Goal: Task Accomplishment & Management: Manage account settings

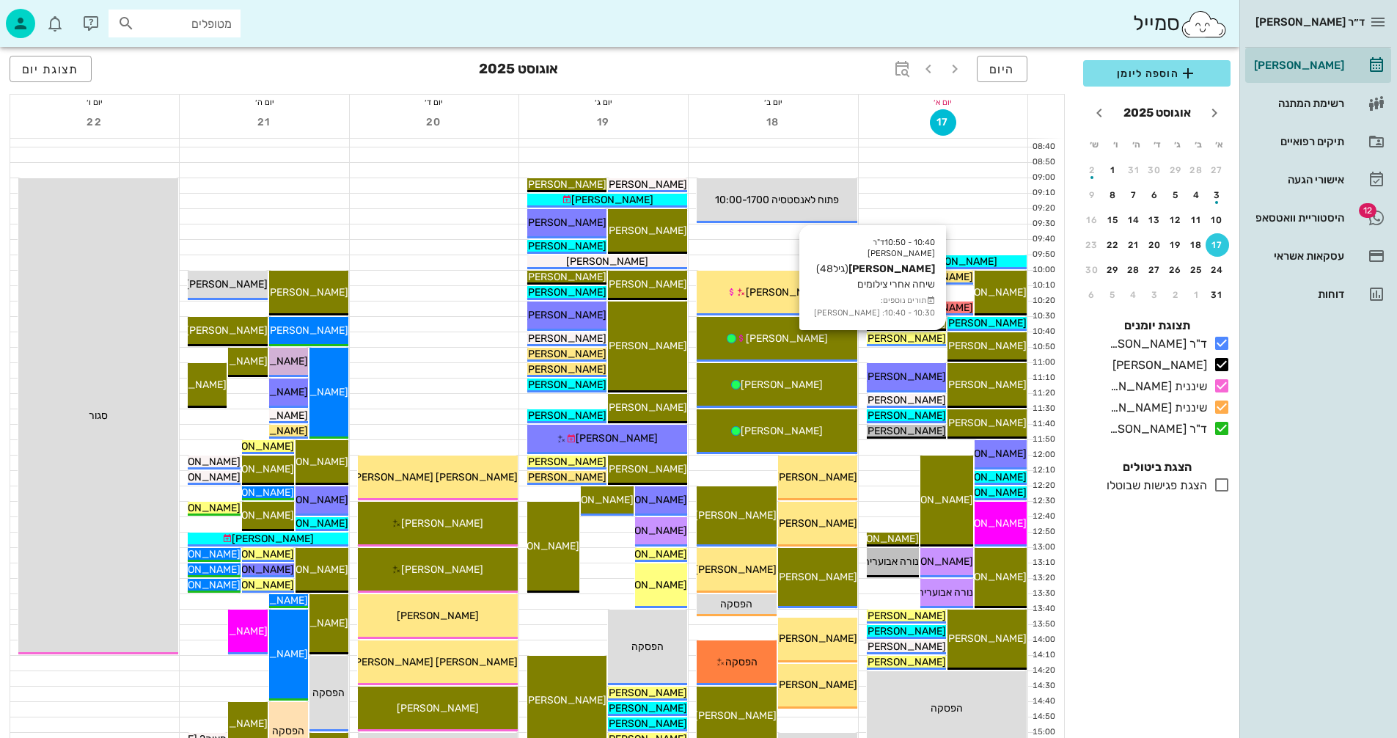
scroll to position [147, 0]
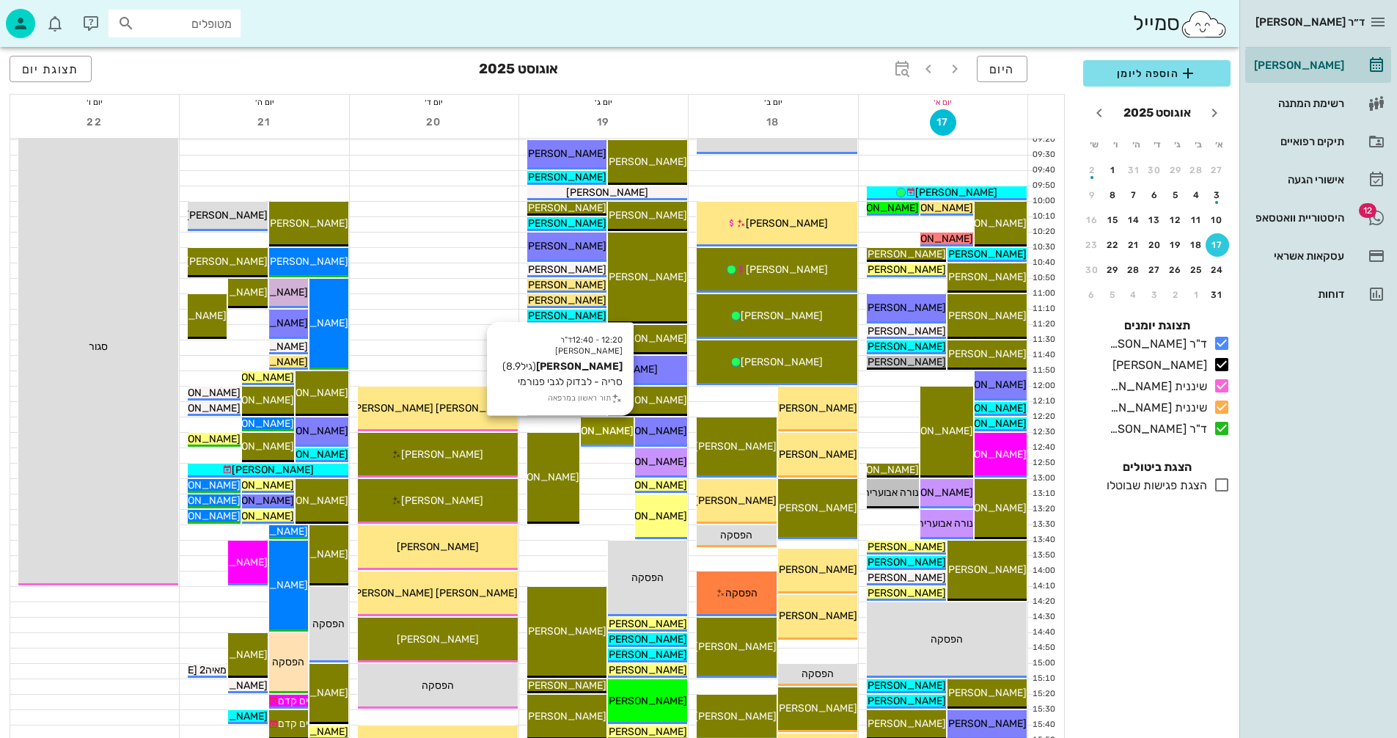
scroll to position [367, 0]
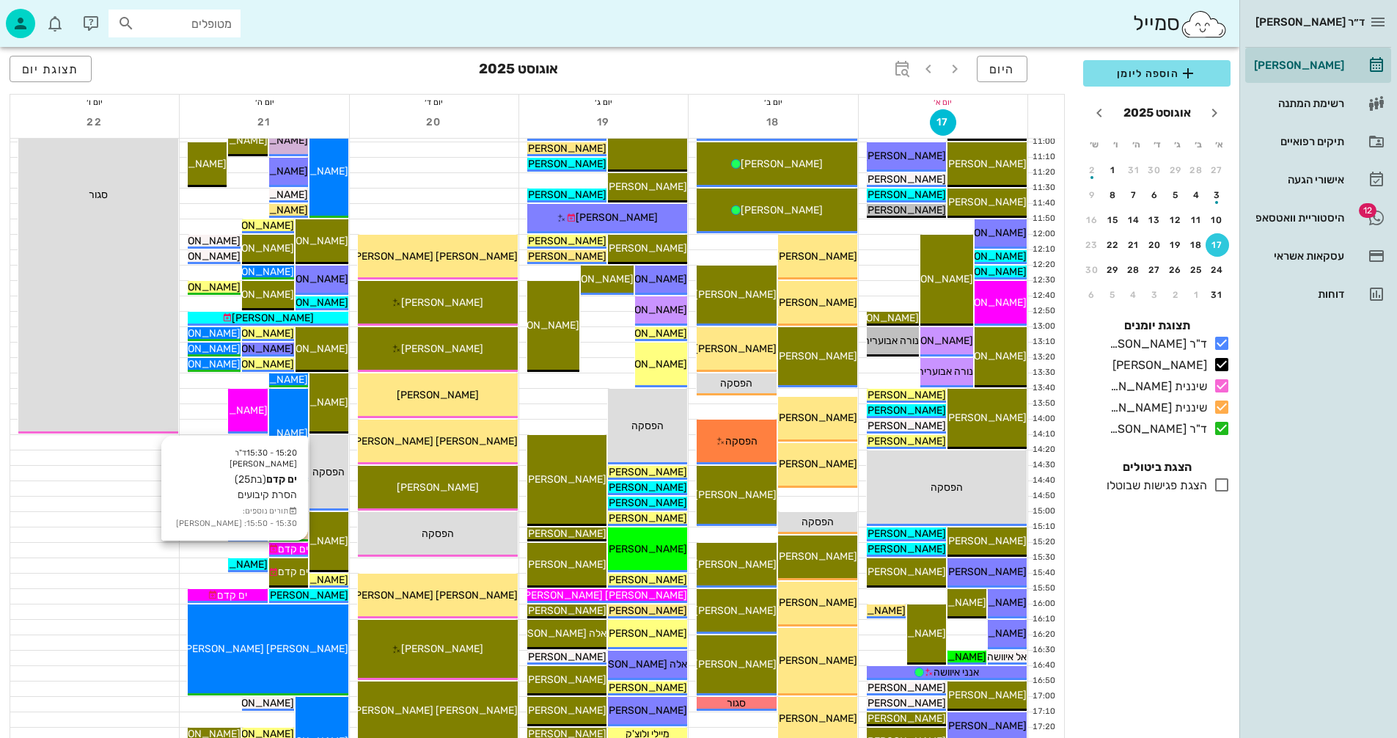
click at [289, 545] on span "ים קדם" at bounding box center [293, 549] width 30 height 12
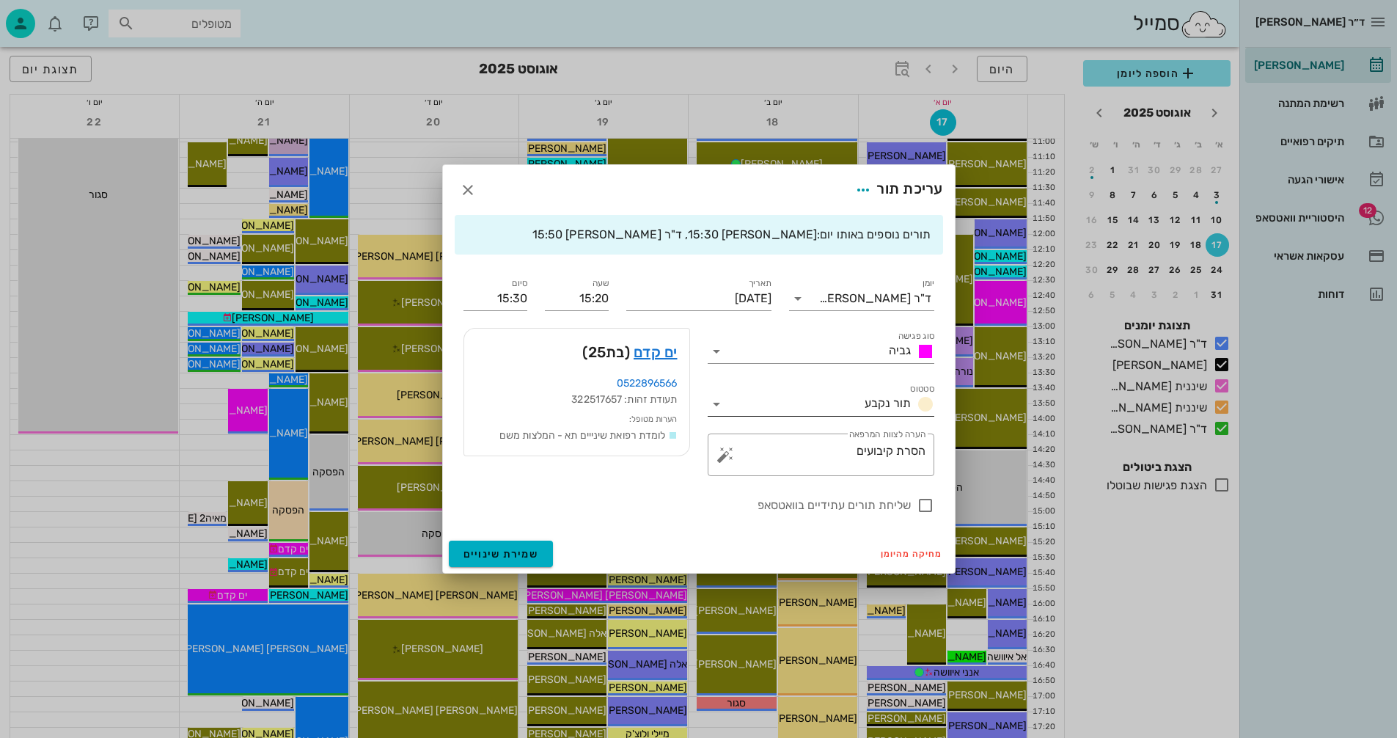
click at [716, 403] on icon at bounding box center [717, 404] width 18 height 18
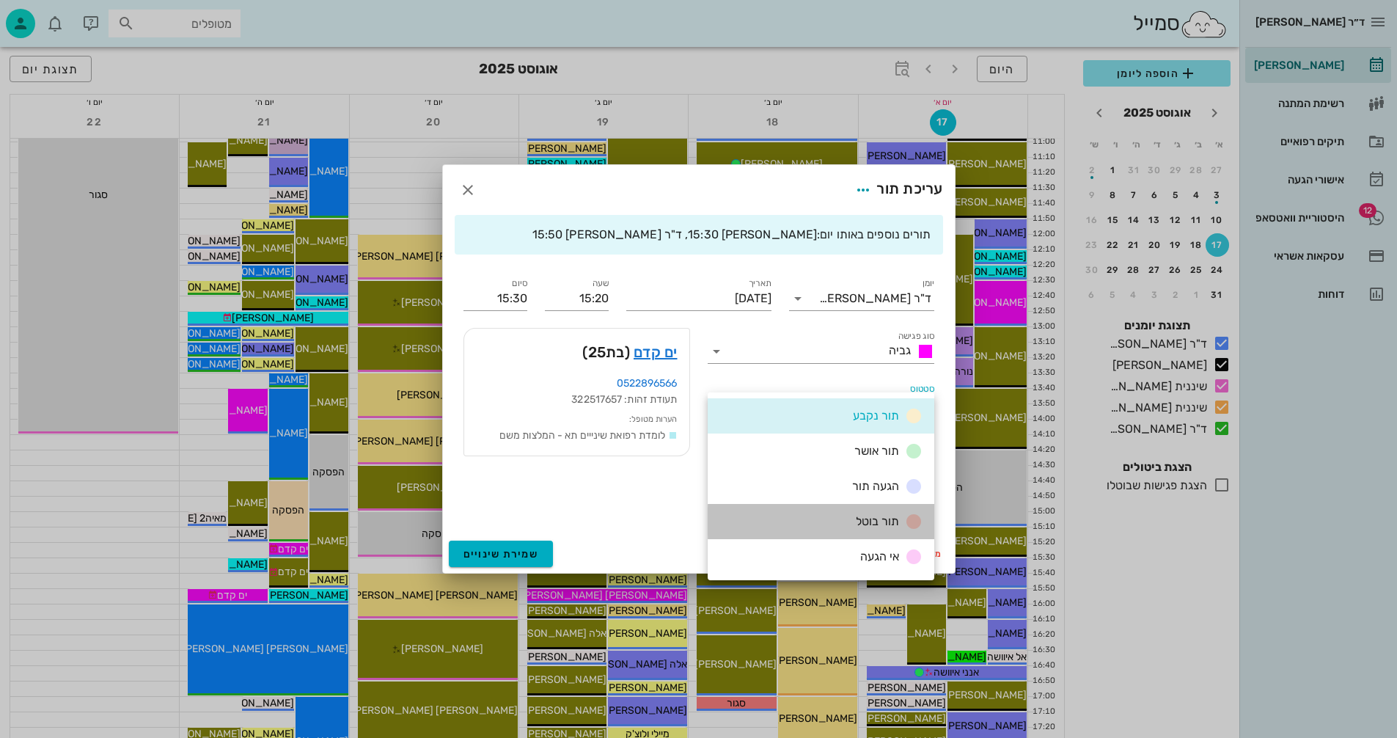
click at [867, 518] on span "תור בוטל" at bounding box center [877, 521] width 43 height 14
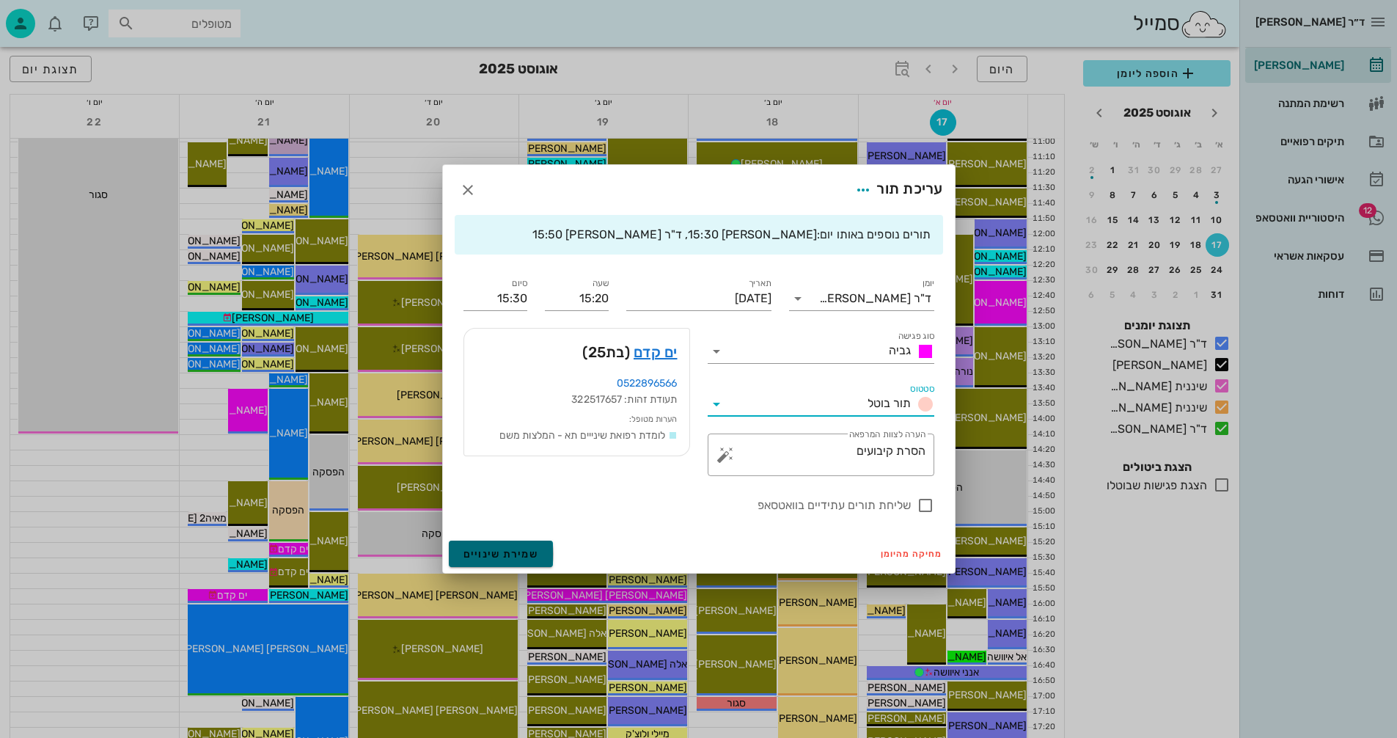
click at [501, 545] on button "שמירת שינויים" at bounding box center [501, 553] width 105 height 26
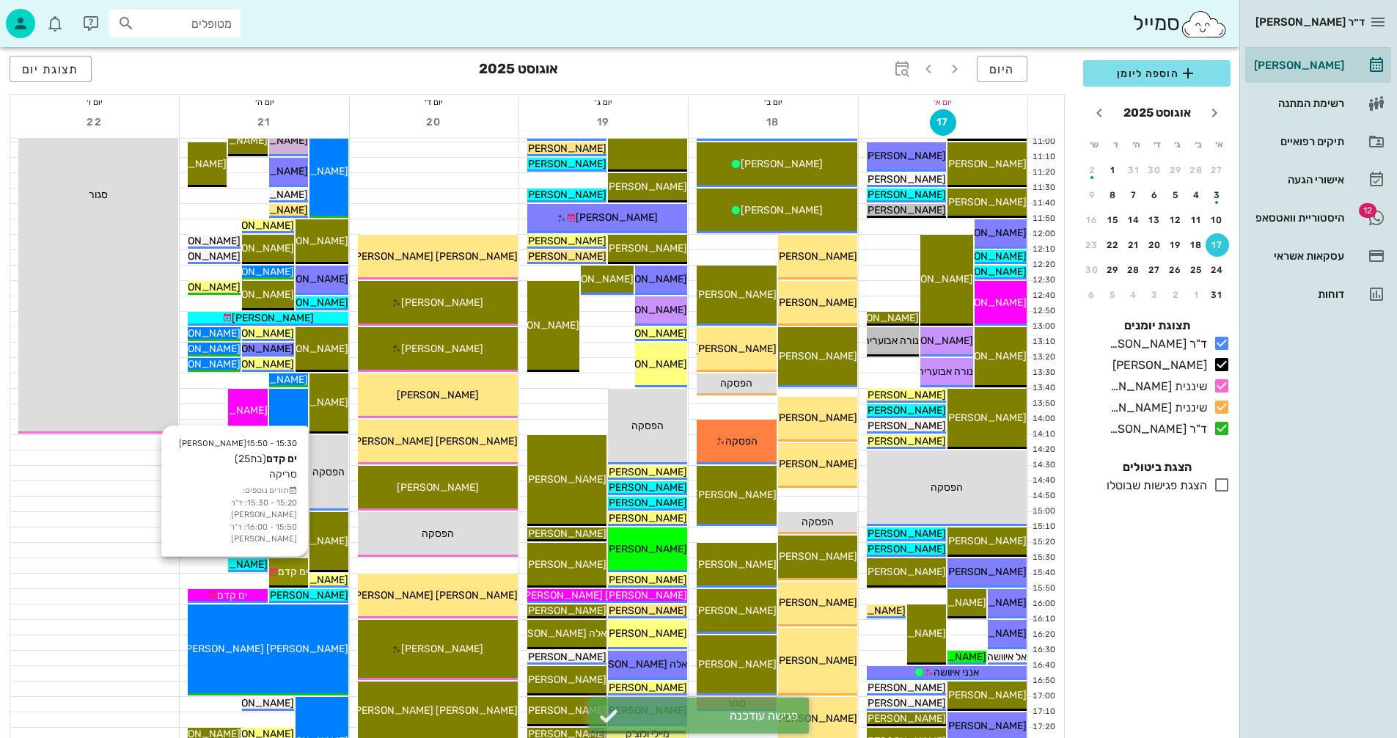
click at [292, 570] on span "ים קדם" at bounding box center [293, 571] width 30 height 12
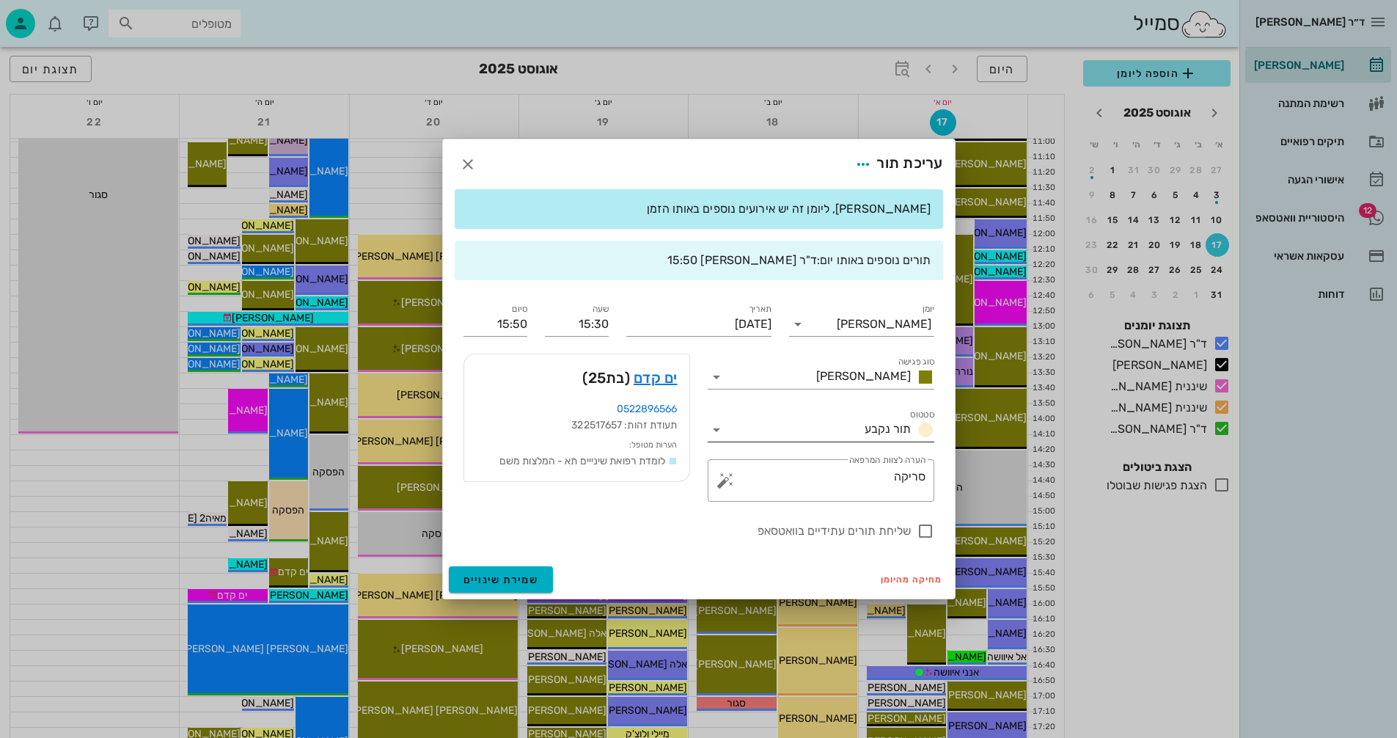
click at [716, 427] on icon at bounding box center [717, 430] width 18 height 18
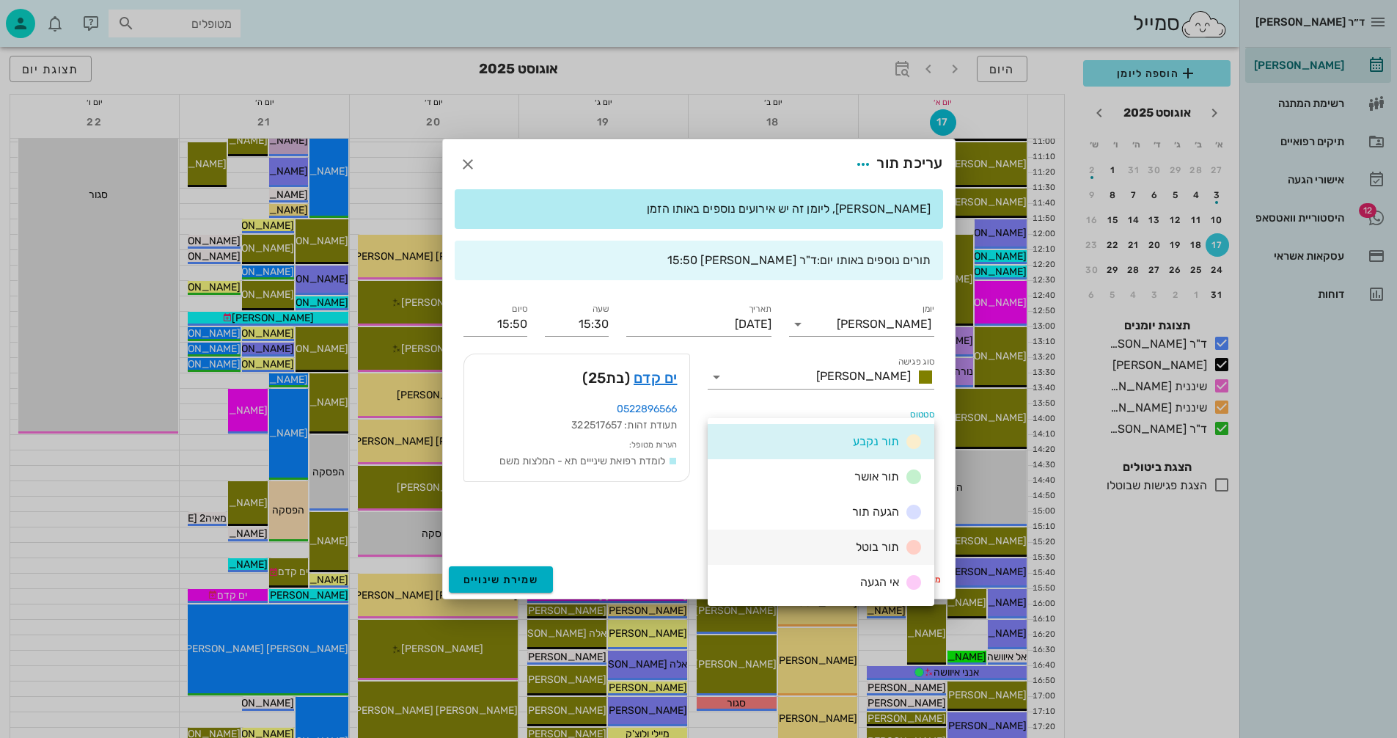
click at [878, 539] on div "תור בוטל" at bounding box center [886, 547] width 73 height 18
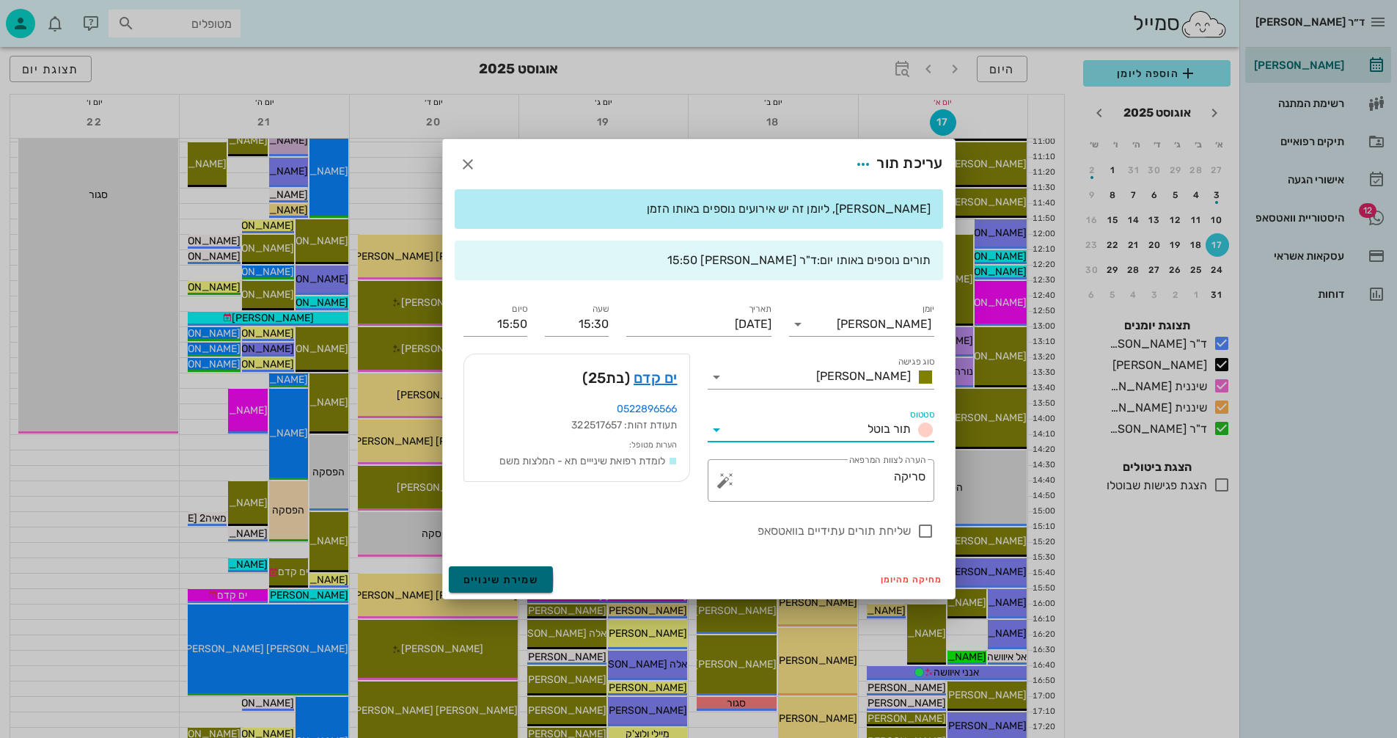
click at [491, 578] on span "שמירת שינויים" at bounding box center [501, 579] width 76 height 12
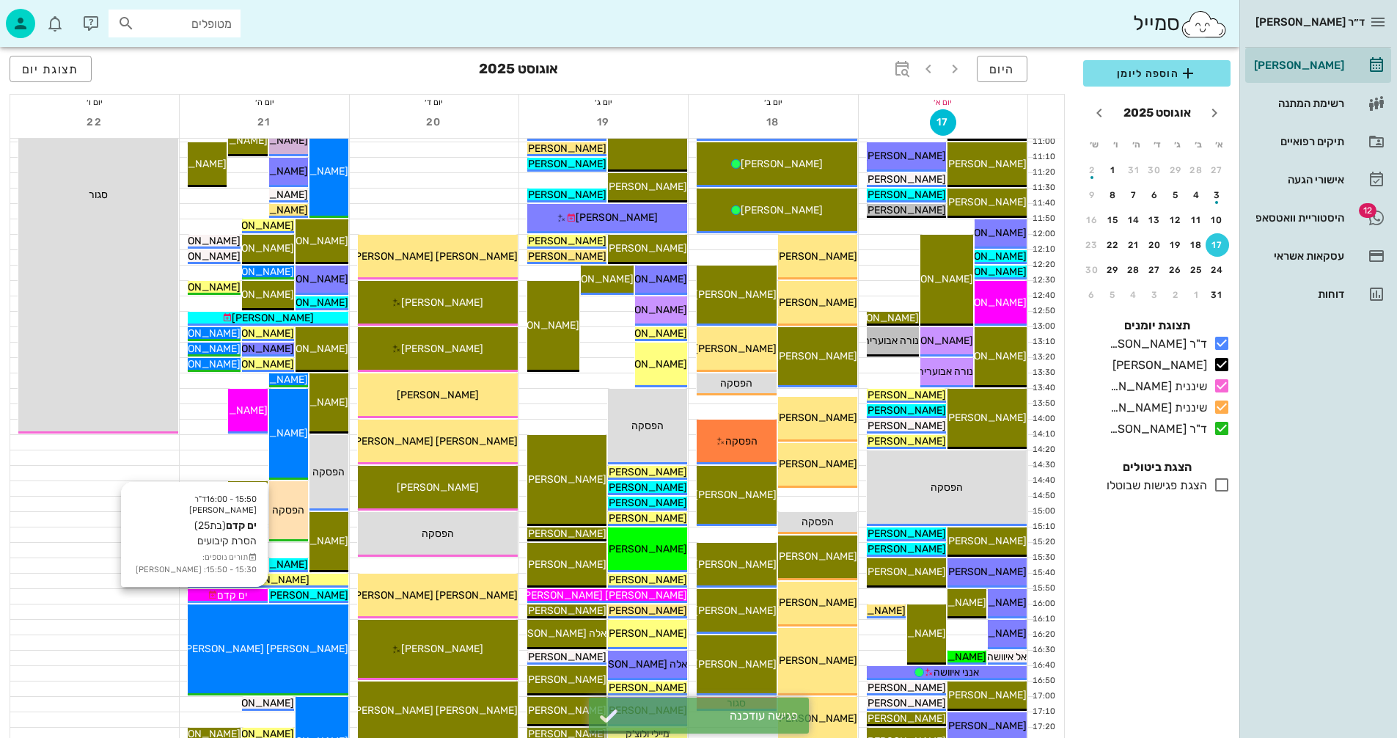
click at [224, 594] on span "ים קדם" at bounding box center [232, 595] width 30 height 12
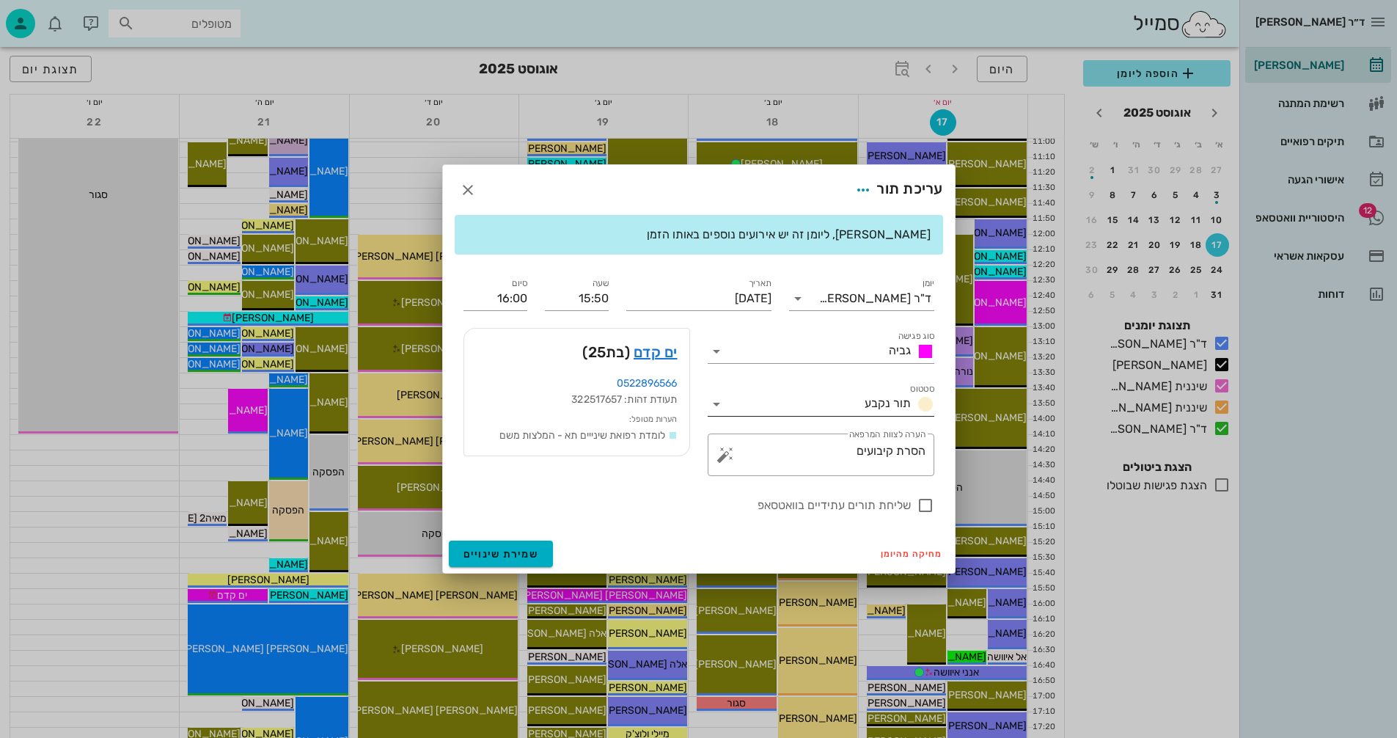
click at [713, 403] on icon at bounding box center [717, 404] width 18 height 18
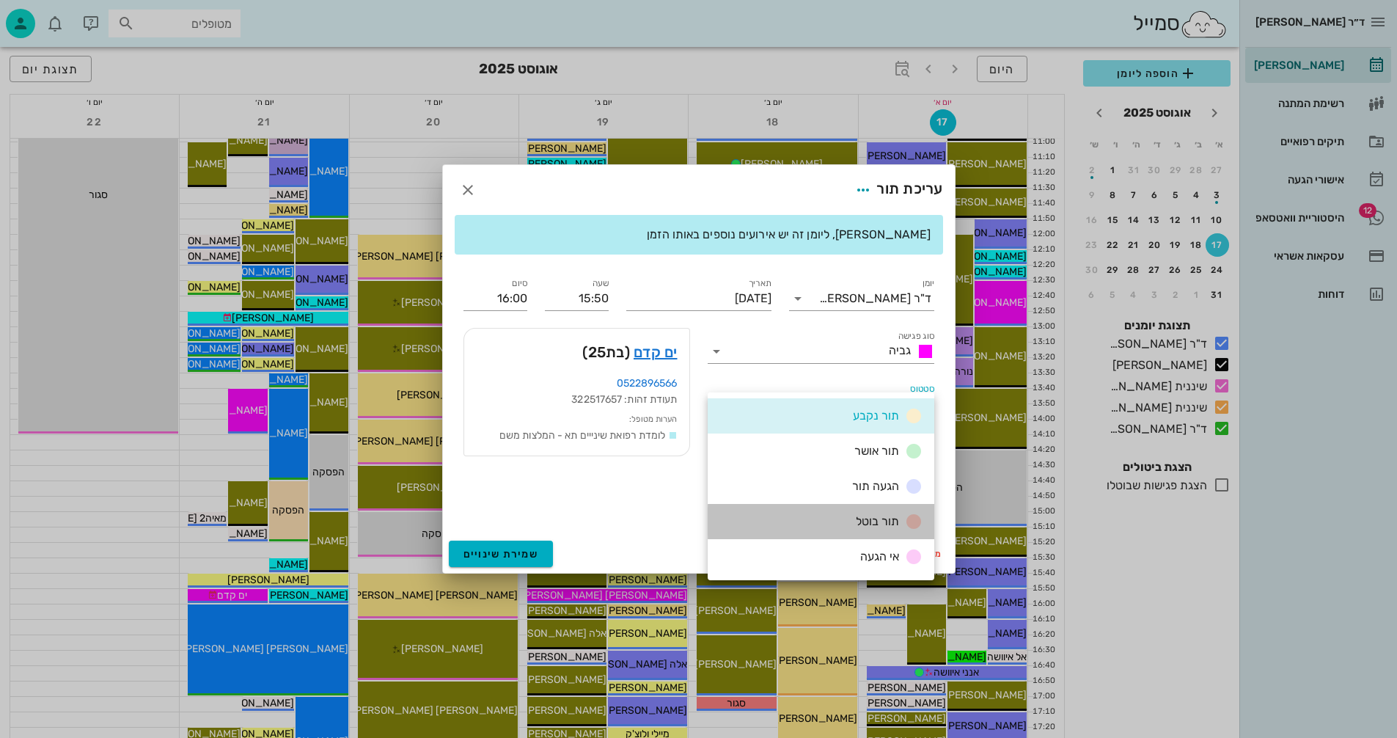
click at [845, 521] on div "תור בוטל" at bounding box center [821, 521] width 227 height 35
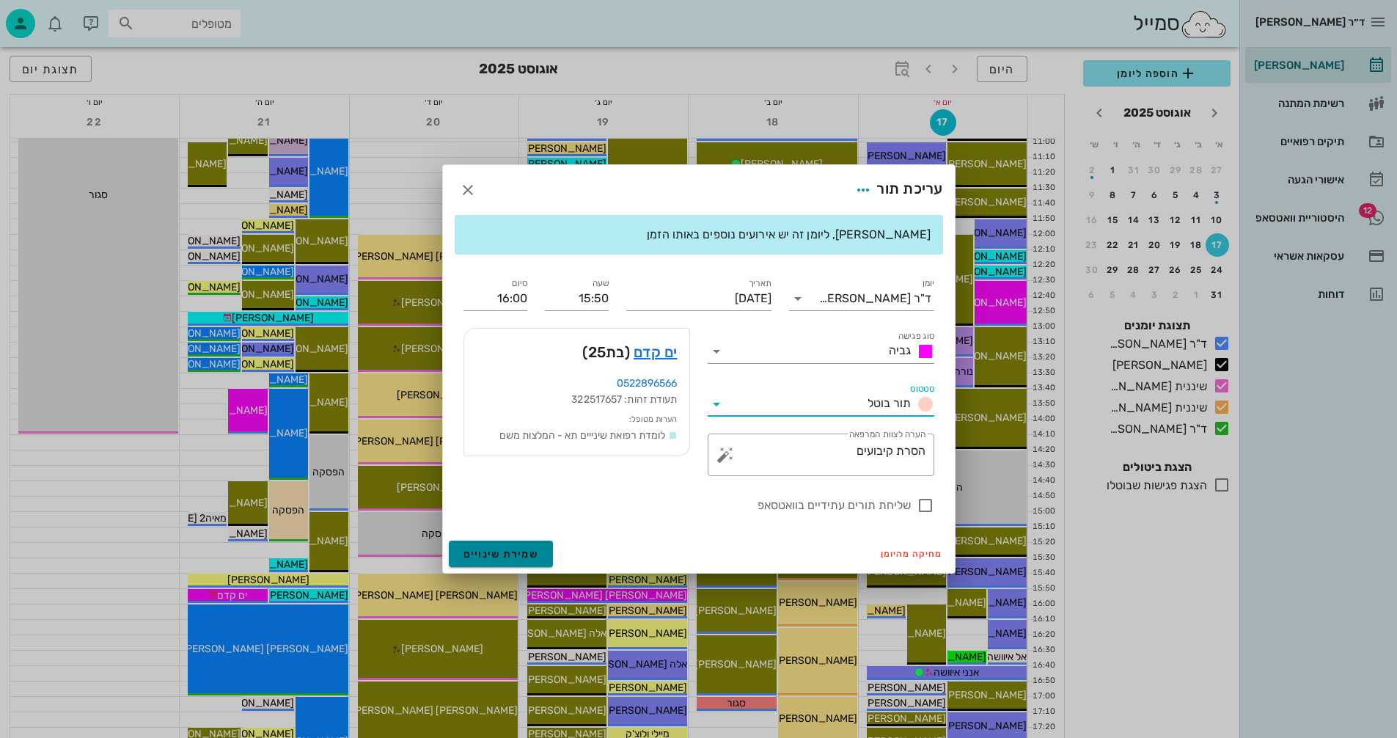
click at [493, 554] on span "שמירת שינויים" at bounding box center [501, 554] width 76 height 12
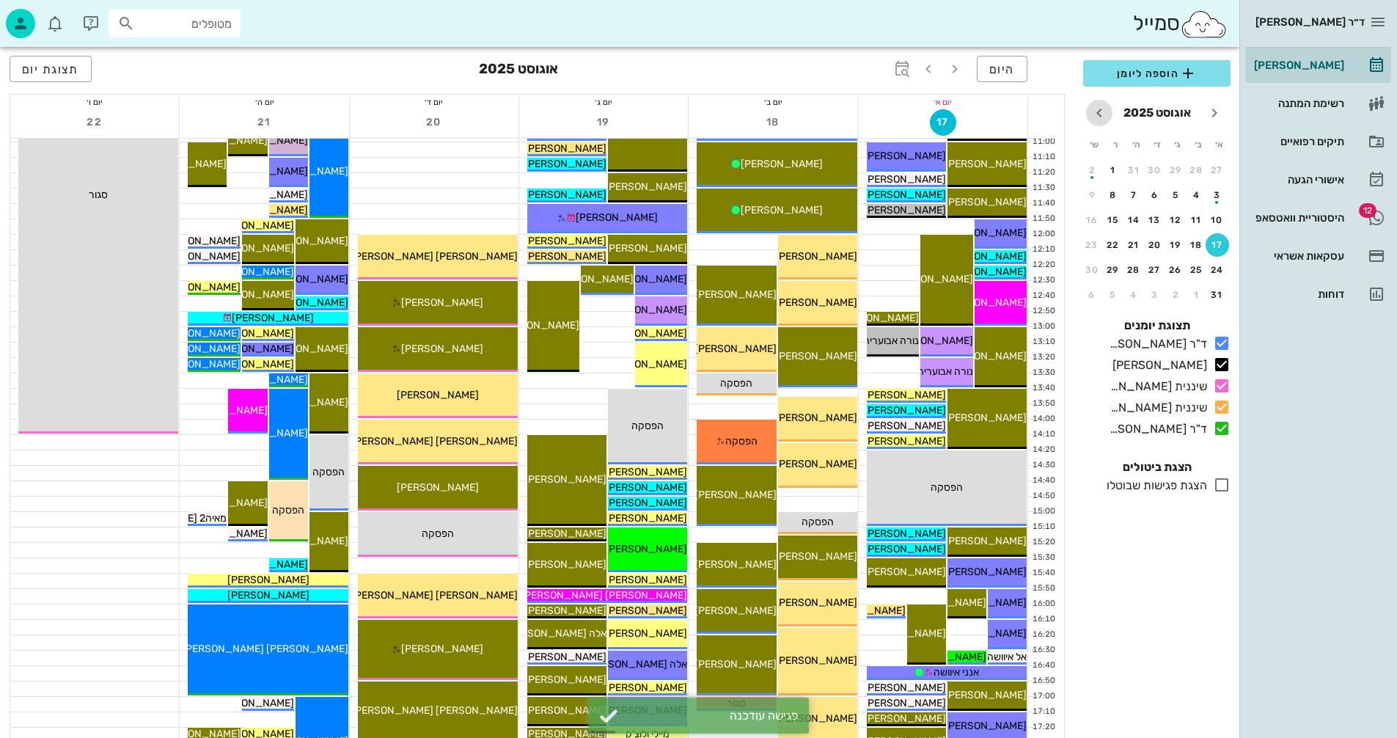
click at [1095, 112] on icon "חודש הבא" at bounding box center [1099, 113] width 18 height 18
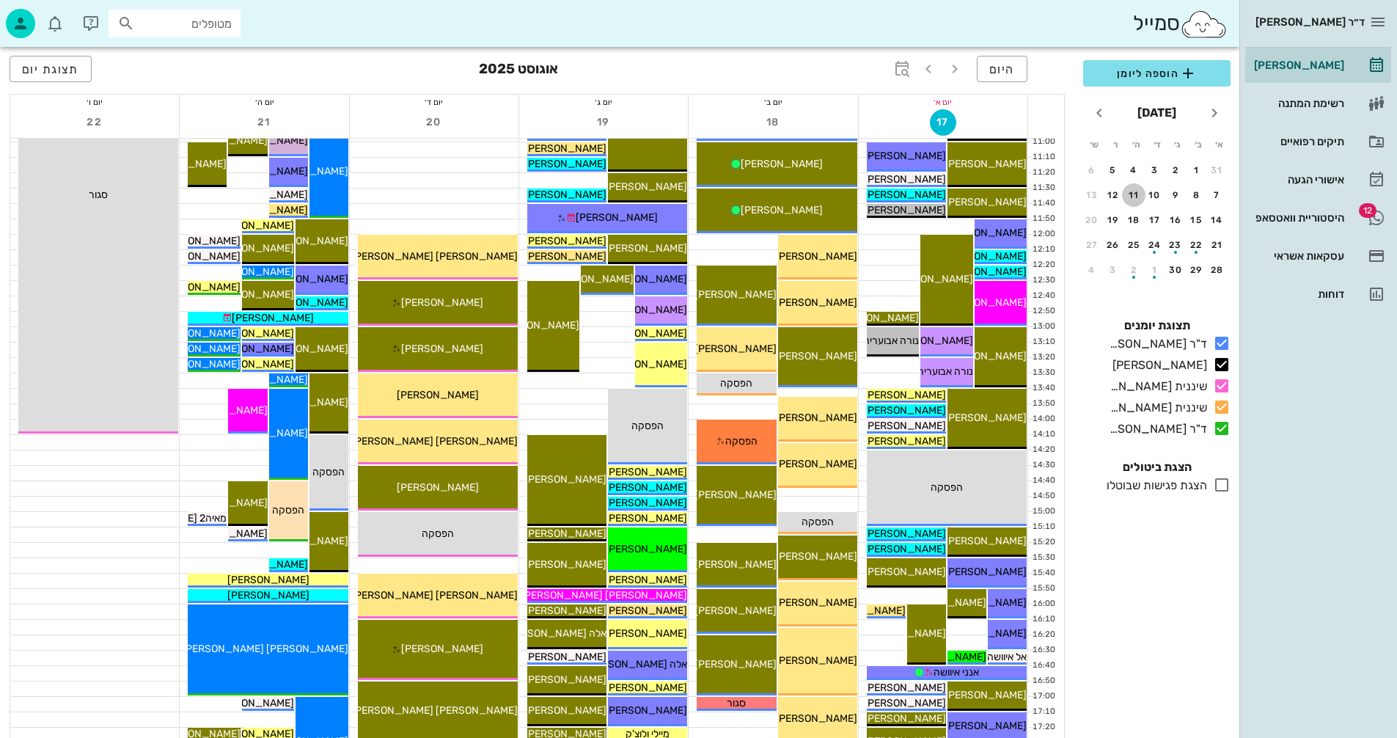
click at [1138, 194] on div "11" at bounding box center [1133, 195] width 23 height 10
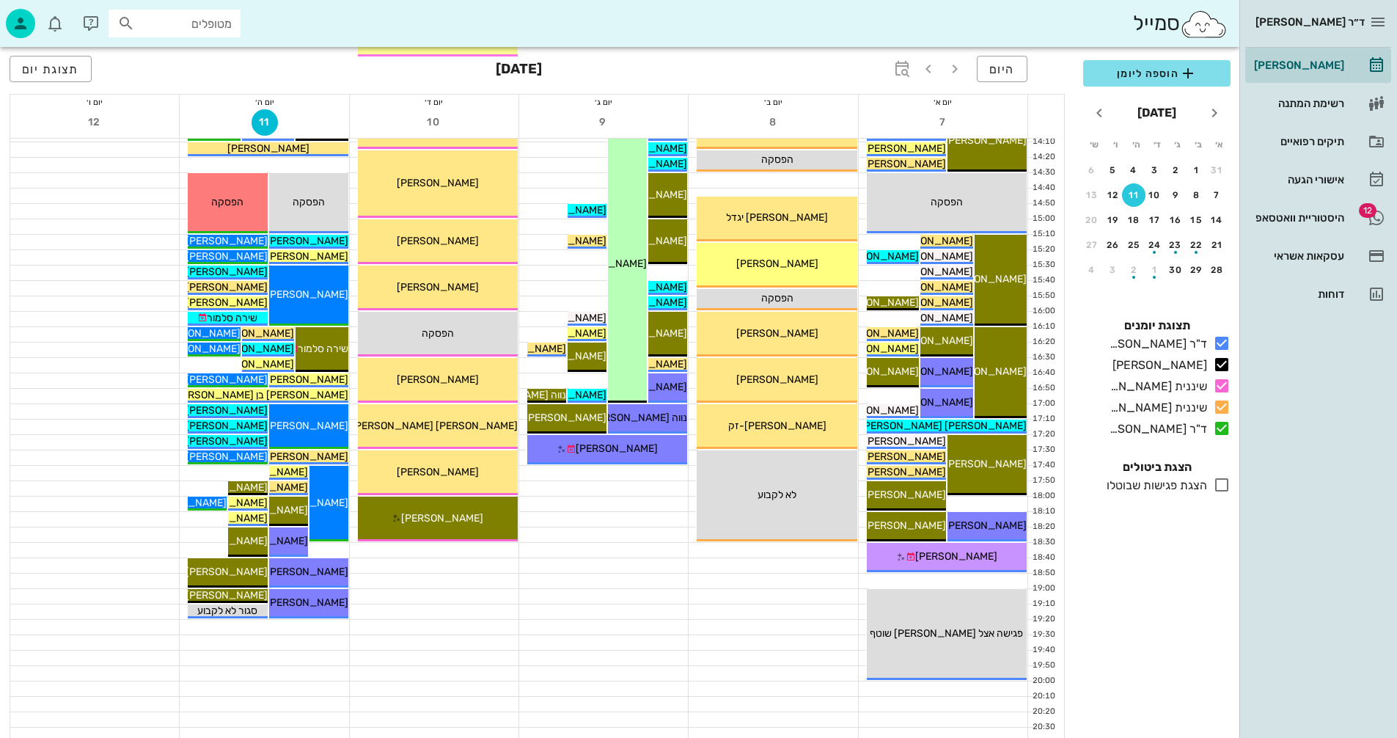
scroll to position [660, 0]
click at [1131, 217] on div "18" at bounding box center [1133, 220] width 23 height 10
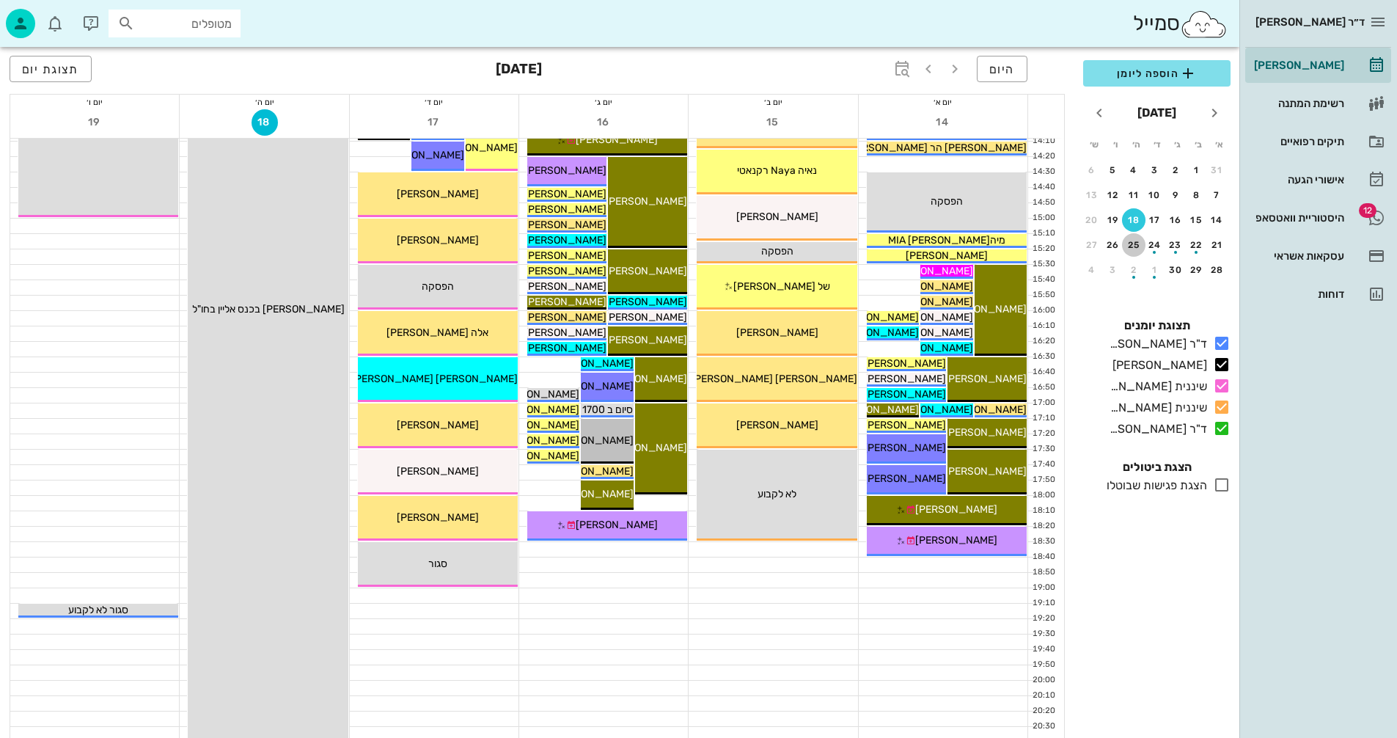
click at [1134, 243] on div "25" at bounding box center [1133, 245] width 23 height 10
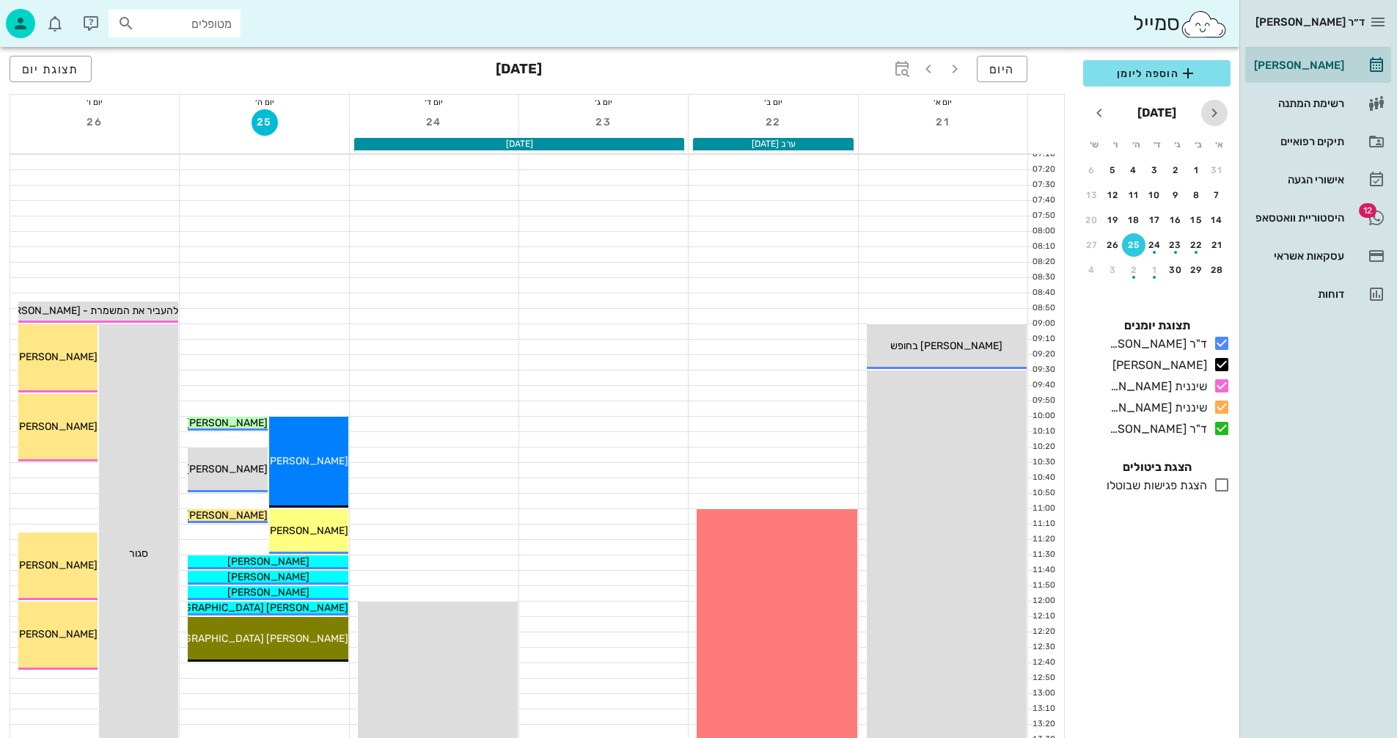
click at [1215, 112] on icon "חודש שעבר" at bounding box center [1214, 113] width 18 height 18
click at [1134, 240] on div "21" at bounding box center [1133, 245] width 23 height 10
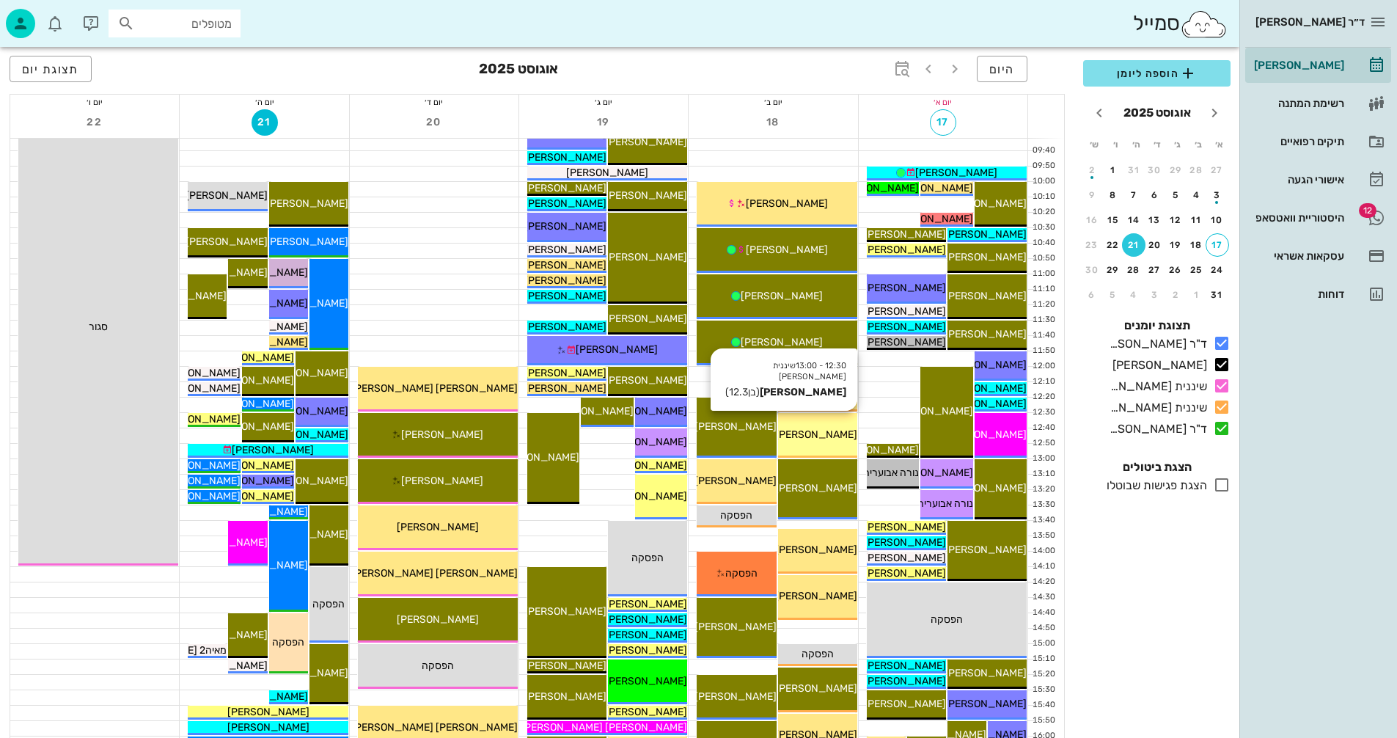
scroll to position [293, 0]
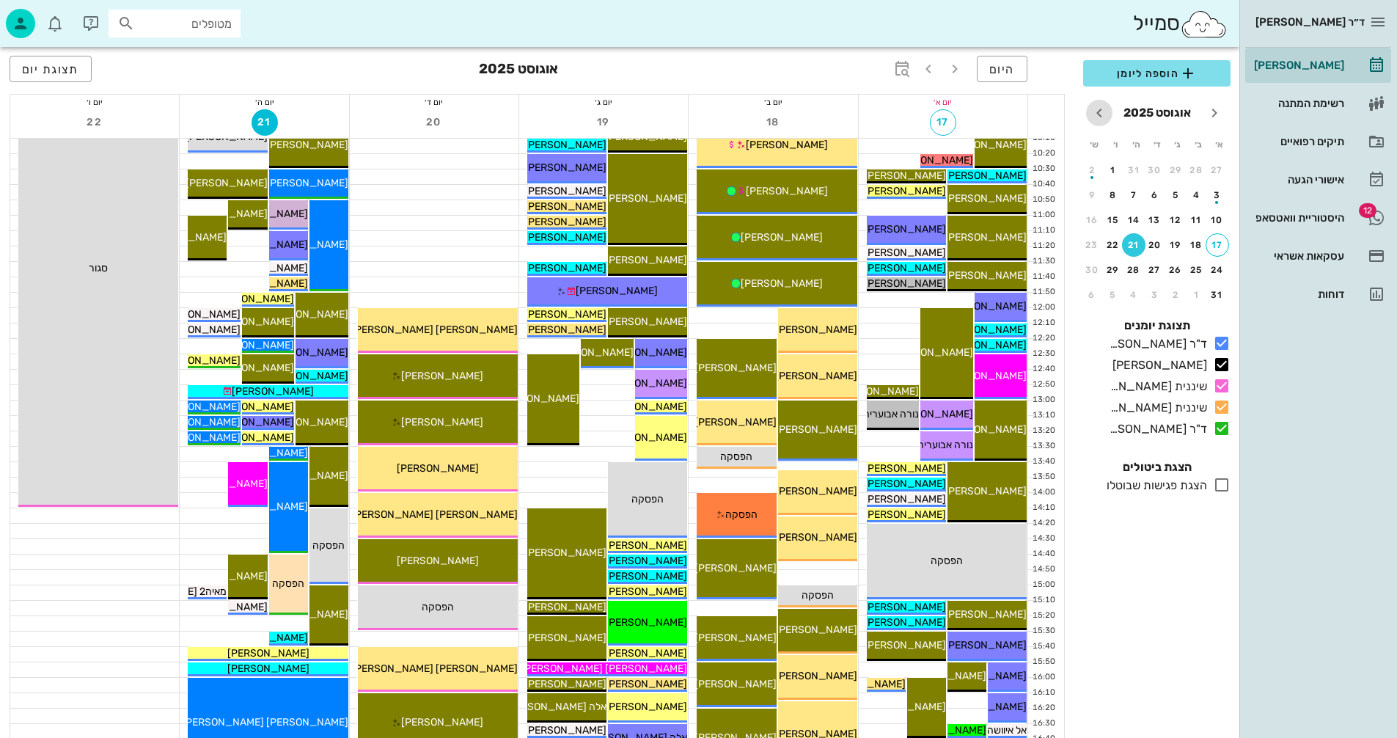
click at [1098, 110] on icon "חודש הבא" at bounding box center [1099, 113] width 18 height 18
click at [1131, 243] on div "25" at bounding box center [1133, 245] width 23 height 10
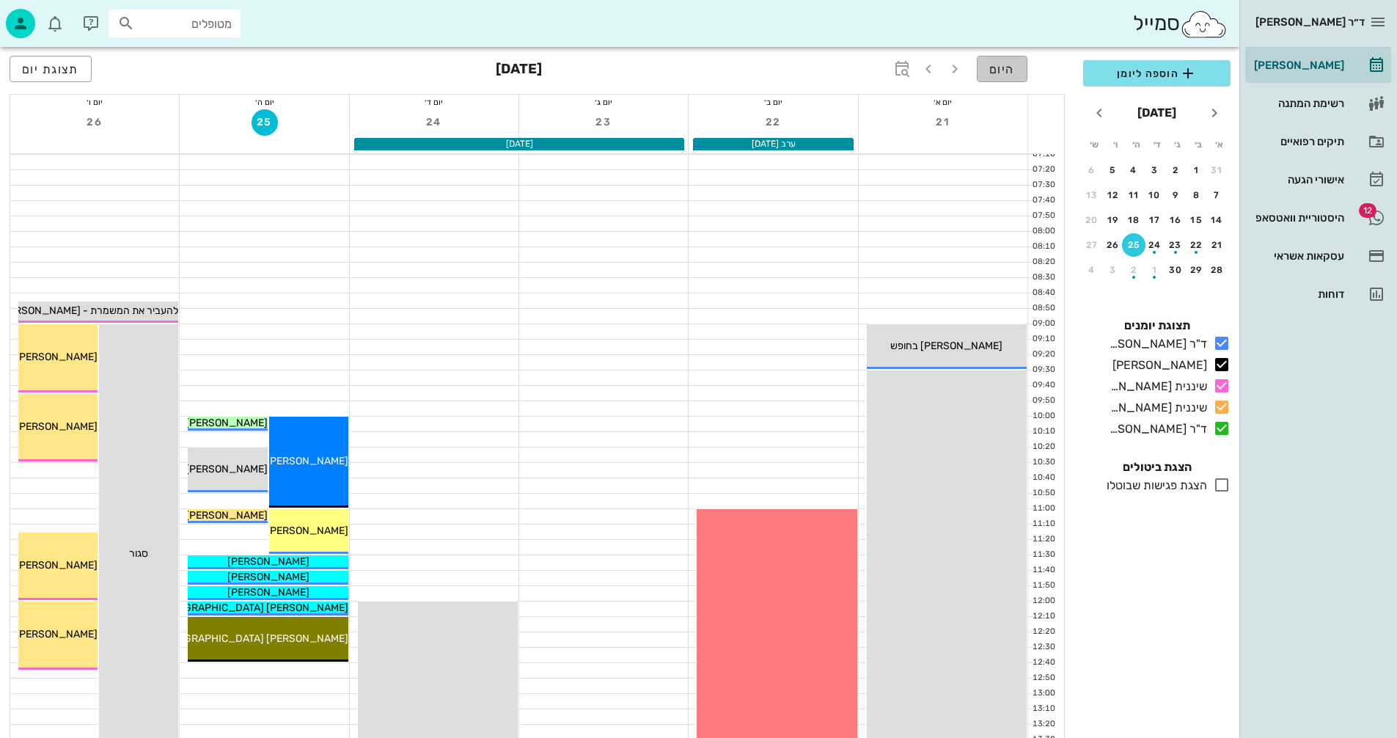
click at [1002, 67] on span "היום" at bounding box center [1002, 69] width 26 height 14
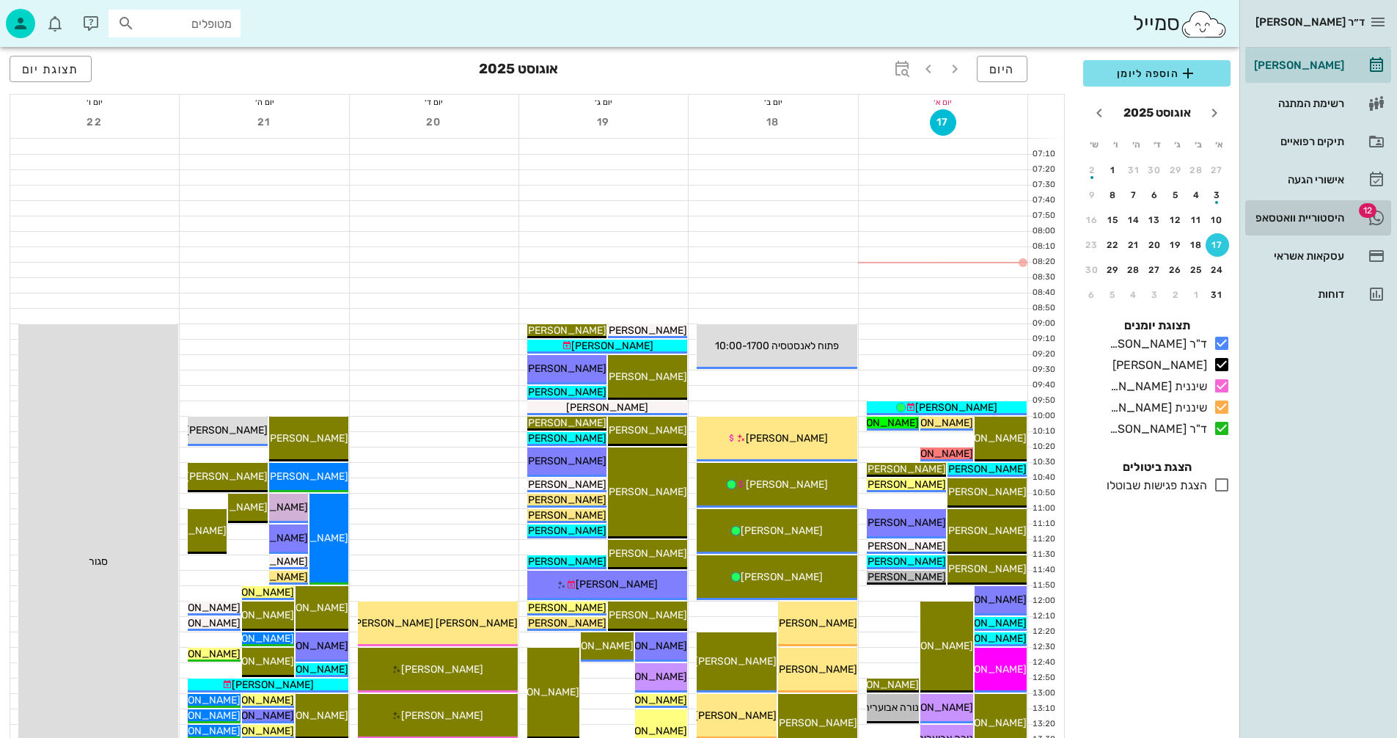
click at [1309, 213] on div "היסטוריית וואטסאפ" at bounding box center [1297, 218] width 93 height 12
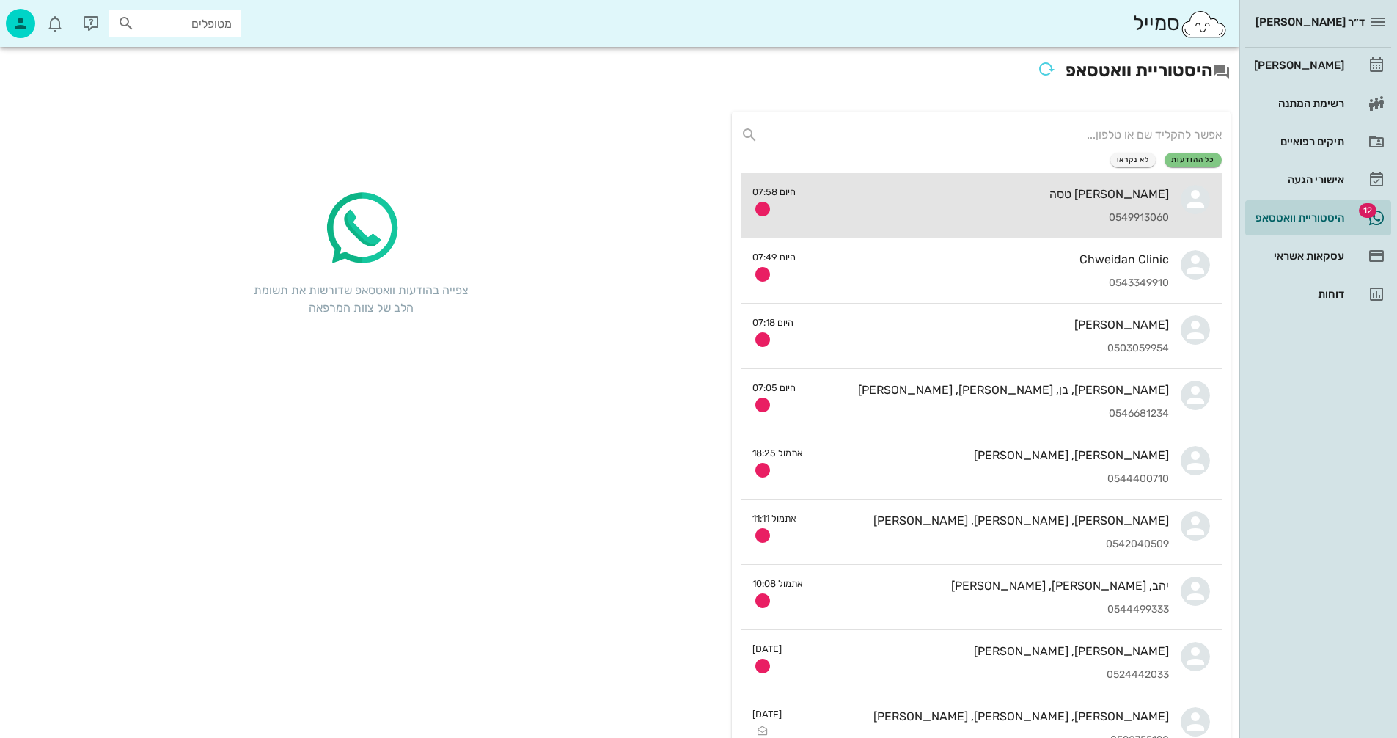
click at [991, 194] on div "[PERSON_NAME] טסה" at bounding box center [987, 194] width 361 height 14
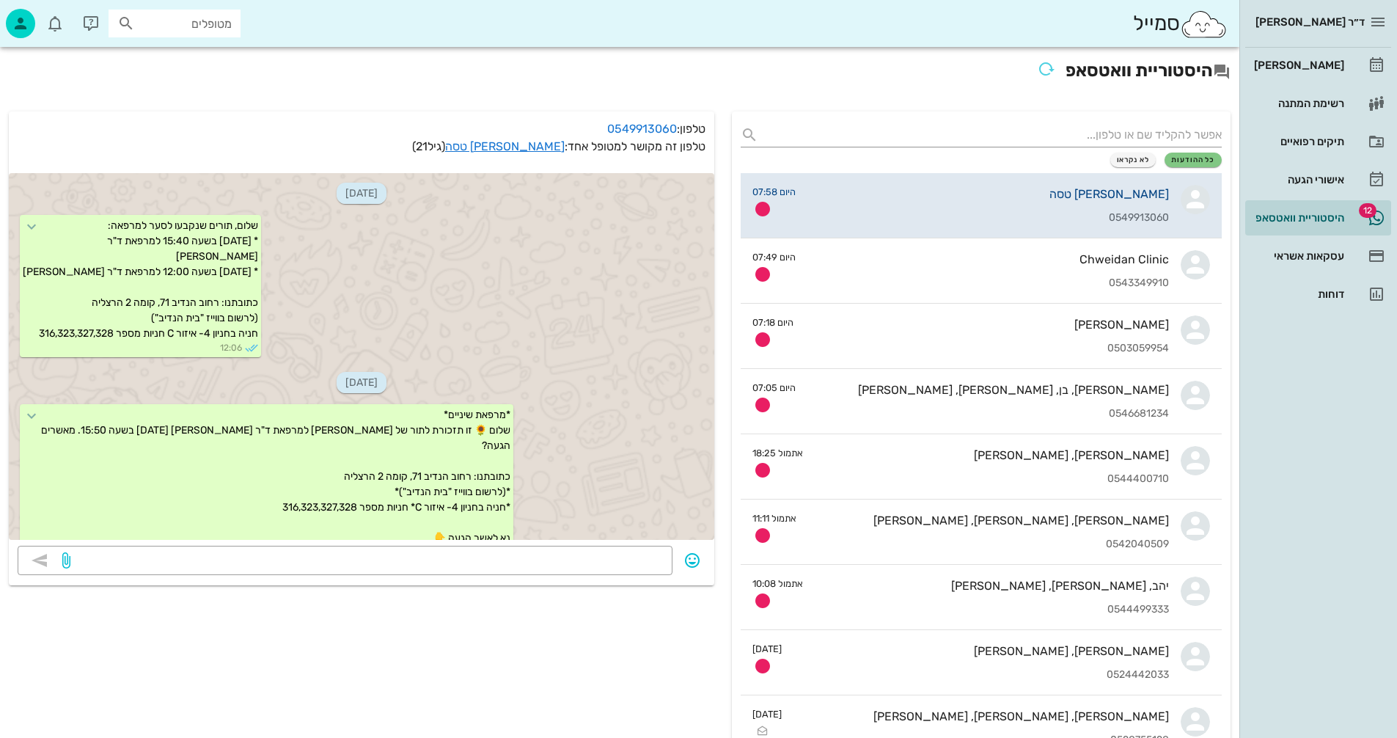
scroll to position [761, 0]
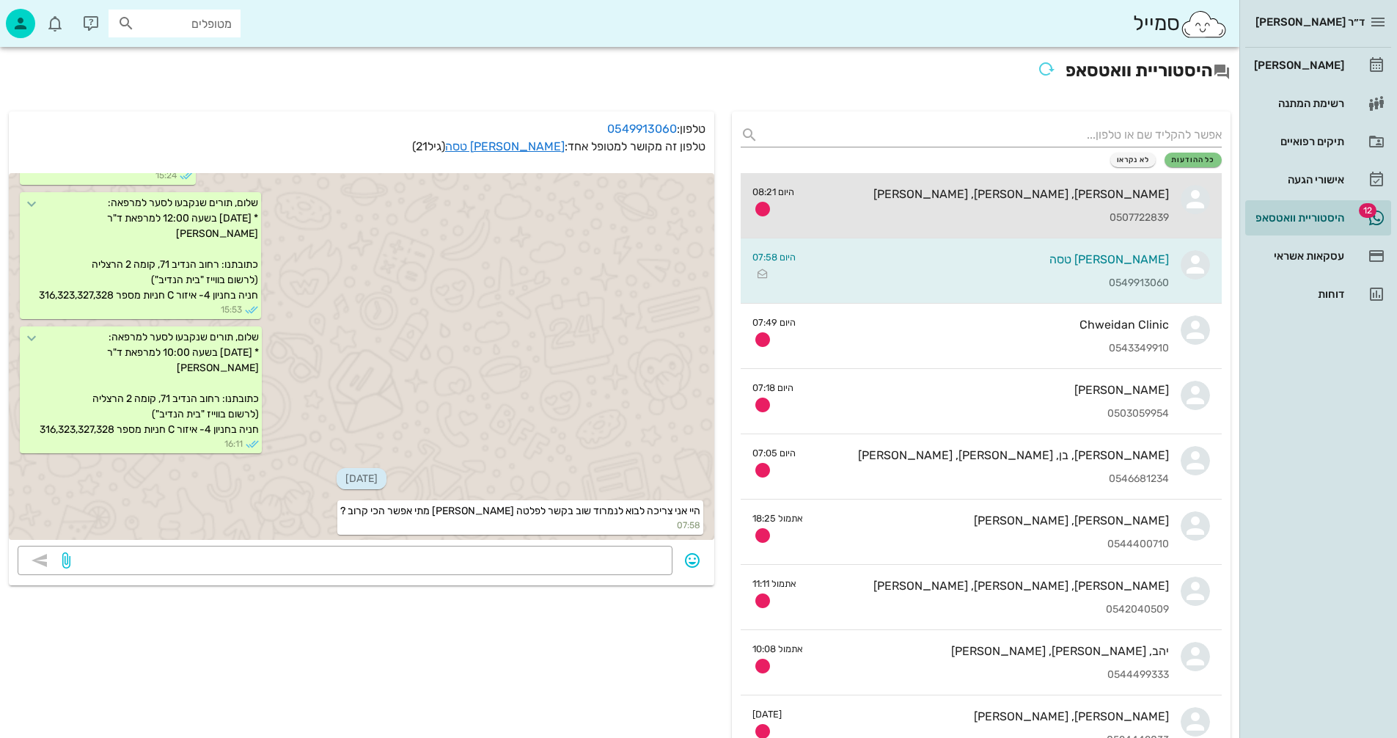
click at [917, 207] on div "[PERSON_NAME], [PERSON_NAME], [PERSON_NAME] 0507722839" at bounding box center [987, 205] width 363 height 65
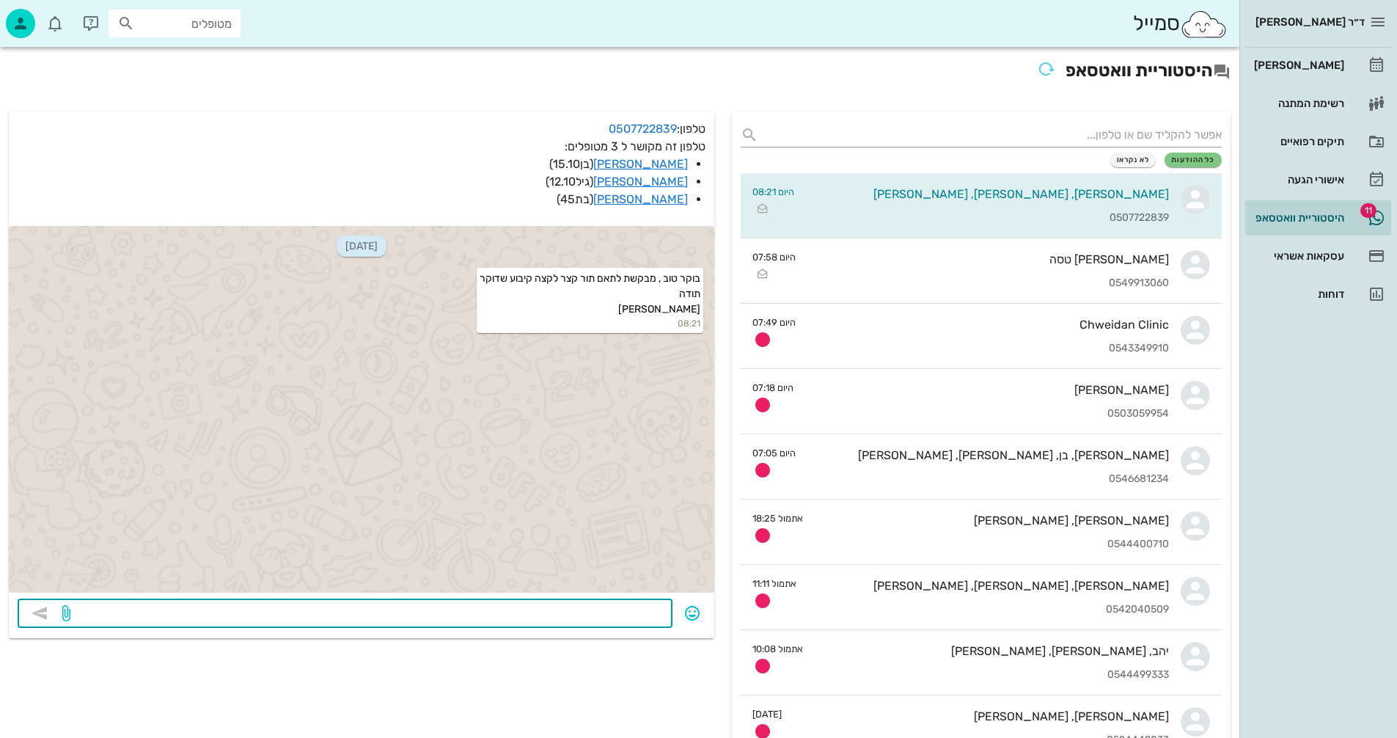
click at [629, 611] on textarea at bounding box center [368, 614] width 590 height 23
type textarea "תור עבור מי?"
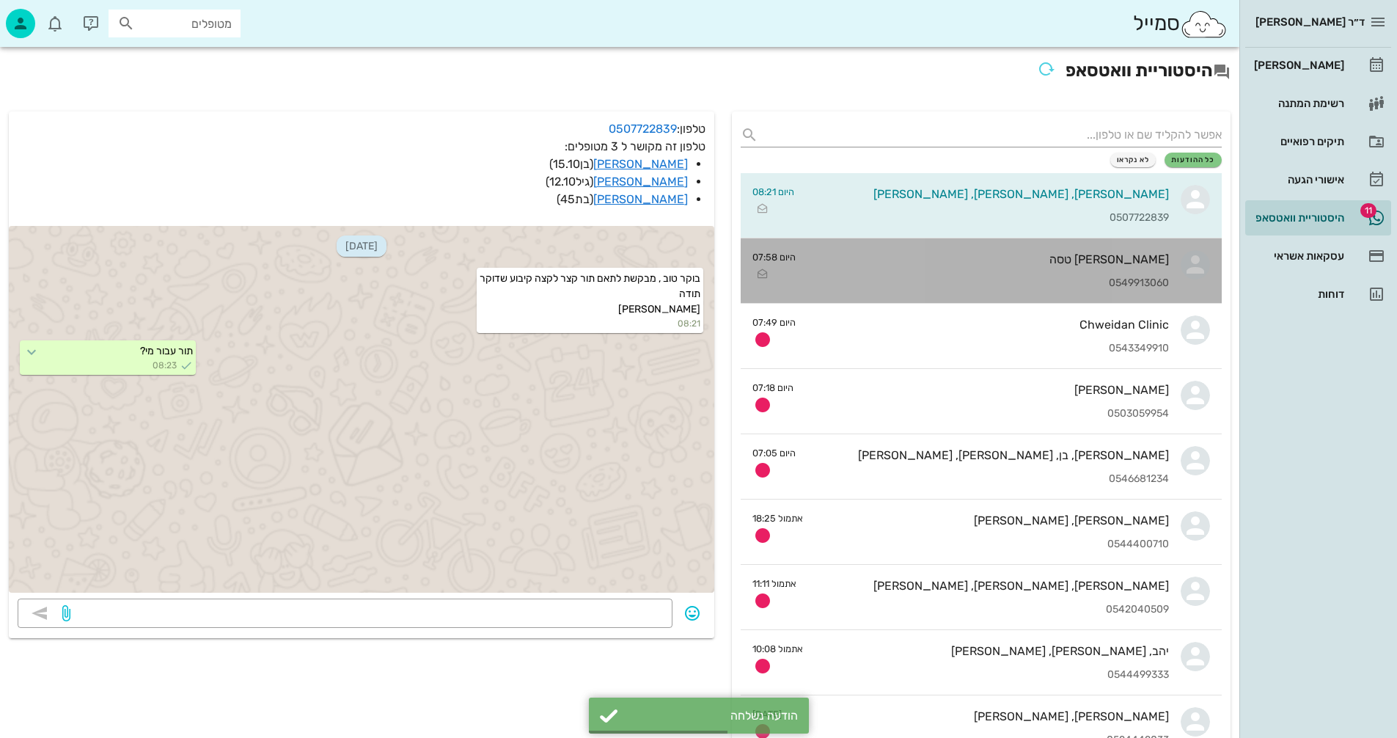
click at [1018, 277] on div "0549913060" at bounding box center [987, 283] width 361 height 12
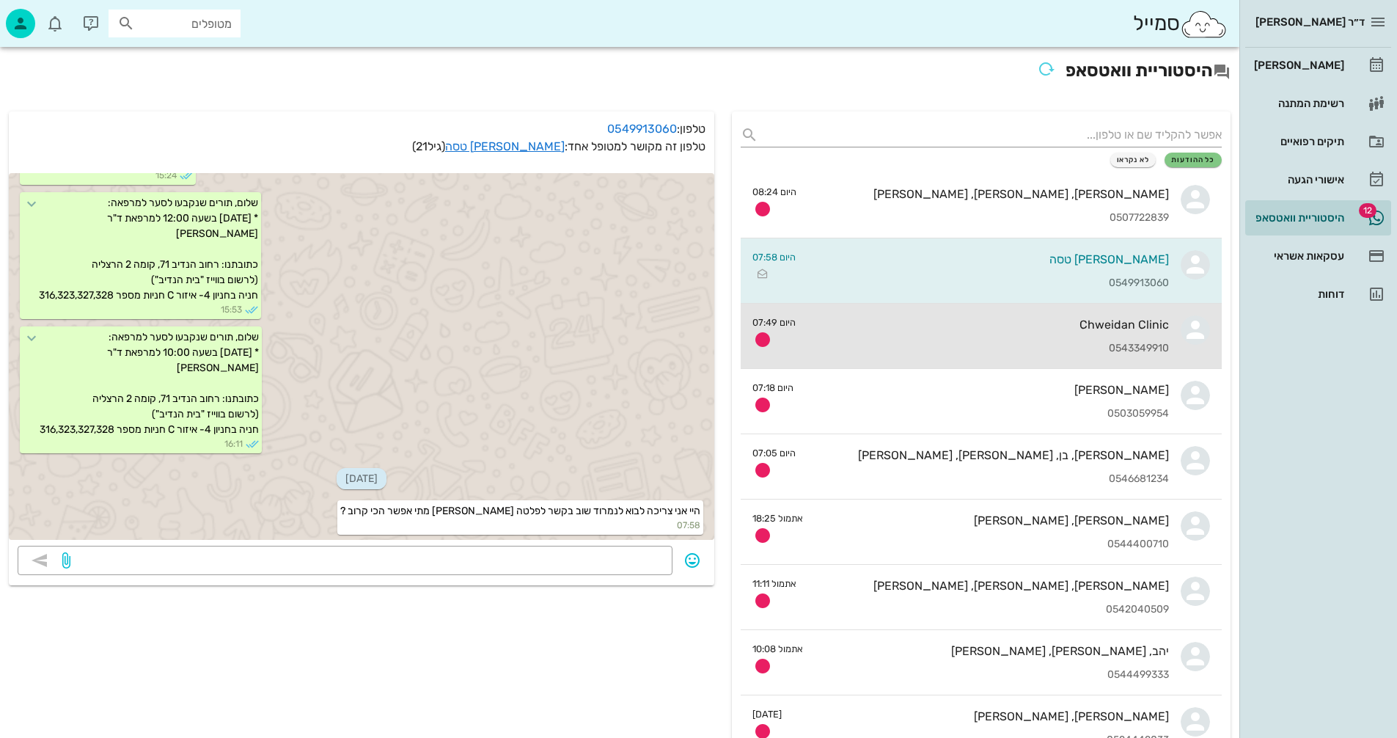
click at [880, 325] on div "Chweidan Clinic" at bounding box center [987, 324] width 361 height 14
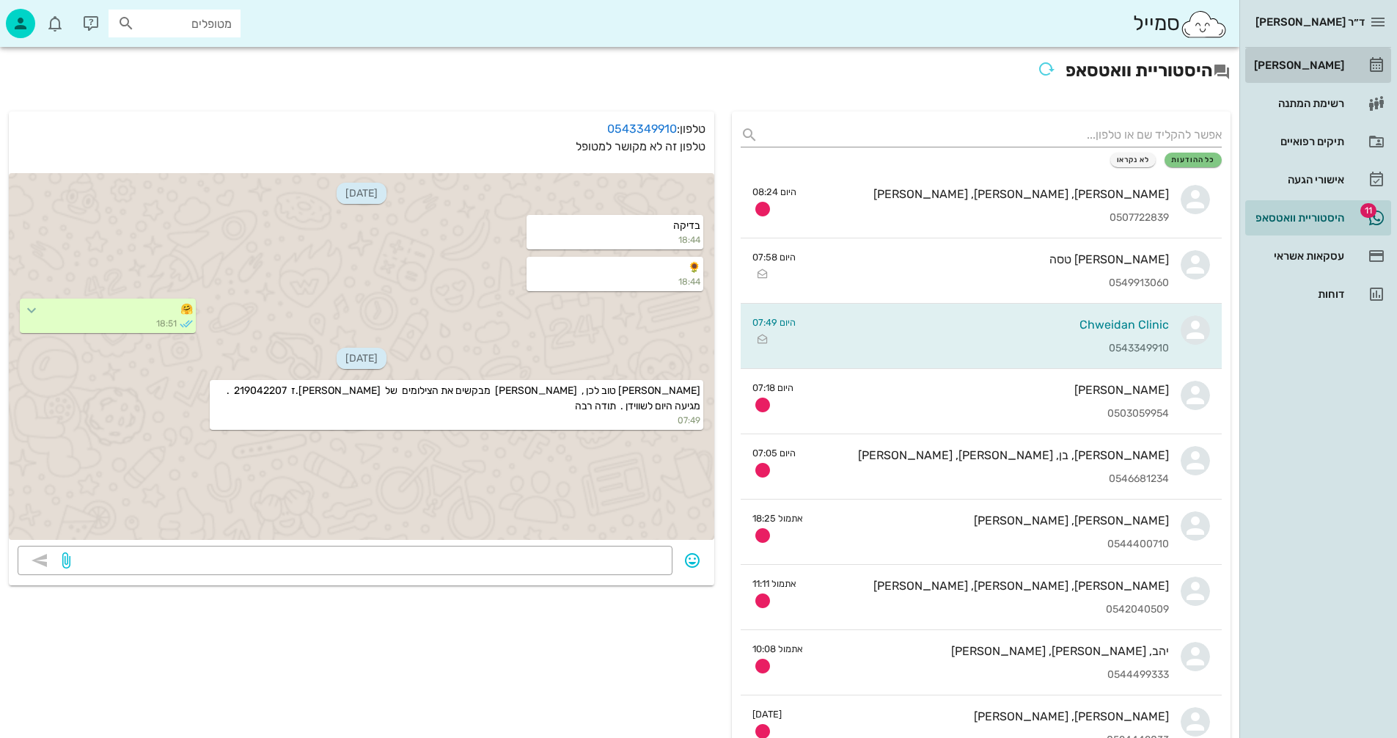
click at [1326, 61] on div "[PERSON_NAME]" at bounding box center [1297, 65] width 93 height 12
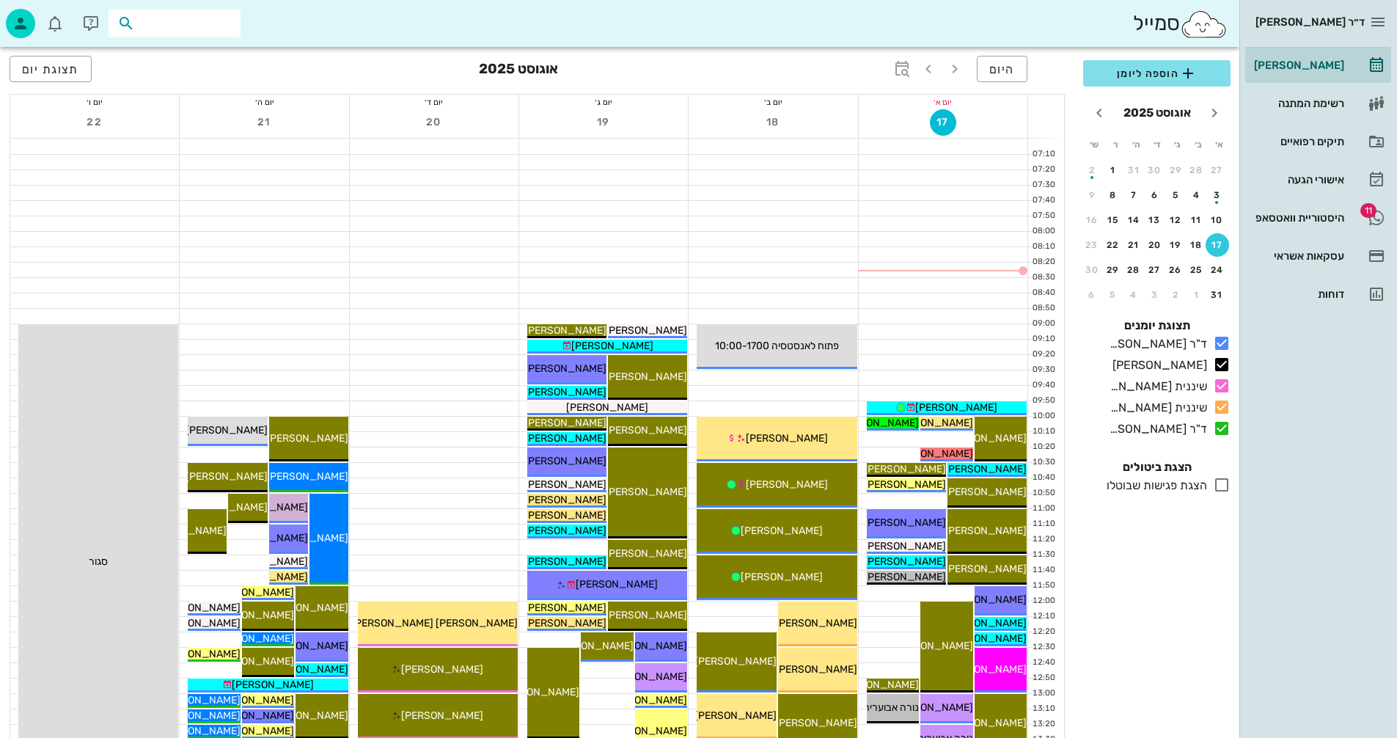
click at [165, 24] on input "text" at bounding box center [185, 23] width 94 height 19
type input "[PERSON_NAME]"
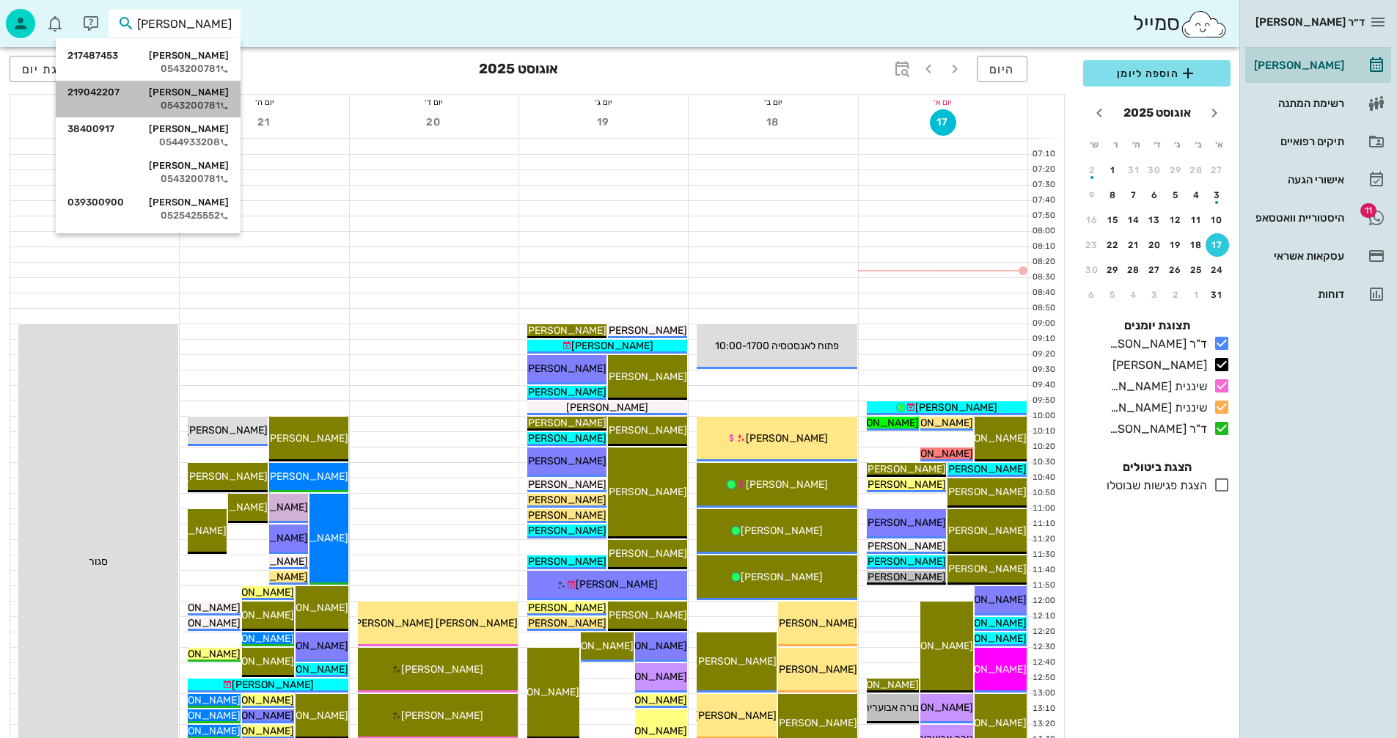
click at [207, 96] on div "[PERSON_NAME] 219042207" at bounding box center [147, 93] width 161 height 12
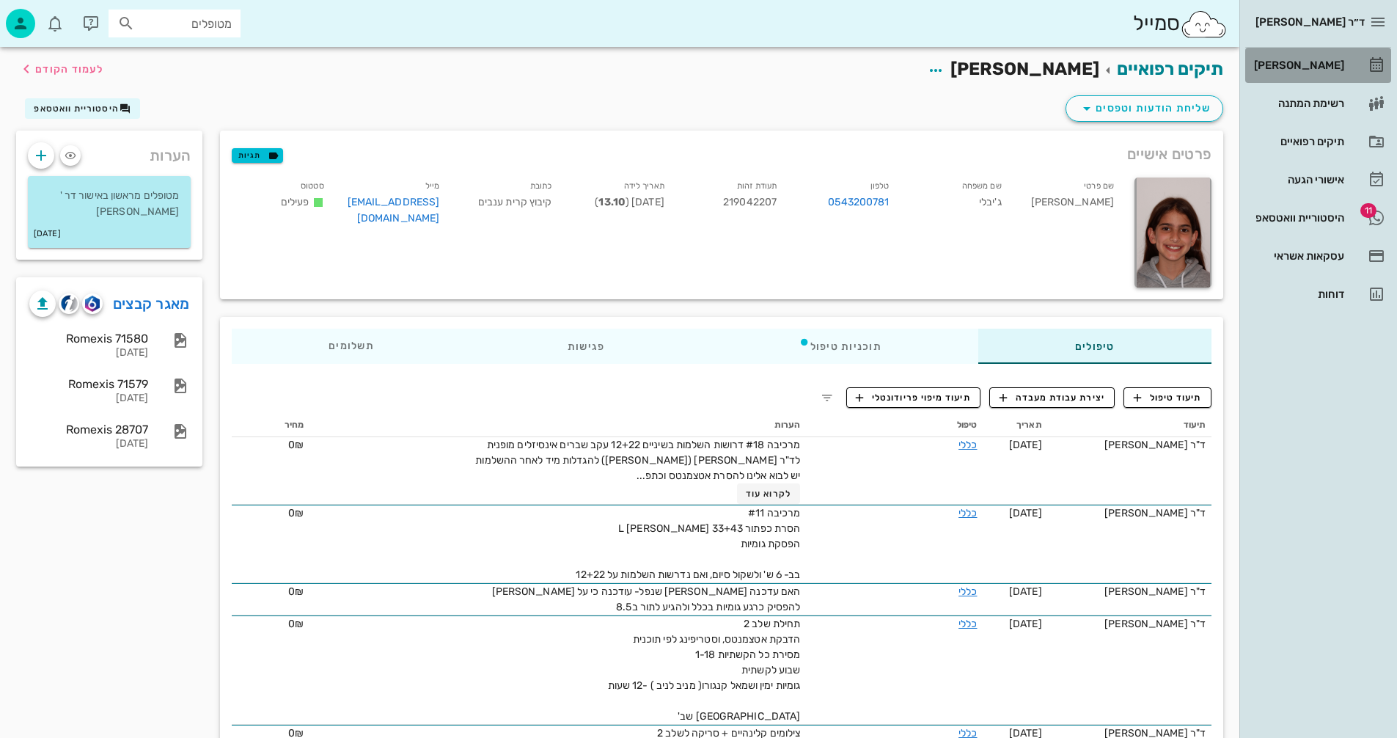
click at [1306, 67] on div "[PERSON_NAME]" at bounding box center [1297, 65] width 93 height 12
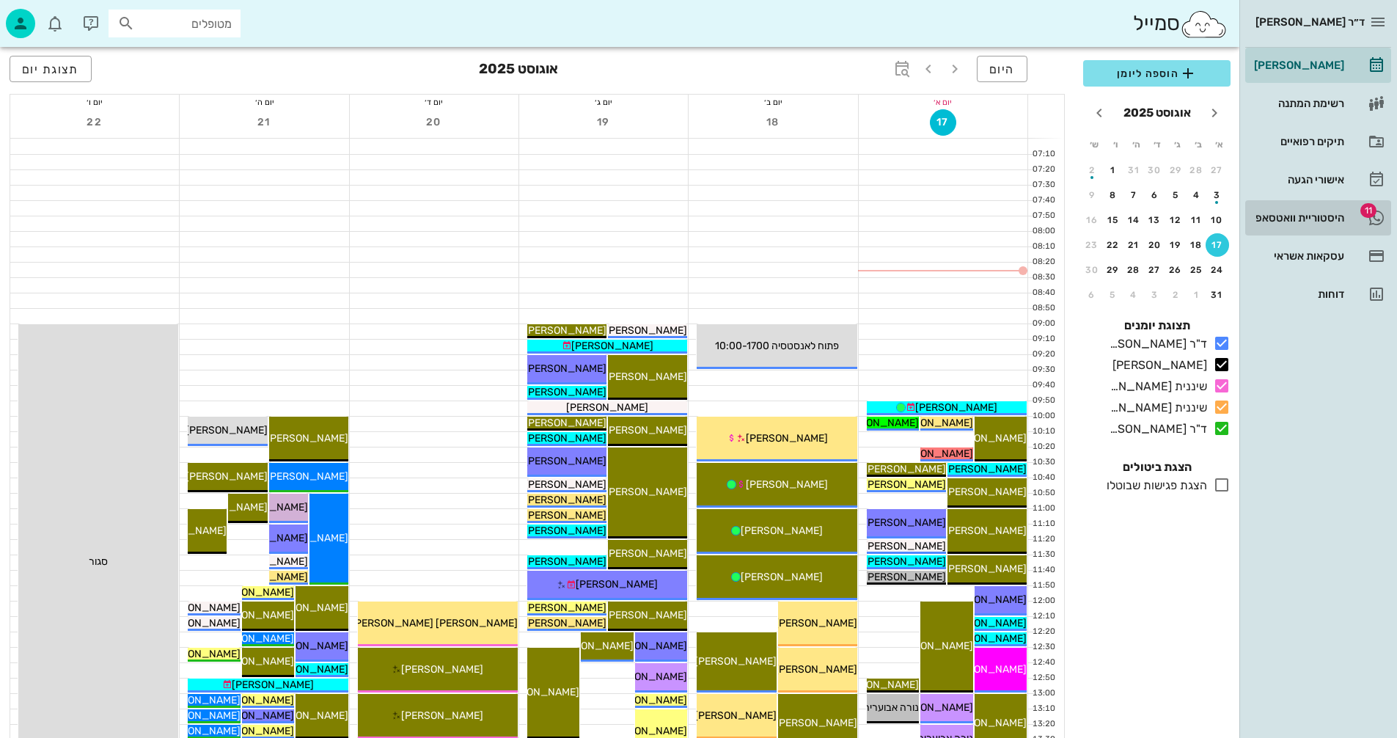
click at [1284, 216] on div "היסטוריית וואטסאפ" at bounding box center [1297, 218] width 93 height 12
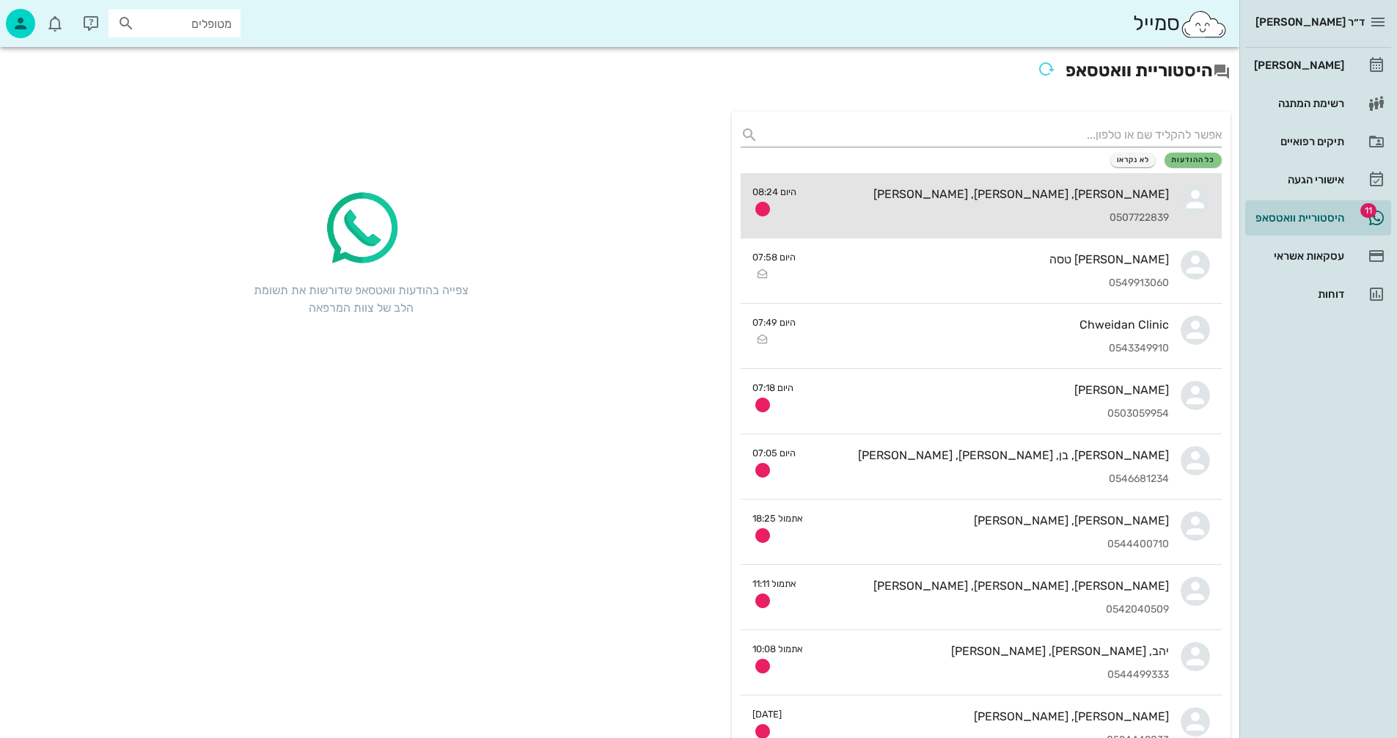
click at [859, 189] on div "[PERSON_NAME], [PERSON_NAME], [PERSON_NAME]" at bounding box center [988, 194] width 361 height 14
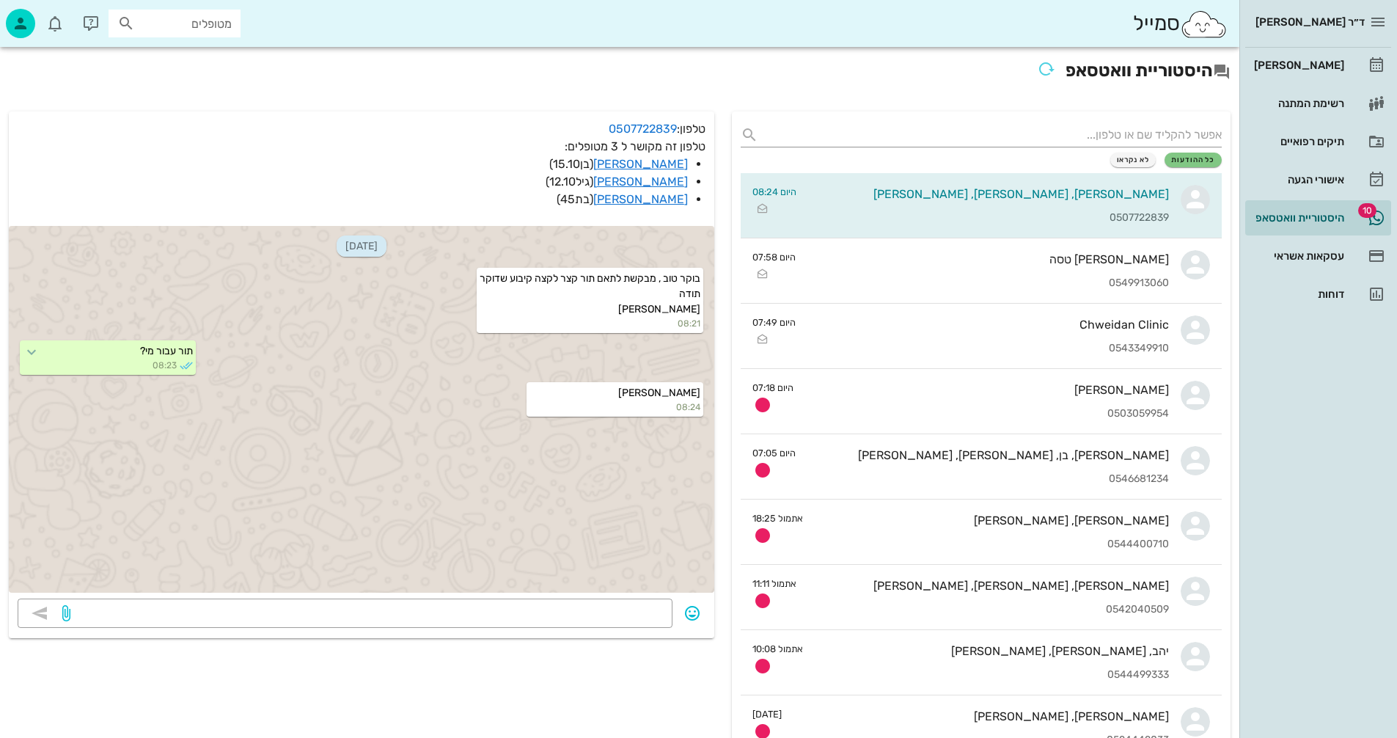
click at [214, 28] on input "מטופלים" at bounding box center [185, 23] width 94 height 19
type input "[PERSON_NAME]"
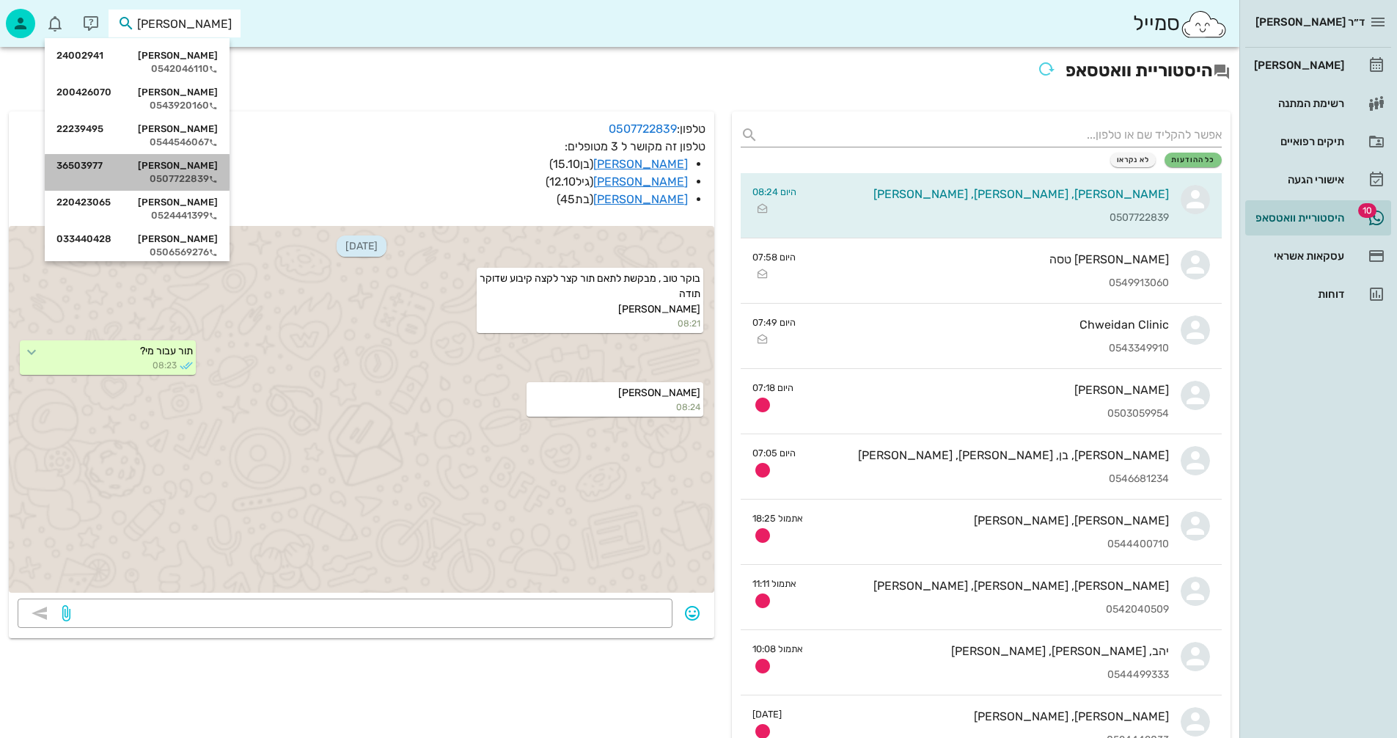
click at [180, 167] on div "[PERSON_NAME] 36503977" at bounding box center [136, 166] width 161 height 12
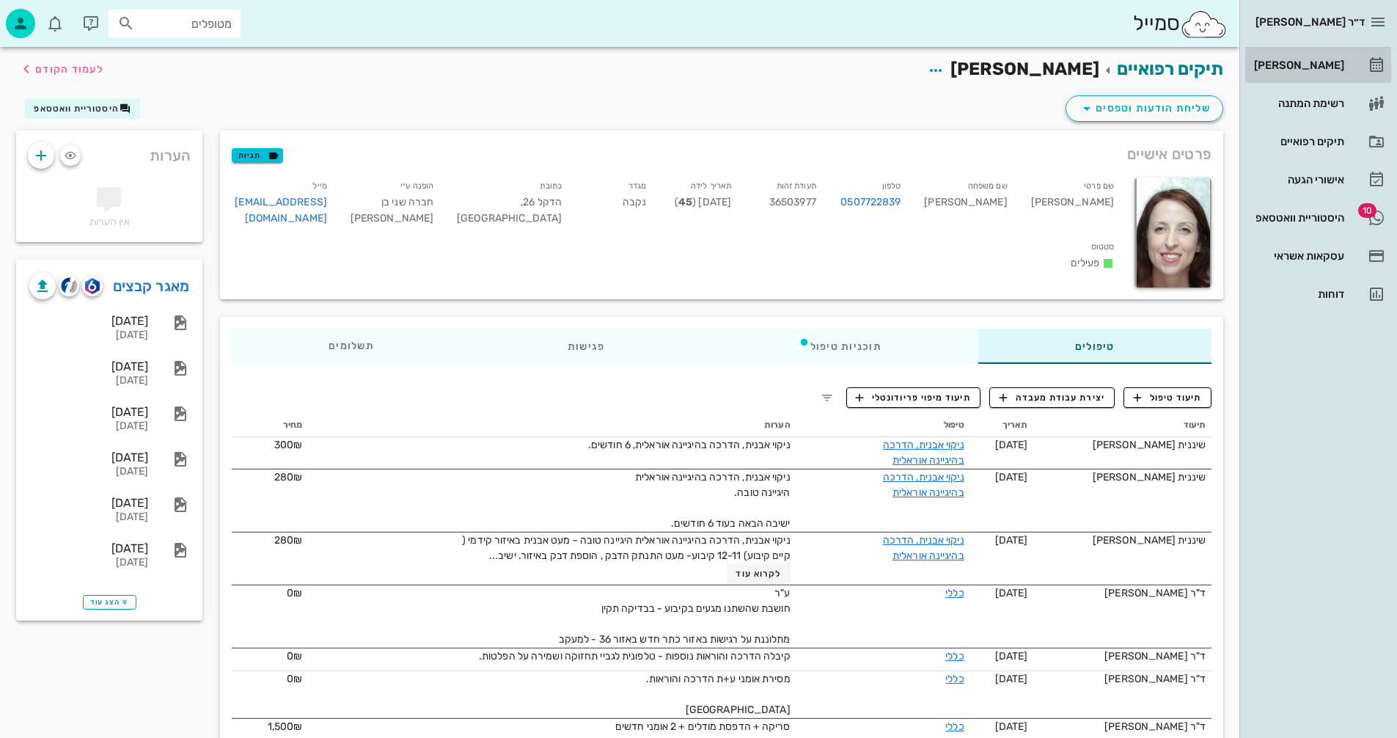
click at [1298, 63] on div "[PERSON_NAME]" at bounding box center [1297, 65] width 93 height 12
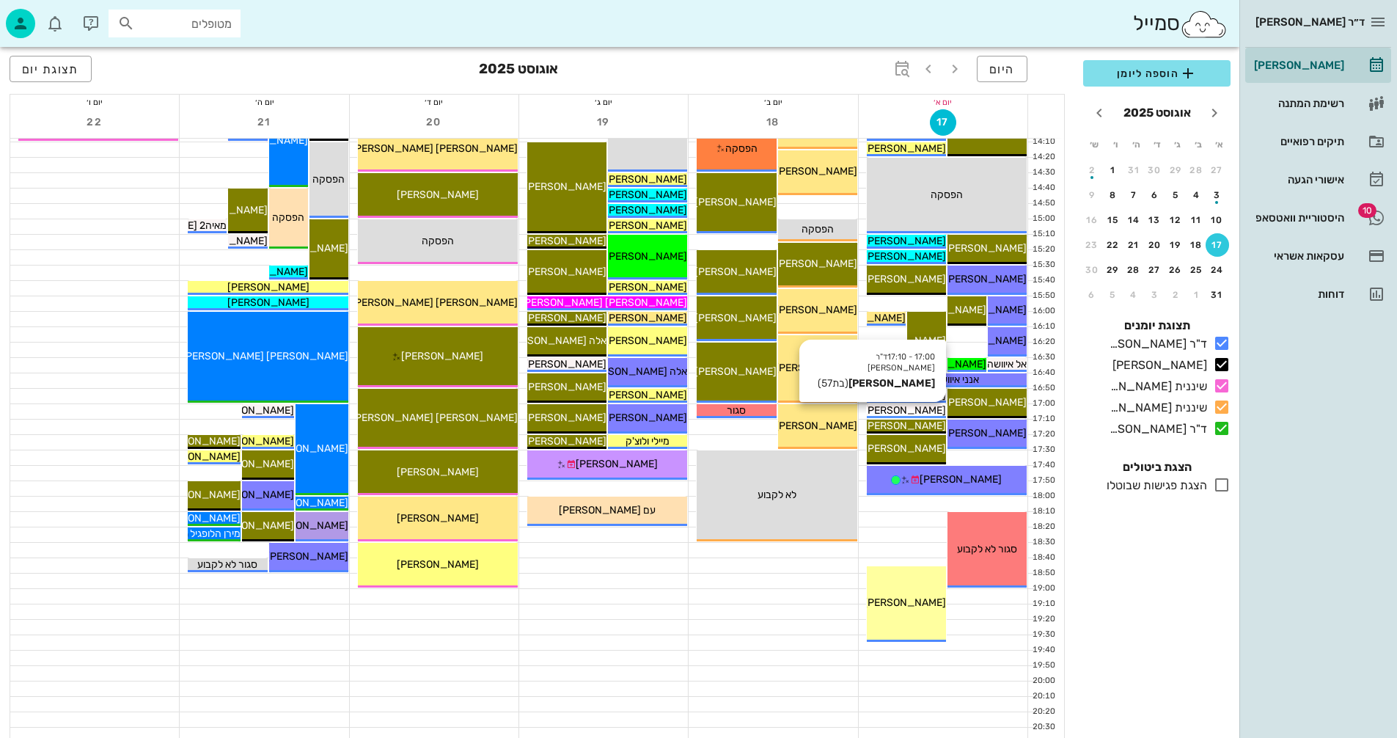
scroll to position [660, 0]
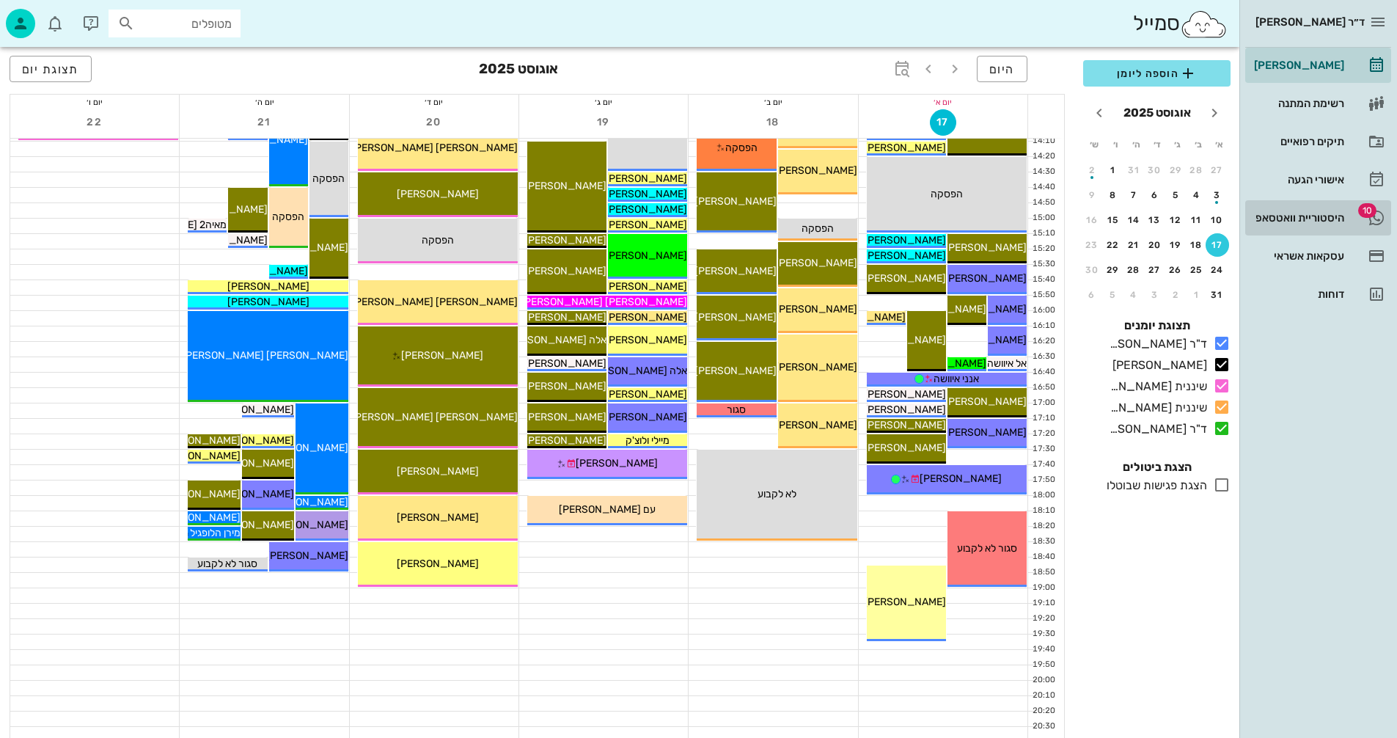
click at [1301, 218] on div "היסטוריית וואטסאפ" at bounding box center [1297, 218] width 93 height 12
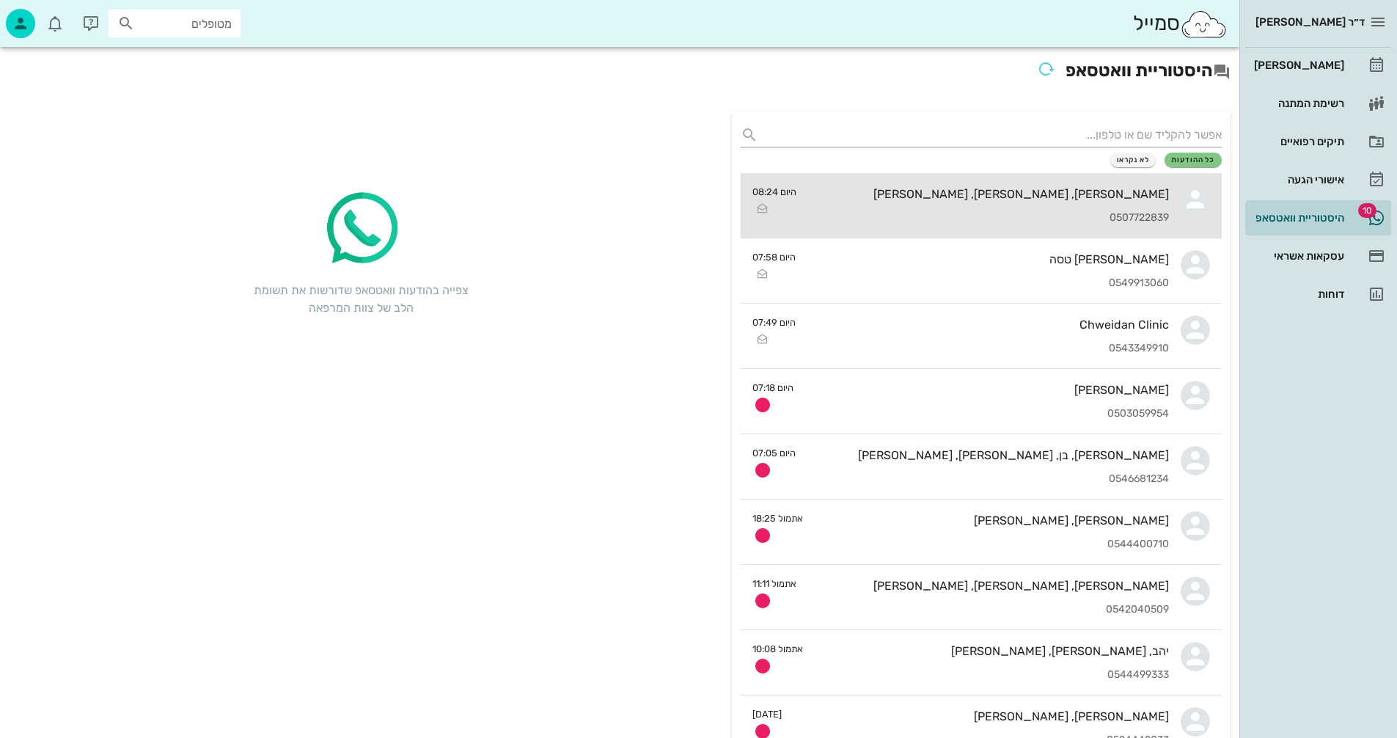
click at [974, 182] on div "[PERSON_NAME], [PERSON_NAME], [PERSON_NAME] 0507722839" at bounding box center [988, 205] width 361 height 65
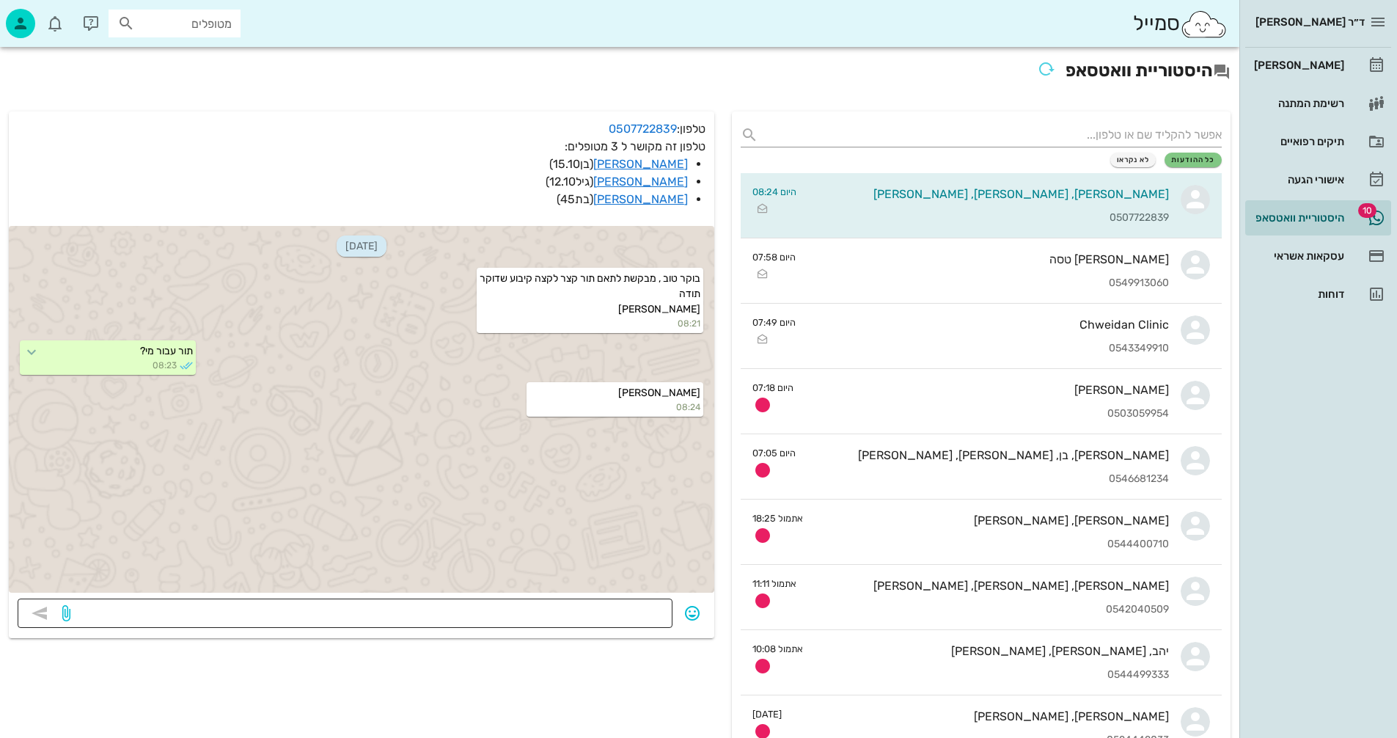
click at [627, 610] on textarea at bounding box center [368, 614] width 590 height 23
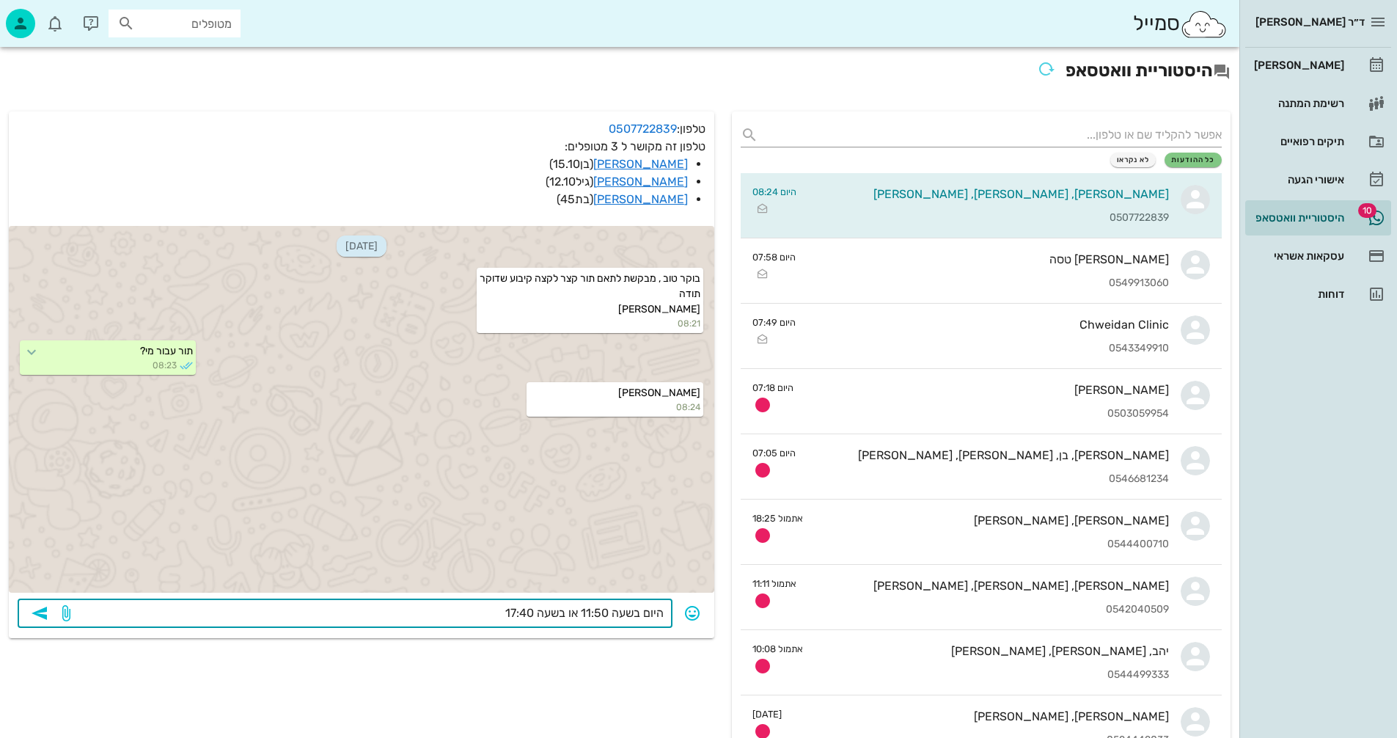
type textarea "היום בשעה 11:50 או בשעה 17:40?"
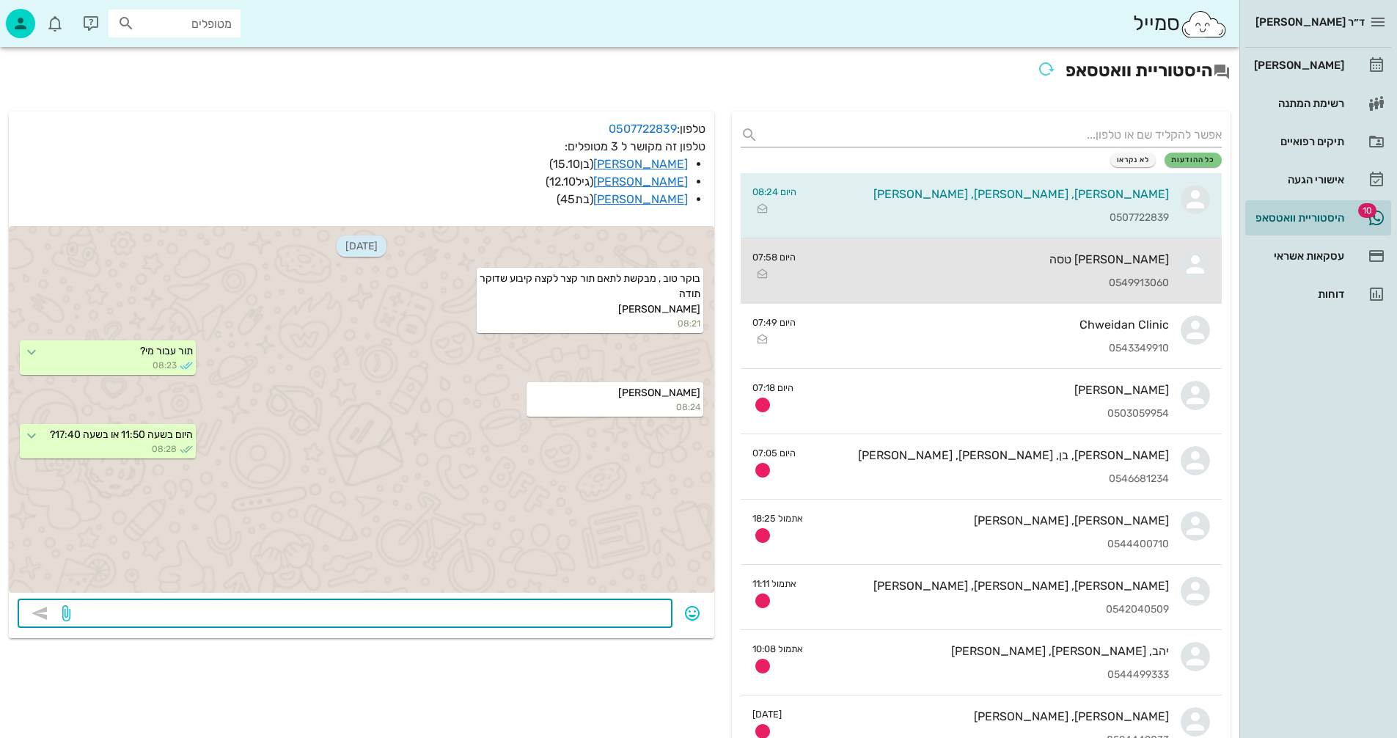
click at [891, 270] on div "[PERSON_NAME] טסה 0549913060" at bounding box center [987, 270] width 361 height 65
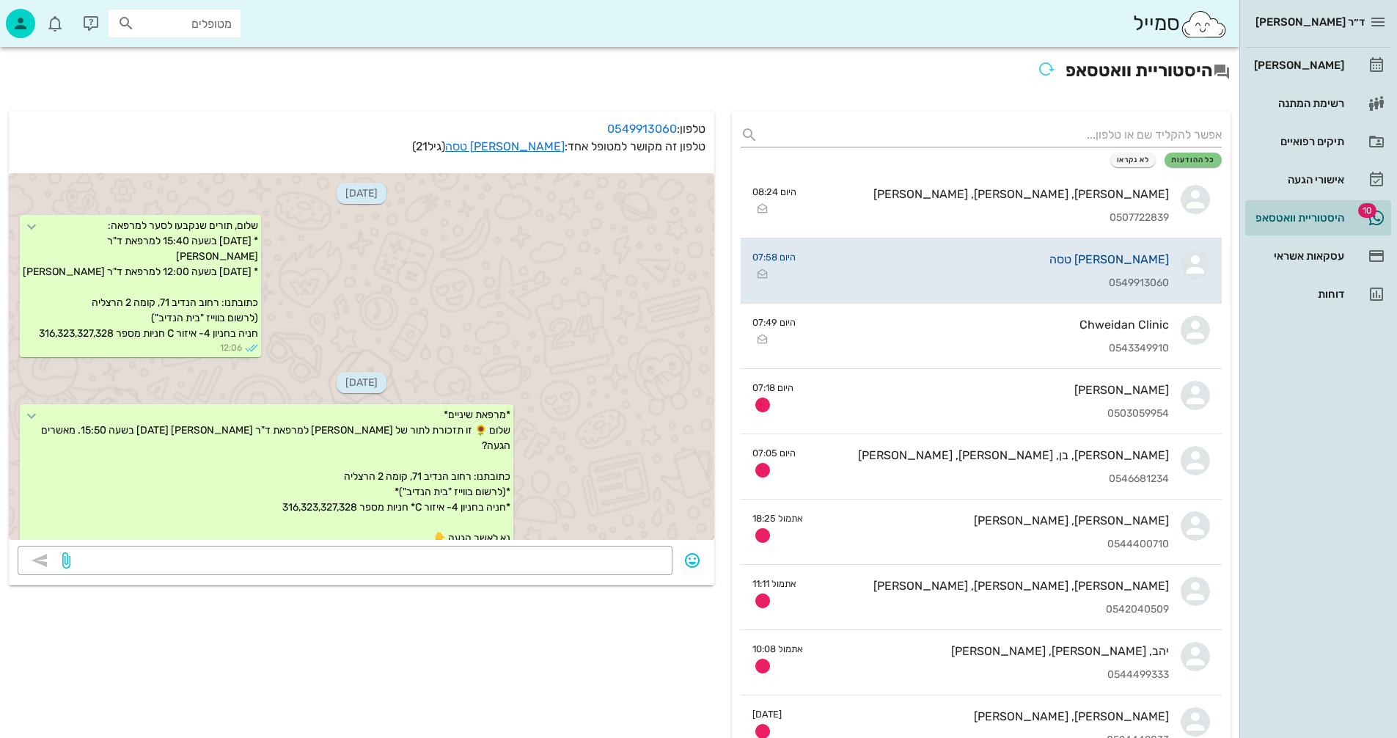
scroll to position [761, 0]
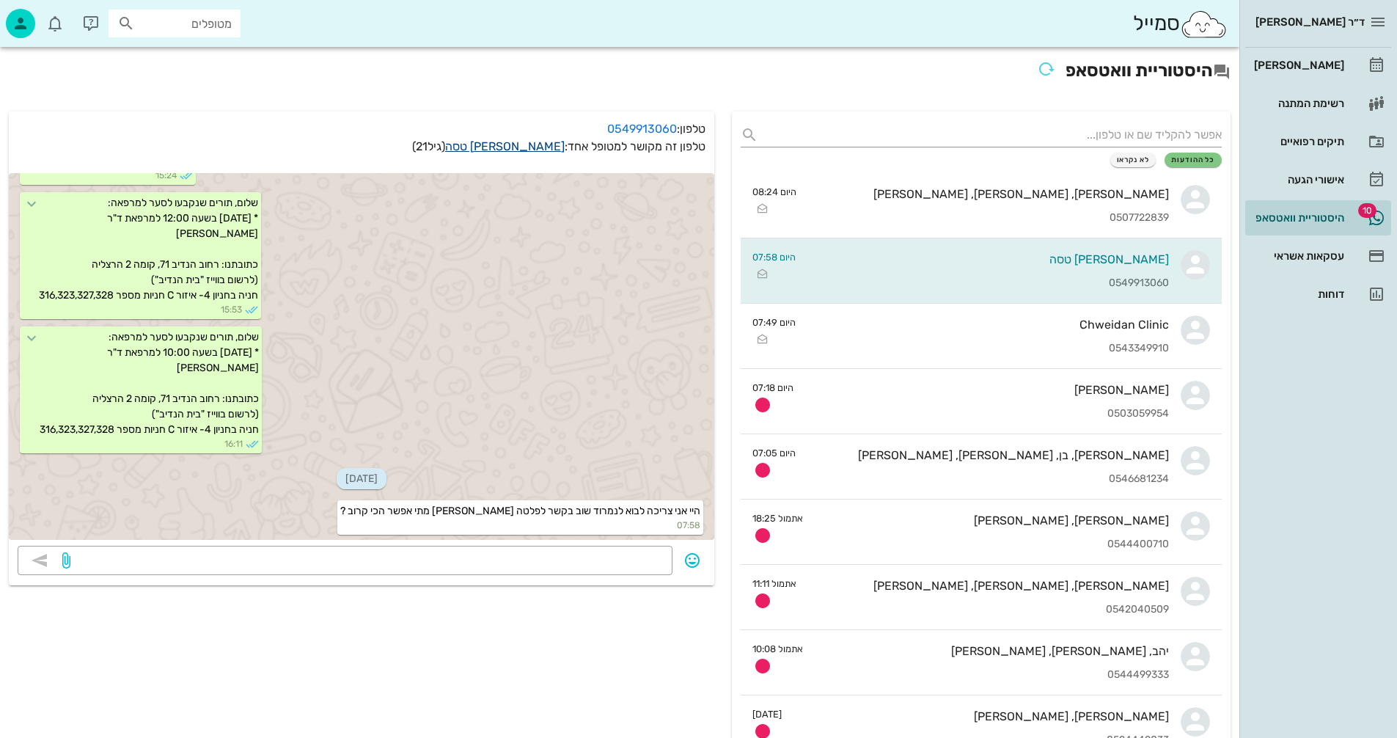
click at [524, 147] on link "[PERSON_NAME] טסה" at bounding box center [505, 146] width 120 height 14
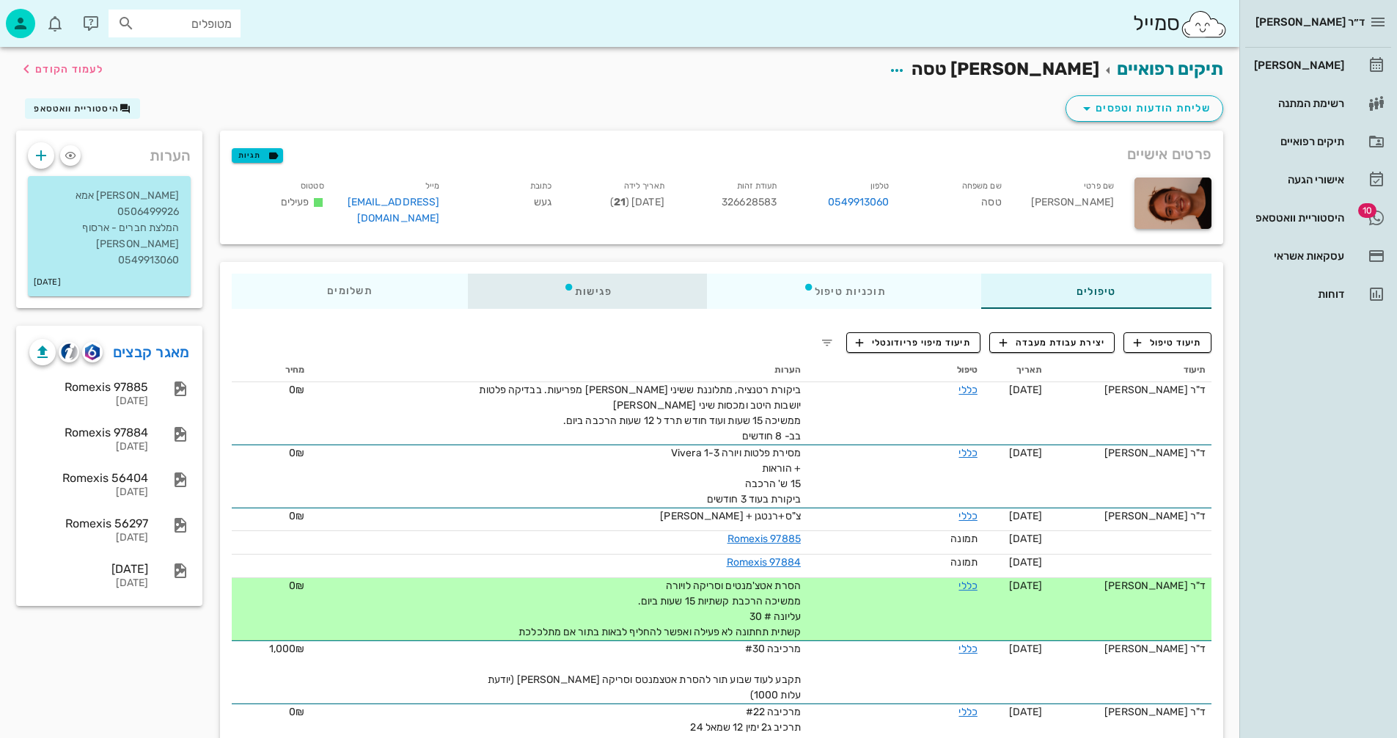
click at [597, 288] on div "פגישות" at bounding box center [588, 290] width 240 height 35
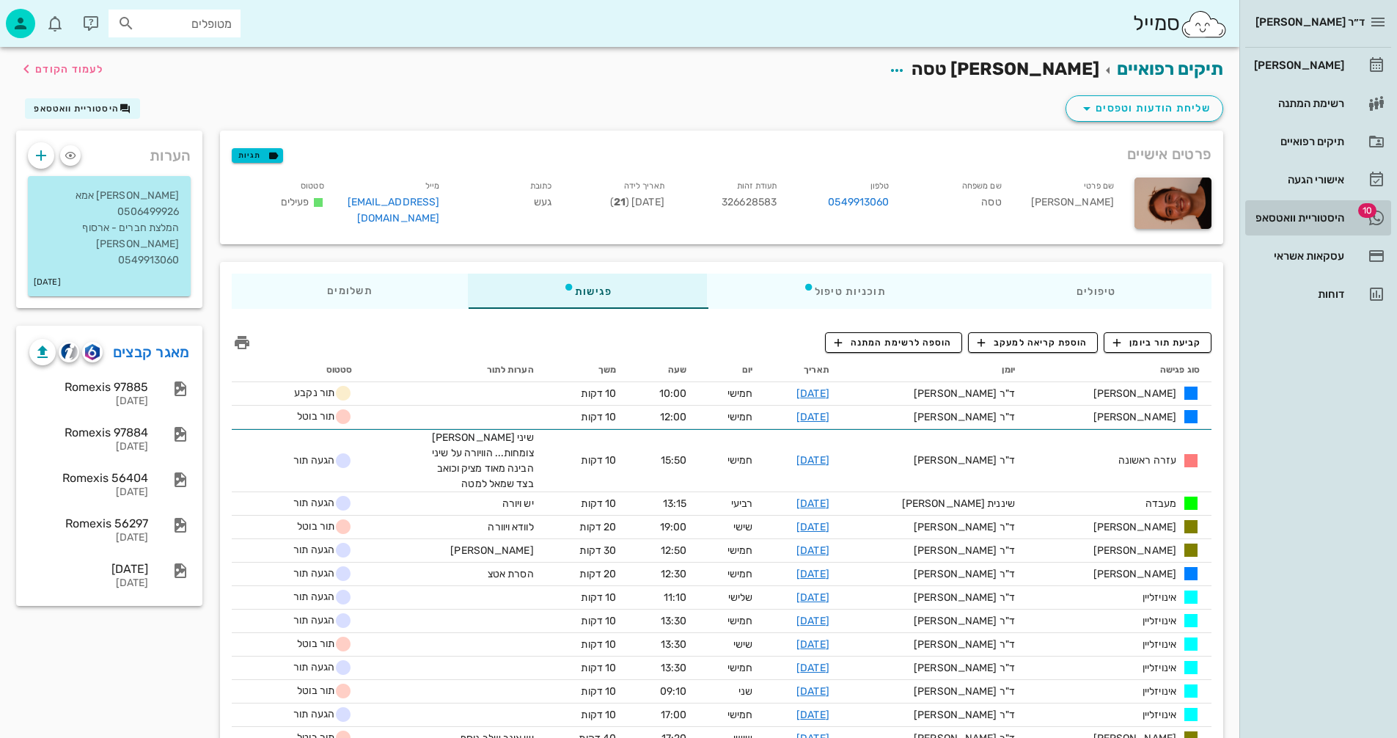
click at [1285, 216] on div "היסטוריית וואטסאפ" at bounding box center [1297, 218] width 93 height 12
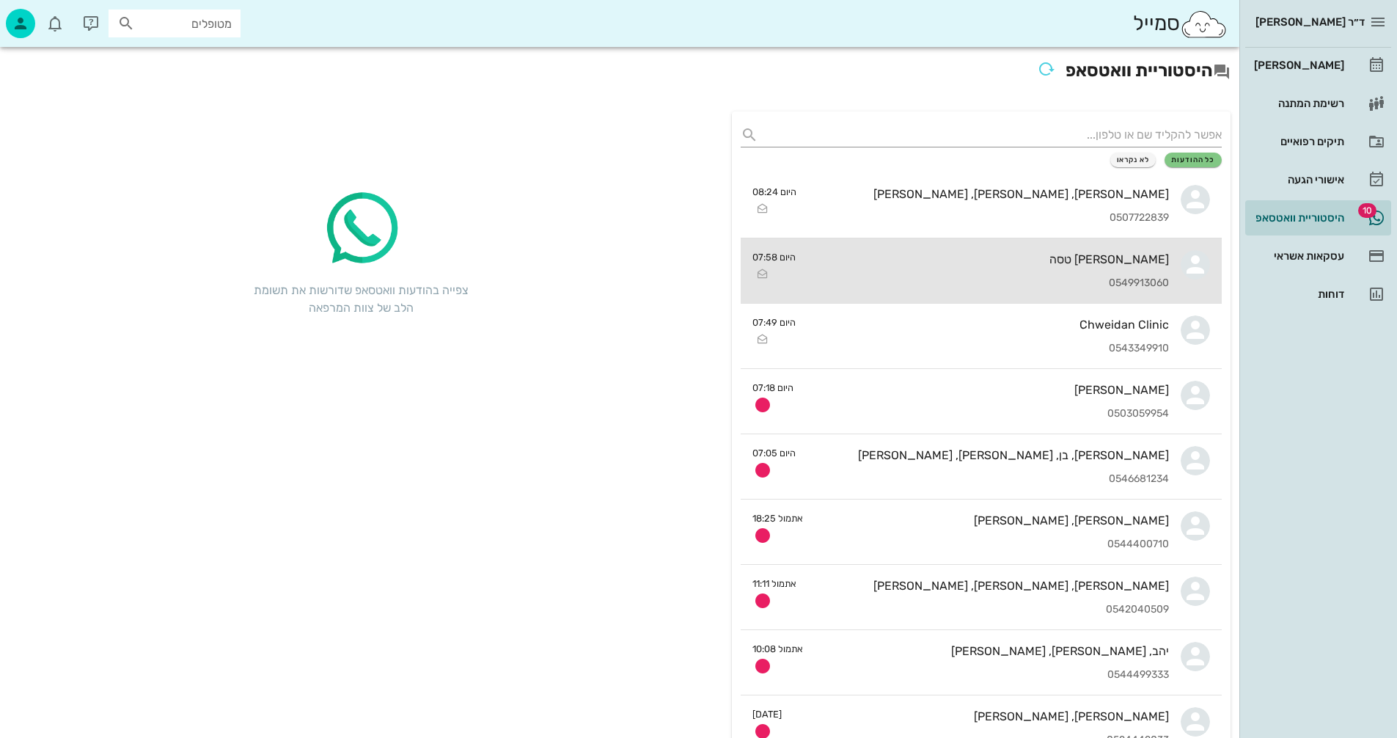
click at [892, 275] on div "[PERSON_NAME] טסה 0549913060" at bounding box center [987, 270] width 361 height 65
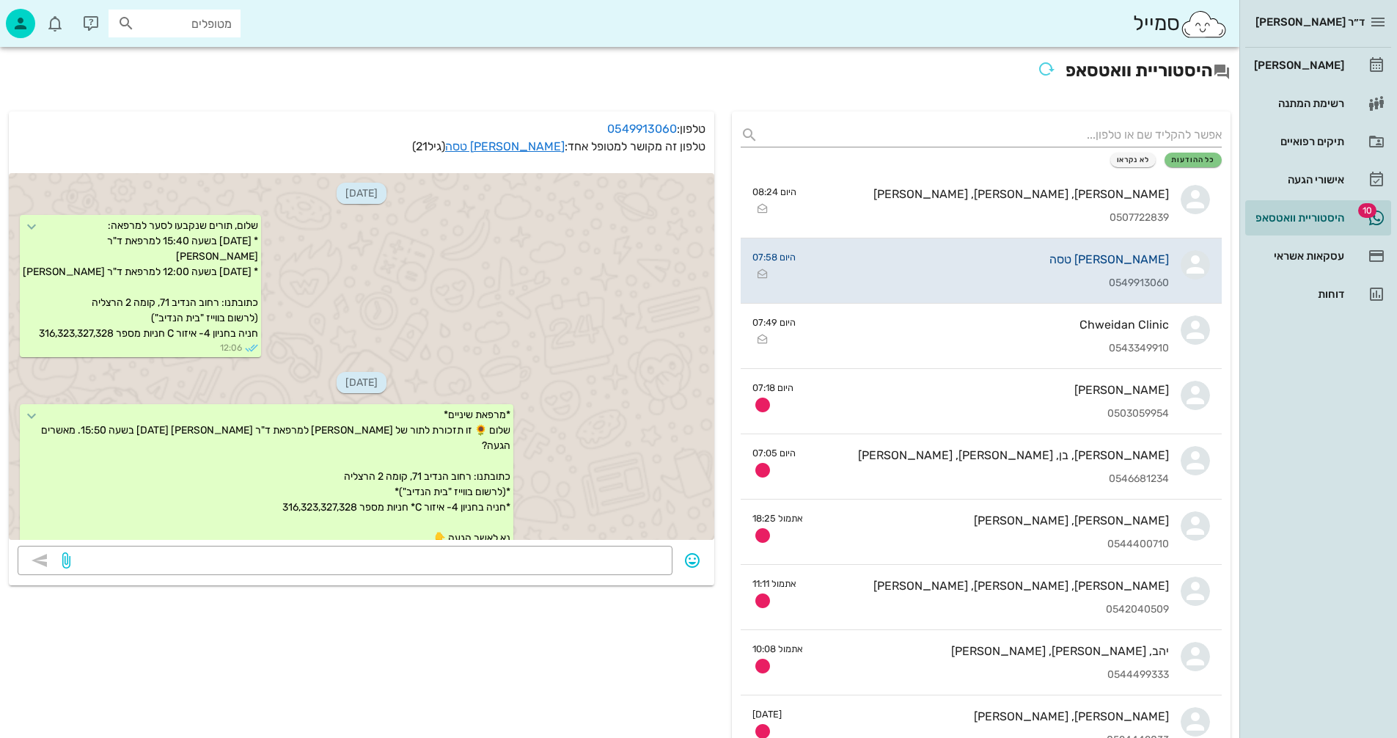
scroll to position [761, 0]
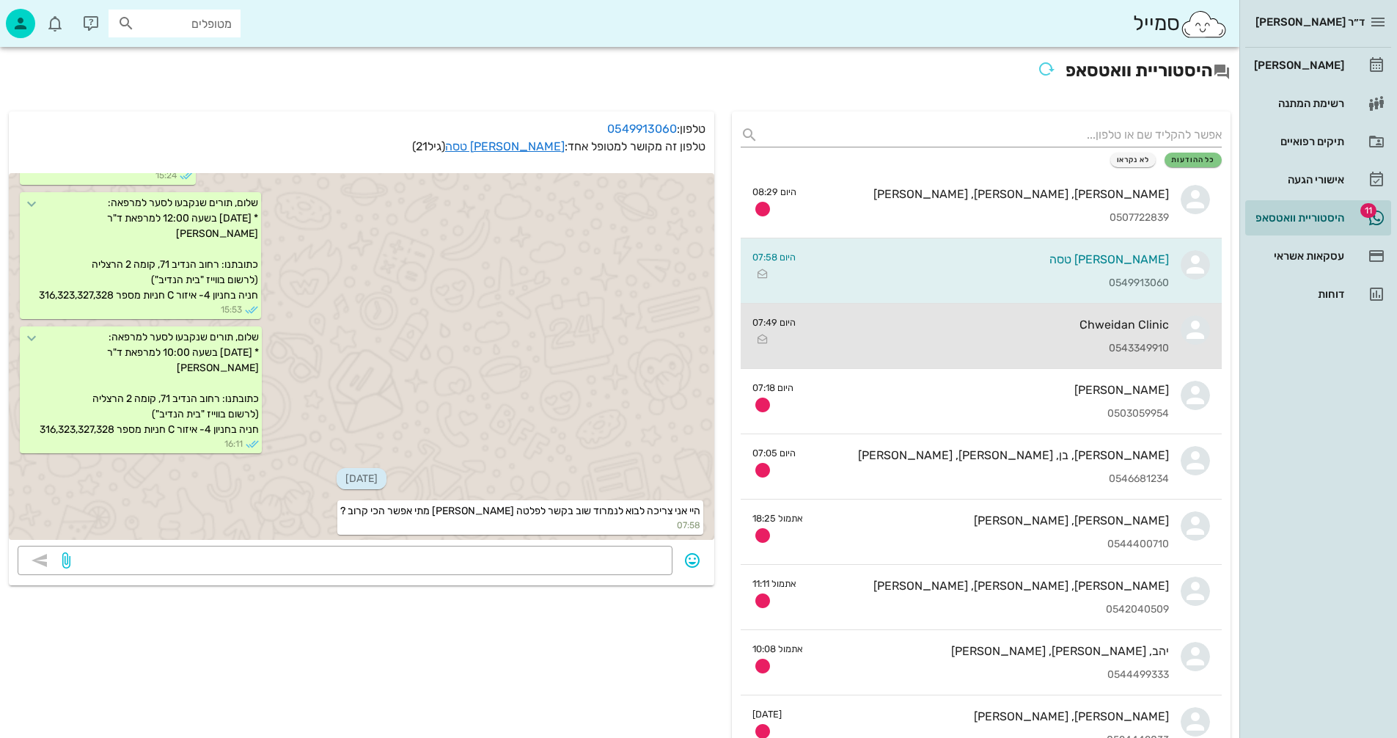
click at [1007, 324] on div "Chweidan Clinic" at bounding box center [987, 324] width 361 height 14
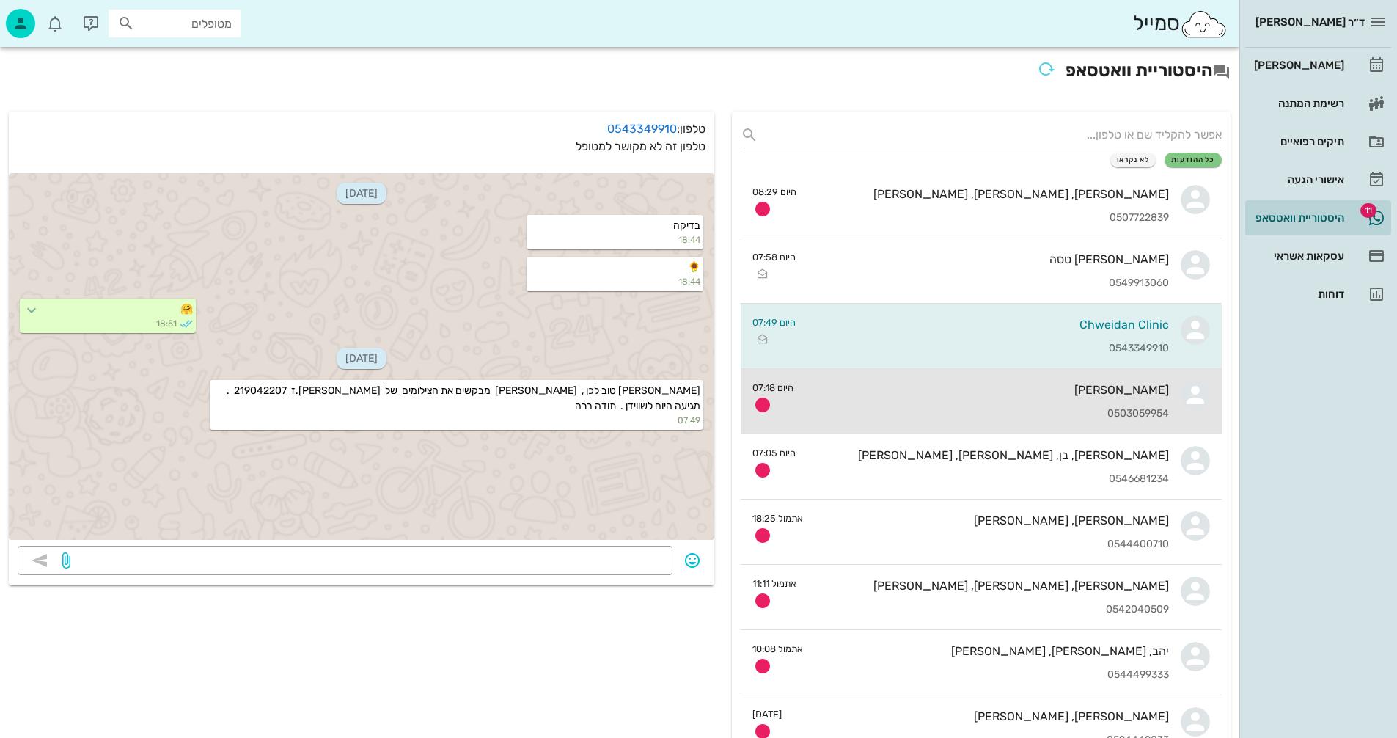
click at [1048, 394] on div "[PERSON_NAME]" at bounding box center [987, 390] width 364 height 14
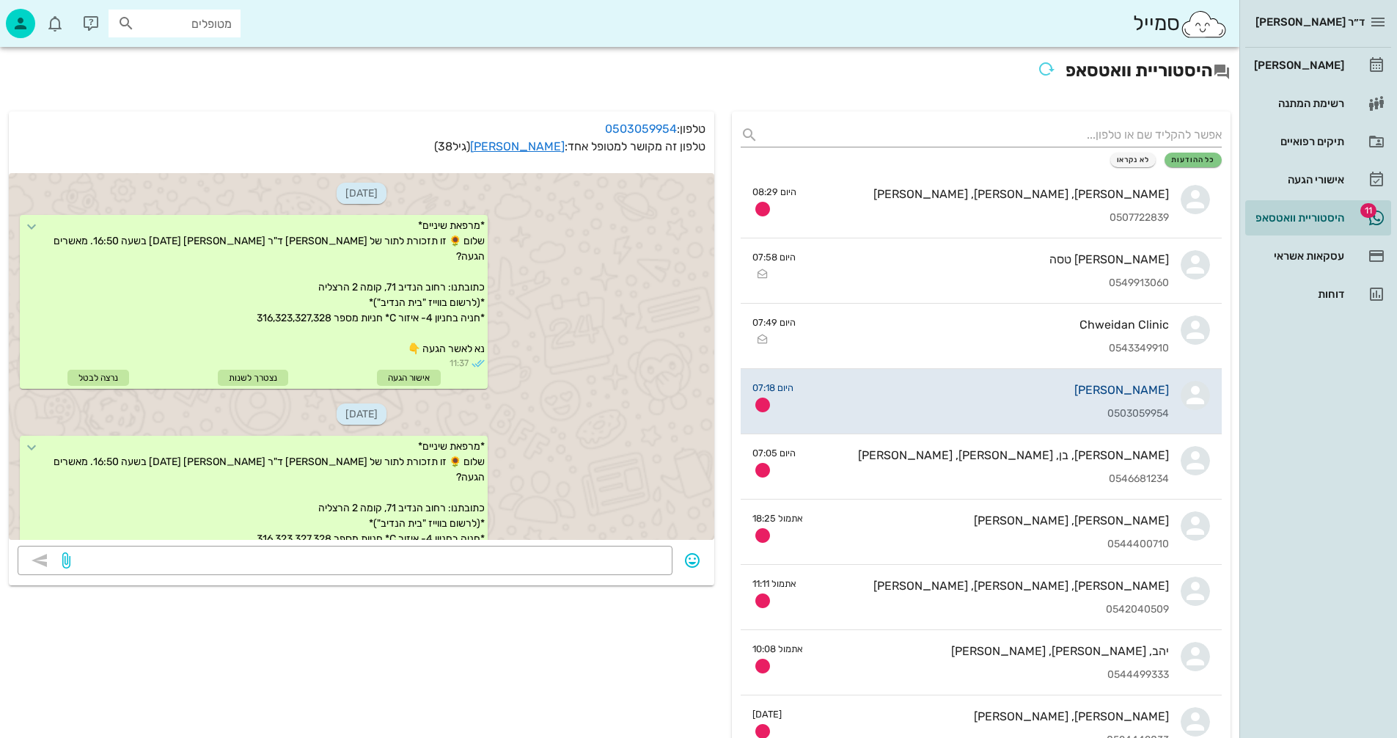
scroll to position [620, 0]
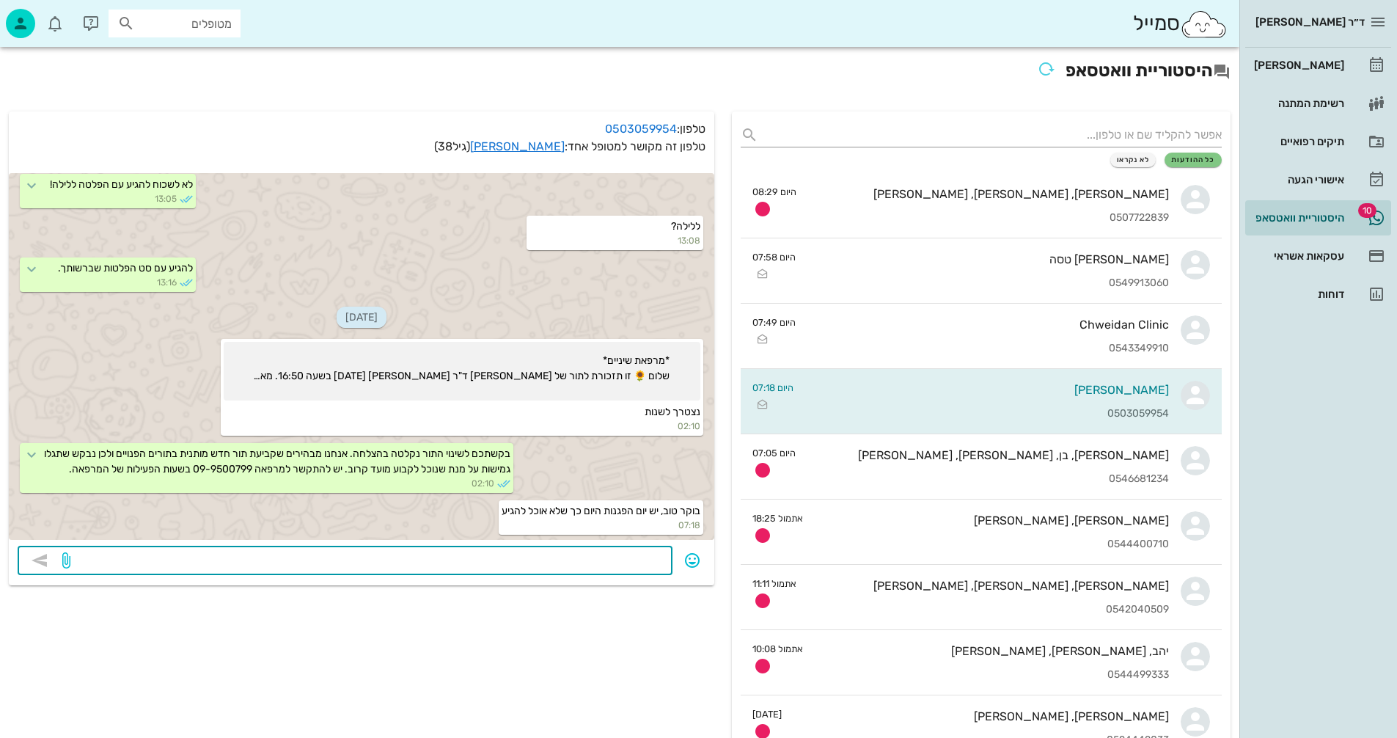
click at [642, 563] on textarea at bounding box center [368, 561] width 590 height 23
type textarea "התור בוטל"
click at [44, 566] on icon "button" at bounding box center [40, 560] width 18 height 18
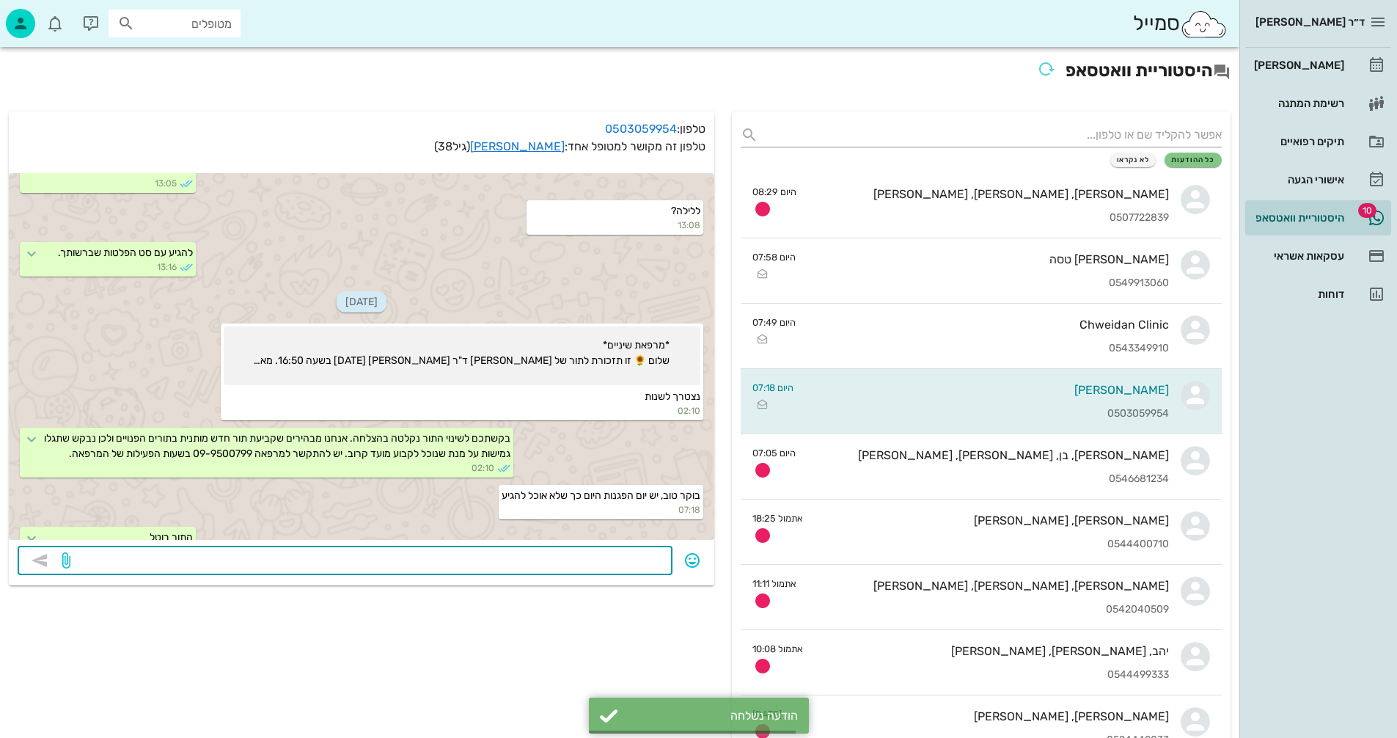
scroll to position [661, 0]
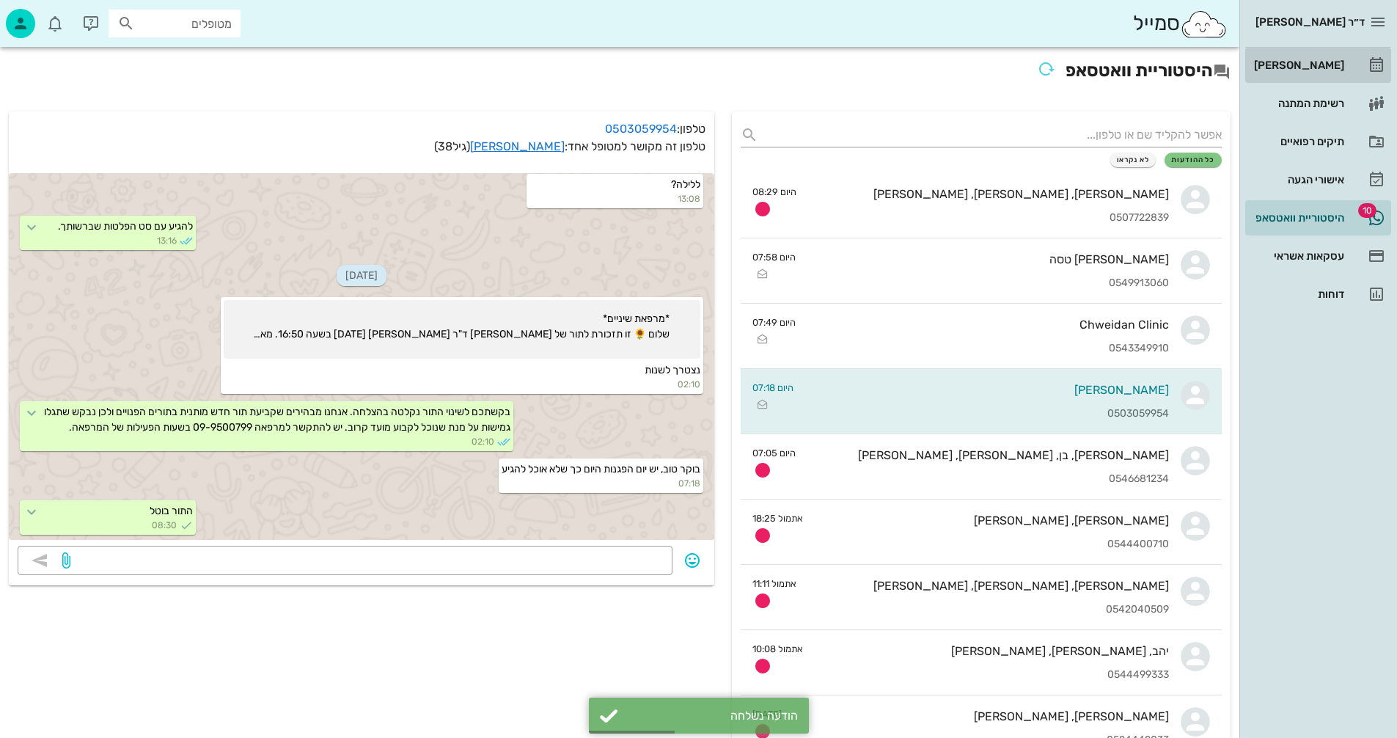
click at [1307, 67] on div "[PERSON_NAME]" at bounding box center [1297, 65] width 93 height 12
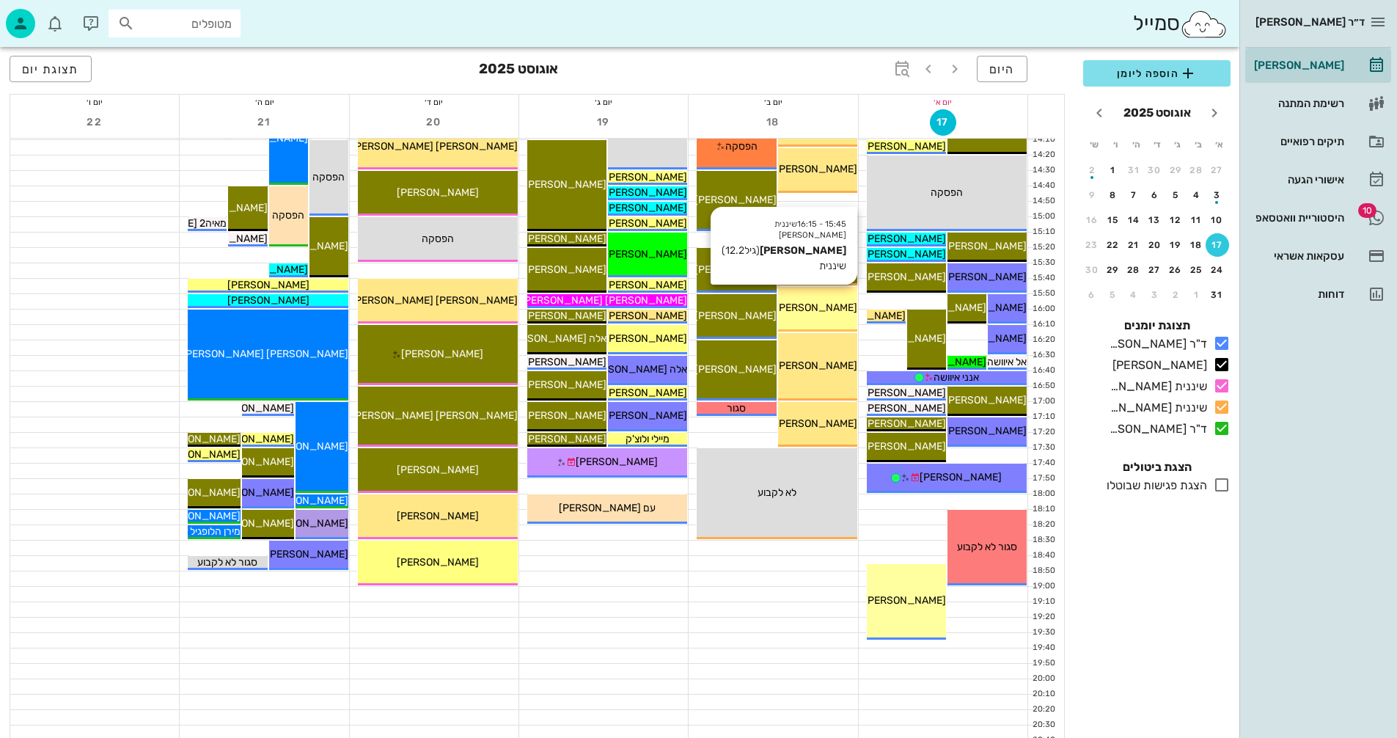
scroll to position [694, 0]
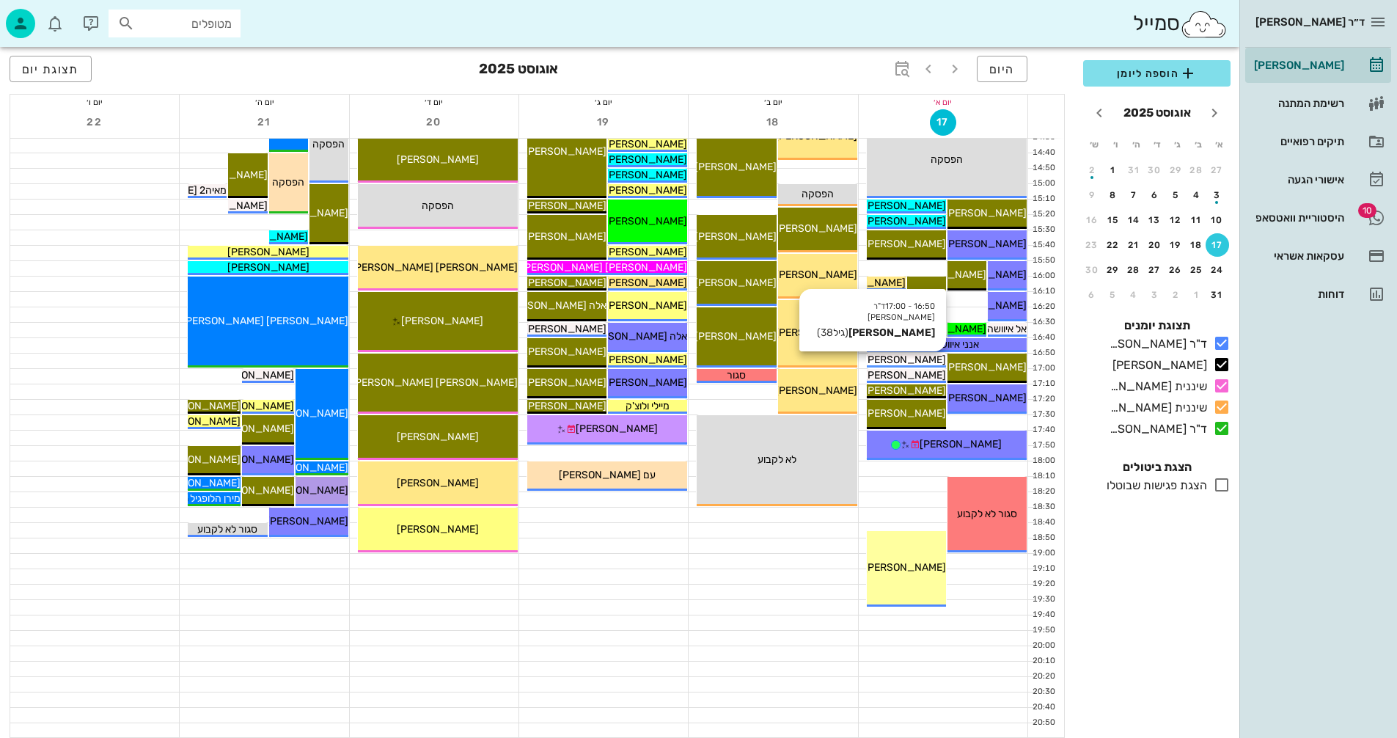
click at [911, 356] on span "[PERSON_NAME]" at bounding box center [905, 359] width 82 height 12
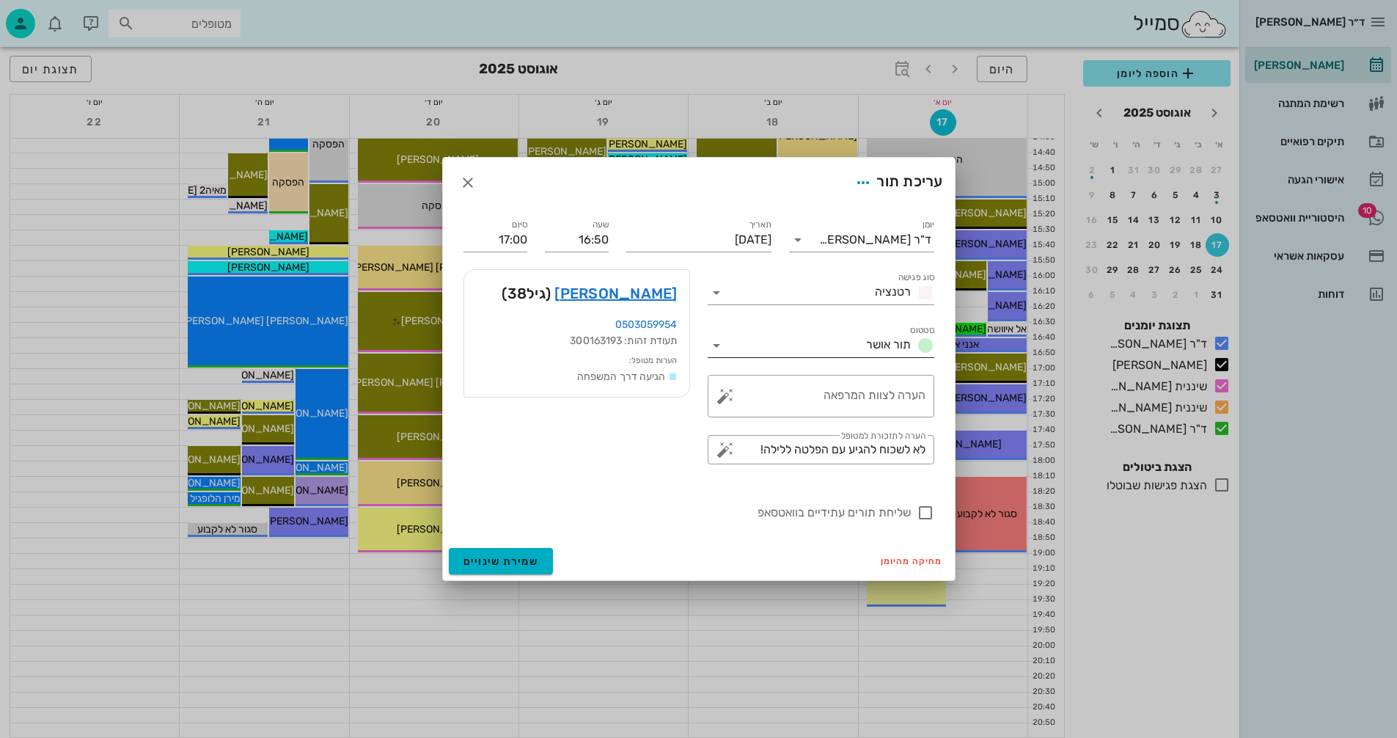
click at [715, 342] on icon at bounding box center [717, 346] width 18 height 18
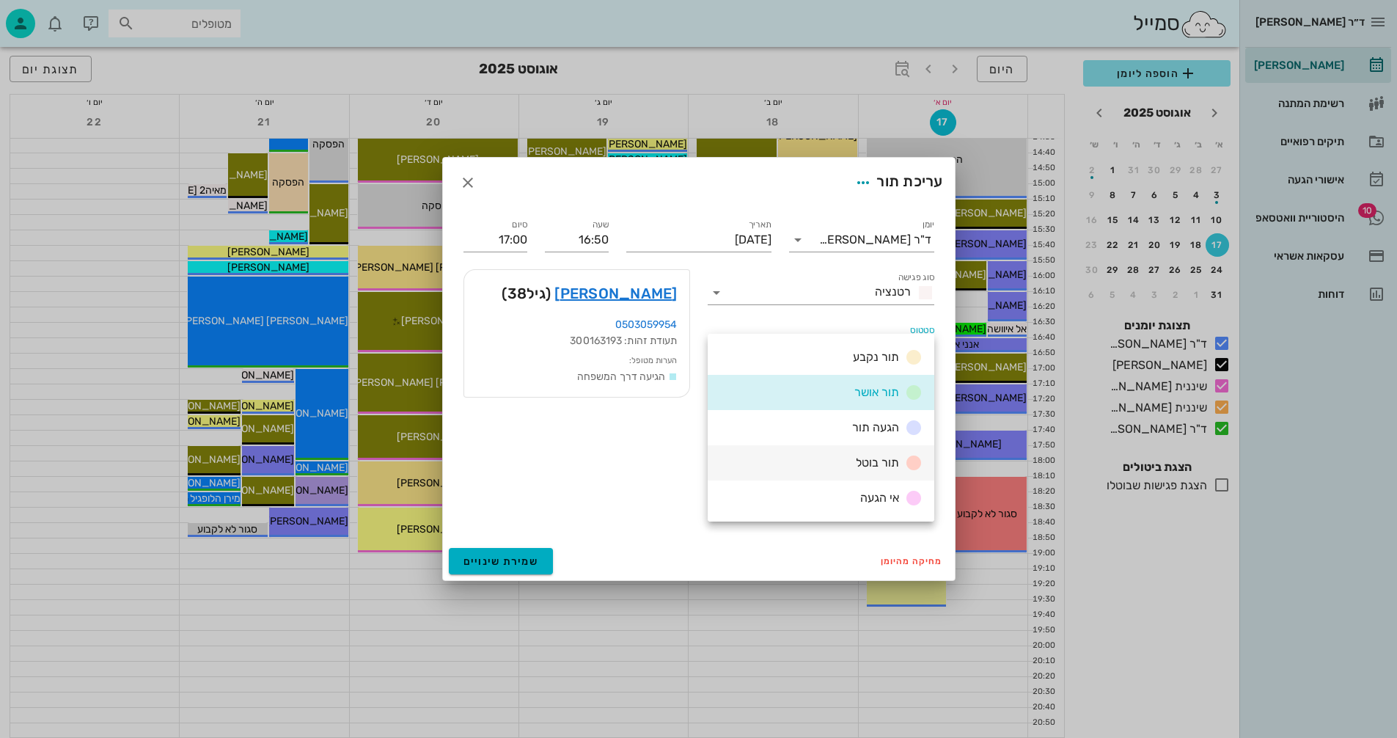
click at [829, 458] on div "תור בוטל" at bounding box center [821, 462] width 227 height 35
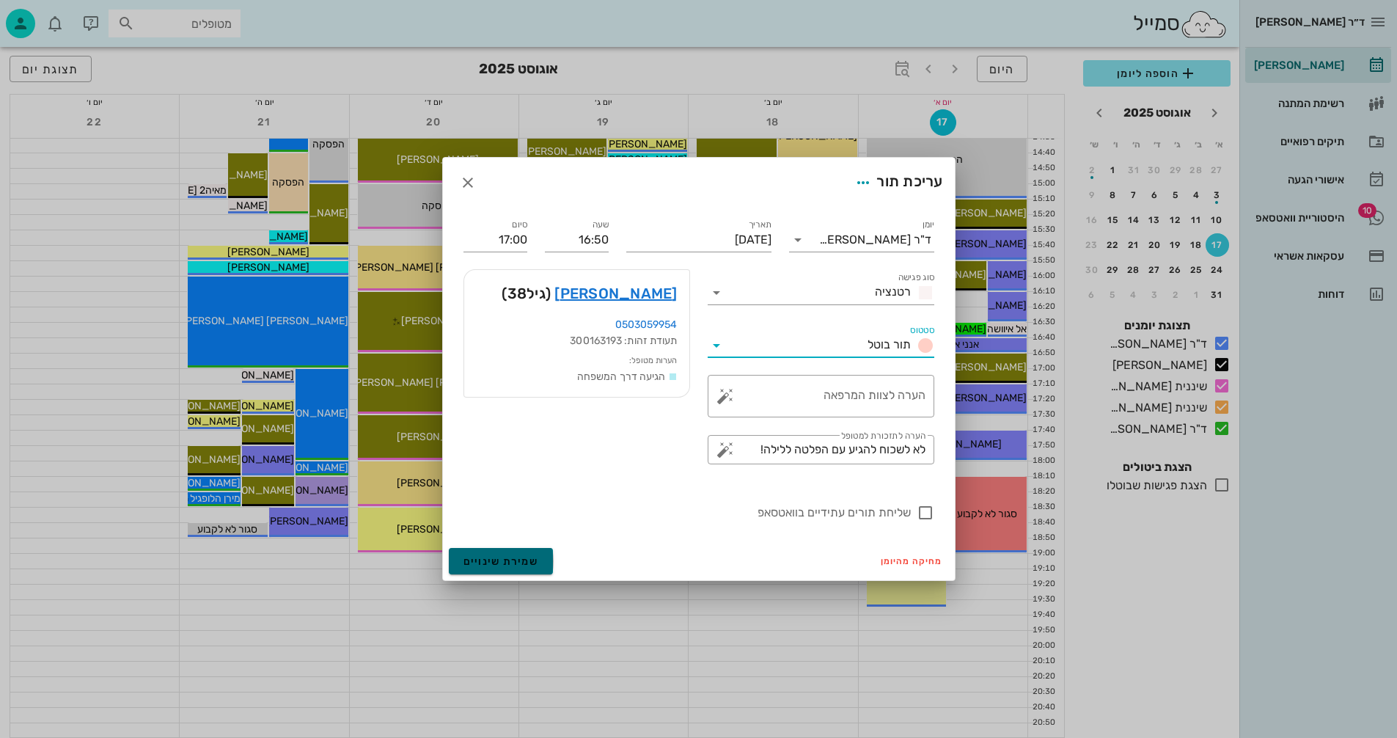
click at [502, 560] on span "שמירת שינויים" at bounding box center [501, 561] width 76 height 12
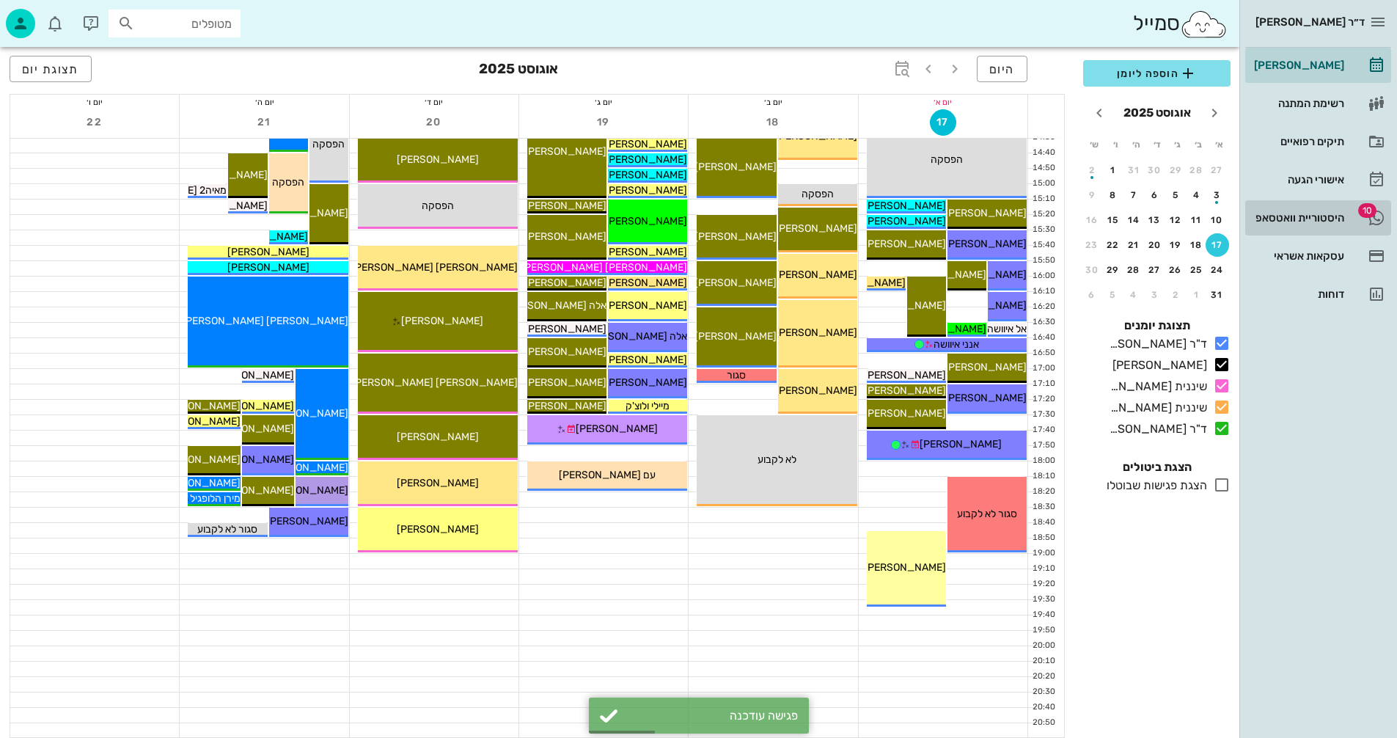
click at [1290, 217] on div "היסטוריית וואטסאפ" at bounding box center [1297, 218] width 93 height 12
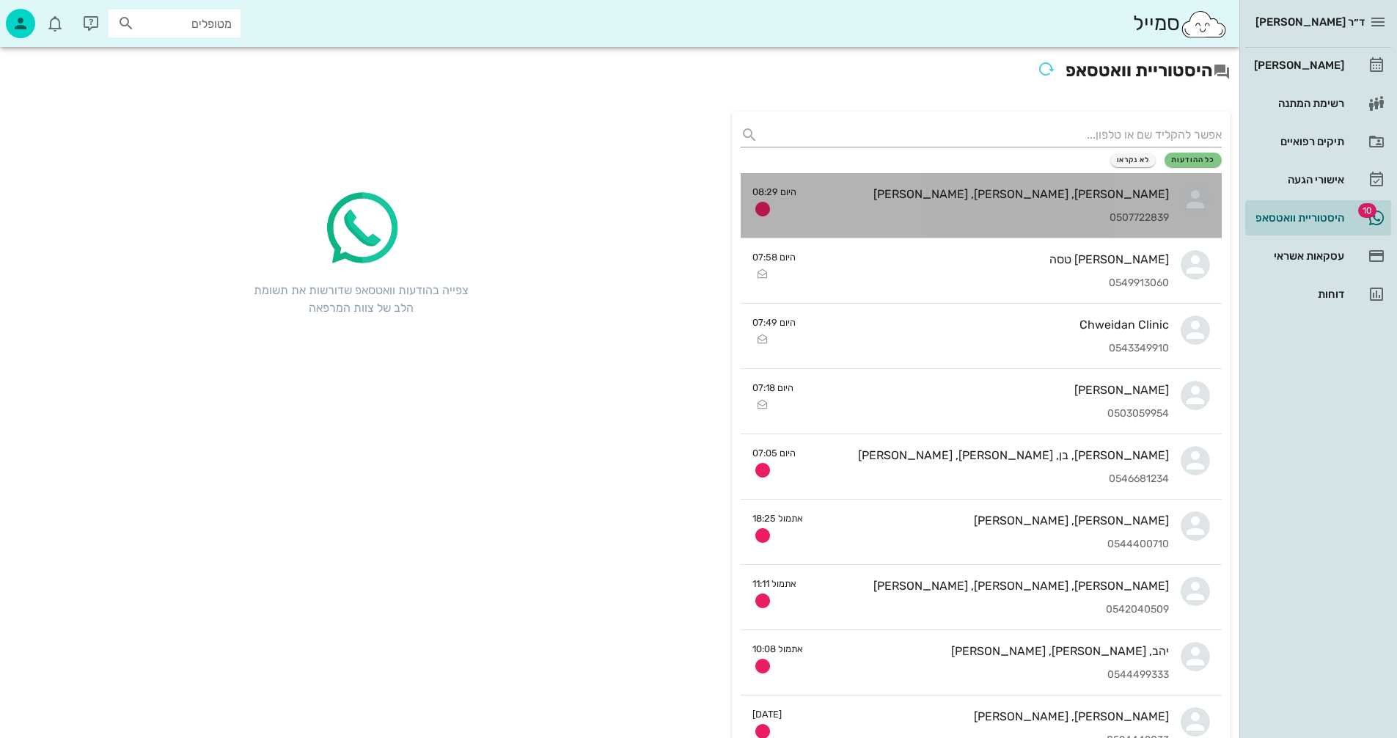
click at [881, 192] on div "[PERSON_NAME], [PERSON_NAME], [PERSON_NAME]" at bounding box center [988, 194] width 361 height 14
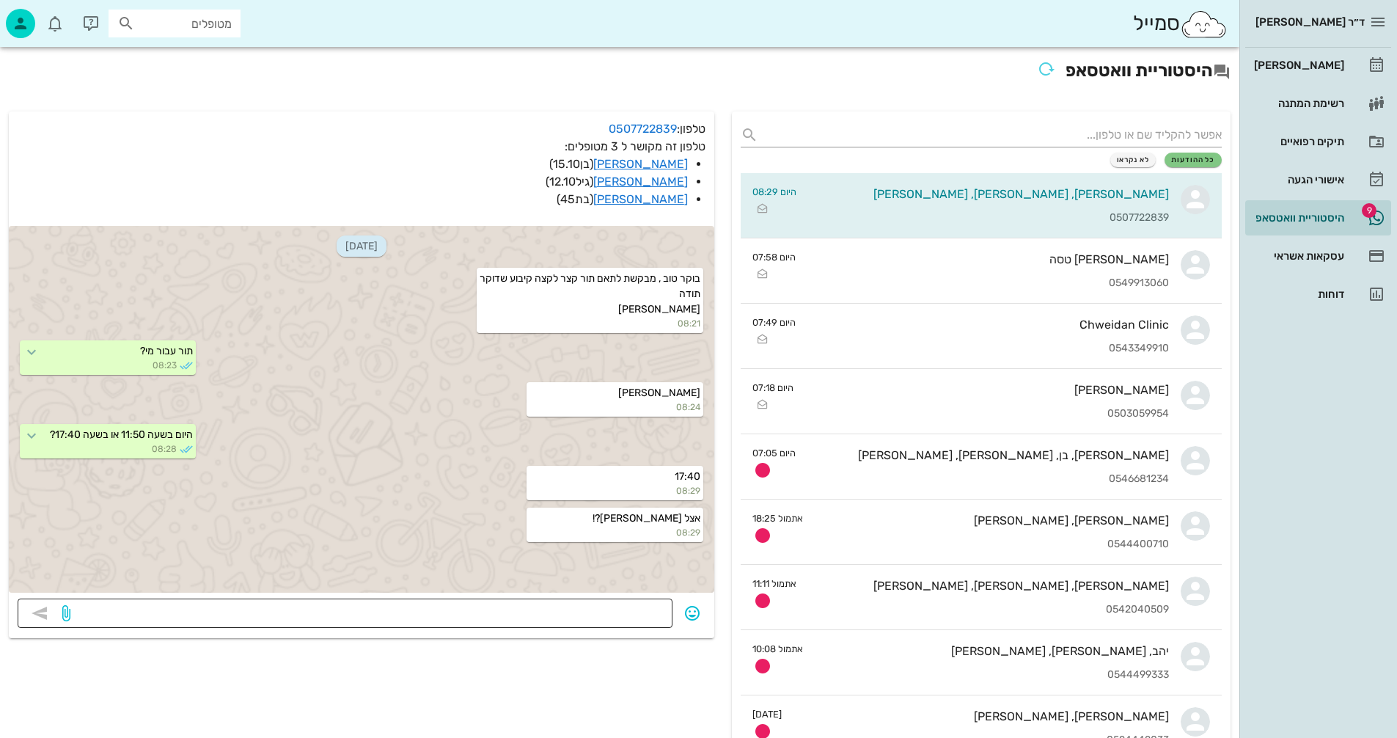
click at [631, 606] on textarea at bounding box center [368, 614] width 590 height 23
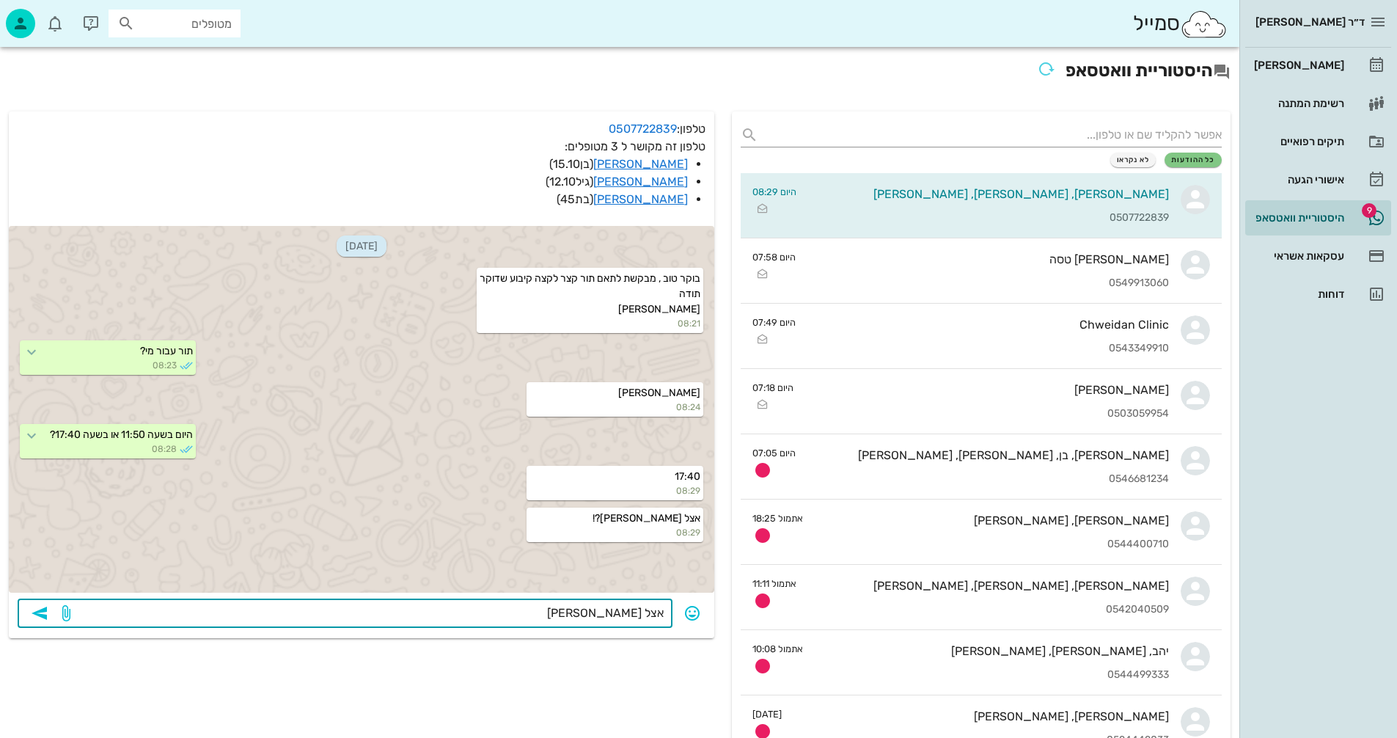
type textarea "אצל [PERSON_NAME]"
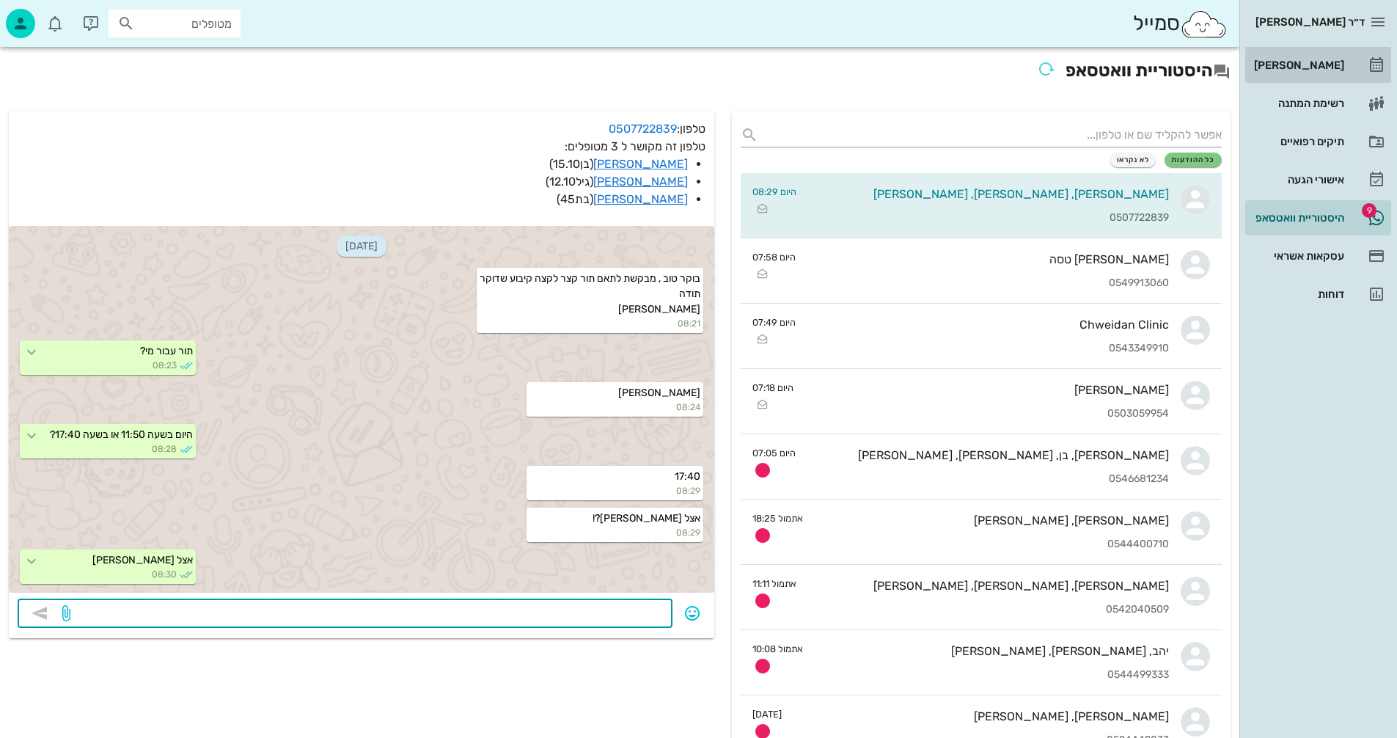
click at [1299, 63] on div "[PERSON_NAME]" at bounding box center [1297, 65] width 93 height 12
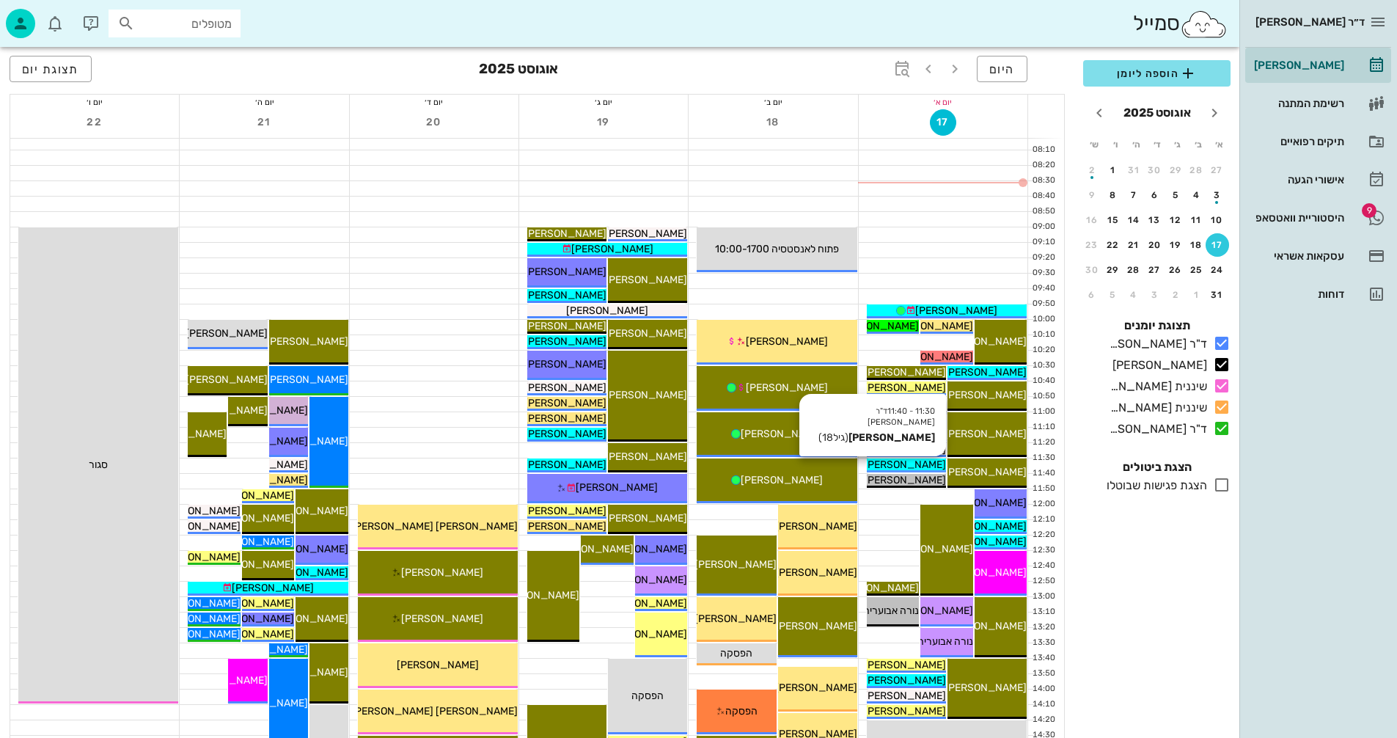
scroll to position [293, 0]
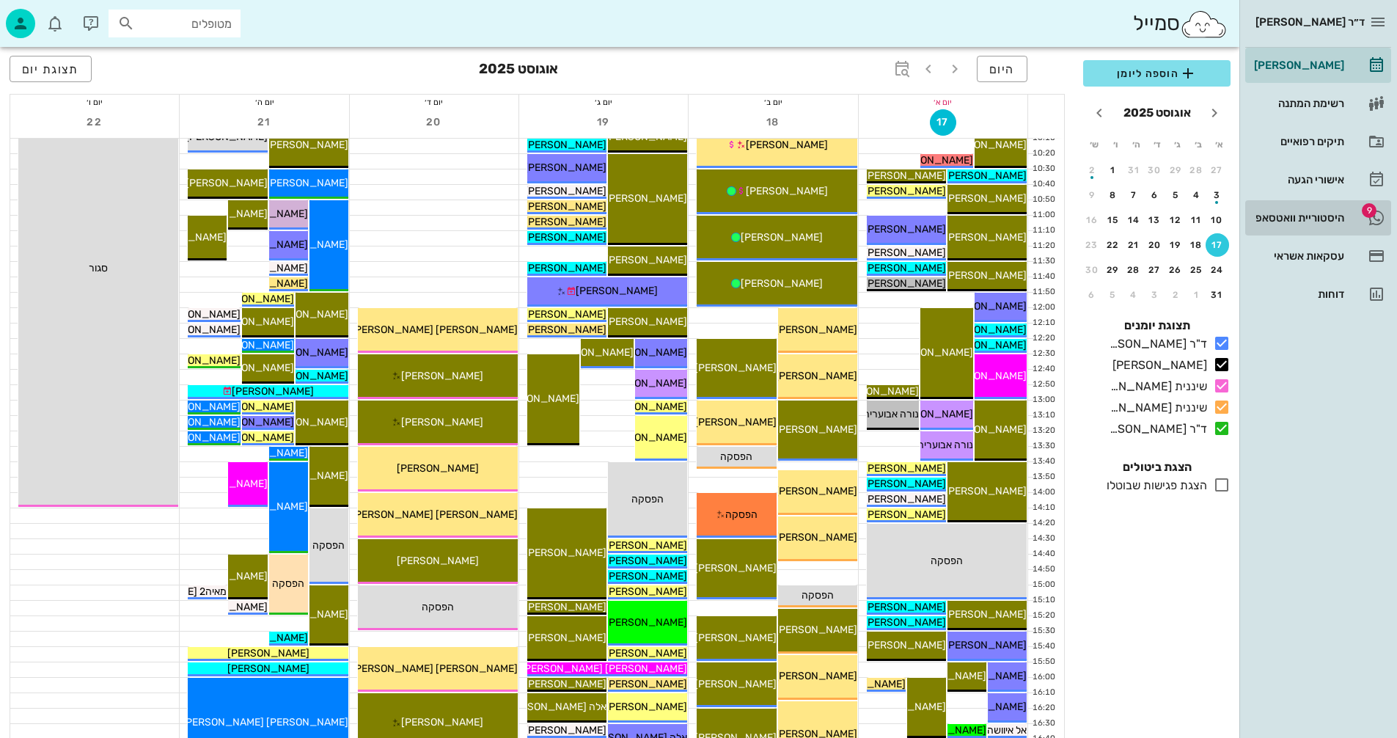
click at [1278, 219] on div "היסטוריית וואטסאפ" at bounding box center [1297, 218] width 93 height 12
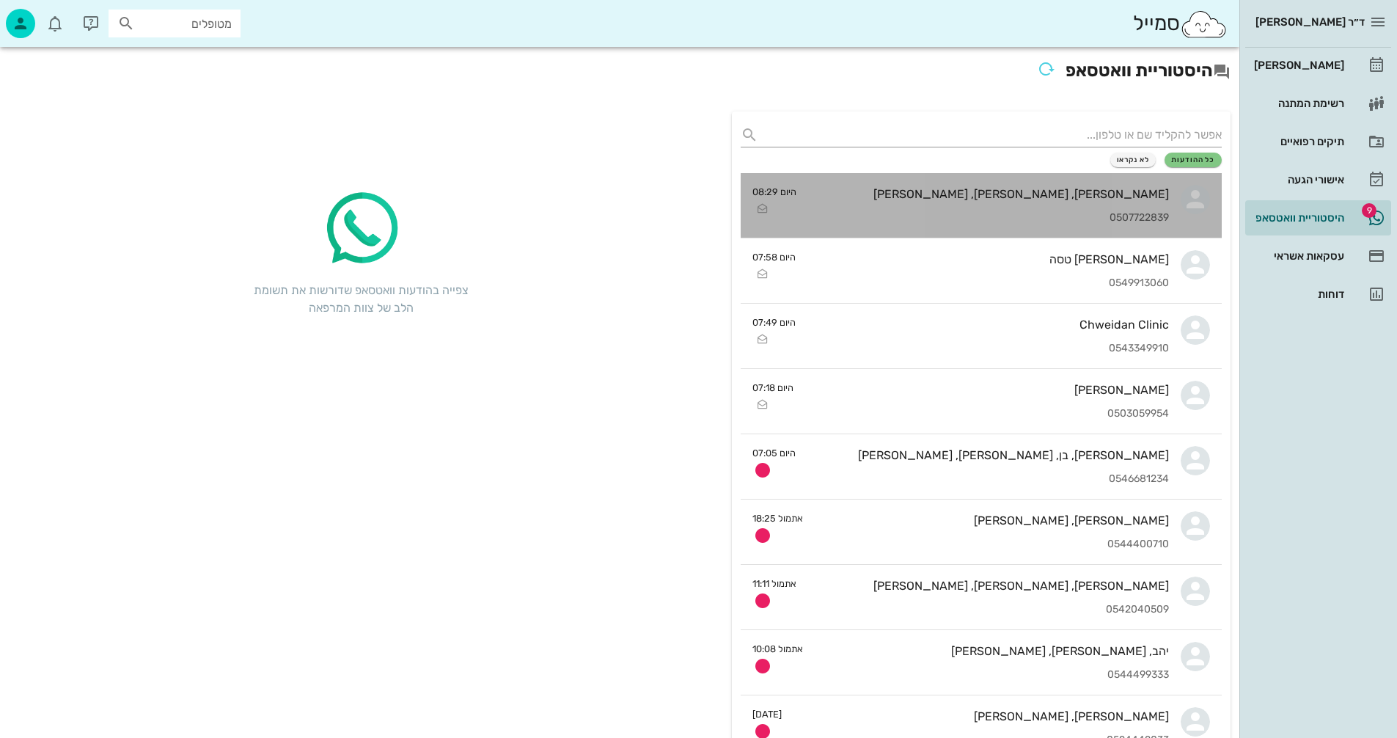
click at [933, 193] on div "[PERSON_NAME], [PERSON_NAME], [PERSON_NAME]" at bounding box center [988, 194] width 361 height 14
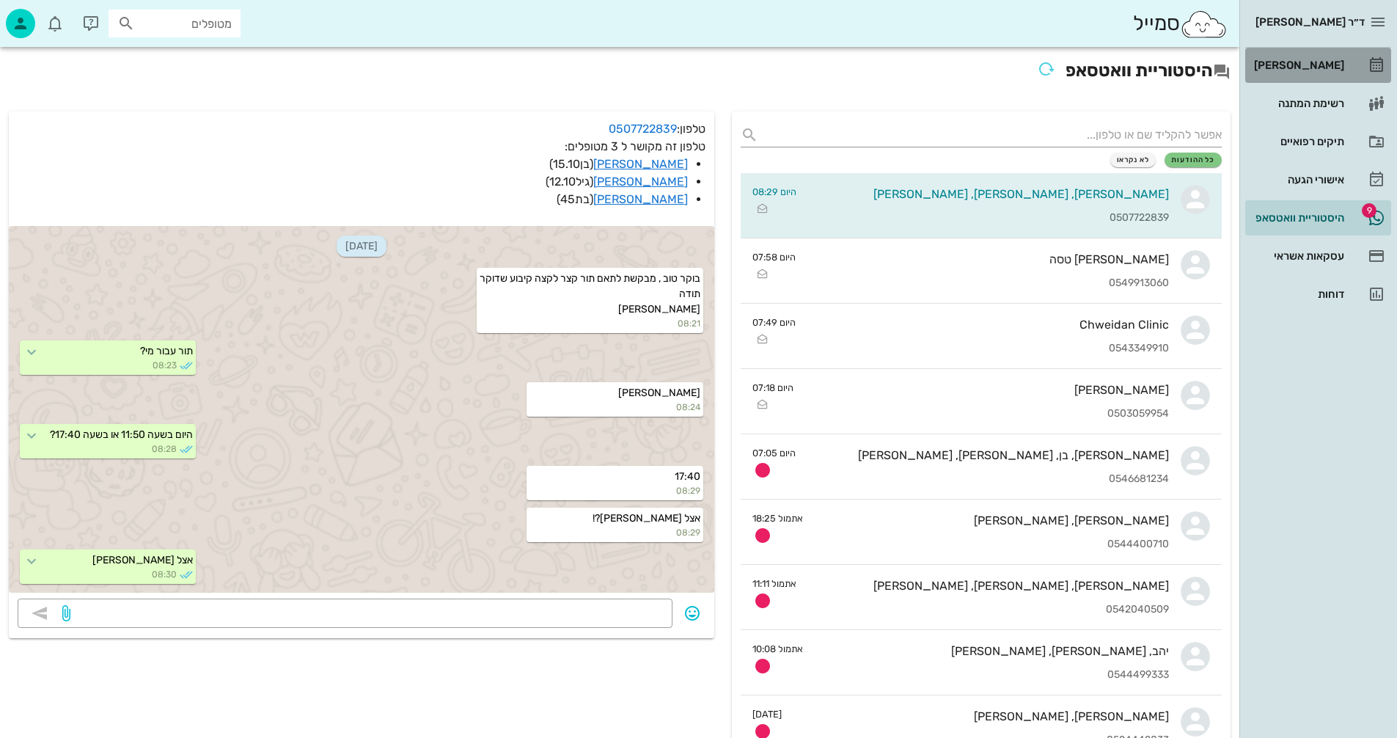
click at [1297, 65] on div "[PERSON_NAME]" at bounding box center [1297, 65] width 93 height 12
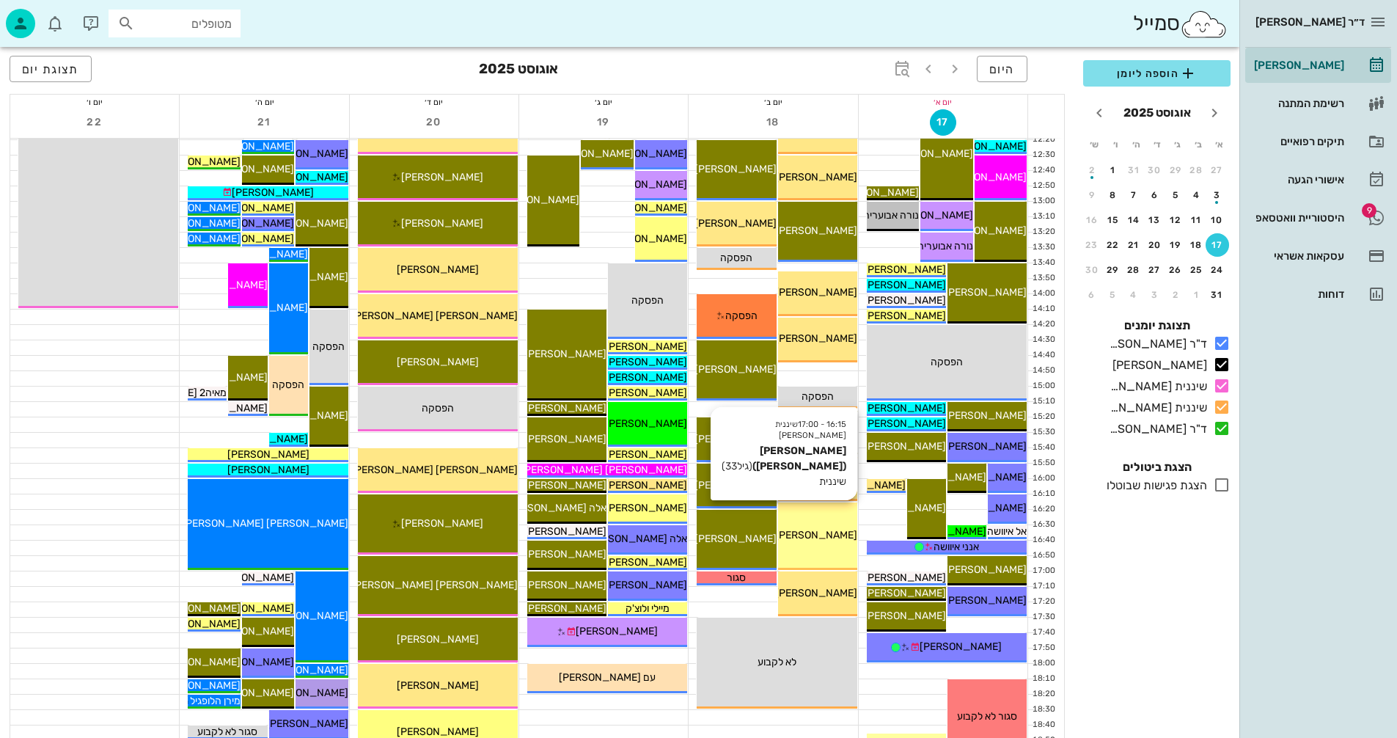
scroll to position [660, 0]
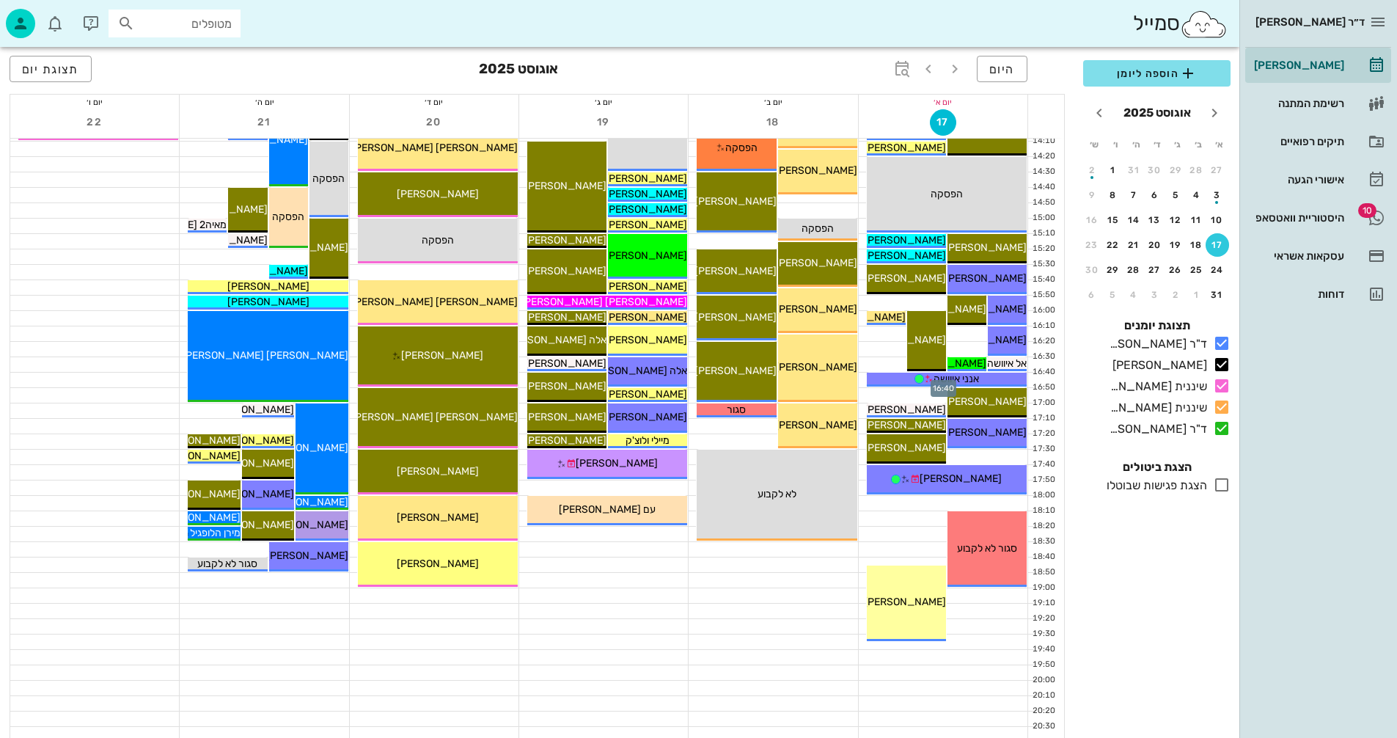
click at [861, 380] on div at bounding box center [943, 379] width 169 height 15
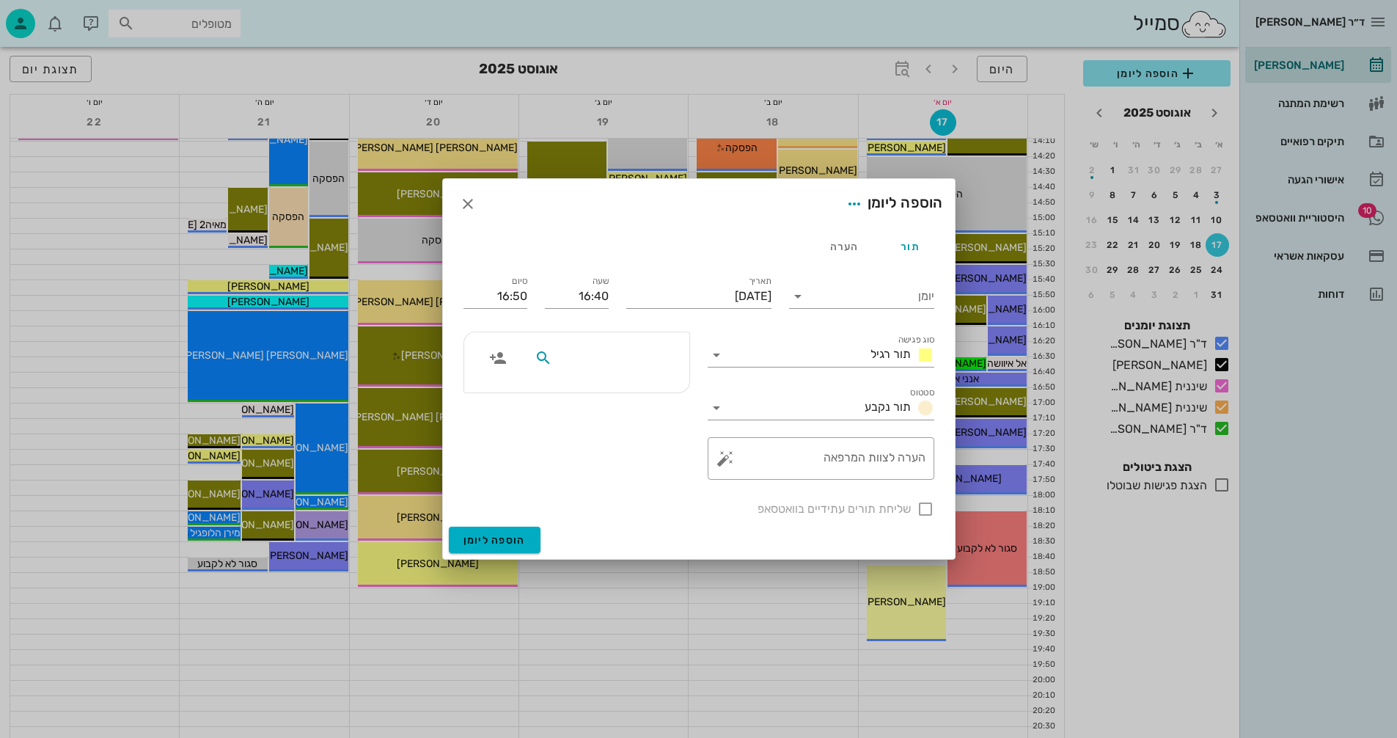
click at [644, 358] on input "text" at bounding box center [611, 357] width 113 height 19
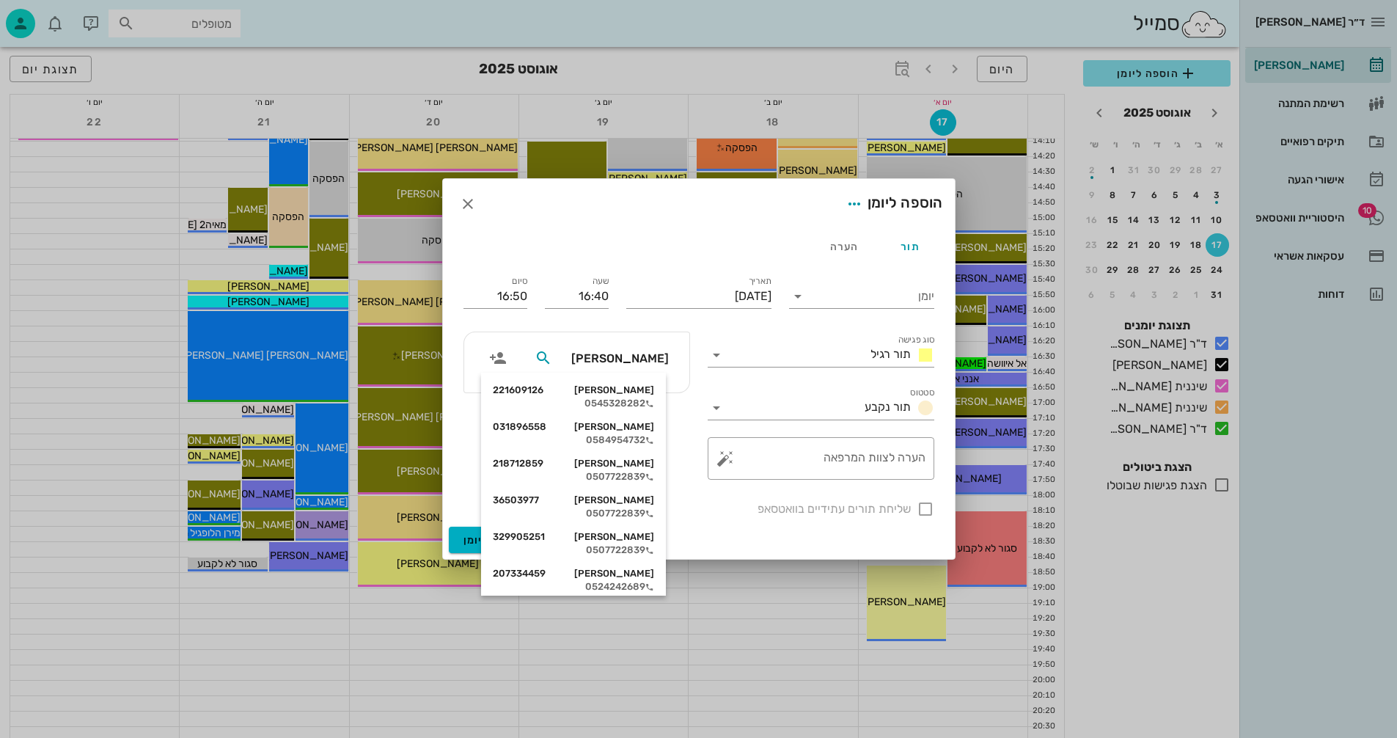
type input "[PERSON_NAME]"
click at [614, 504] on div "[PERSON_NAME] 36503977" at bounding box center [573, 500] width 161 height 12
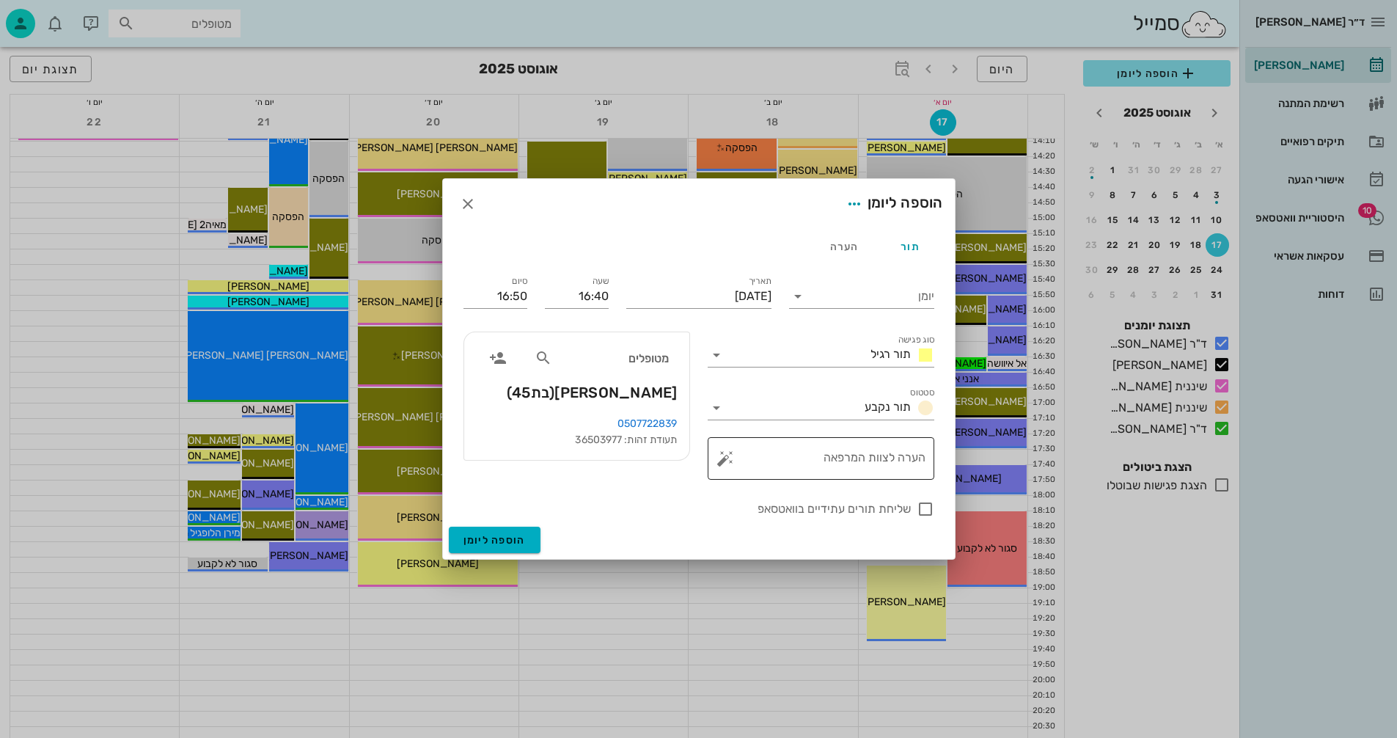
click at [837, 455] on textarea "הערה לצוות המרפאה" at bounding box center [826, 461] width 197 height 35
type textarea "קיבוע דוקר"
click at [798, 295] on icon at bounding box center [798, 296] width 18 height 18
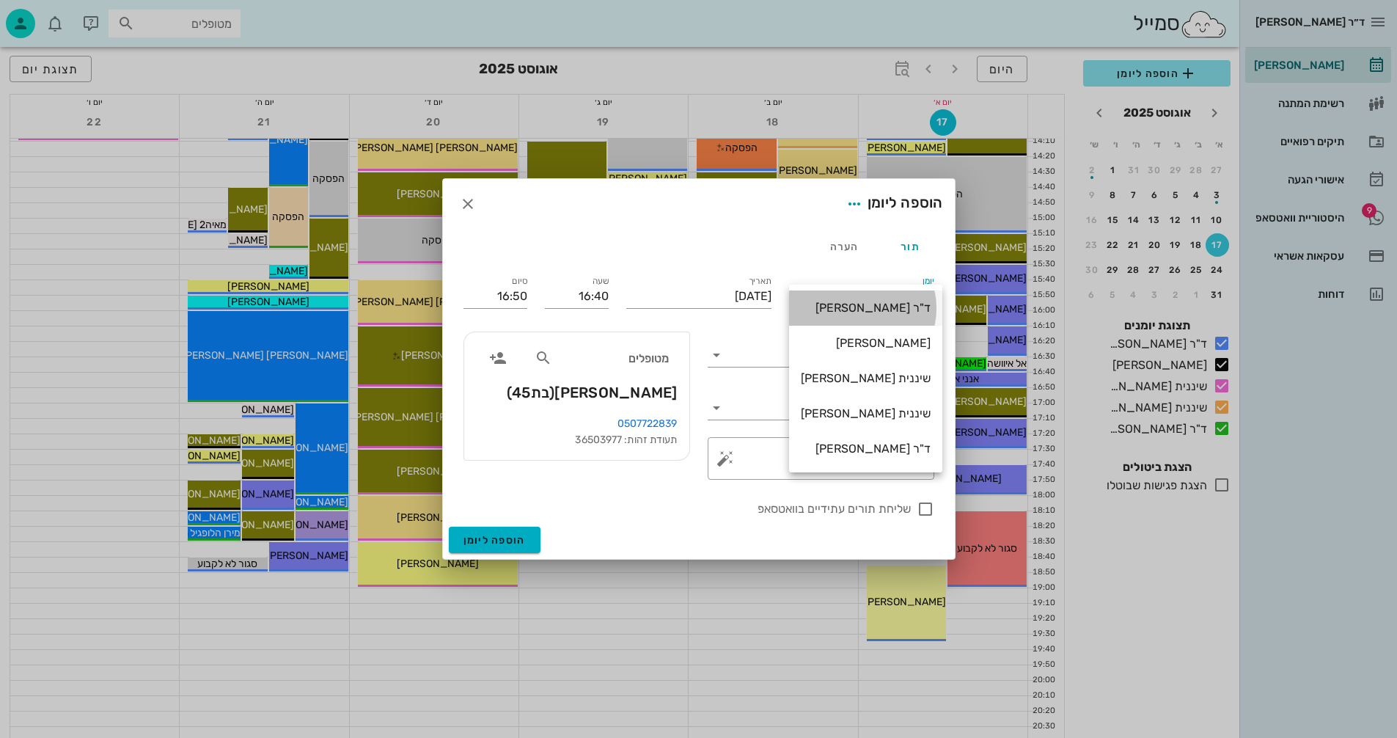
click at [886, 311] on div "ד"ר [PERSON_NAME]" at bounding box center [866, 308] width 130 height 14
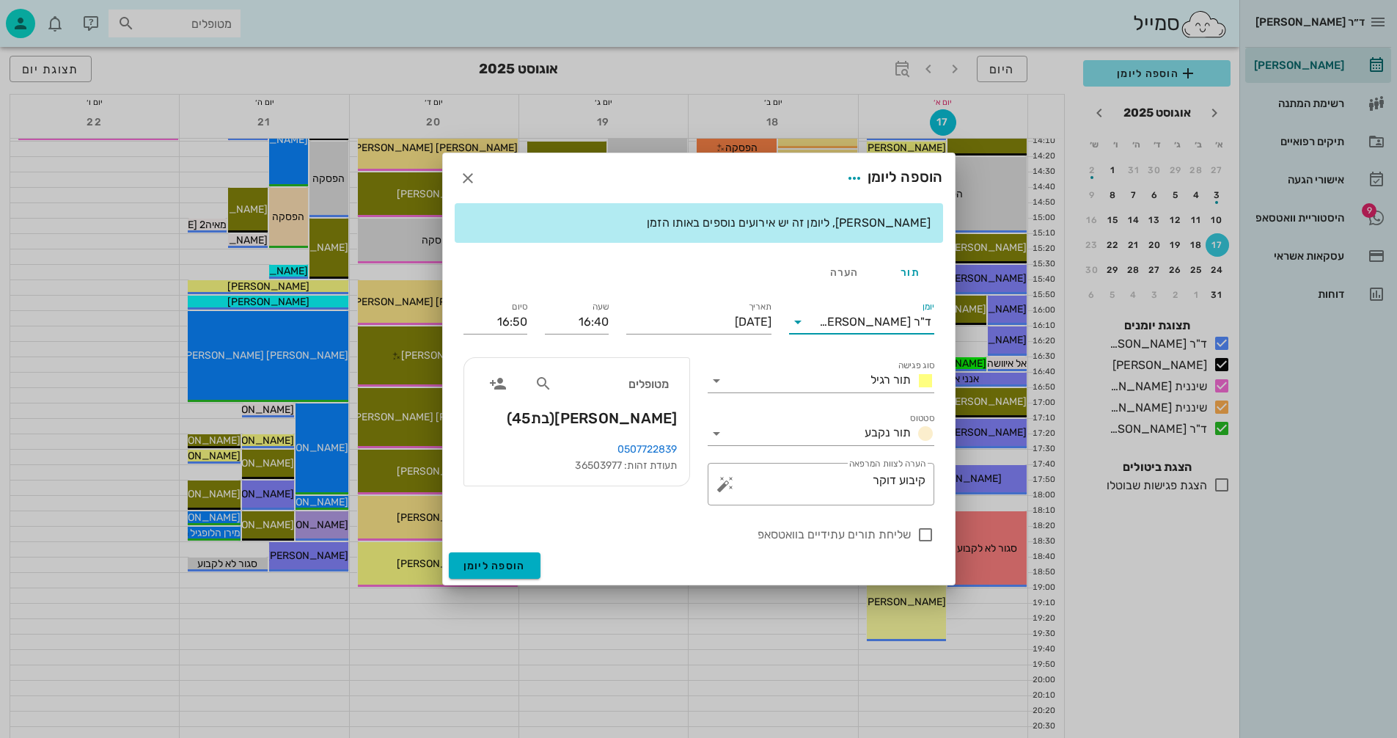
click at [798, 324] on icon at bounding box center [798, 322] width 18 height 18
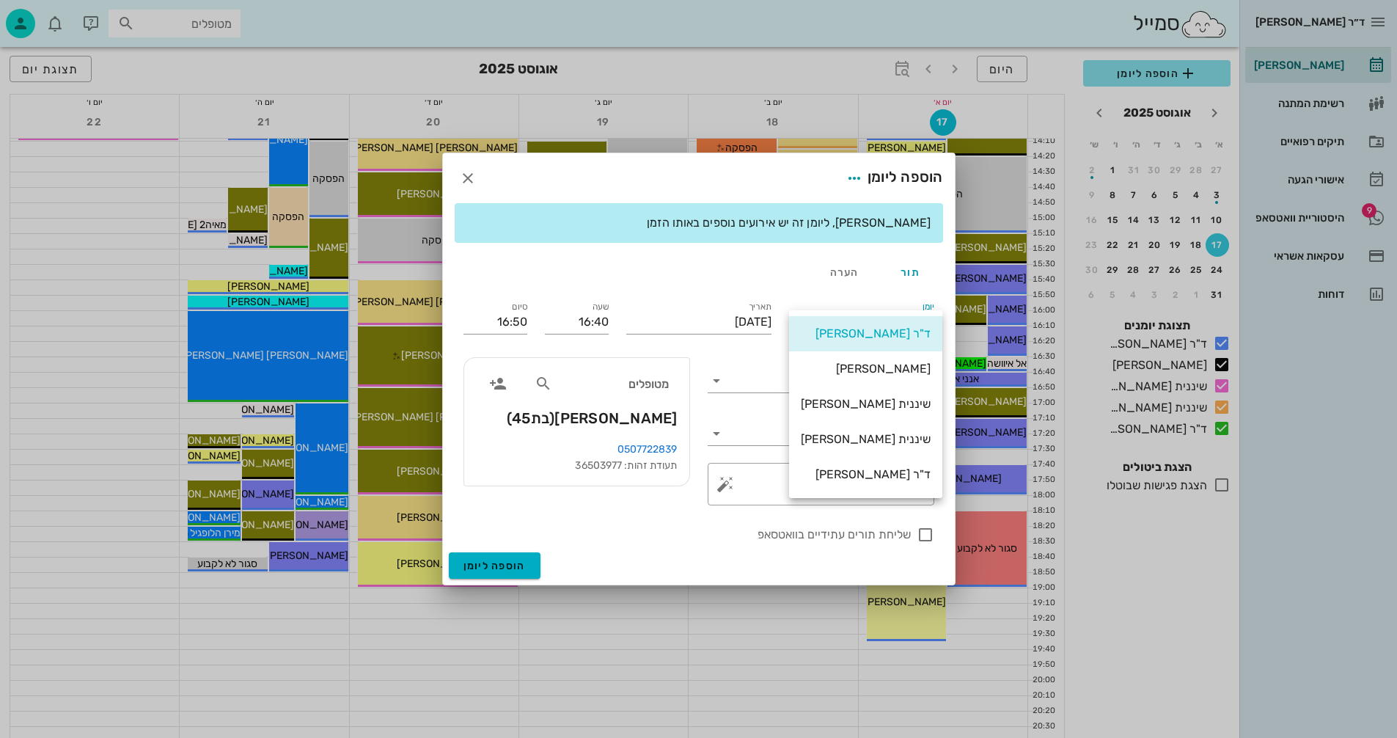
click at [888, 372] on div "[PERSON_NAME]" at bounding box center [866, 368] width 130 height 14
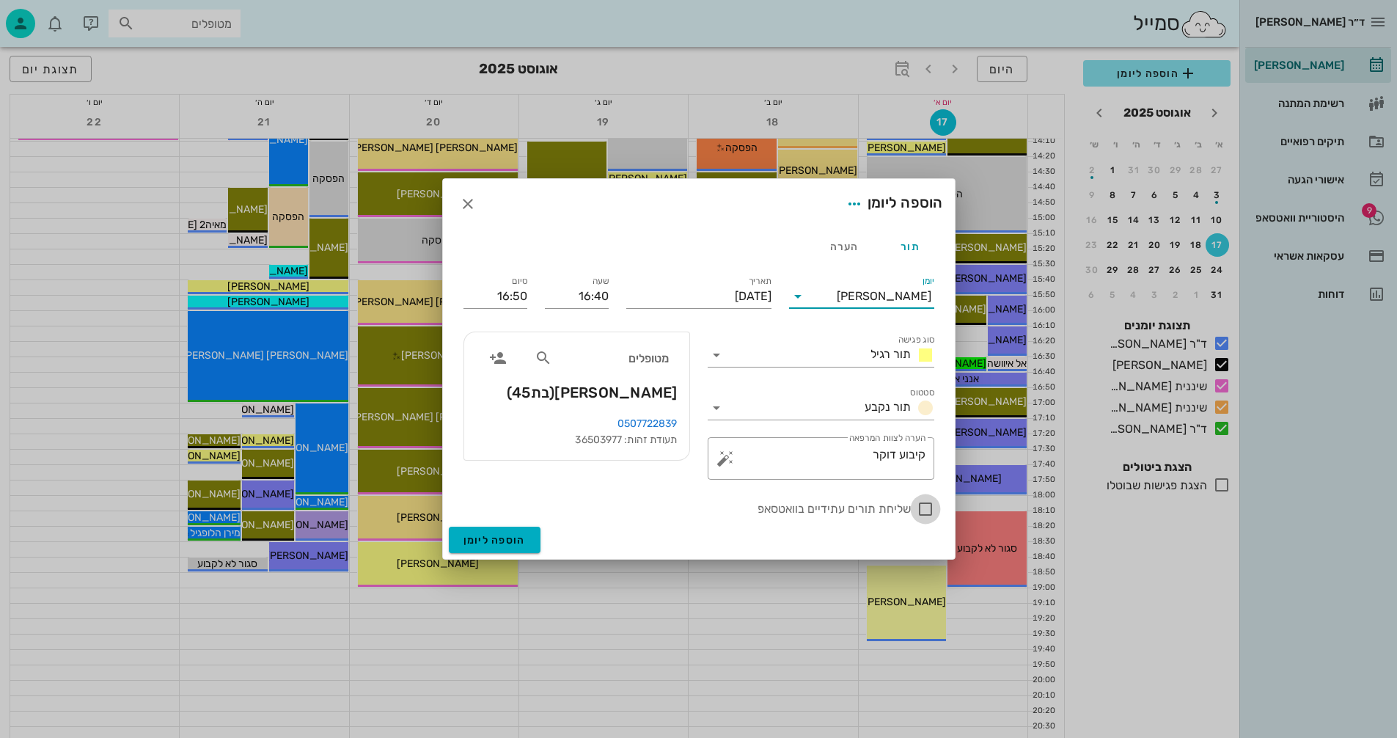
click at [930, 508] on div at bounding box center [925, 508] width 25 height 25
checkbox input "true"
click at [715, 351] on icon at bounding box center [717, 355] width 18 height 18
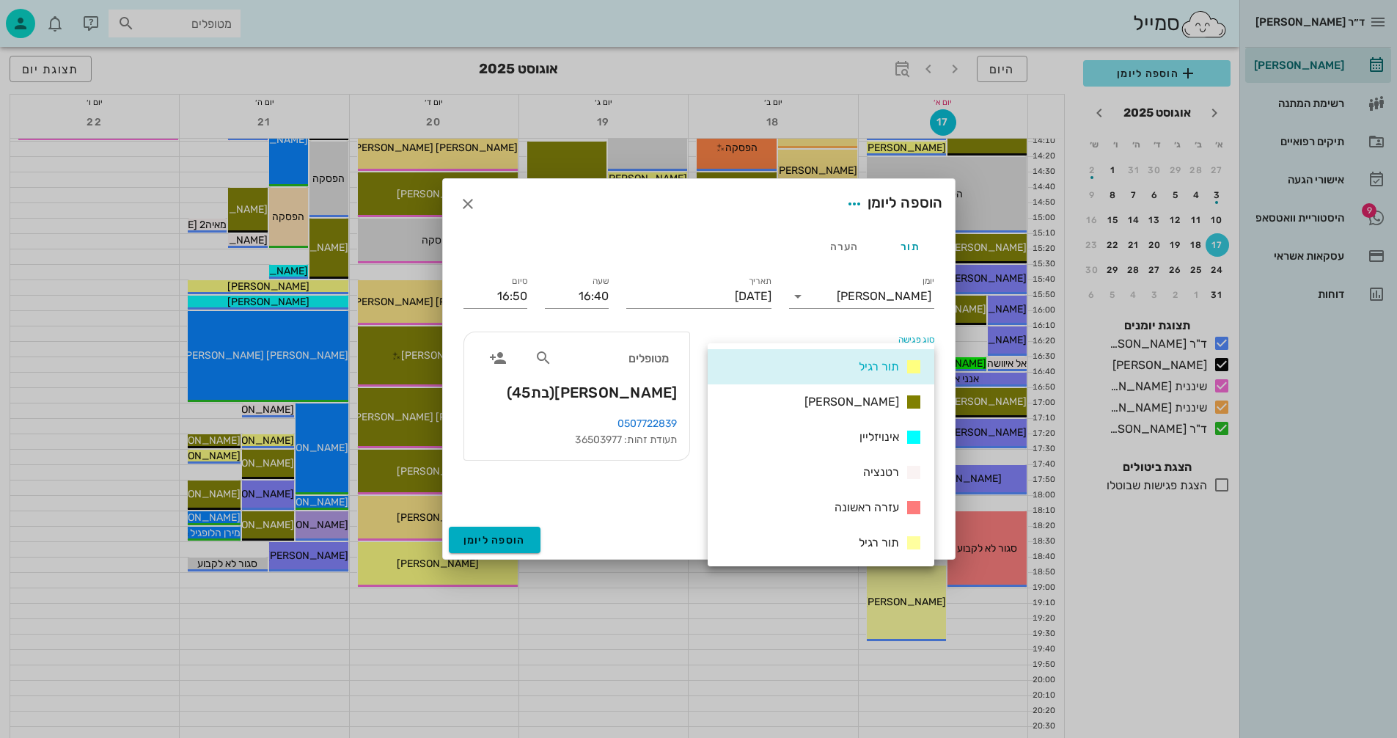
click at [879, 401] on span "[PERSON_NAME]" at bounding box center [851, 401] width 95 height 14
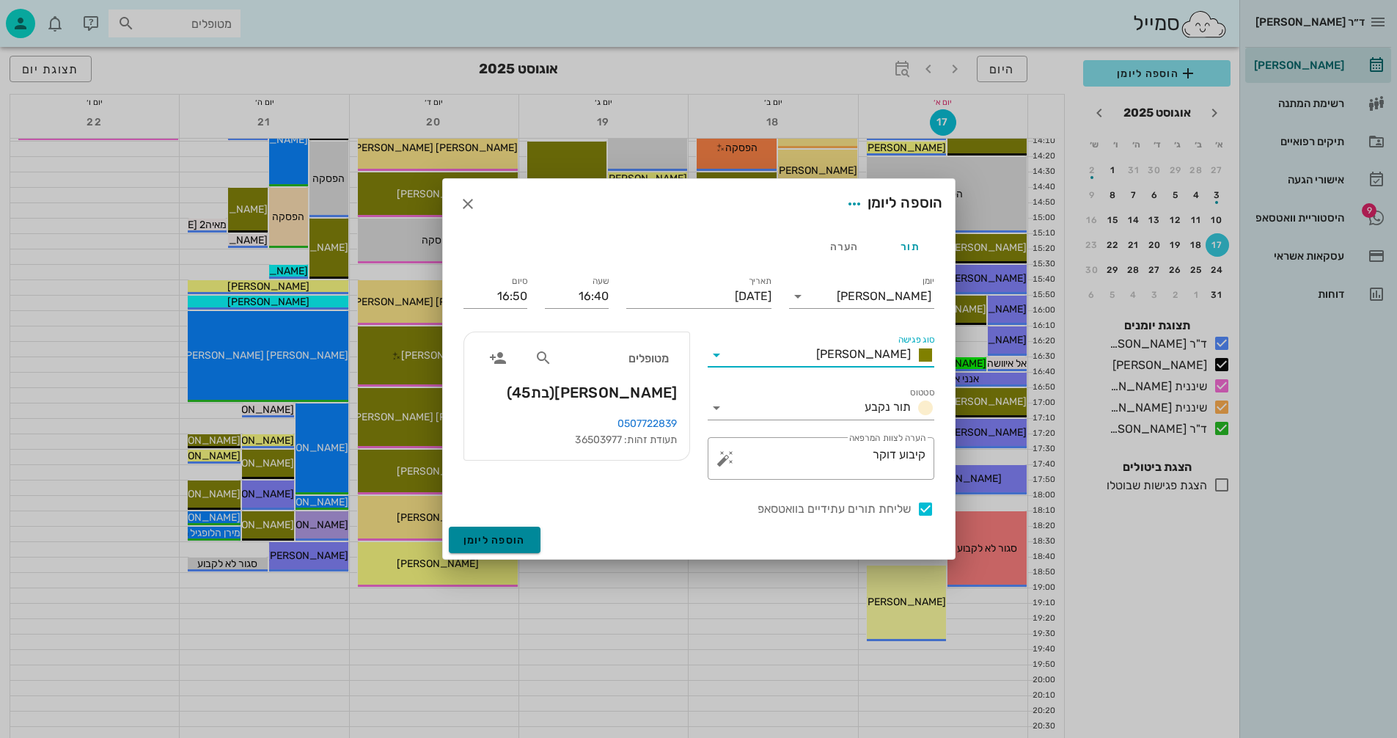
click at [488, 540] on span "הוספה ליומן" at bounding box center [494, 540] width 62 height 12
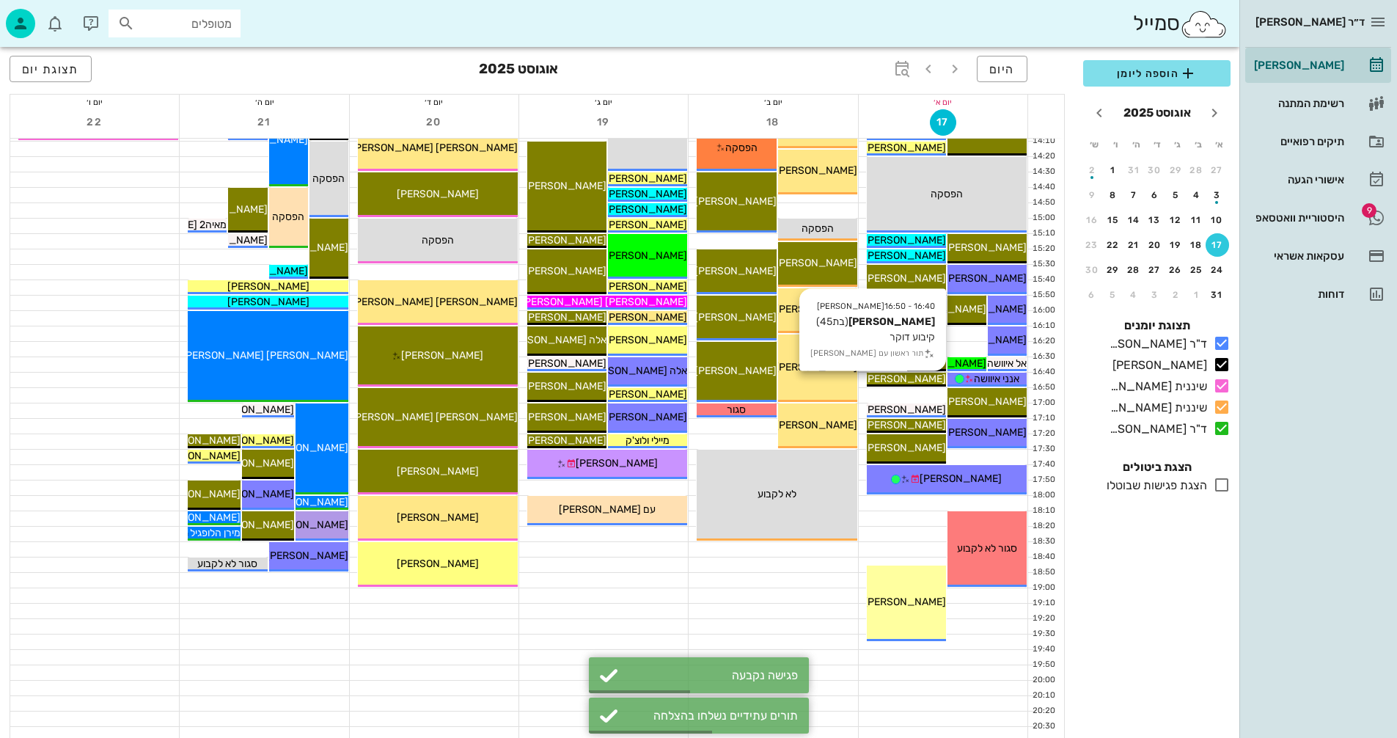
click at [904, 376] on span "[PERSON_NAME]" at bounding box center [905, 378] width 82 height 12
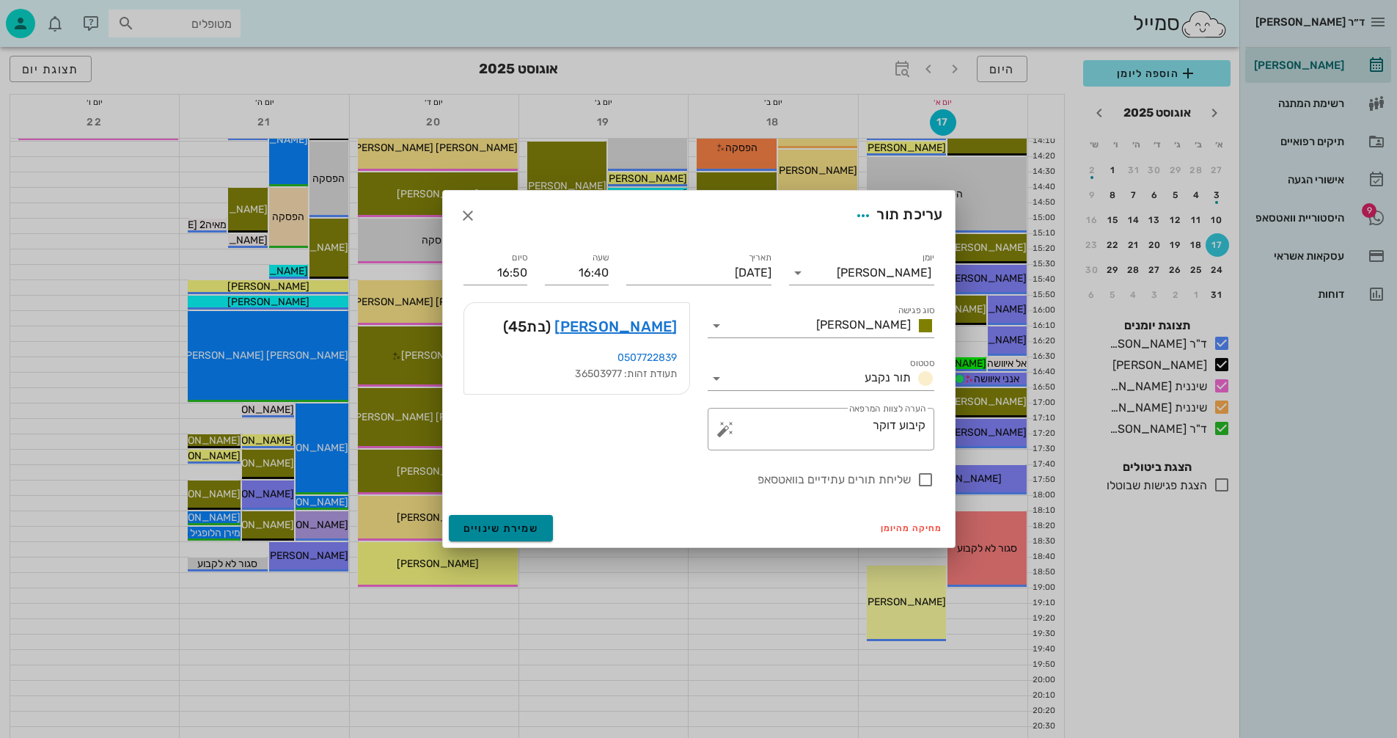
click at [497, 523] on span "שמירת שינויים" at bounding box center [501, 528] width 76 height 12
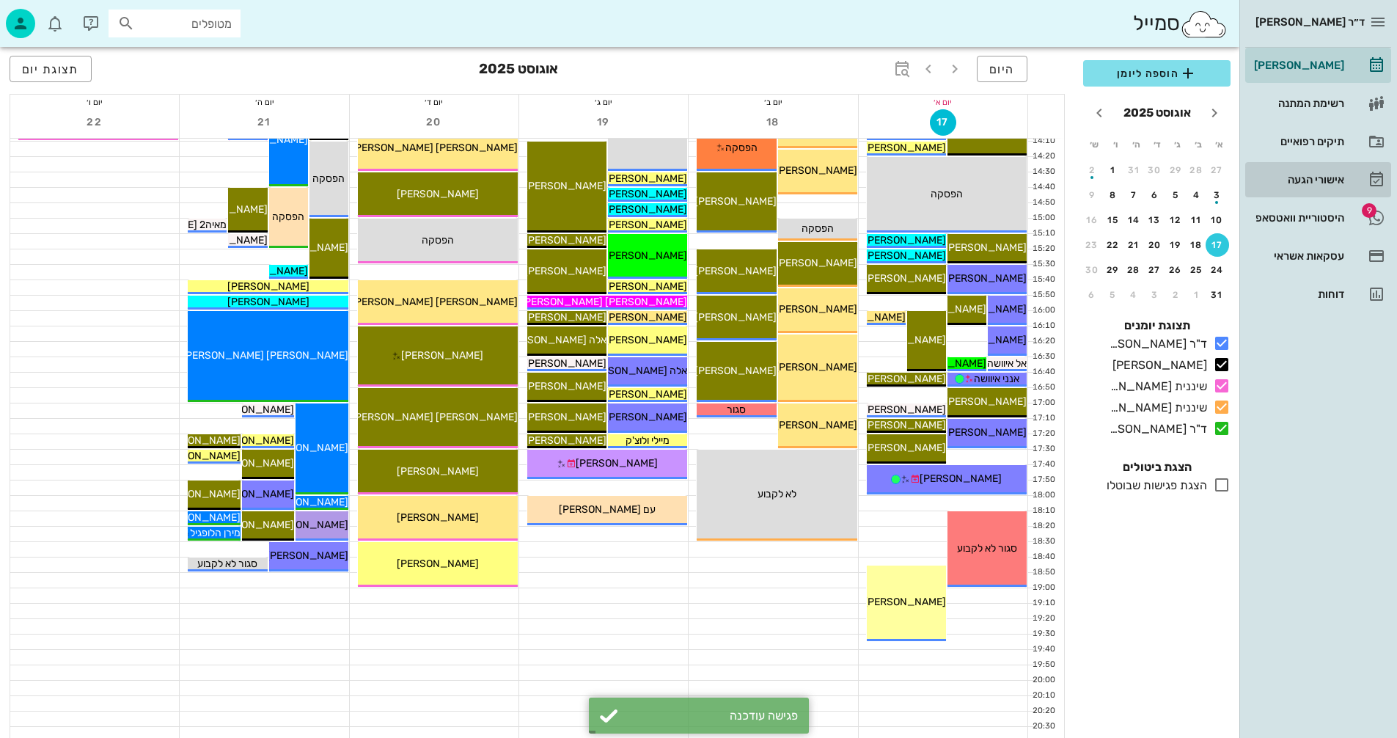
click at [1297, 179] on div "אישורי הגעה" at bounding box center [1297, 180] width 93 height 12
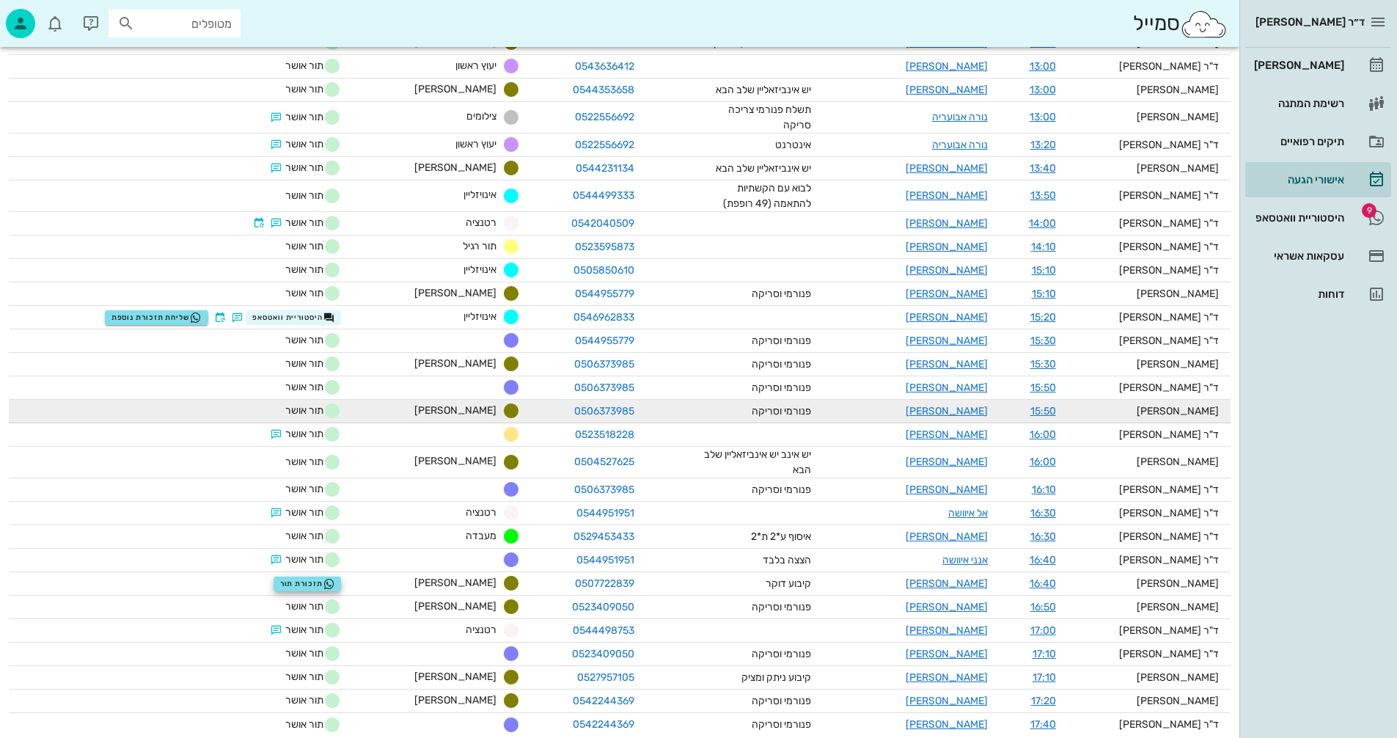
scroll to position [754, 0]
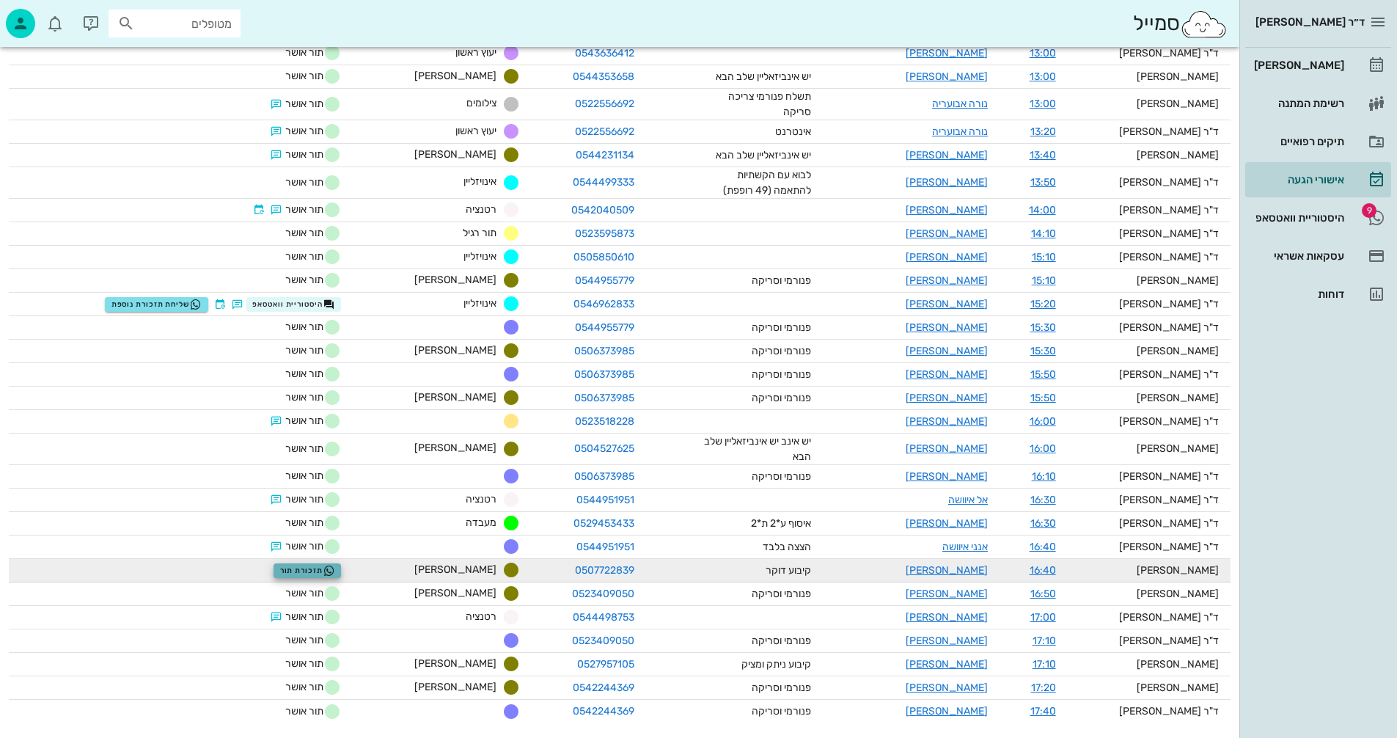
click at [321, 565] on span "תזכורת תור" at bounding box center [307, 571] width 55 height 12
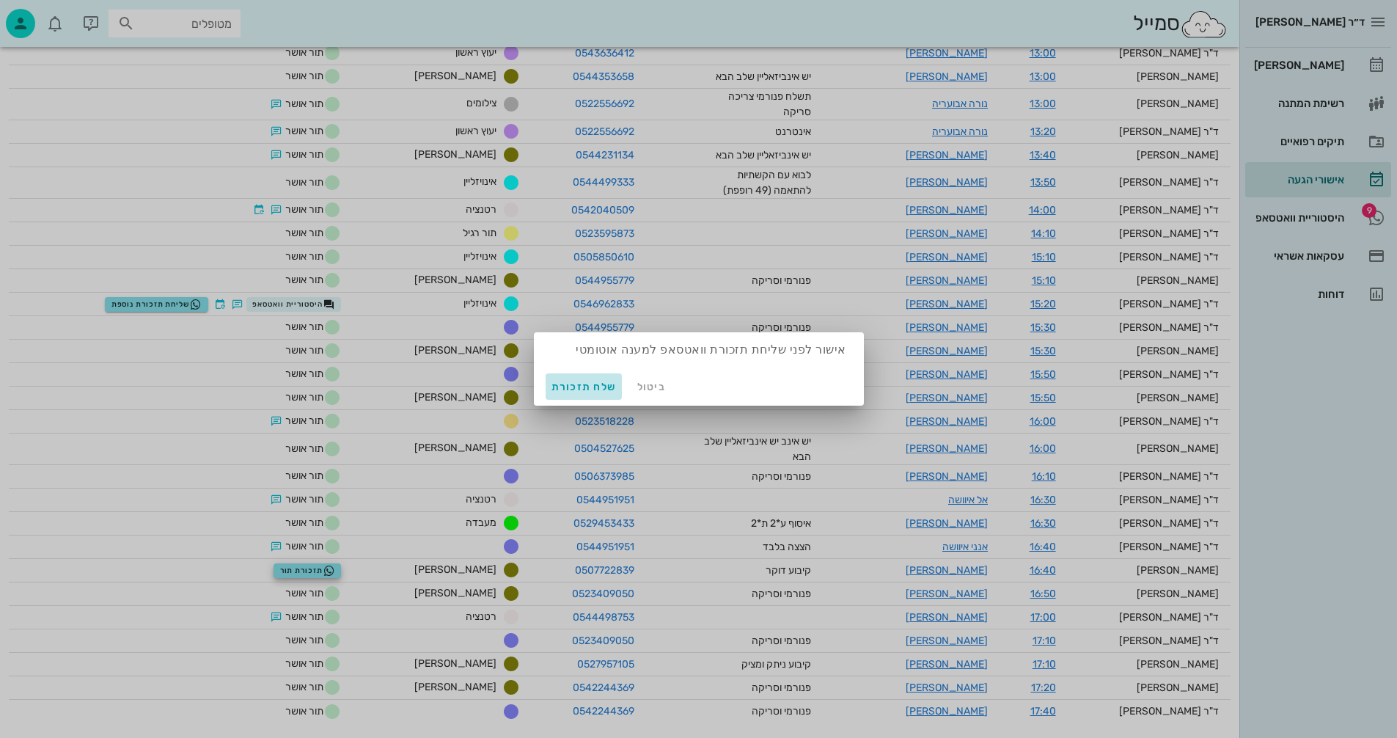
click at [588, 386] on span "שלח תזכורת" at bounding box center [583, 387] width 65 height 12
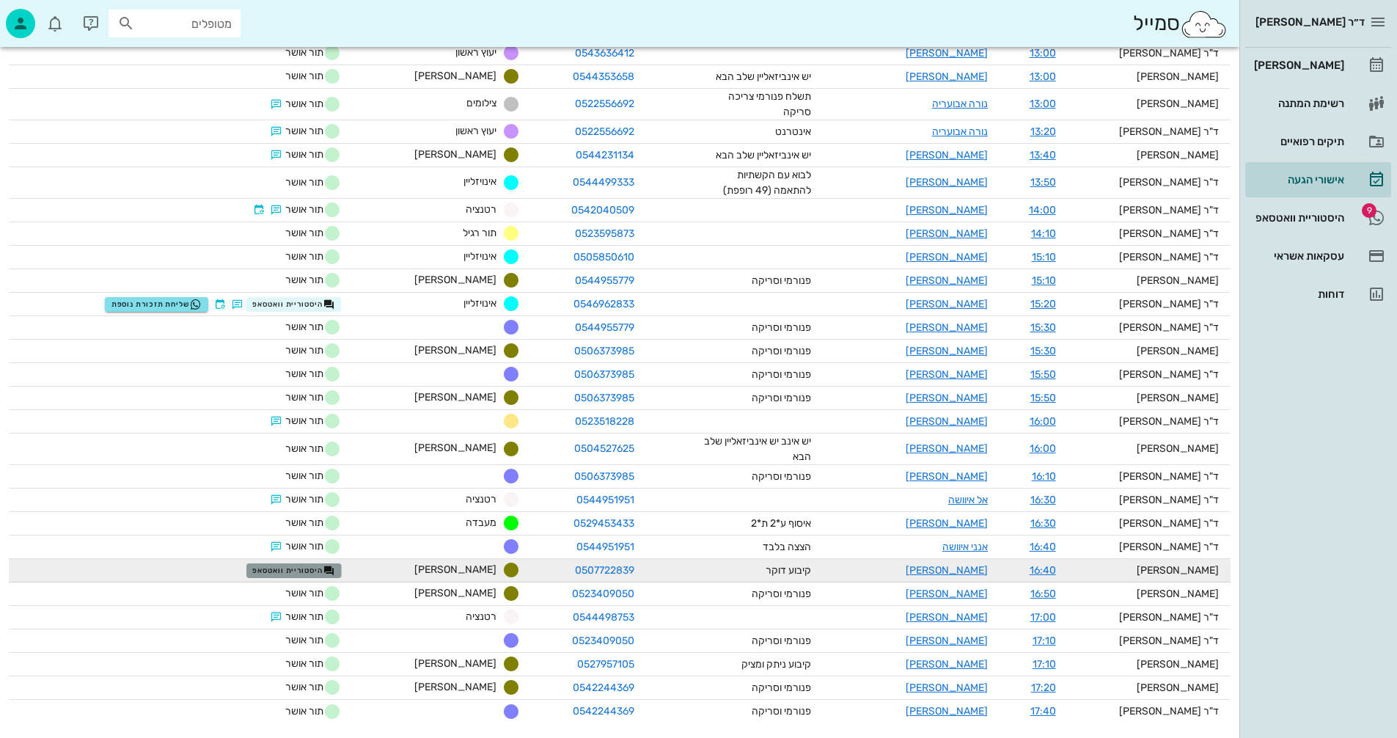
click at [333, 565] on span "היסטוריית וואטסאפ" at bounding box center [293, 571] width 82 height 12
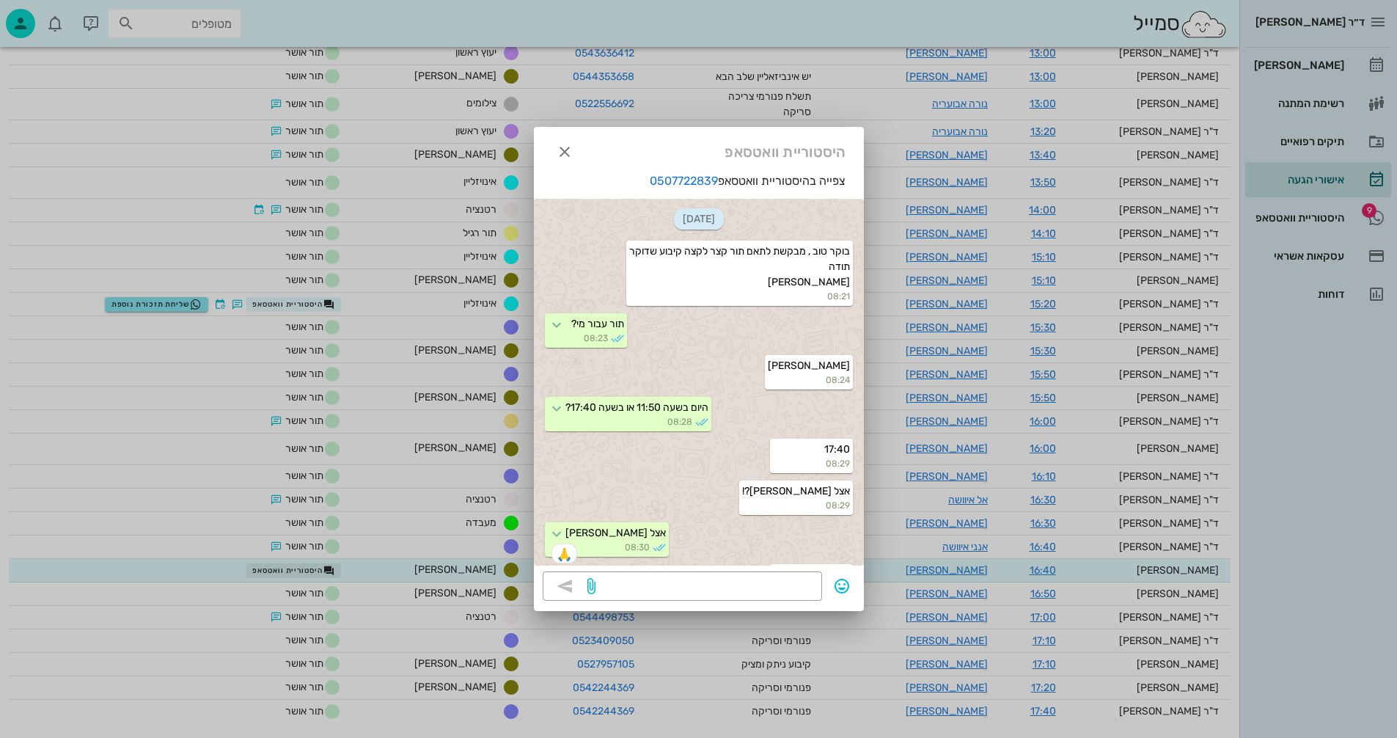
scroll to position [415, 0]
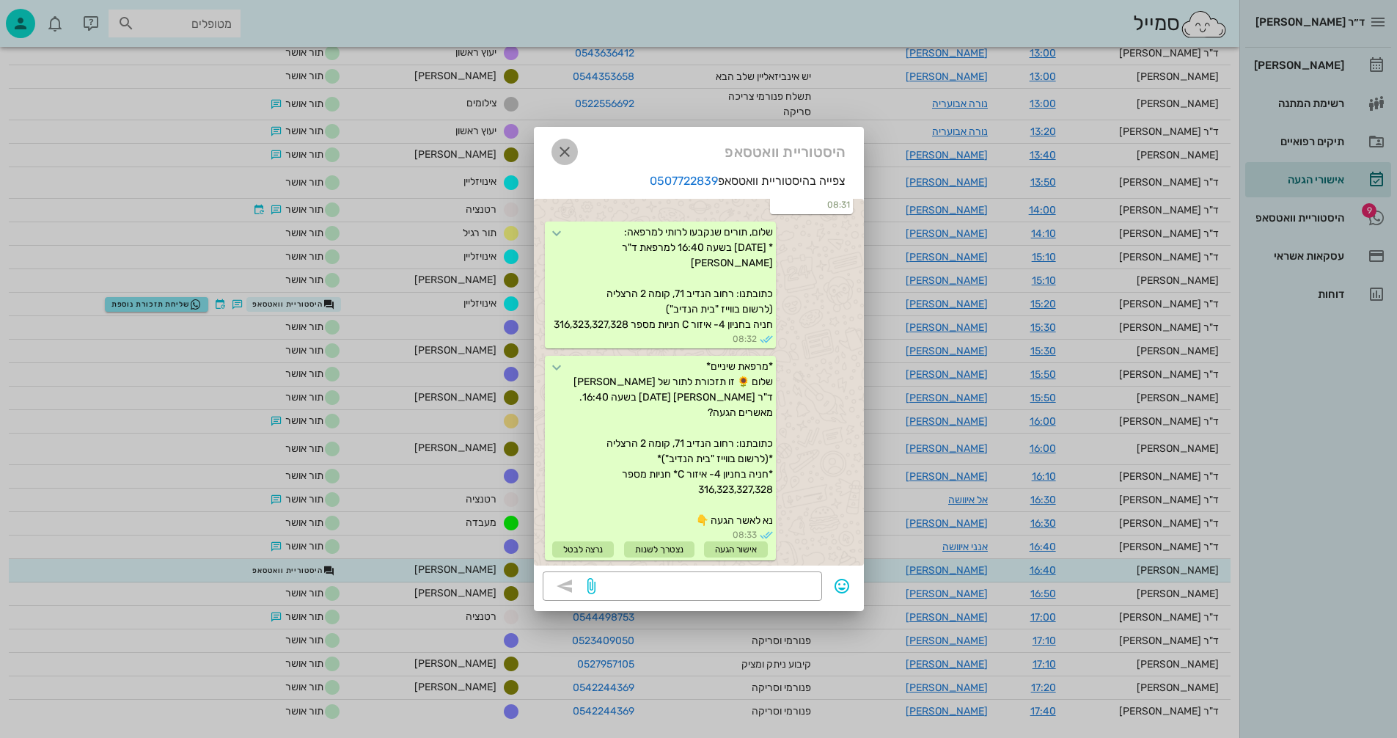
click at [563, 152] on icon "button" at bounding box center [565, 152] width 18 height 18
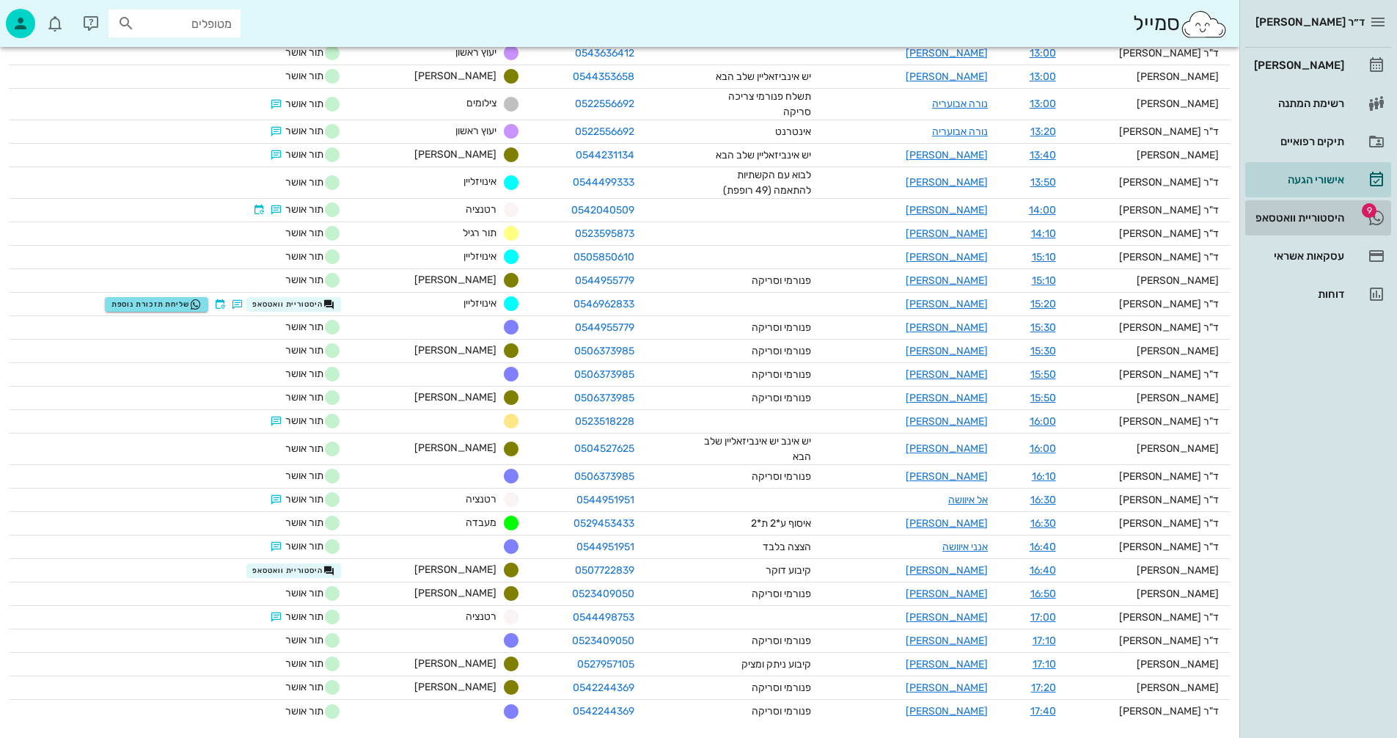
click at [1284, 213] on div "היסטוריית וואטסאפ" at bounding box center [1297, 218] width 93 height 12
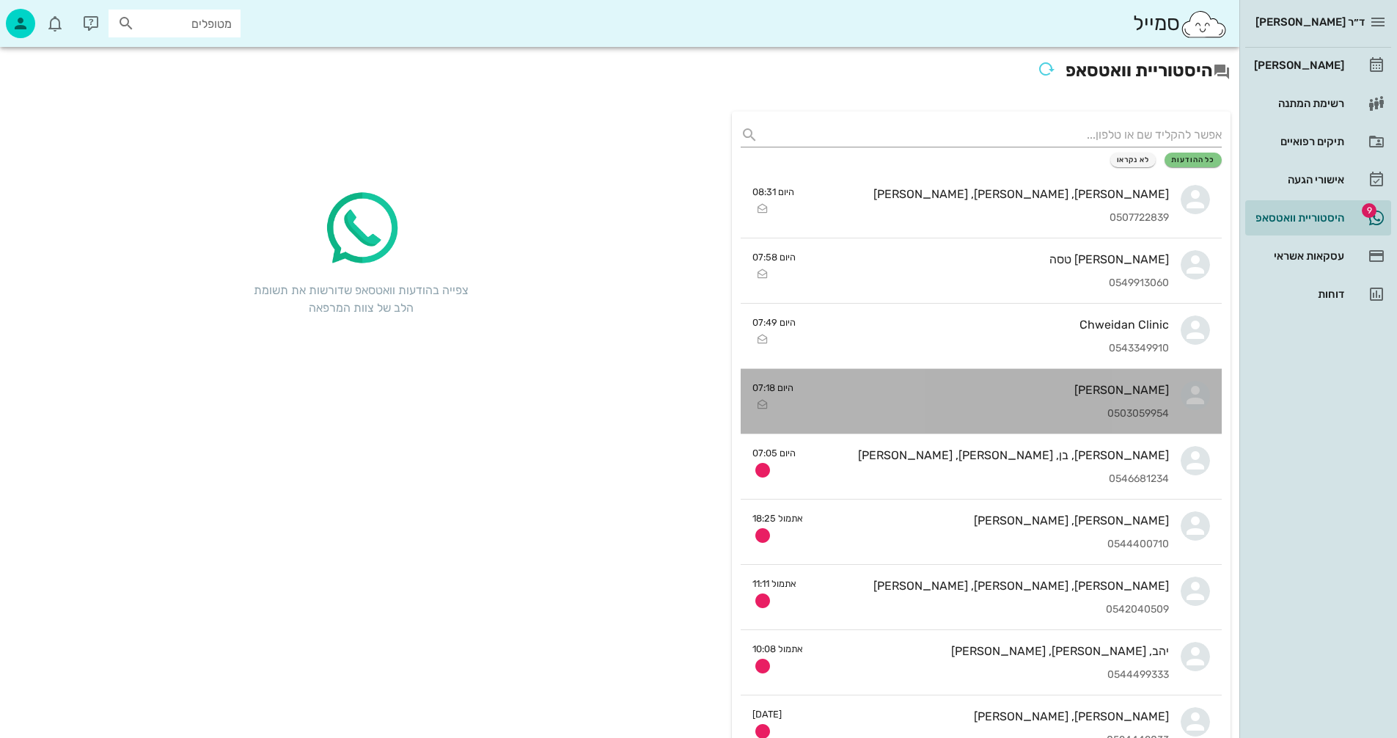
click at [947, 389] on div "[PERSON_NAME]" at bounding box center [987, 390] width 364 height 14
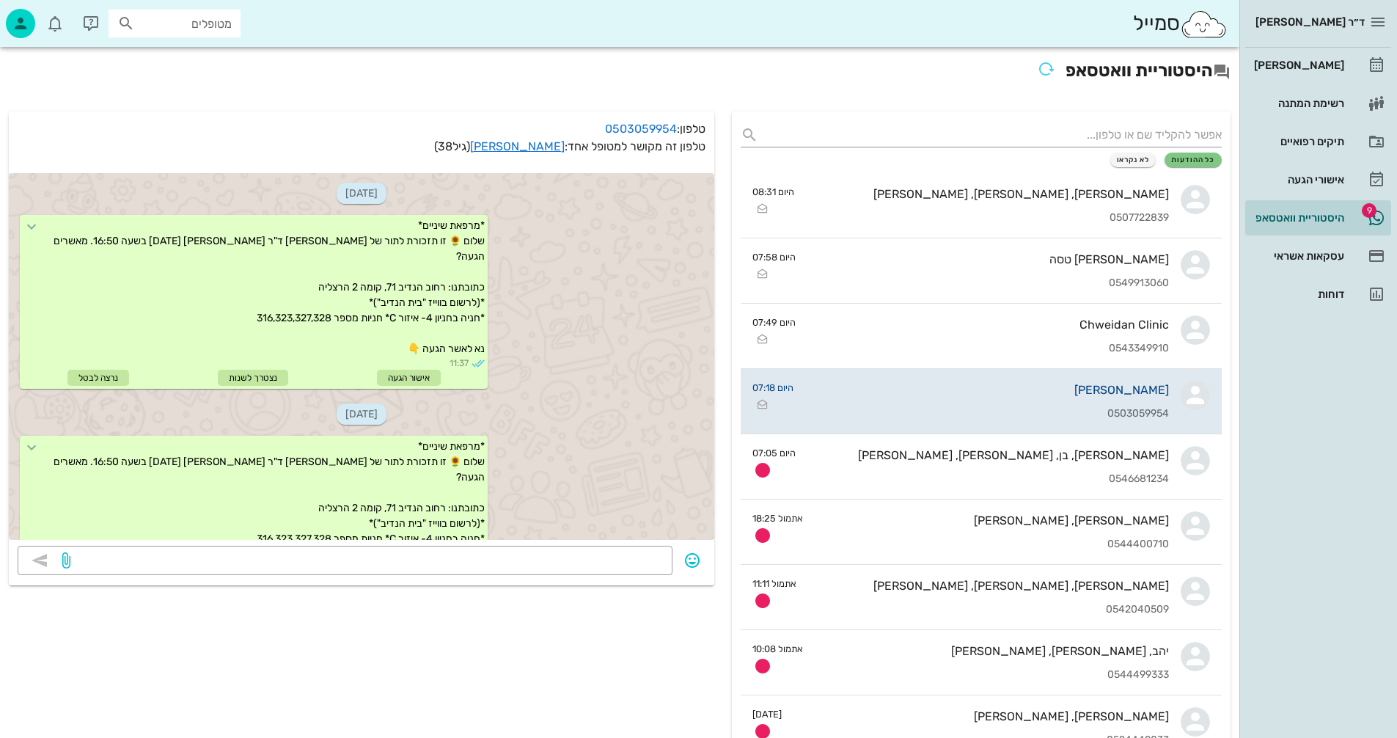
scroll to position [703, 0]
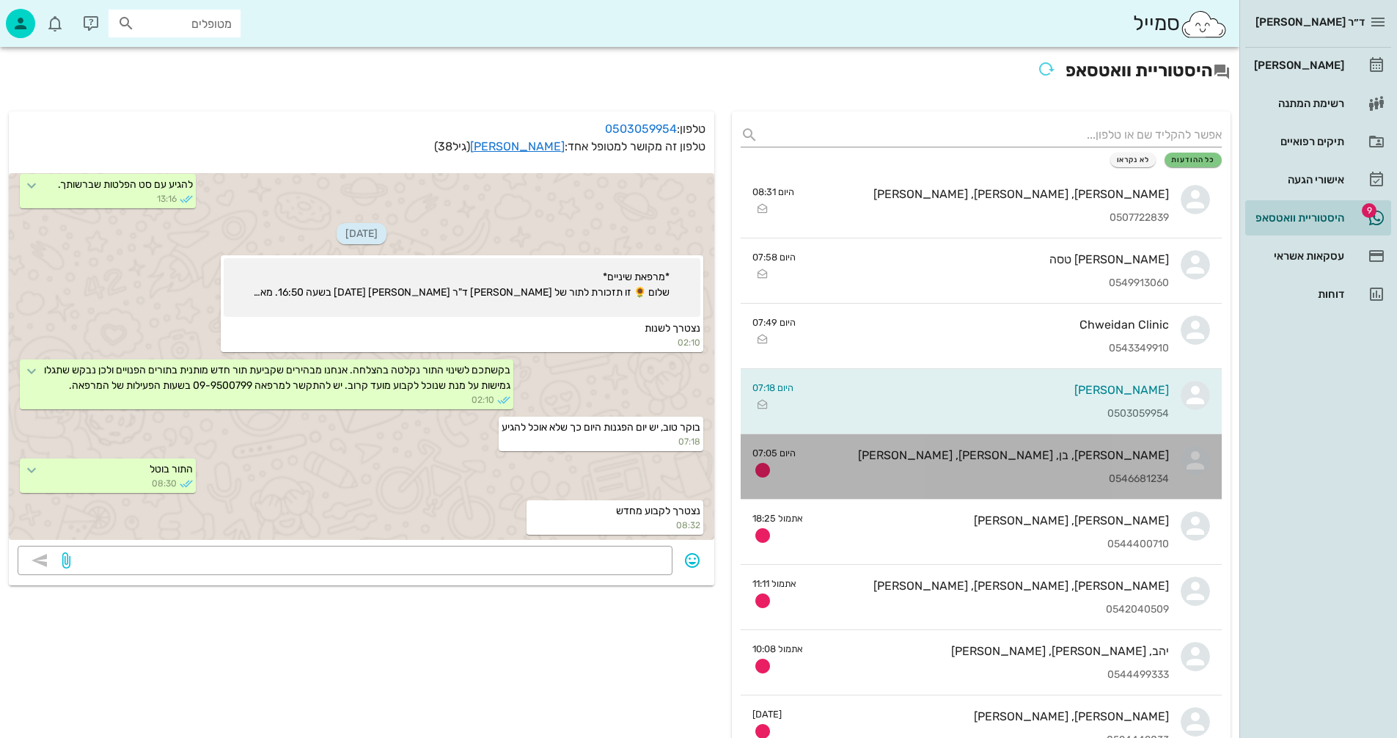
click at [908, 458] on div "[PERSON_NAME], בן, [PERSON_NAME], [PERSON_NAME]" at bounding box center [987, 455] width 361 height 14
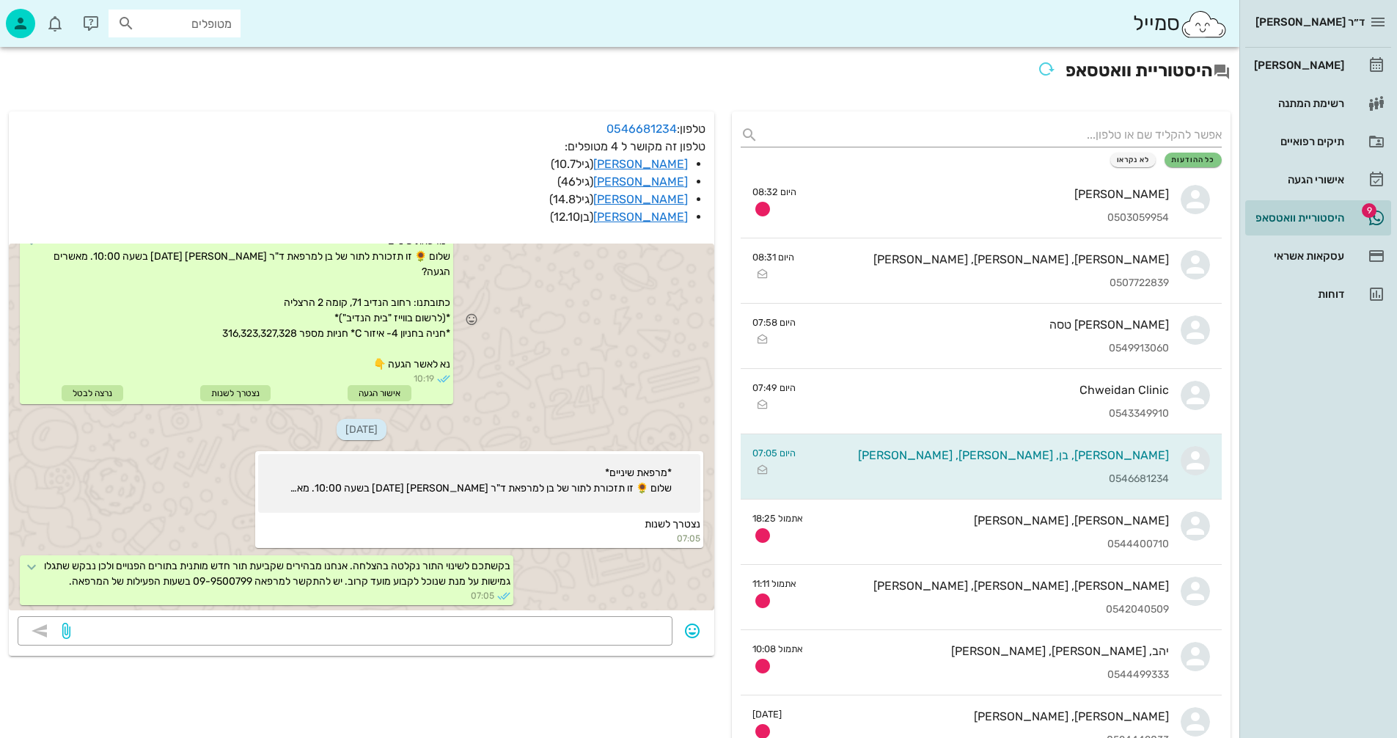
scroll to position [1053, 0]
click at [1307, 63] on div "[PERSON_NAME]" at bounding box center [1297, 65] width 93 height 12
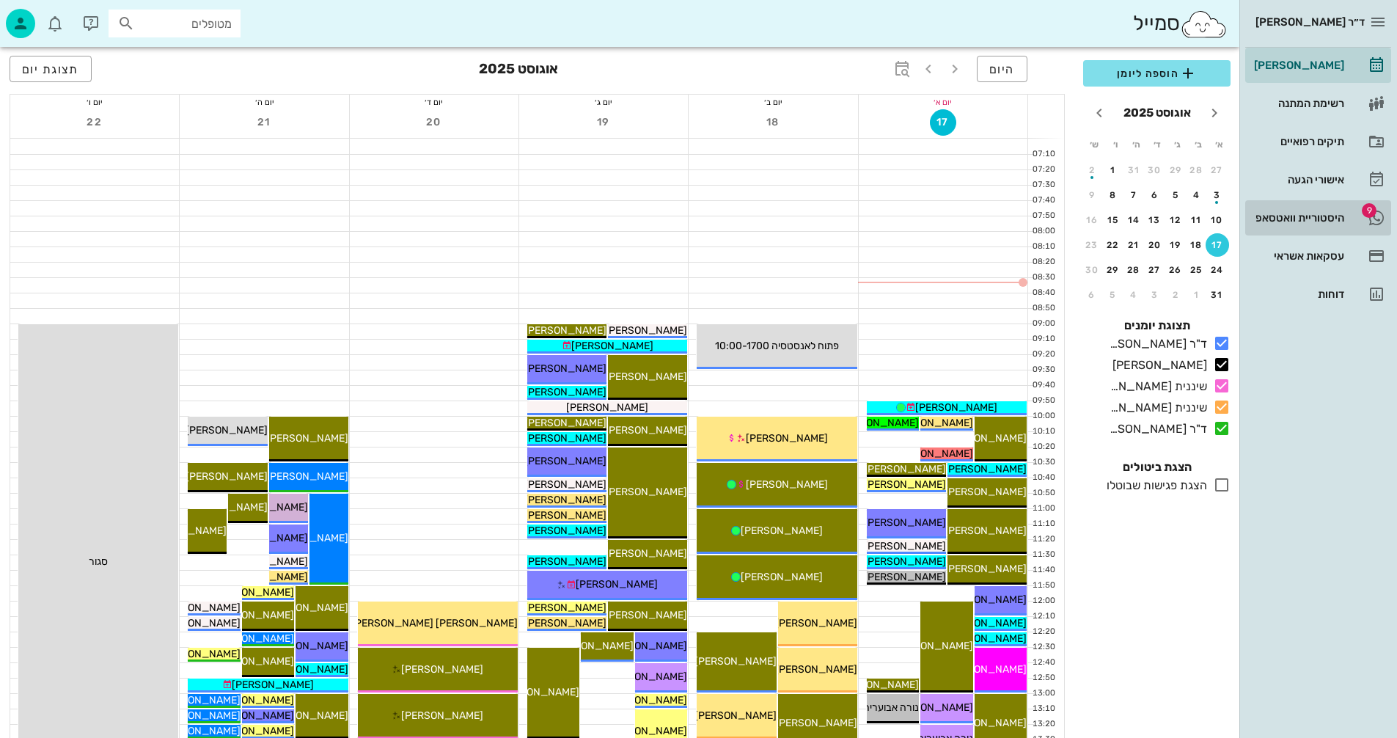
click at [1278, 215] on div "היסטוריית וואטסאפ" at bounding box center [1297, 218] width 93 height 12
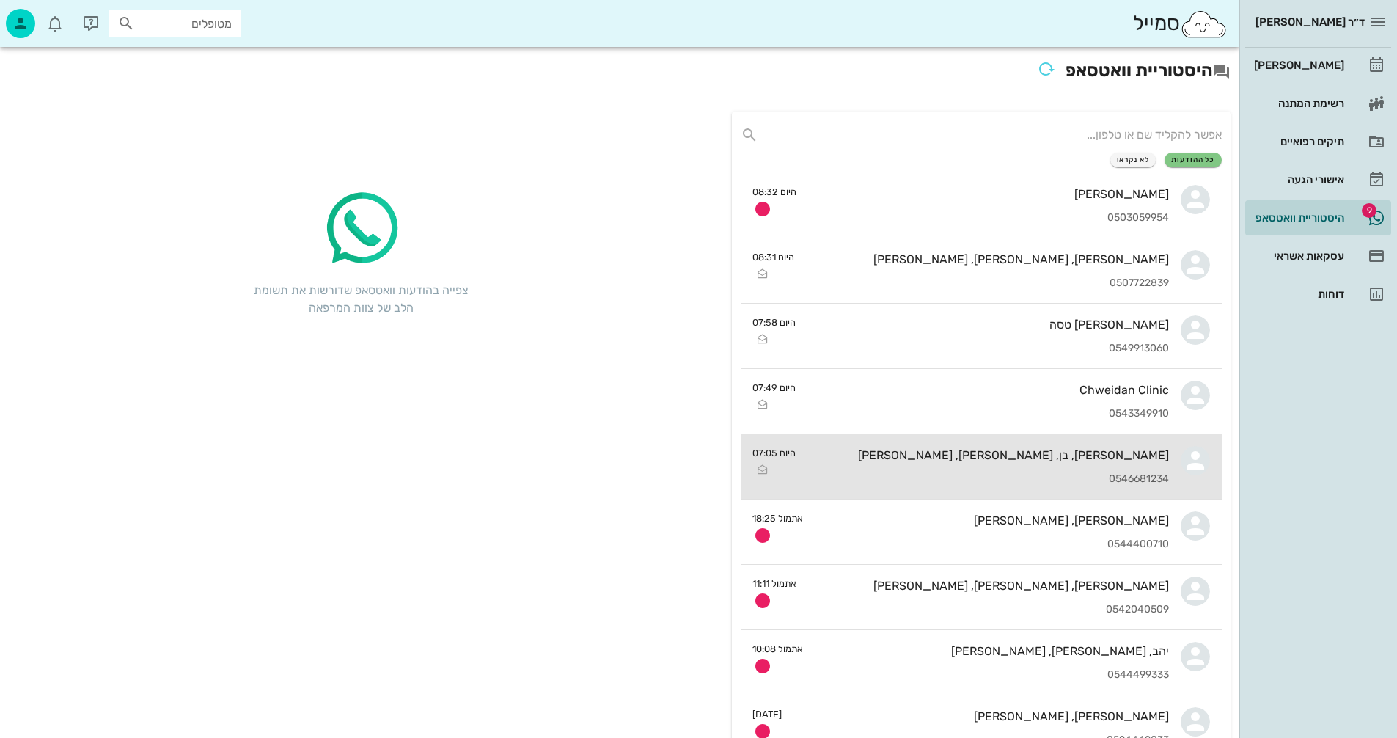
click at [976, 458] on div "[PERSON_NAME], בן, [PERSON_NAME], [PERSON_NAME]" at bounding box center [987, 455] width 361 height 14
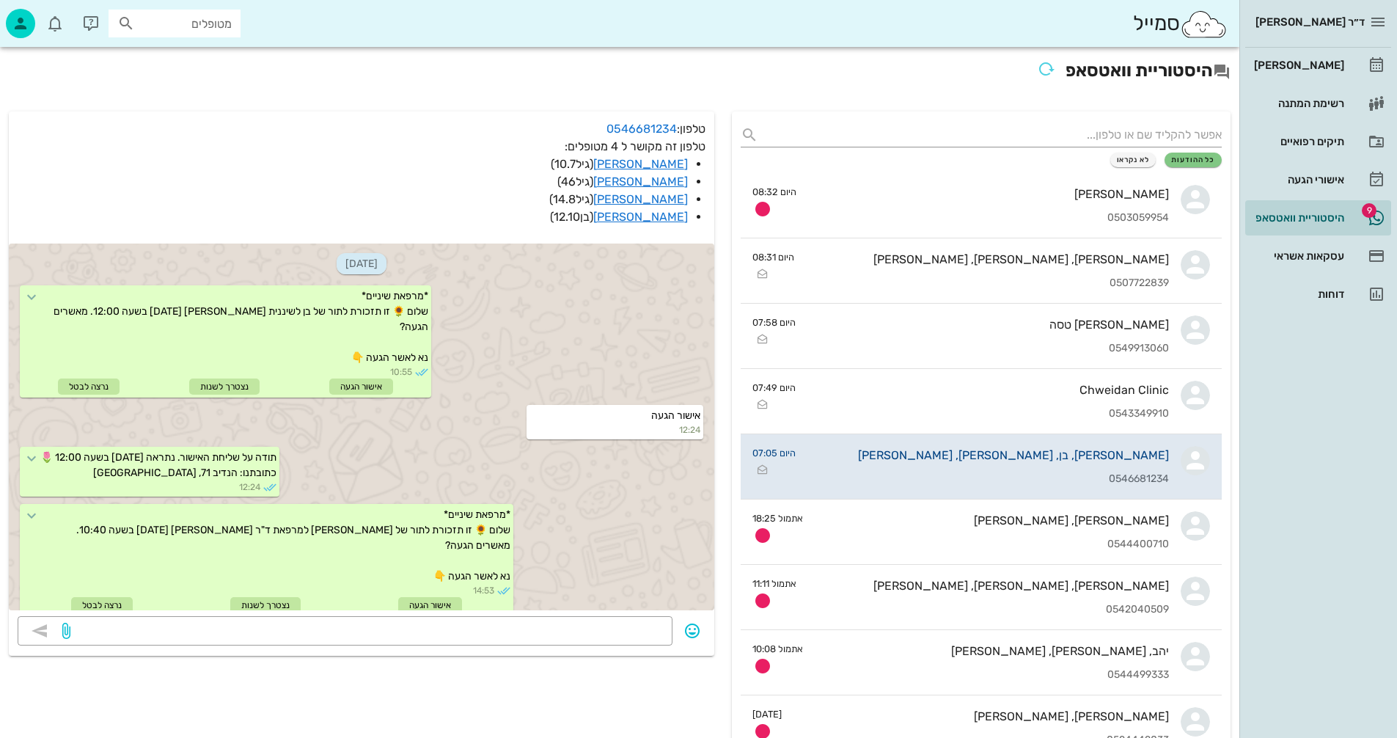
scroll to position [1053, 0]
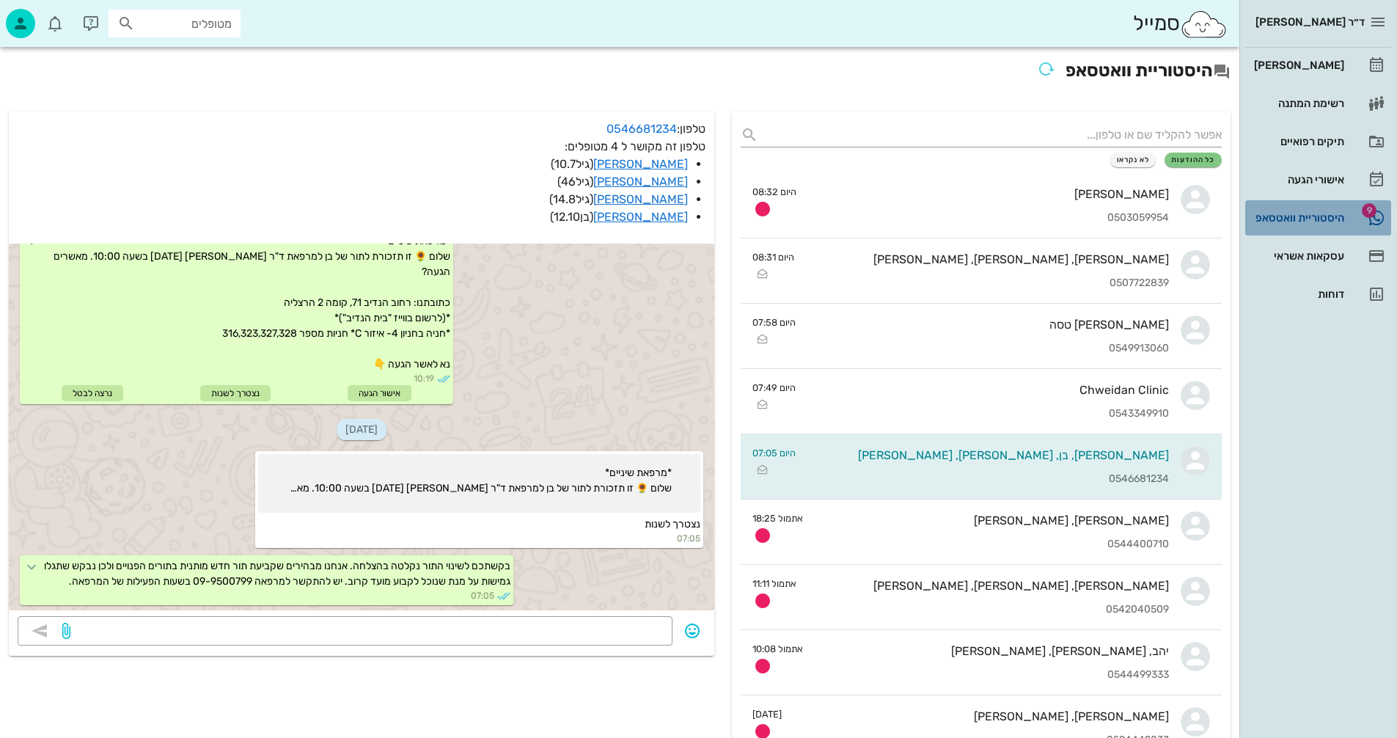
click at [1276, 211] on div "היסטוריית וואטסאפ" at bounding box center [1297, 217] width 93 height 23
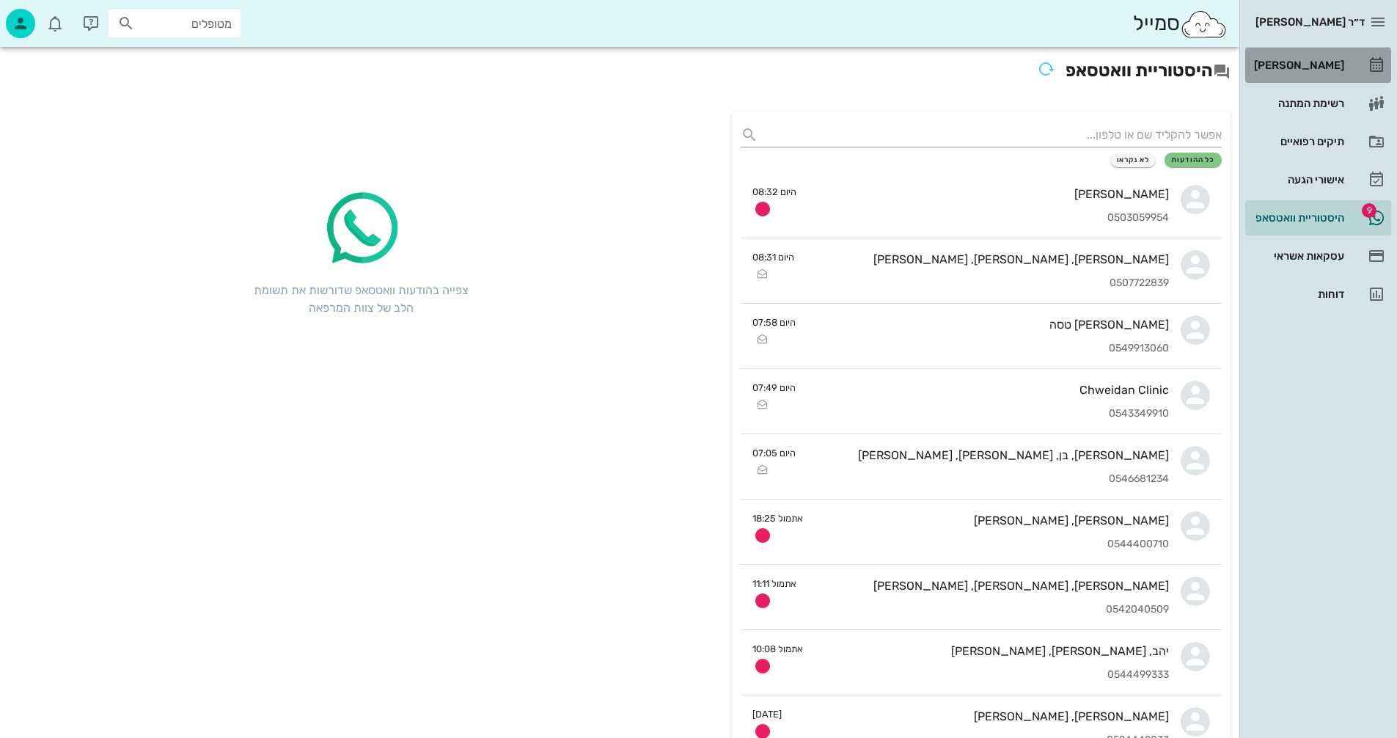
click at [1304, 64] on div "[PERSON_NAME]" at bounding box center [1297, 65] width 93 height 12
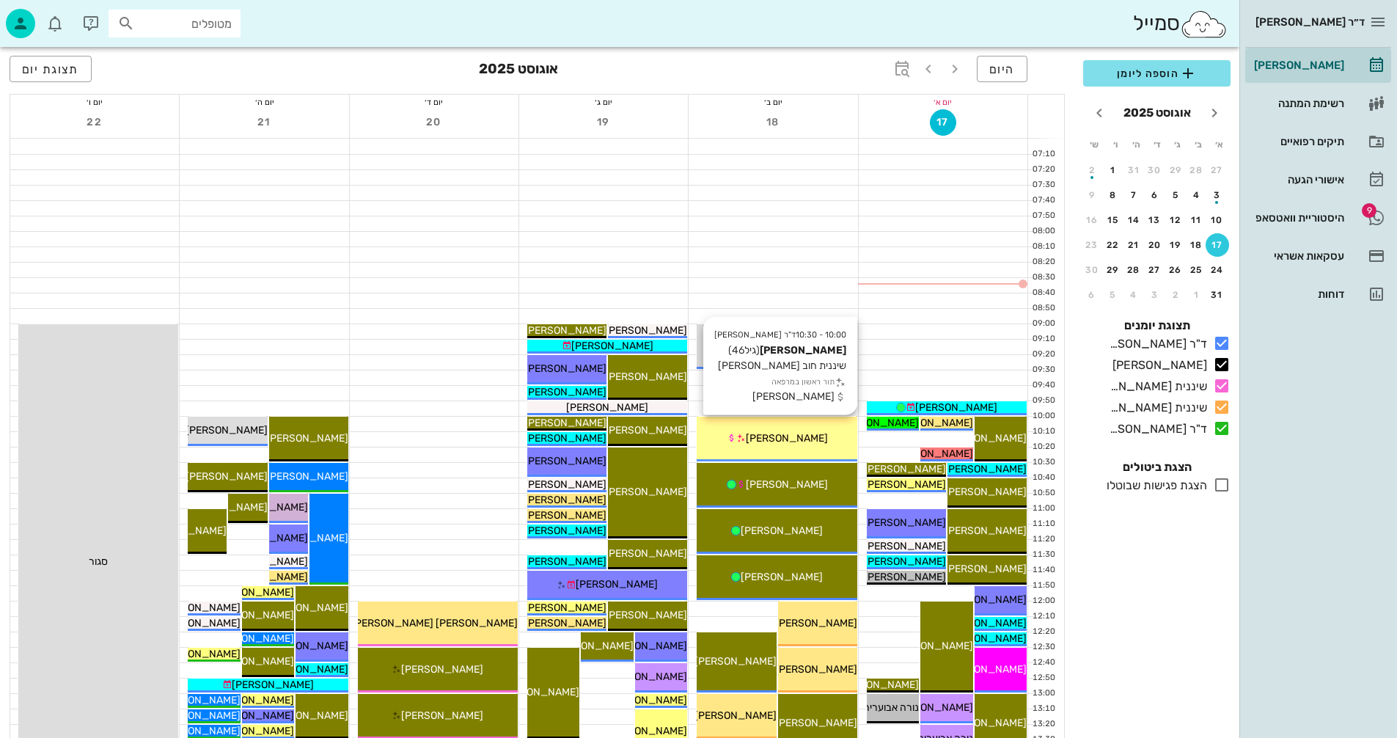
click at [796, 441] on span "[PERSON_NAME]" at bounding box center [787, 438] width 82 height 12
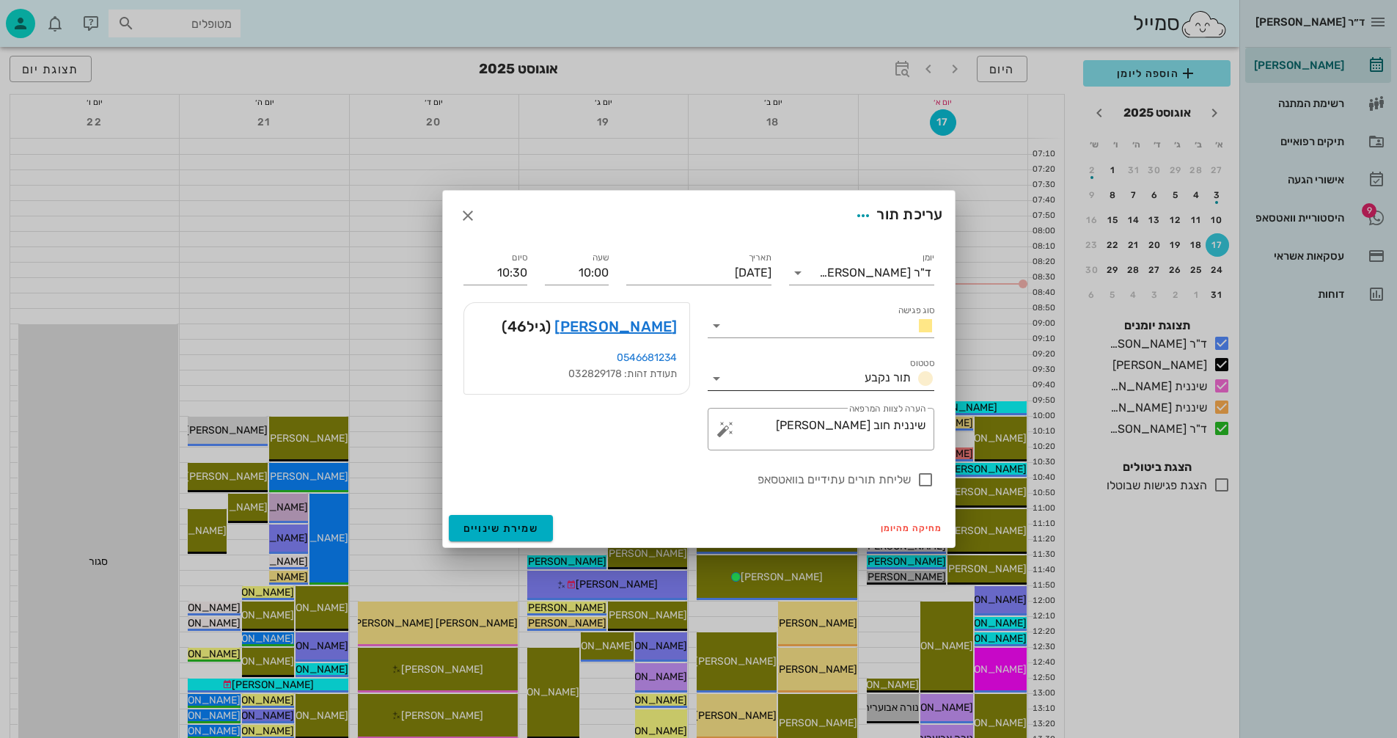
click at [715, 377] on icon at bounding box center [717, 379] width 18 height 18
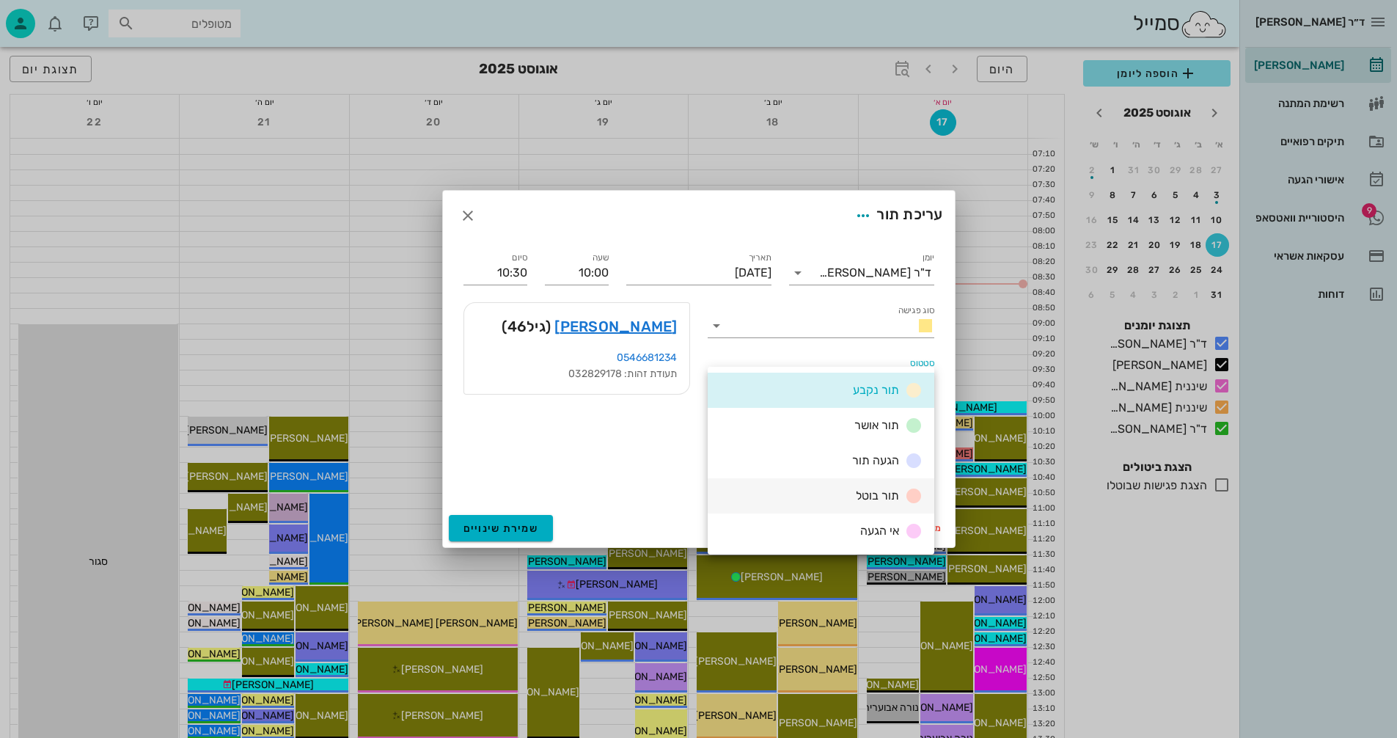
click at [859, 493] on span "תור בוטל" at bounding box center [877, 495] width 43 height 14
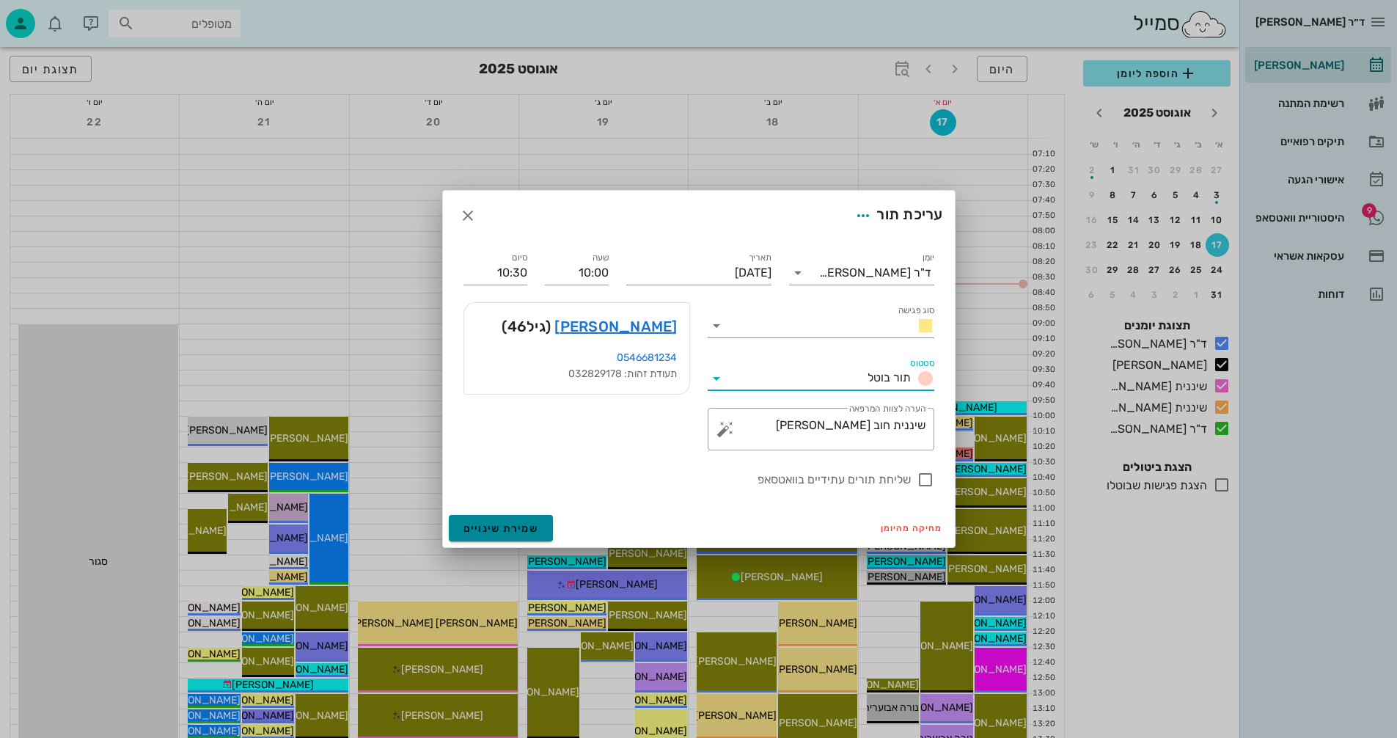
click at [504, 526] on span "שמירת שינויים" at bounding box center [501, 528] width 76 height 12
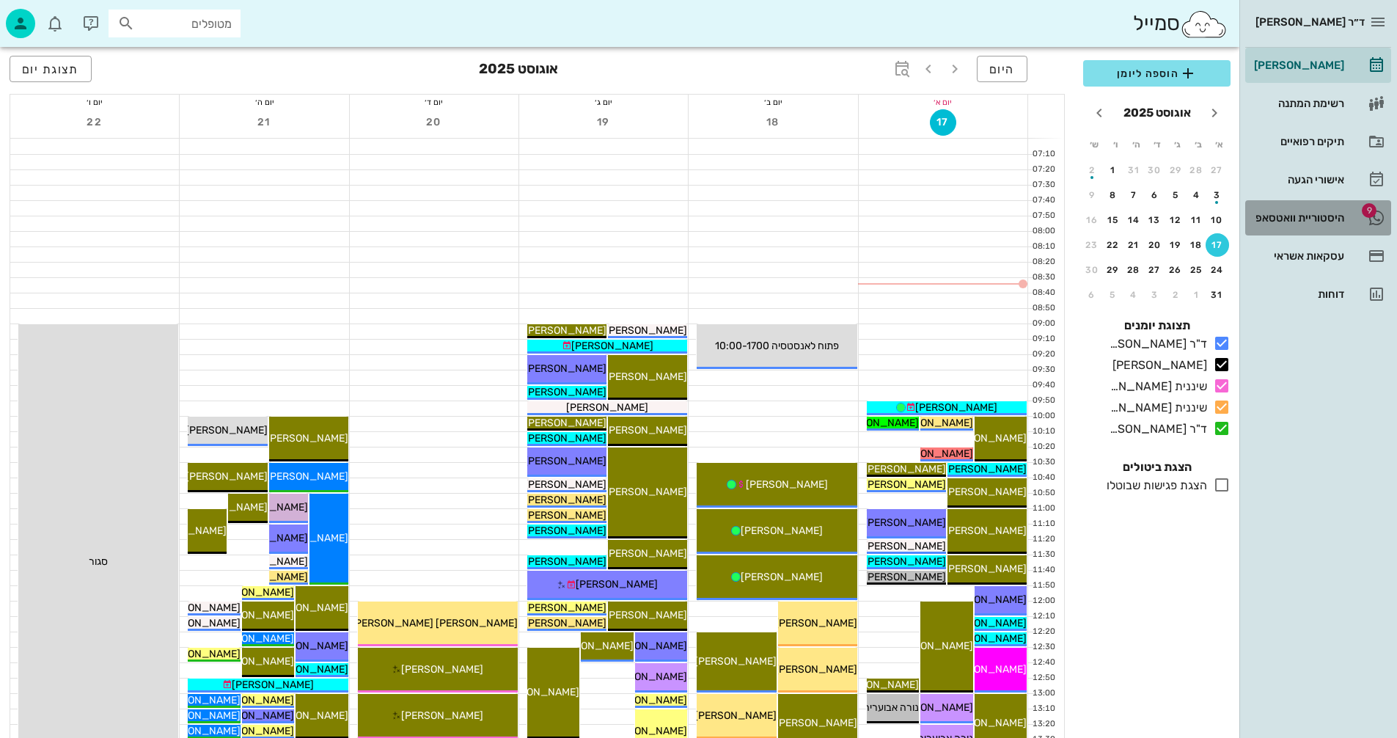
click at [1287, 217] on div "היסטוריית וואטסאפ" at bounding box center [1297, 218] width 93 height 12
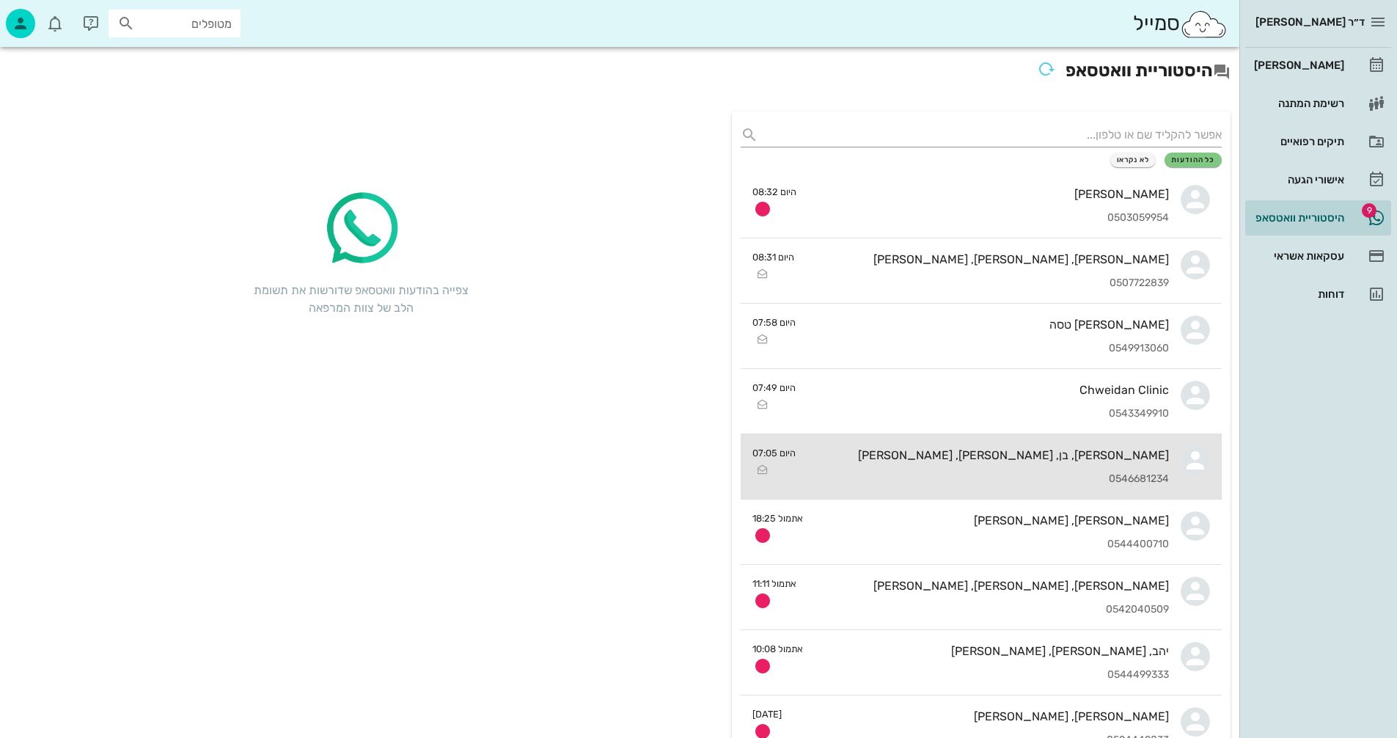
click at [902, 456] on div "[PERSON_NAME], בן, [PERSON_NAME], [PERSON_NAME]" at bounding box center [987, 455] width 361 height 14
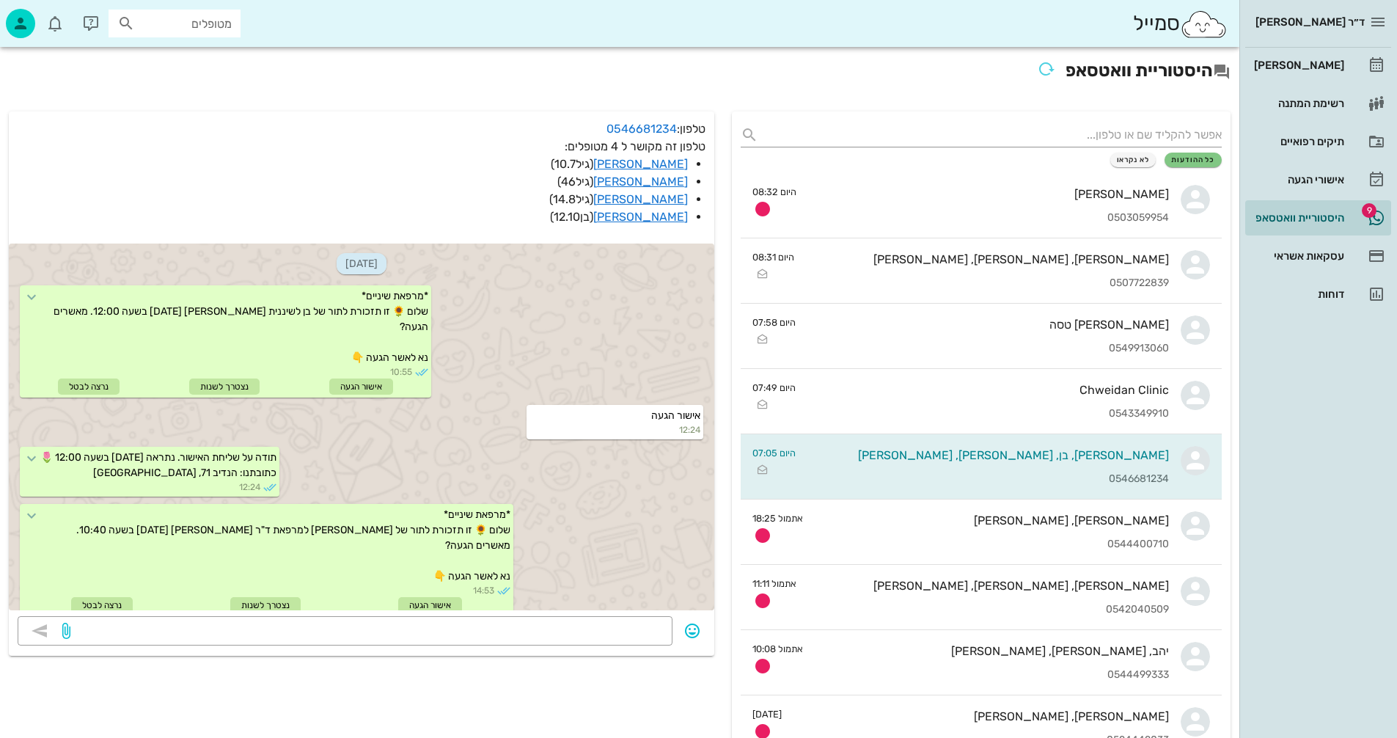
scroll to position [1053, 0]
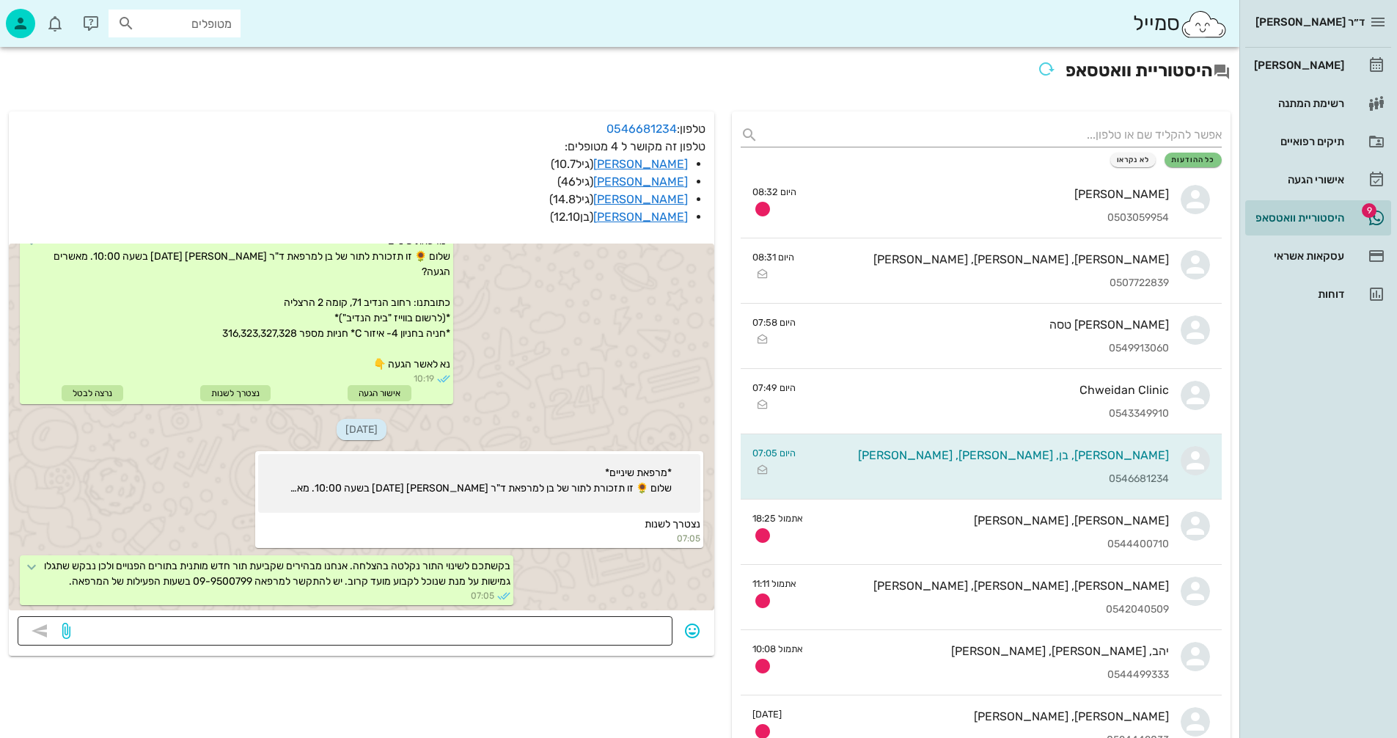
click at [589, 630] on textarea at bounding box center [368, 631] width 590 height 23
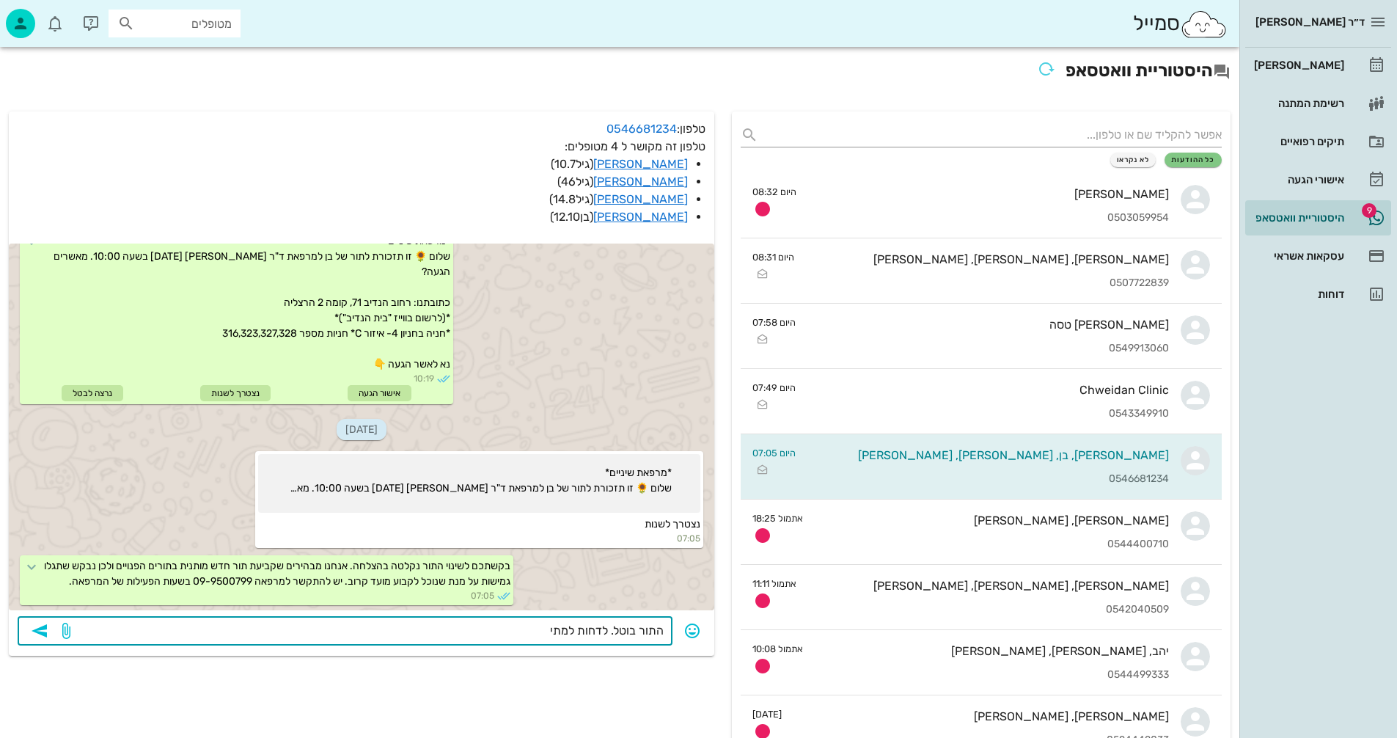
type textarea "התור בוטל. לדחות למתי?"
click at [43, 631] on icon "button" at bounding box center [40, 631] width 18 height 18
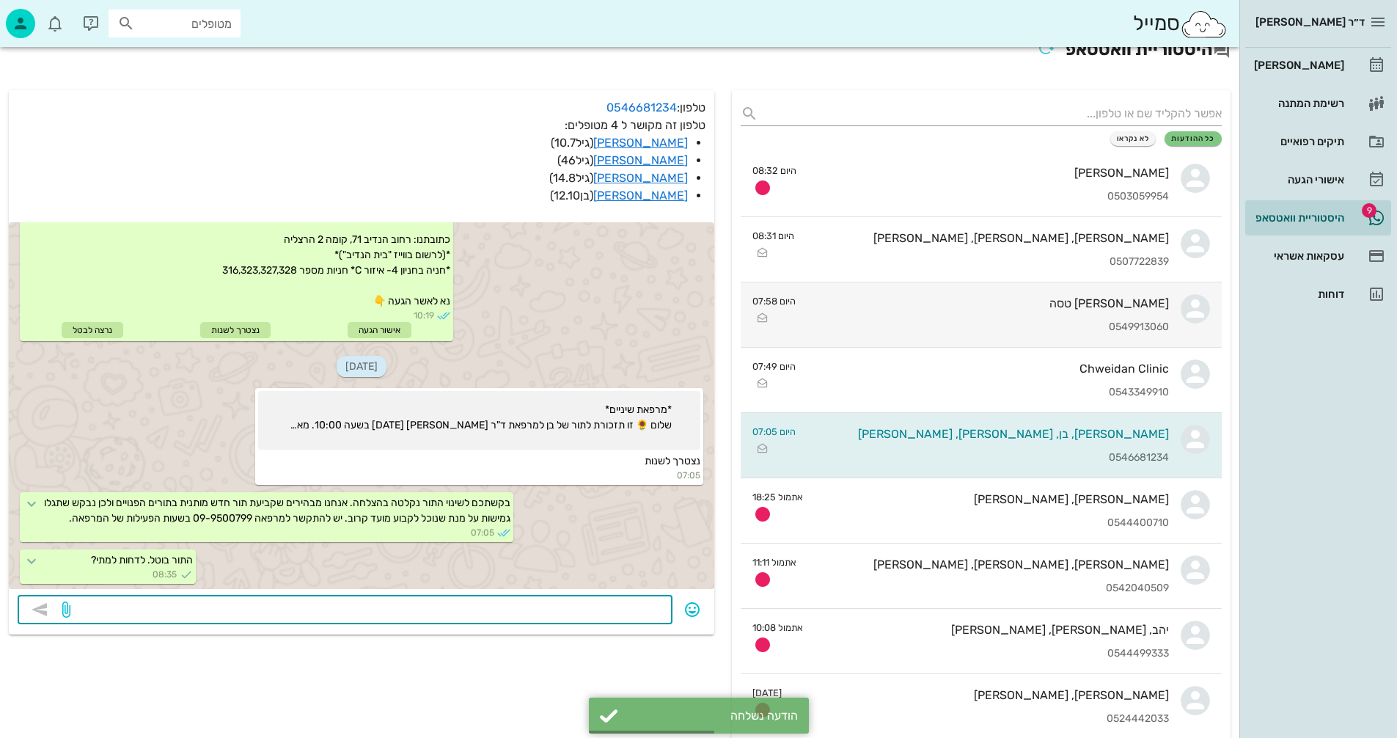
scroll to position [220, 0]
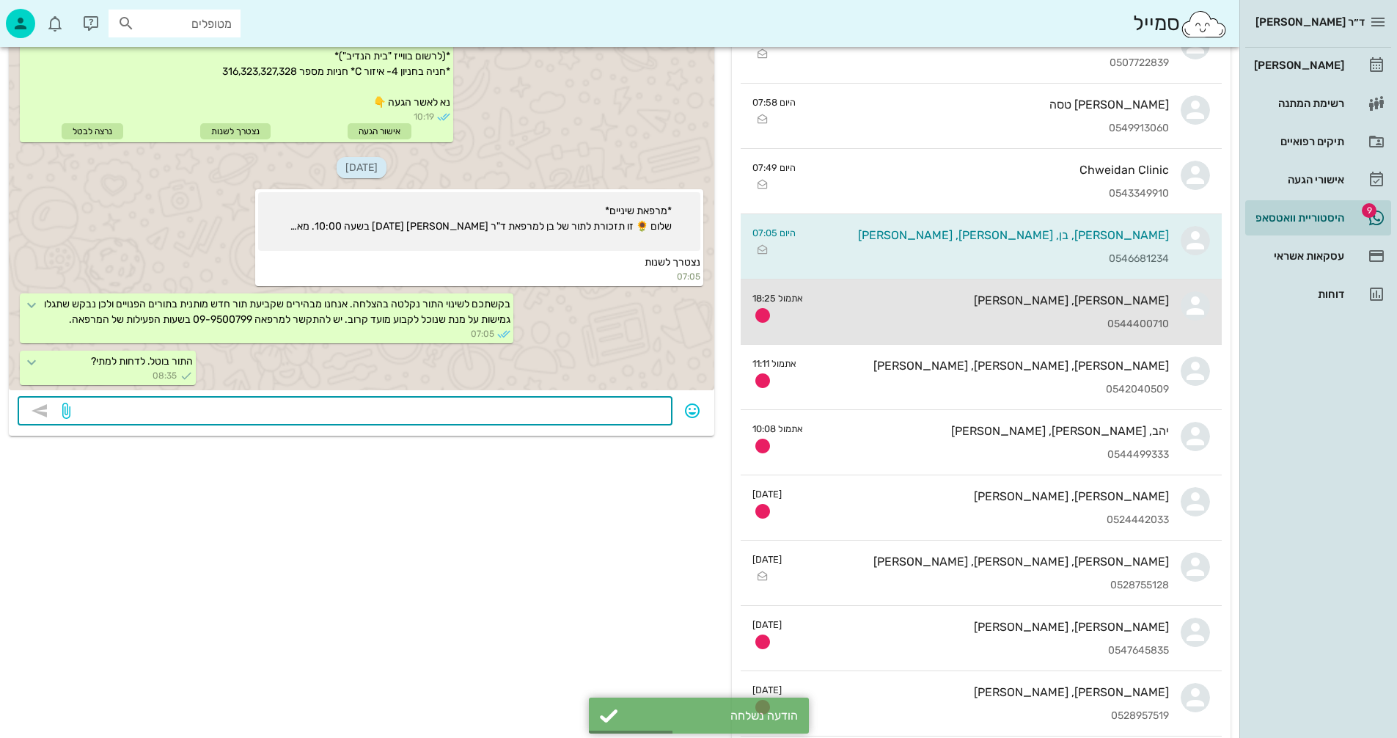
click at [963, 318] on div "0544400710" at bounding box center [992, 324] width 354 height 12
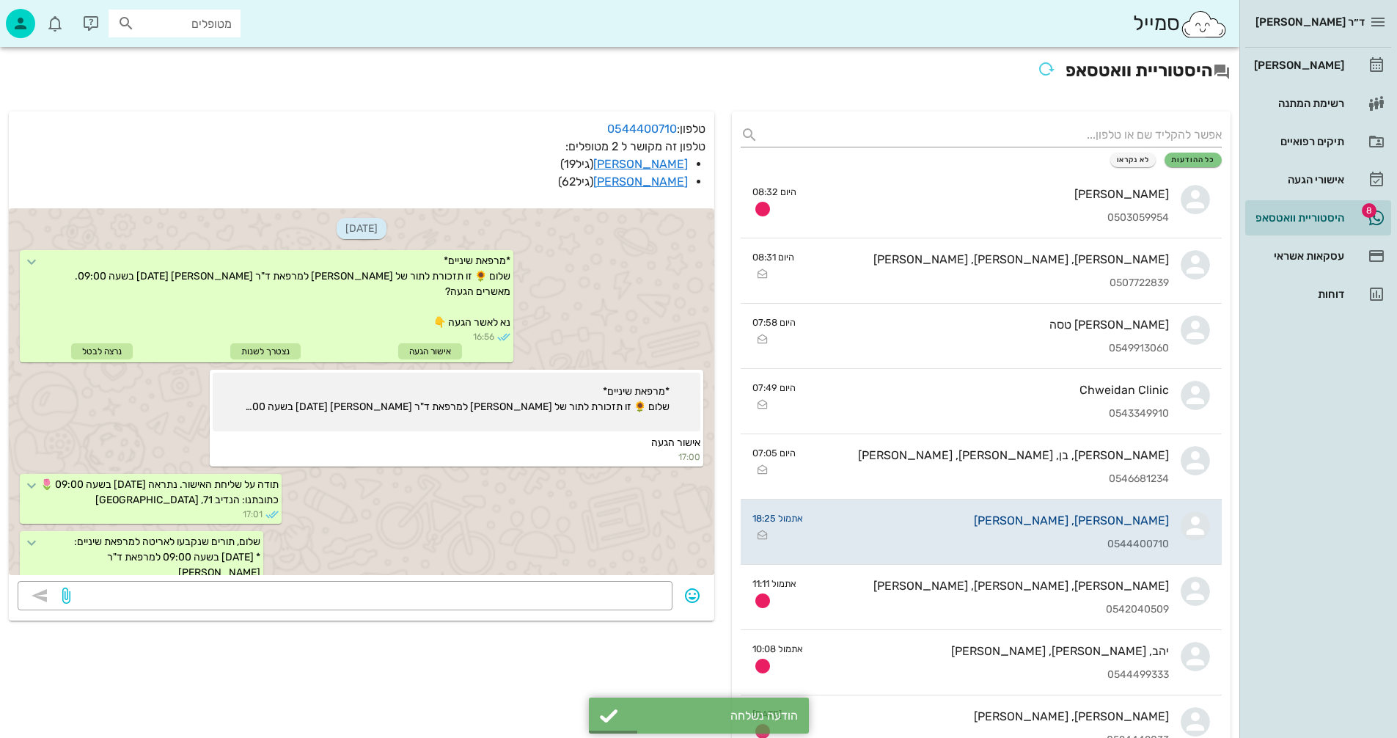
scroll to position [1727, 0]
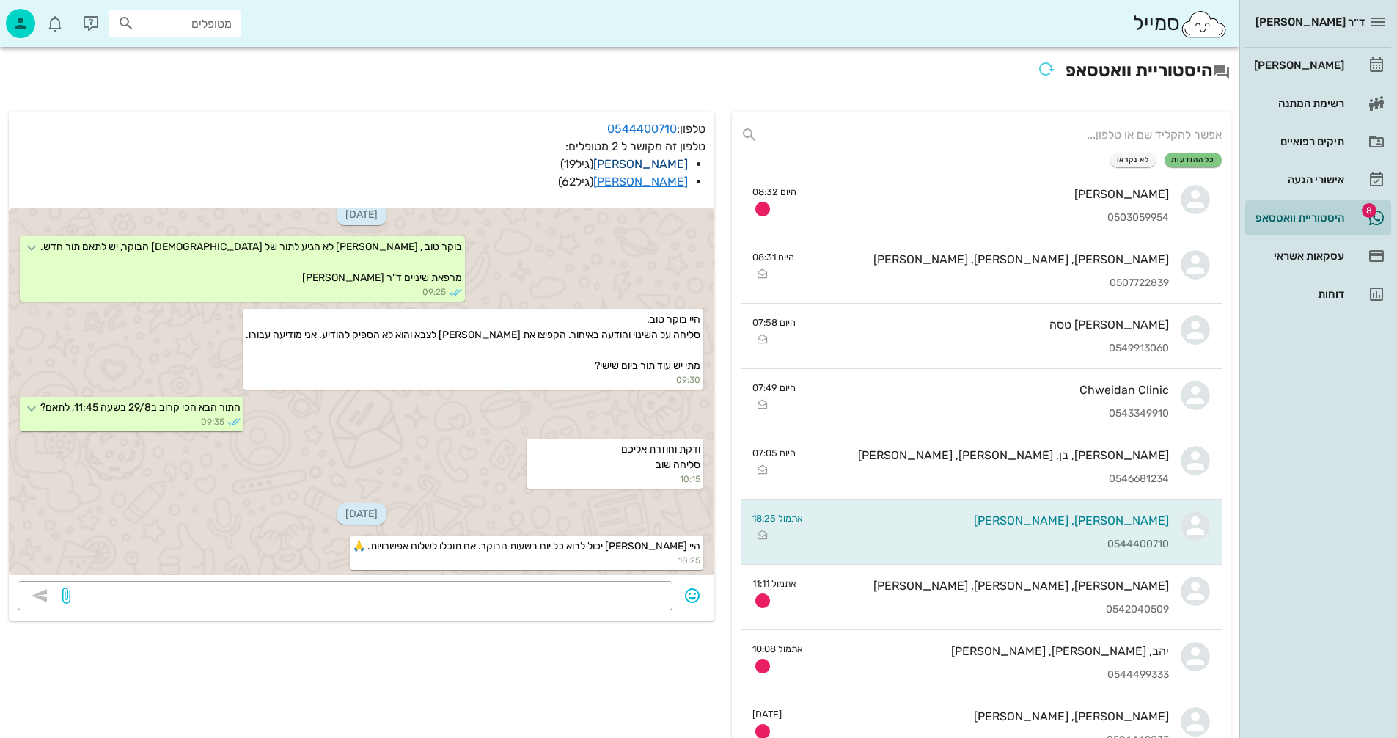
click at [668, 164] on link "[PERSON_NAME]" at bounding box center [640, 164] width 95 height 14
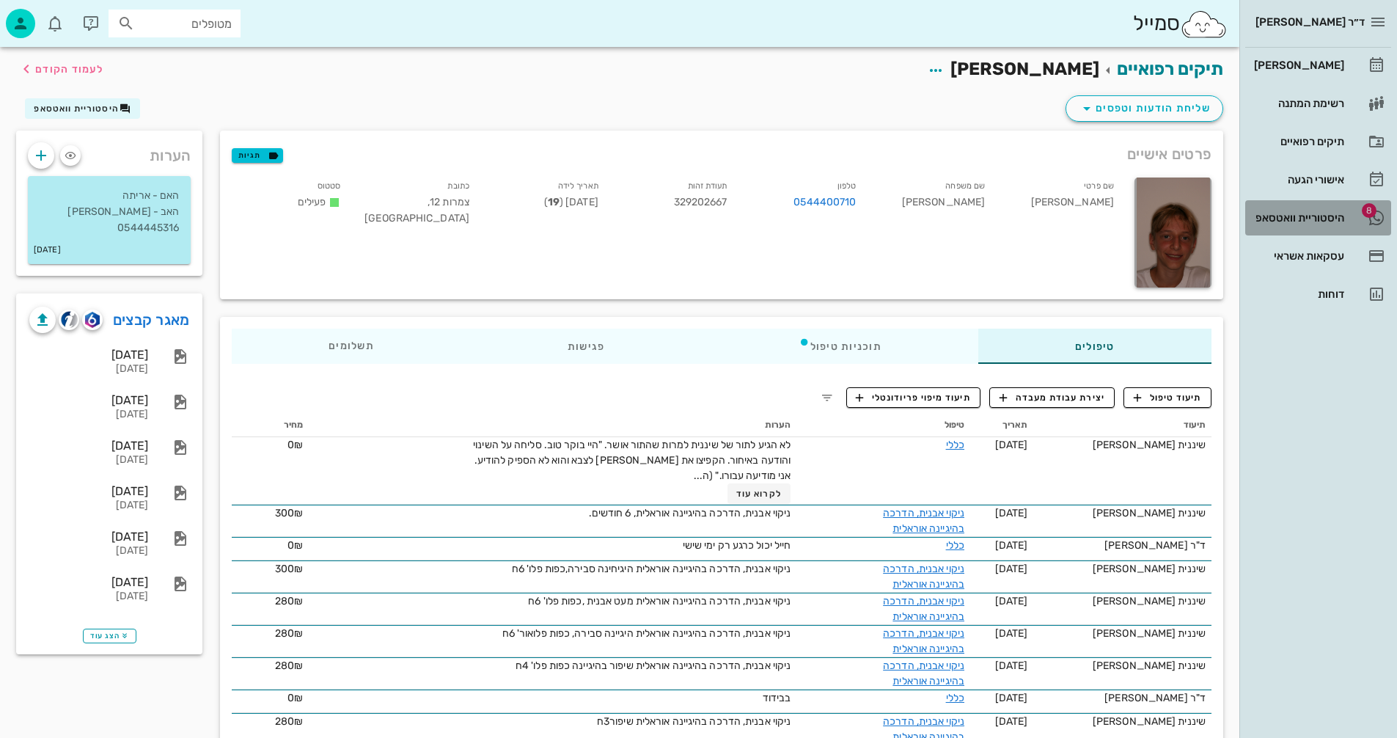
click at [1281, 216] on div "היסטוריית וואטסאפ" at bounding box center [1297, 218] width 93 height 12
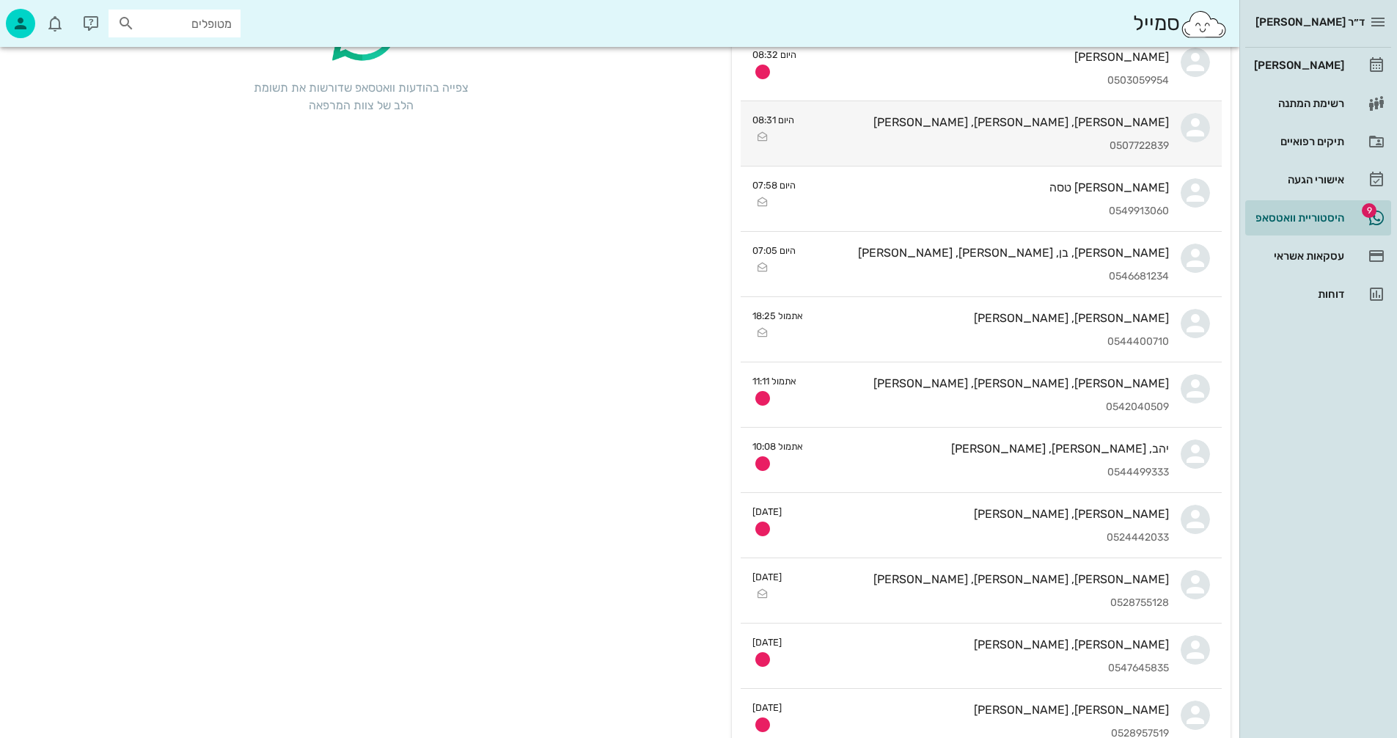
scroll to position [220, 0]
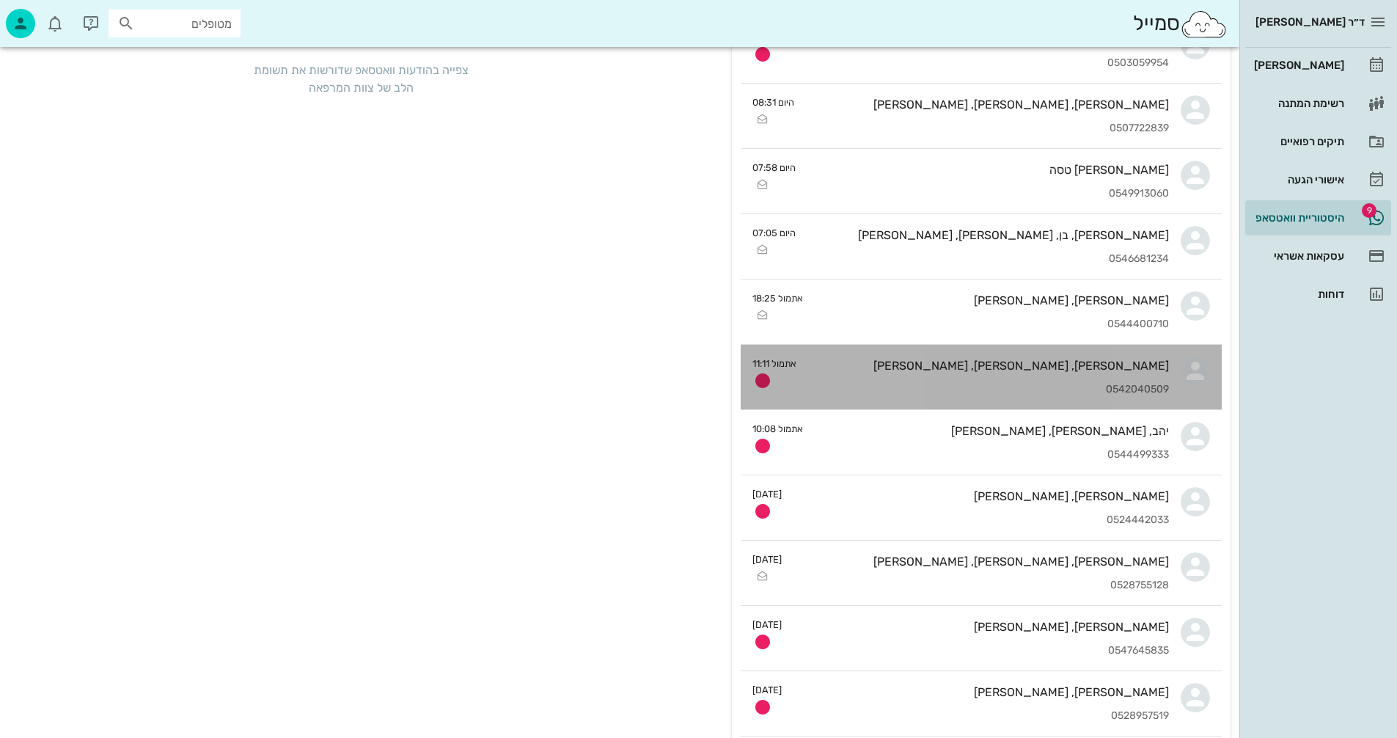
click at [949, 384] on div "0542040509" at bounding box center [988, 389] width 361 height 12
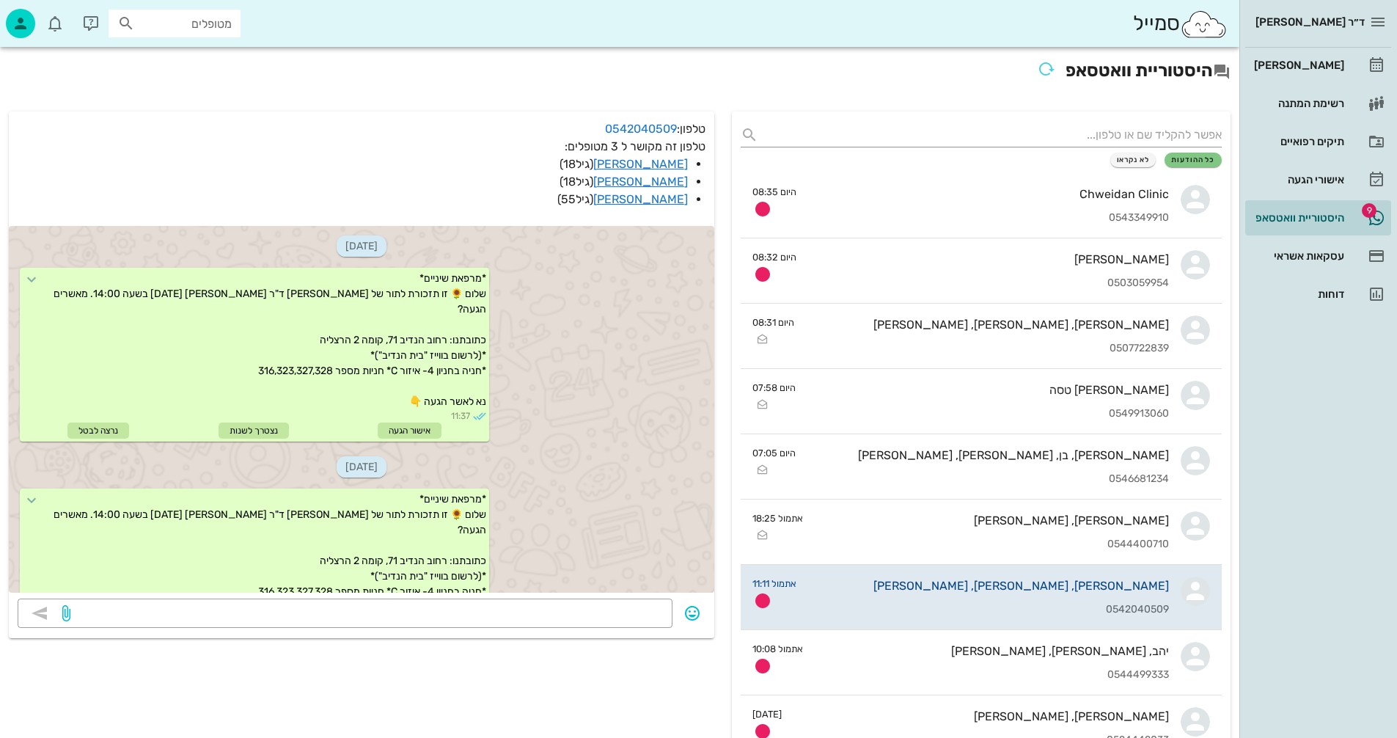
scroll to position [796, 0]
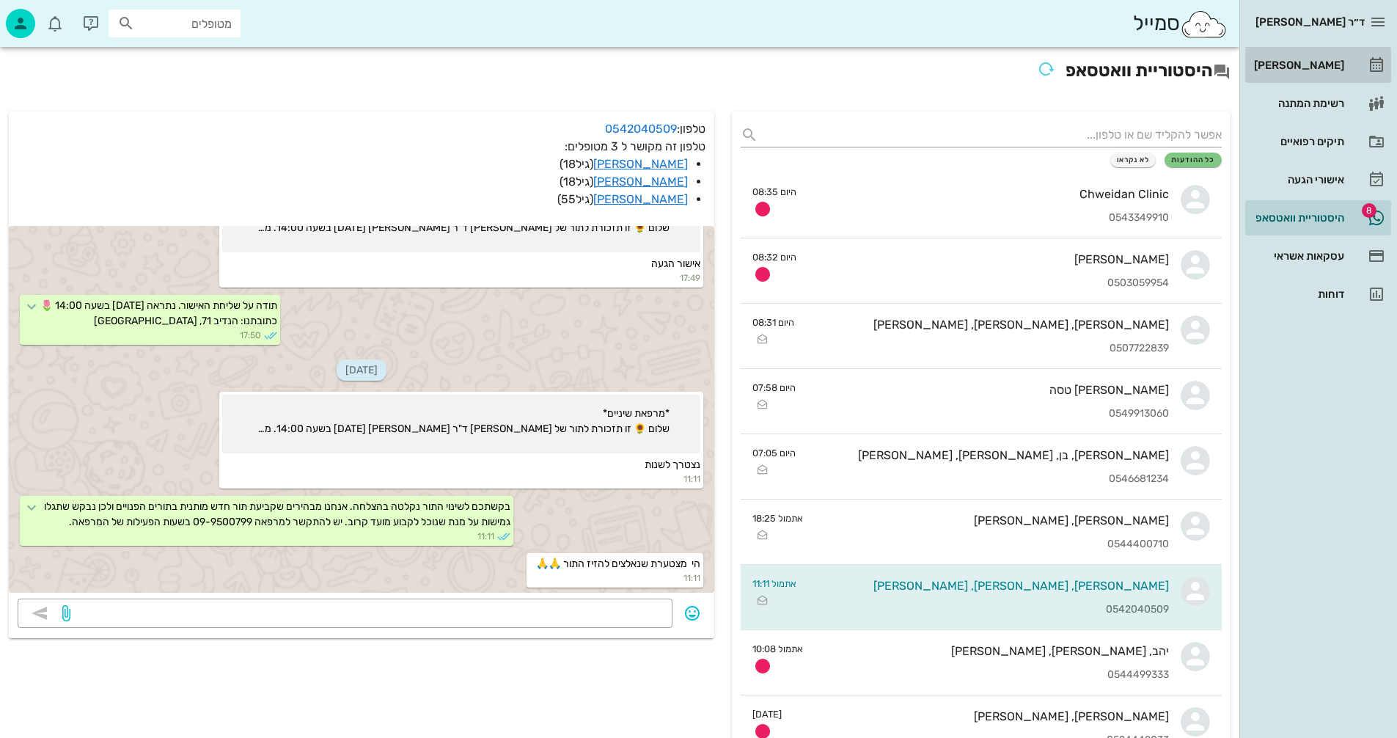
click at [1327, 62] on div "[PERSON_NAME]" at bounding box center [1297, 65] width 93 height 12
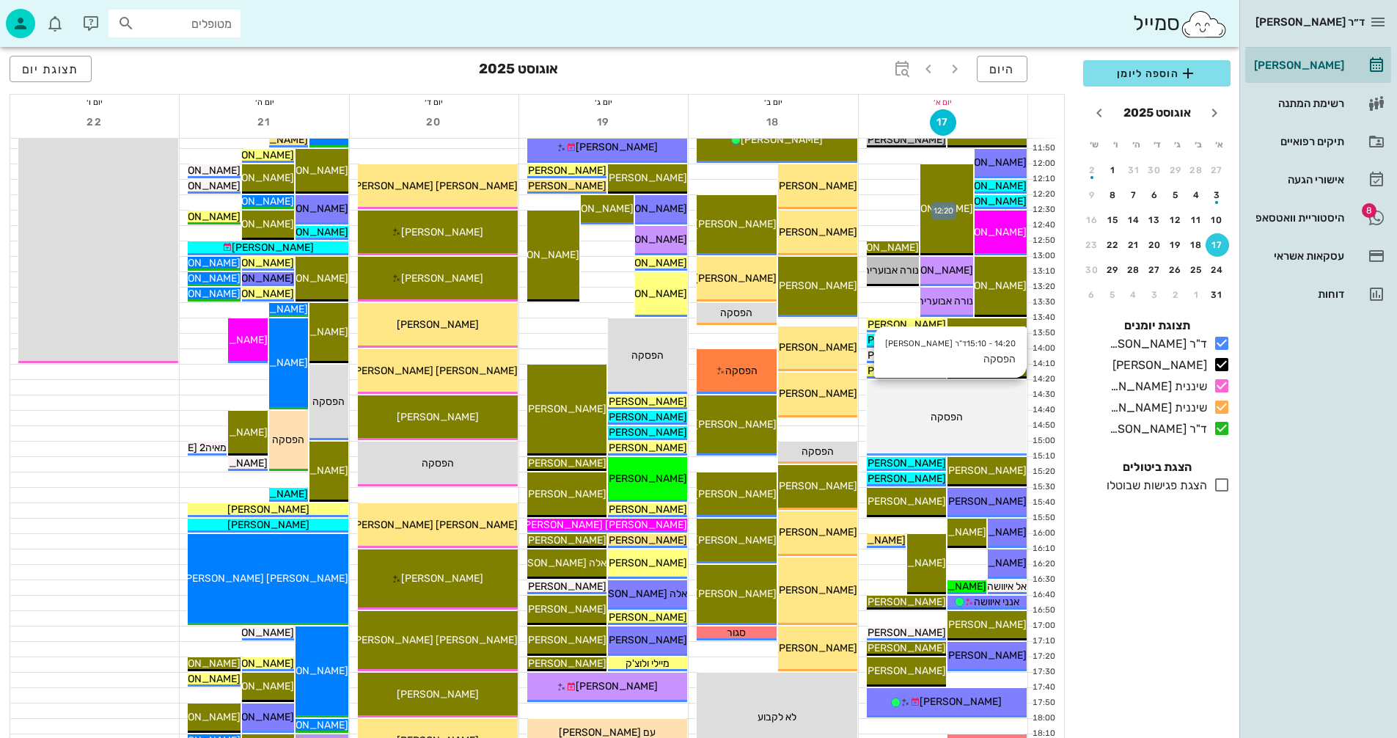
scroll to position [440, 0]
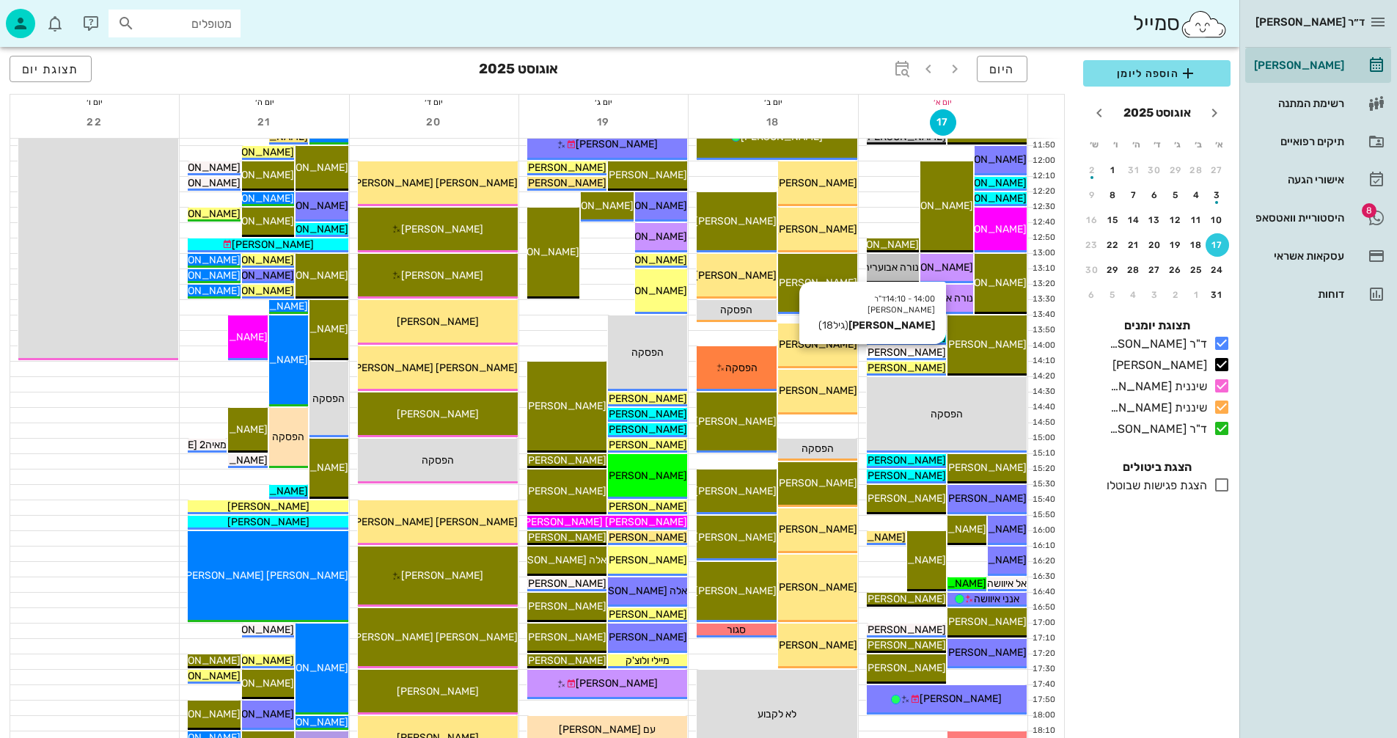
click at [912, 350] on span "[PERSON_NAME]" at bounding box center [905, 352] width 82 height 12
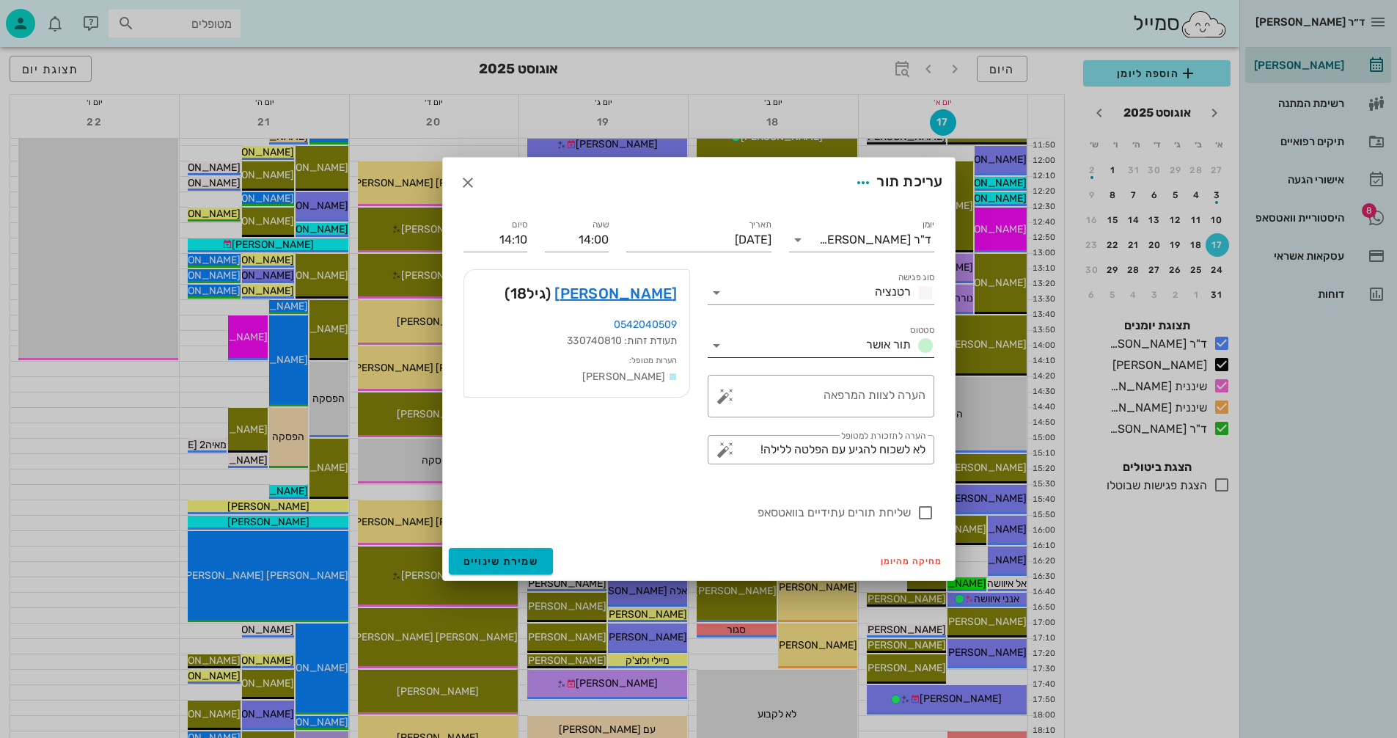
click at [714, 342] on icon at bounding box center [717, 346] width 18 height 18
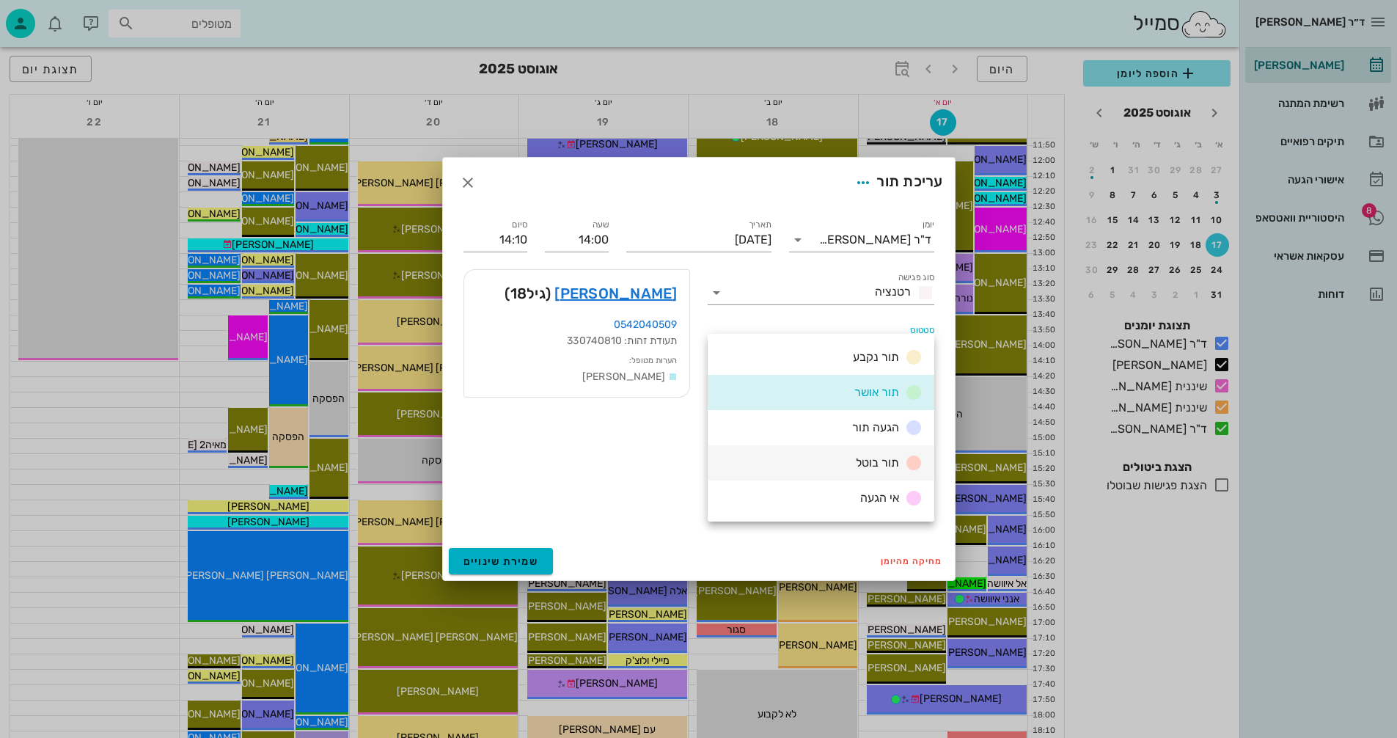
click at [866, 459] on span "תור בוטל" at bounding box center [877, 462] width 43 height 14
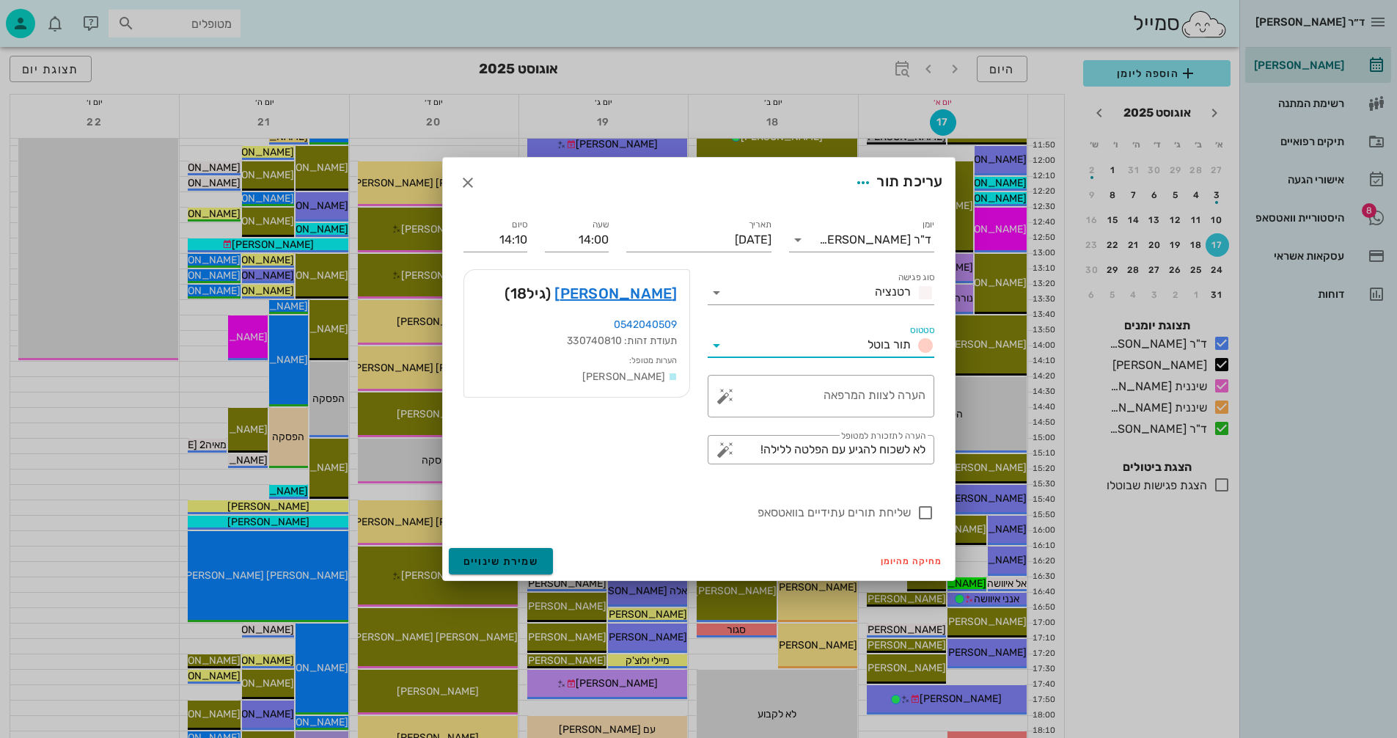
click at [488, 559] on span "שמירת שינויים" at bounding box center [501, 561] width 76 height 12
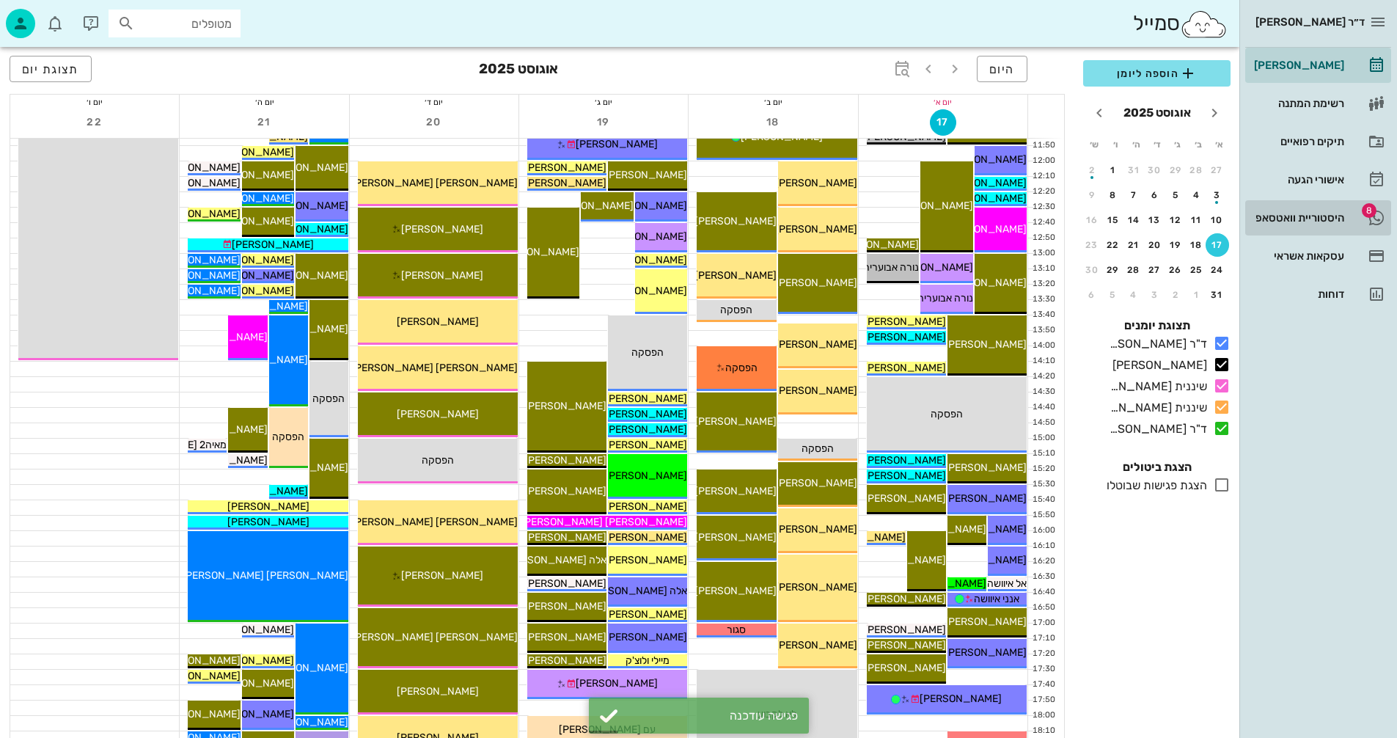
click at [1286, 215] on div "היסטוריית וואטסאפ" at bounding box center [1297, 218] width 93 height 12
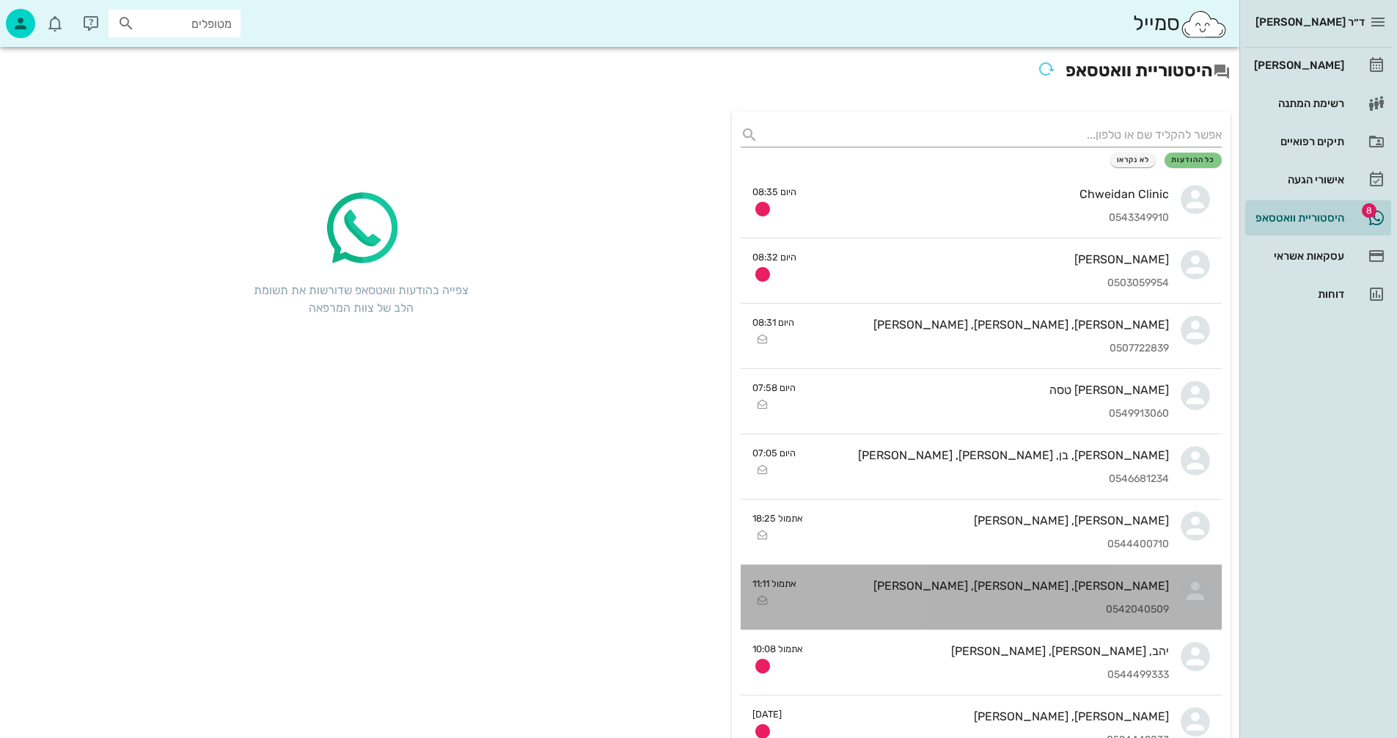
click at [937, 587] on div "[PERSON_NAME], [PERSON_NAME], [PERSON_NAME]" at bounding box center [988, 585] width 361 height 14
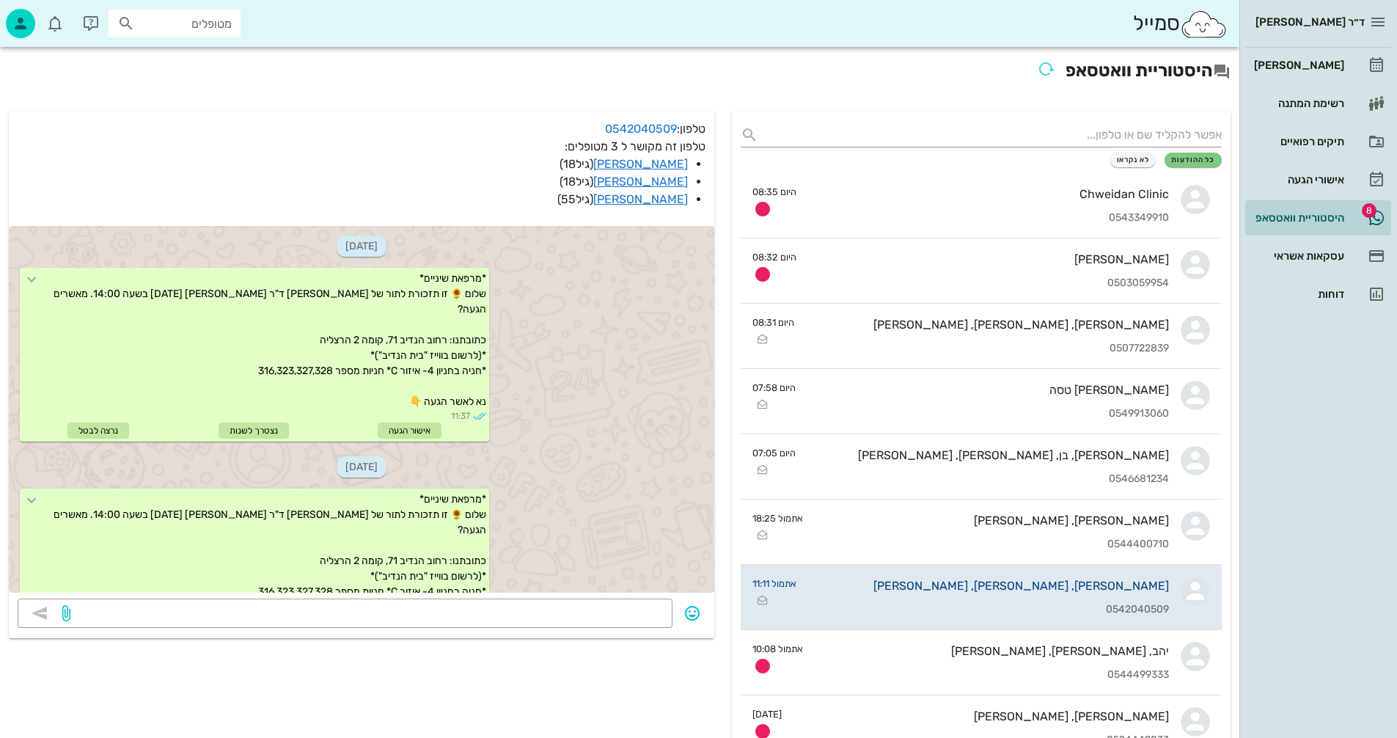
scroll to position [796, 0]
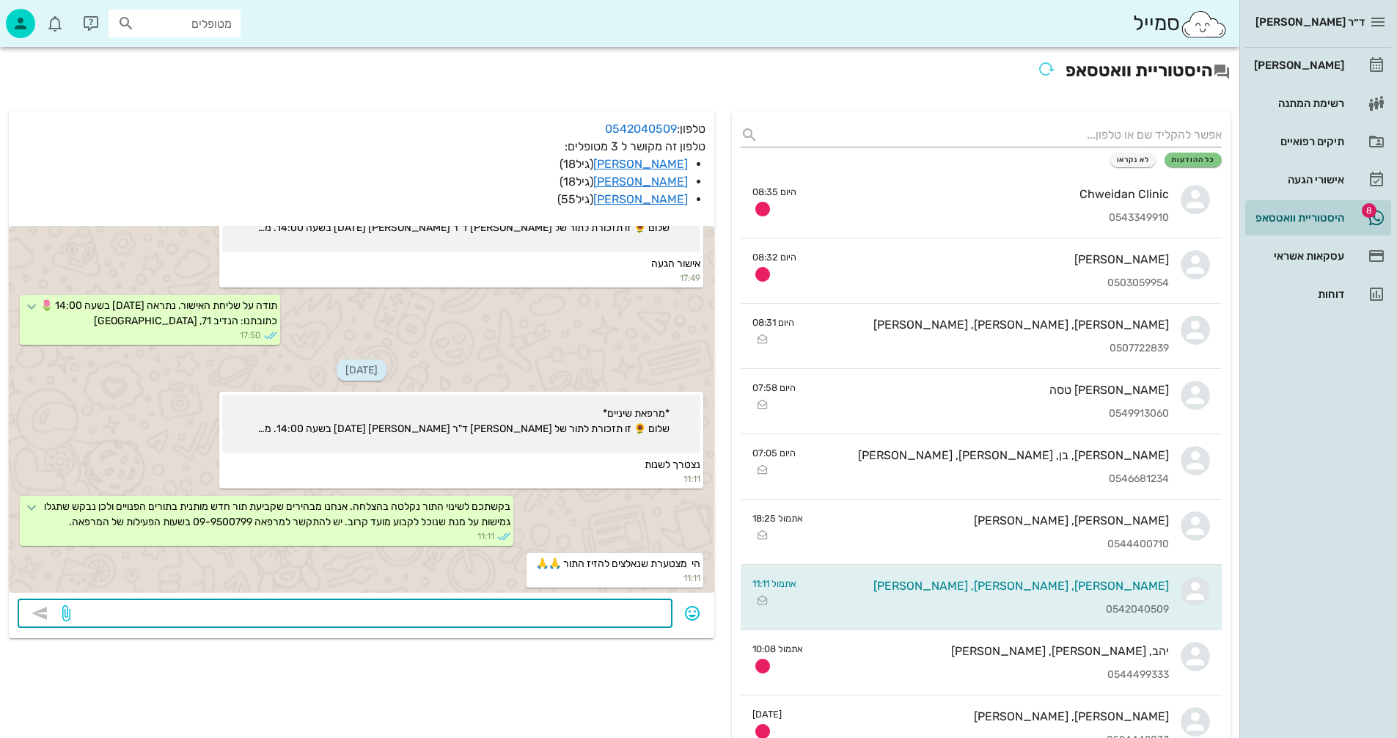
click at [621, 617] on textarea at bounding box center [368, 614] width 590 height 23
type textarea "התור בוטל"
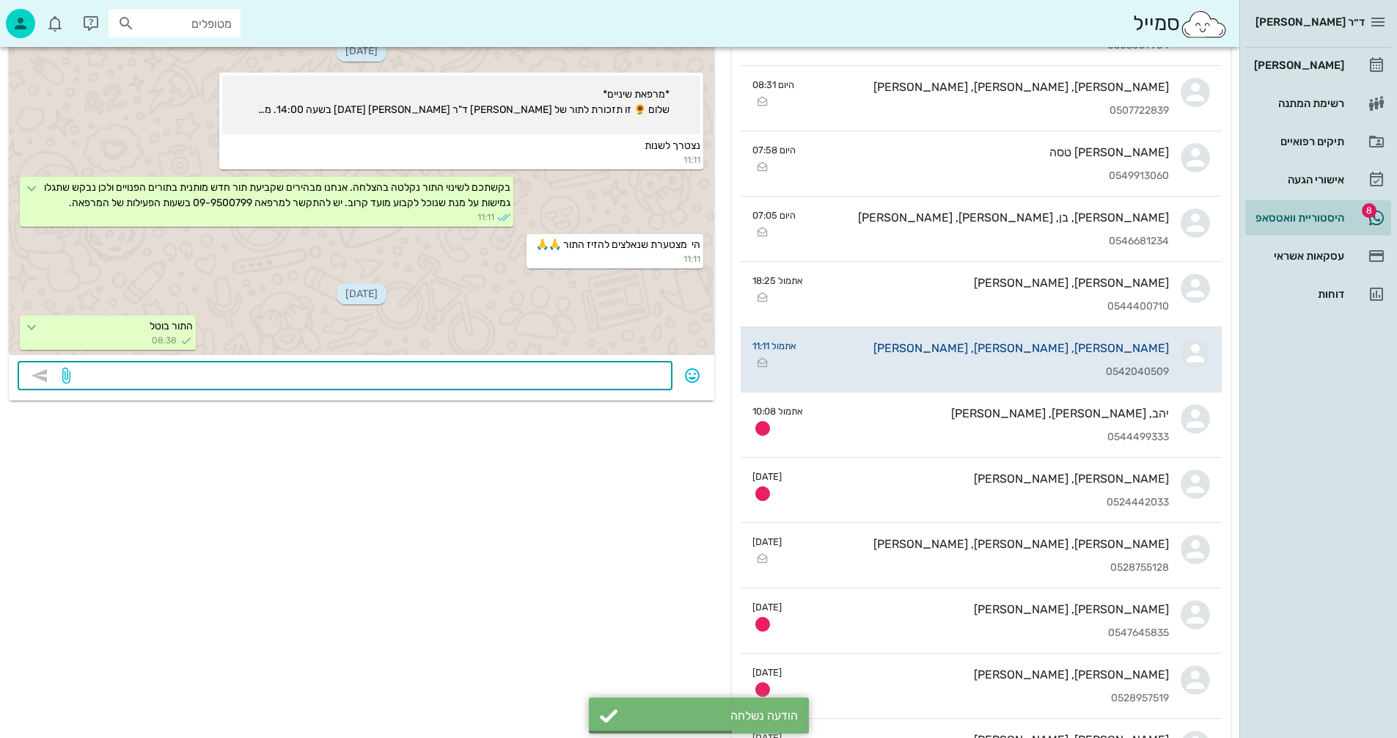
scroll to position [293, 0]
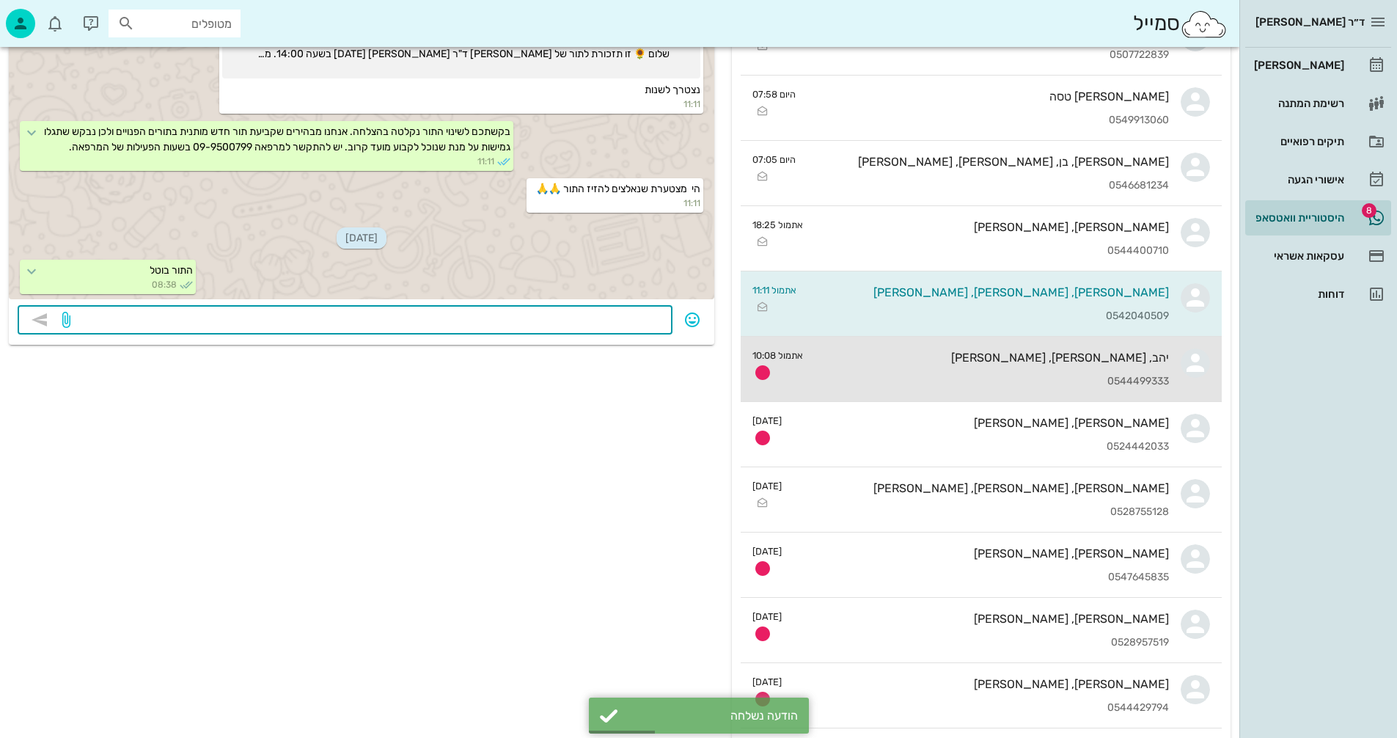
click at [944, 374] on div "יהב, [PERSON_NAME], [PERSON_NAME] 0544499333" at bounding box center [992, 369] width 354 height 65
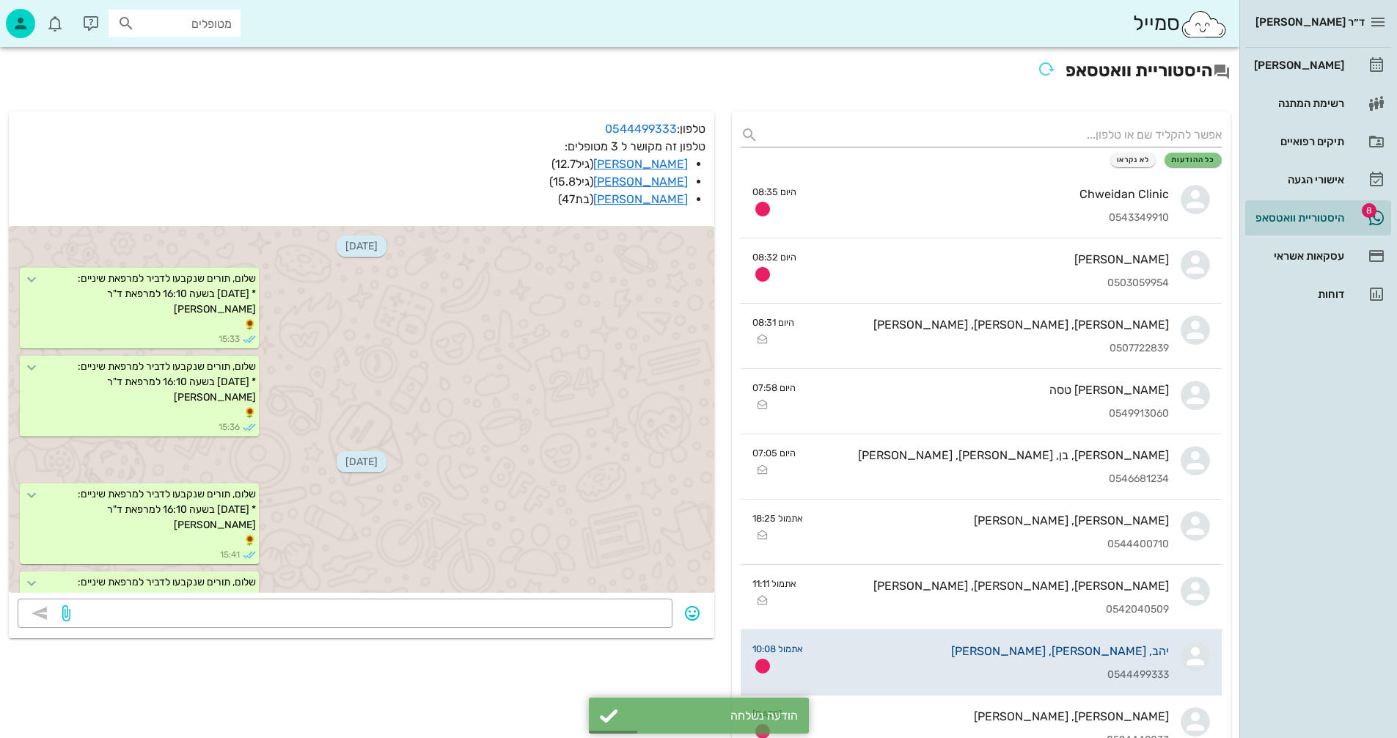
scroll to position [708, 0]
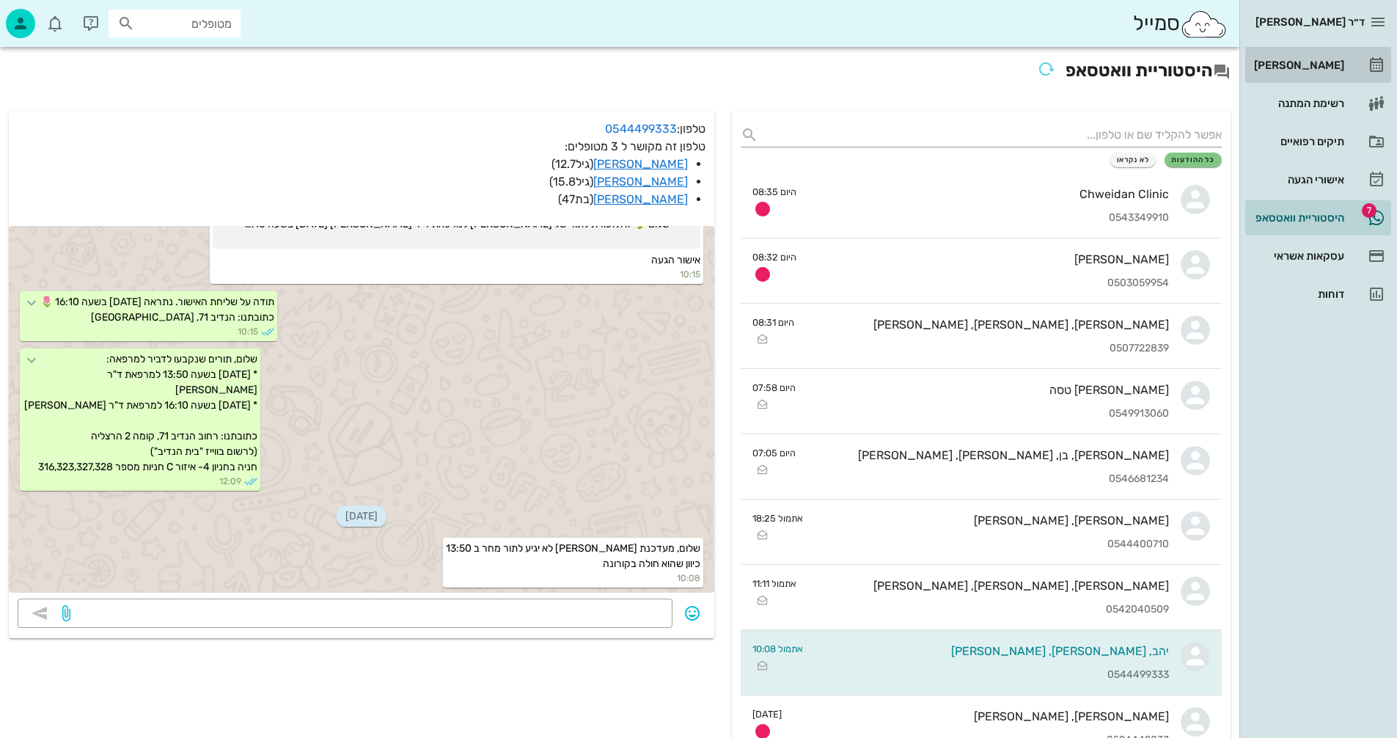
click at [1320, 59] on div "[PERSON_NAME]" at bounding box center [1297, 65] width 93 height 12
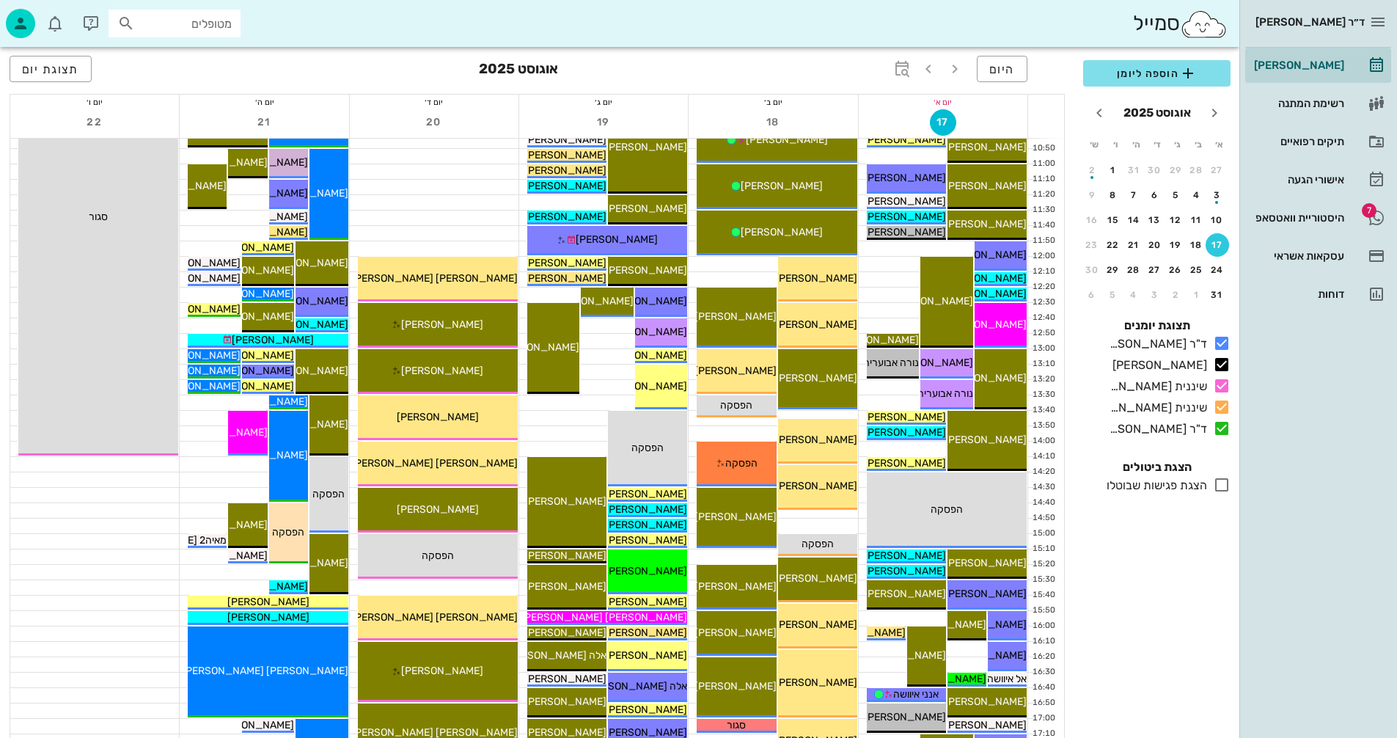
scroll to position [367, 0]
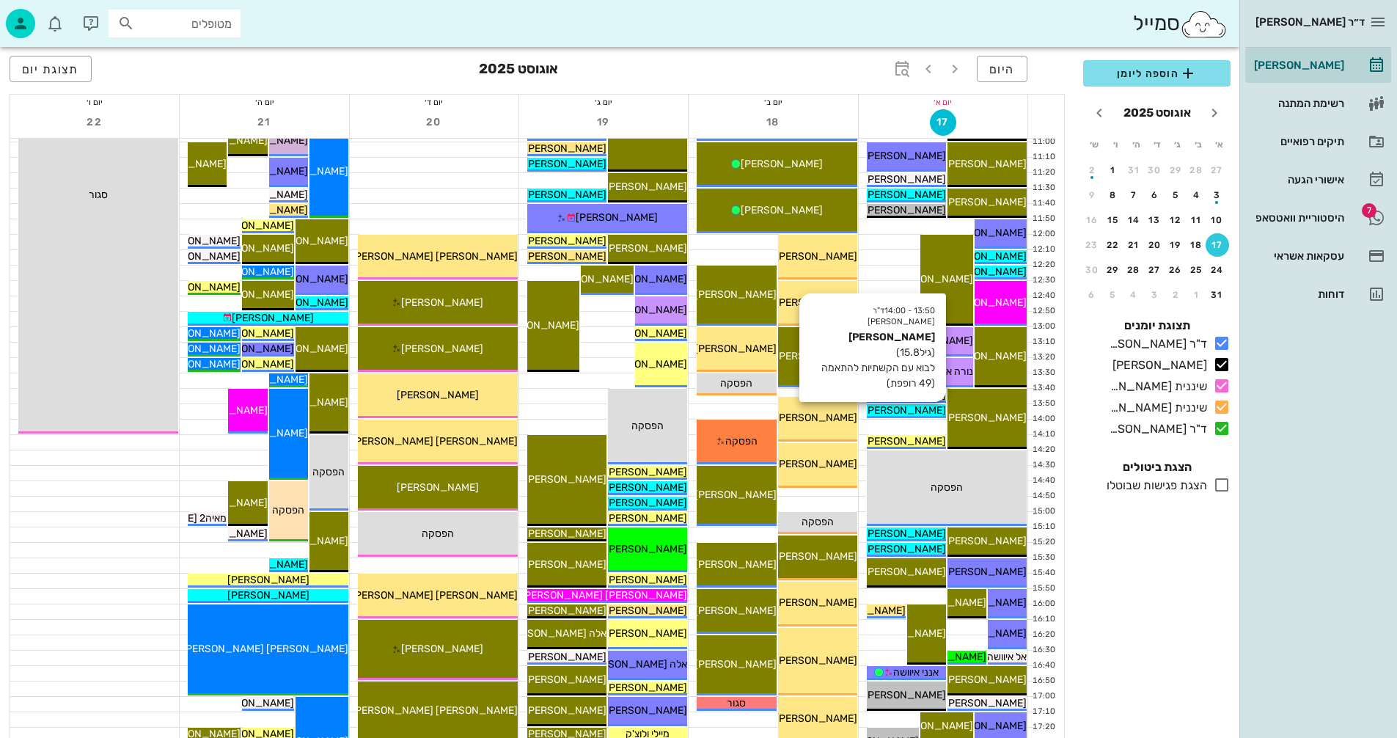
click at [908, 407] on span "[PERSON_NAME]" at bounding box center [905, 410] width 82 height 12
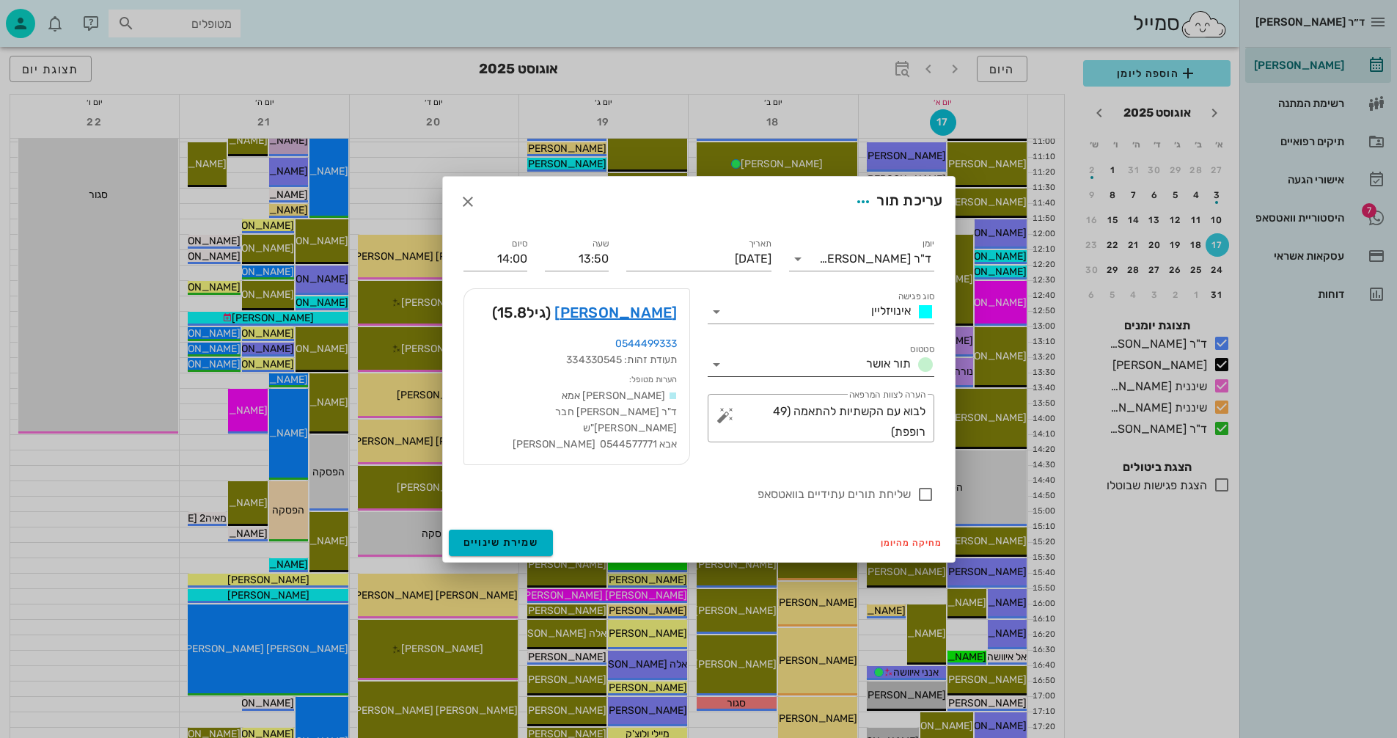
click at [717, 373] on icon at bounding box center [717, 365] width 18 height 18
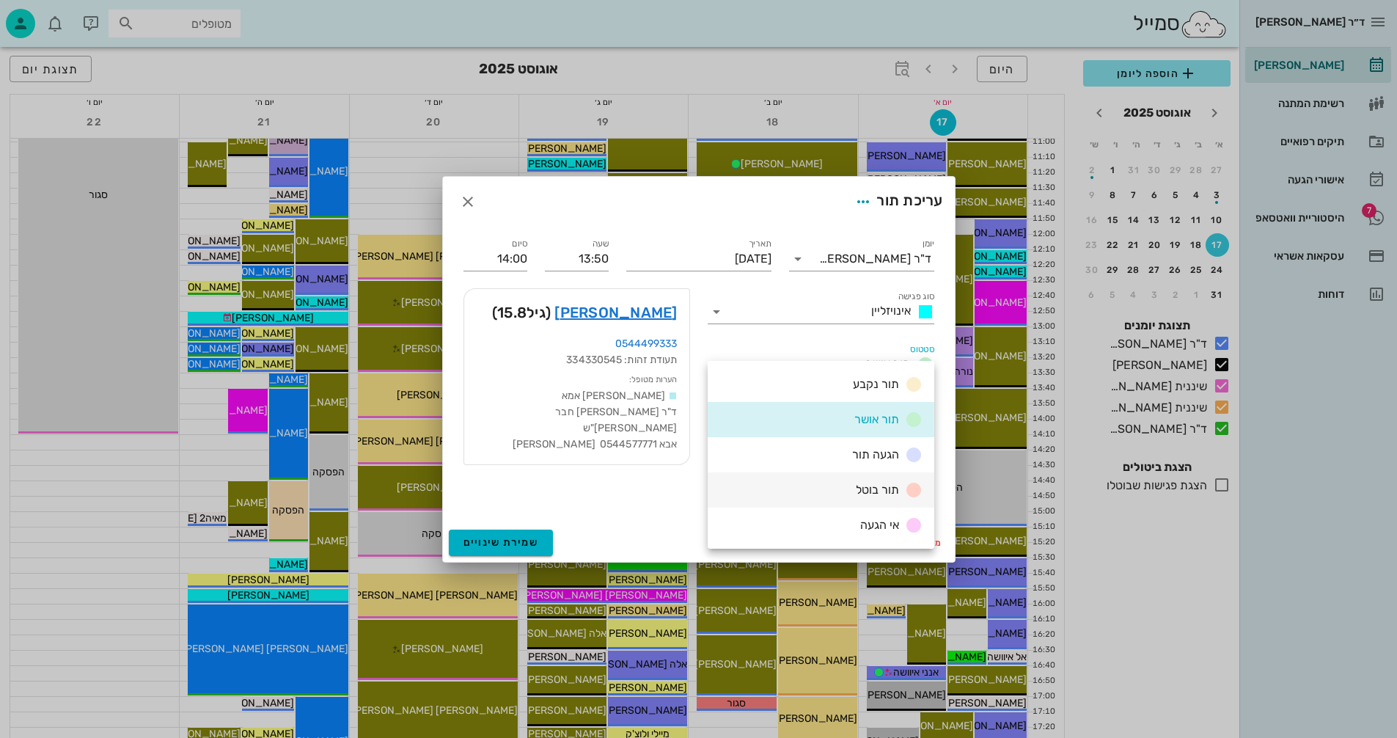
click at [879, 488] on span "תור בוטל" at bounding box center [877, 489] width 43 height 14
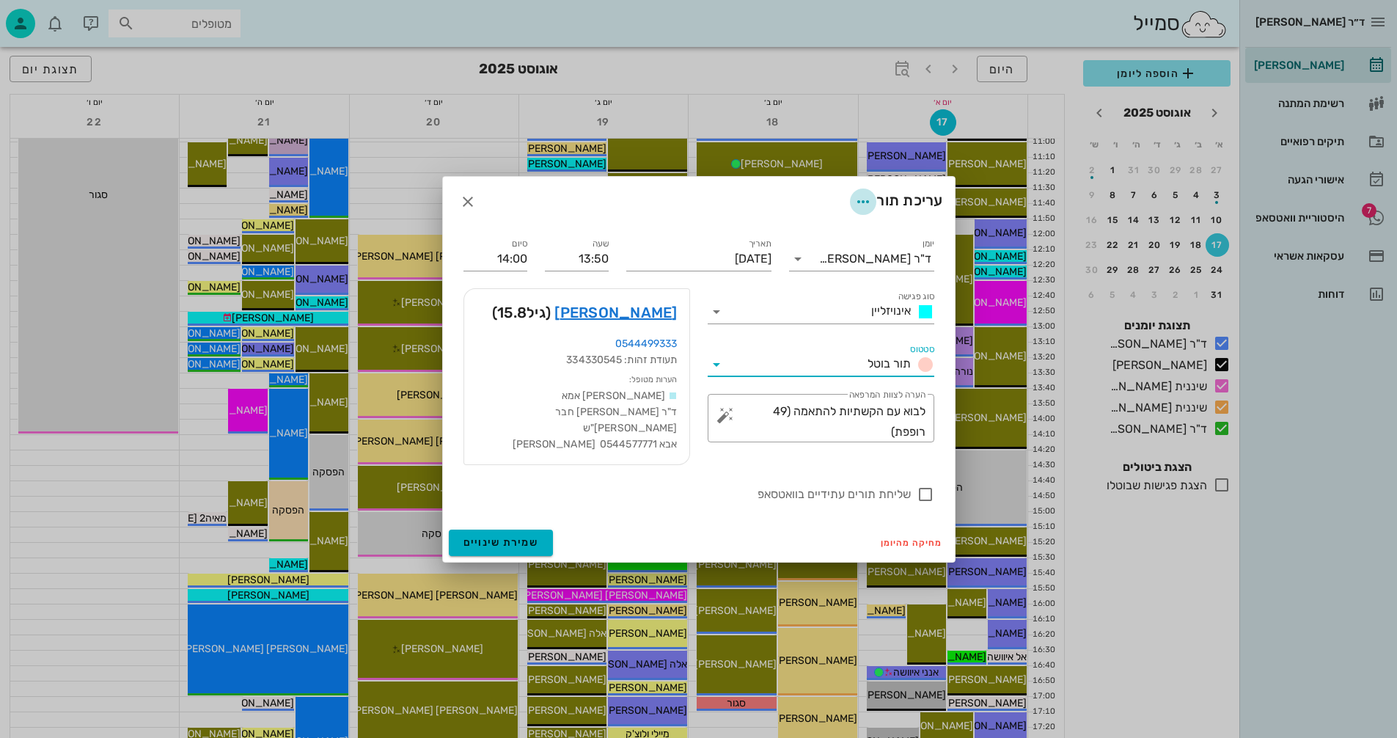
click at [859, 208] on icon "button" at bounding box center [863, 202] width 18 height 18
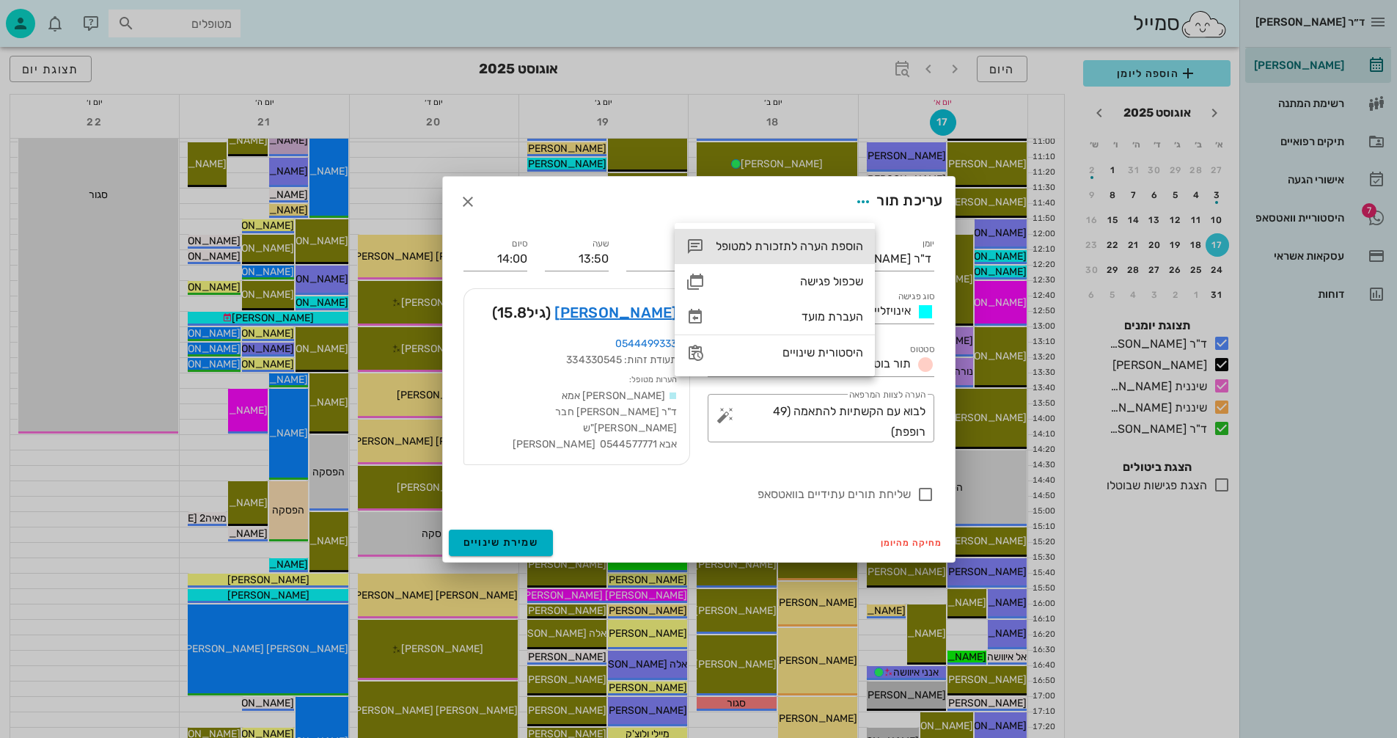
click at [757, 246] on div "הוספת הערה לתזכורת למטופל" at bounding box center [789, 246] width 147 height 14
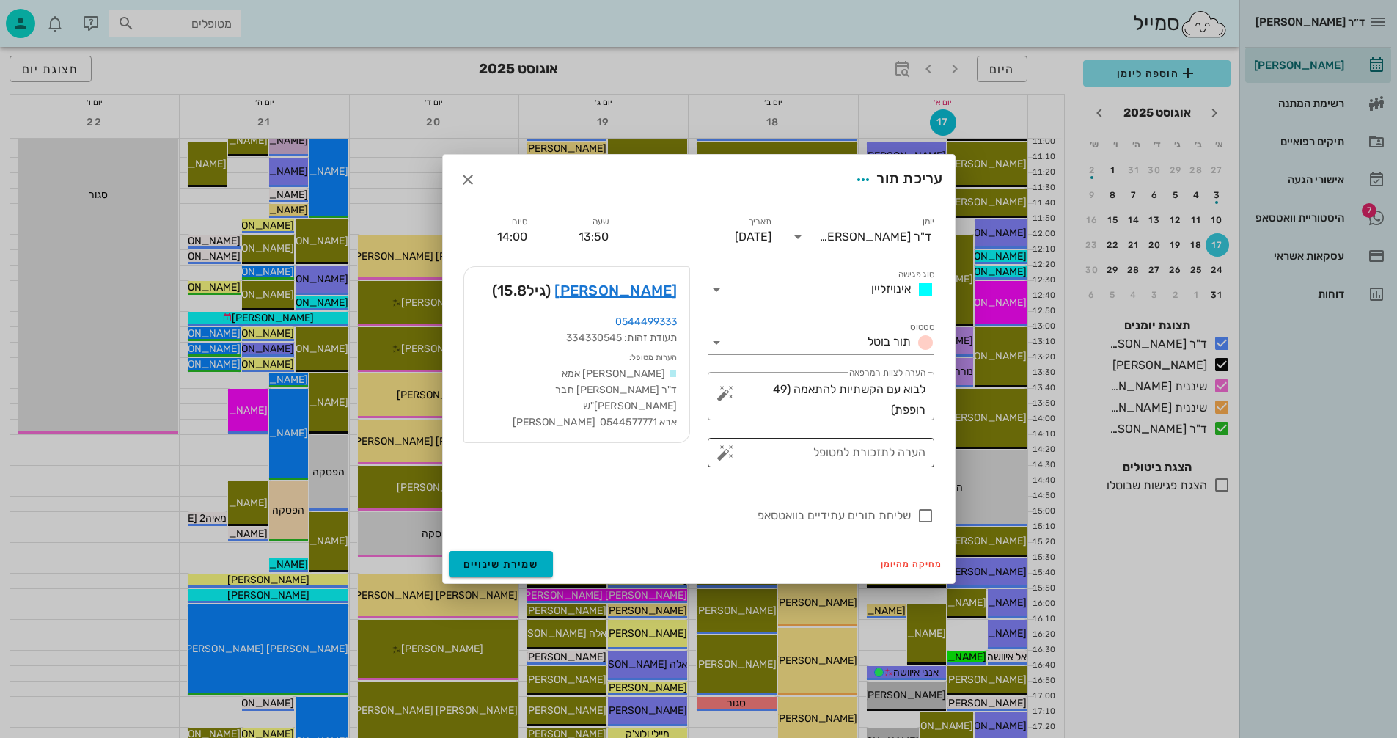
click at [870, 452] on textarea "הערה לתזכורת למטופל" at bounding box center [826, 453] width 197 height 23
type textarea "קורונה"
click at [859, 180] on icon "button" at bounding box center [863, 180] width 18 height 18
click at [859, 181] on icon "button" at bounding box center [863, 180] width 18 height 18
drag, startPoint x: 881, startPoint y: 448, endPoint x: 996, endPoint y: 462, distance: 116.7
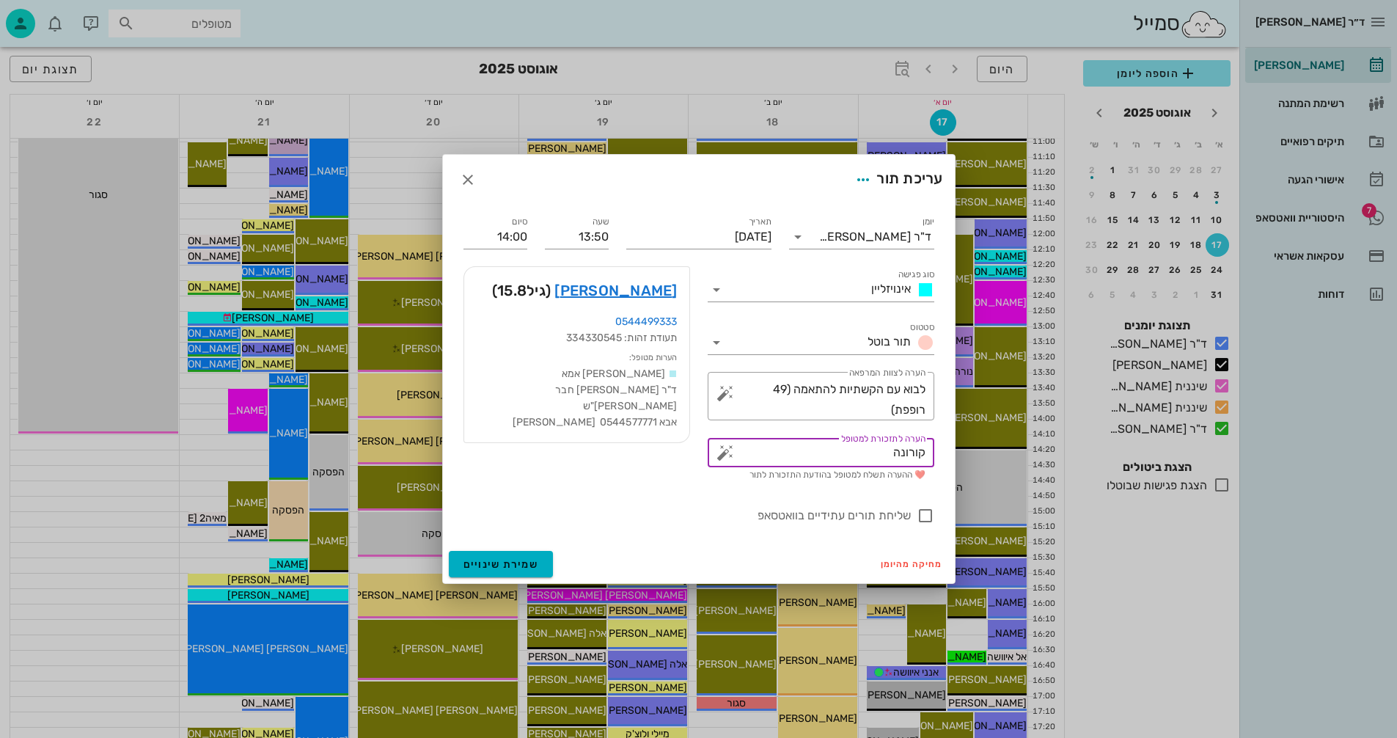
click at [996, 462] on div "ד״ר [PERSON_NAME] [PERSON_NAME] רשימת המתנה תיקים רפואיים אישורי הגעה 7 היסטורי…" at bounding box center [698, 349] width 1397 height 1432
click at [482, 559] on span "שמירת שינויים" at bounding box center [501, 564] width 76 height 12
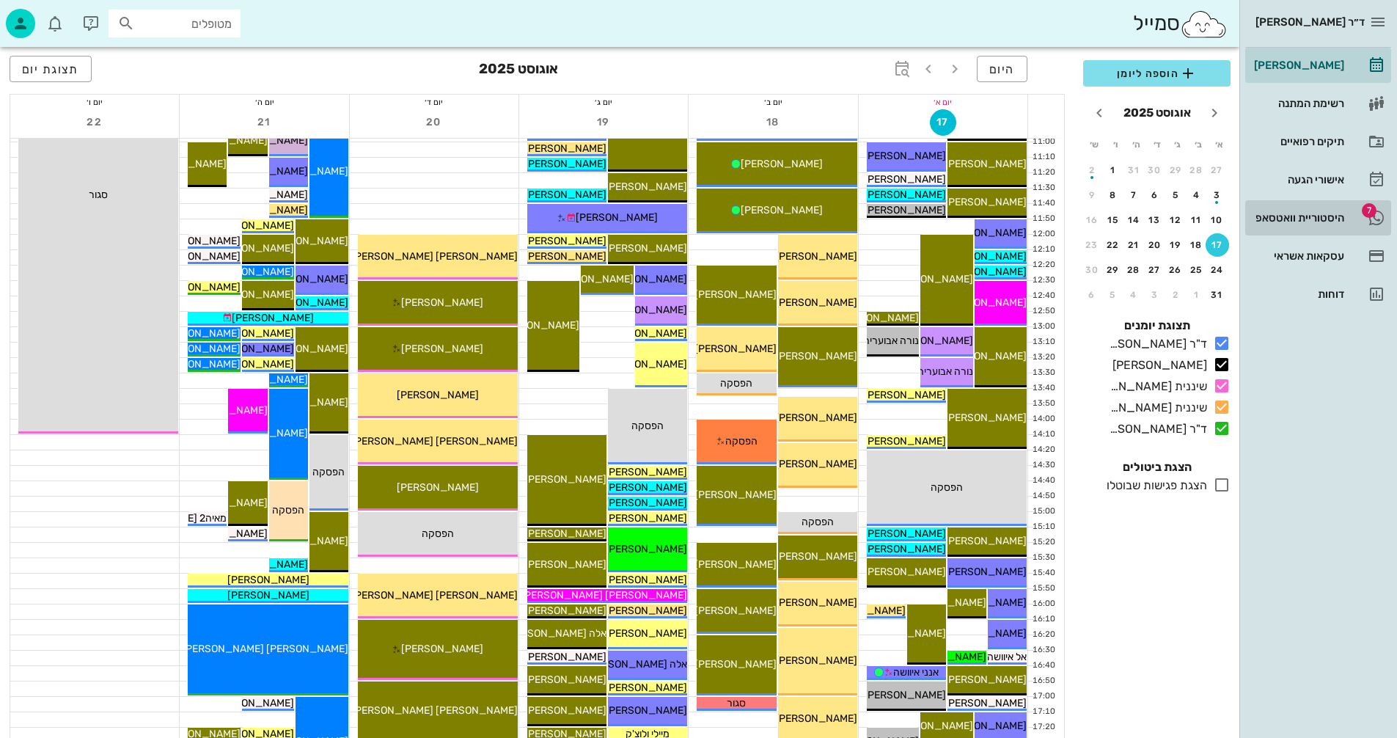
click at [1289, 216] on div "היסטוריית וואטסאפ" at bounding box center [1297, 218] width 93 height 12
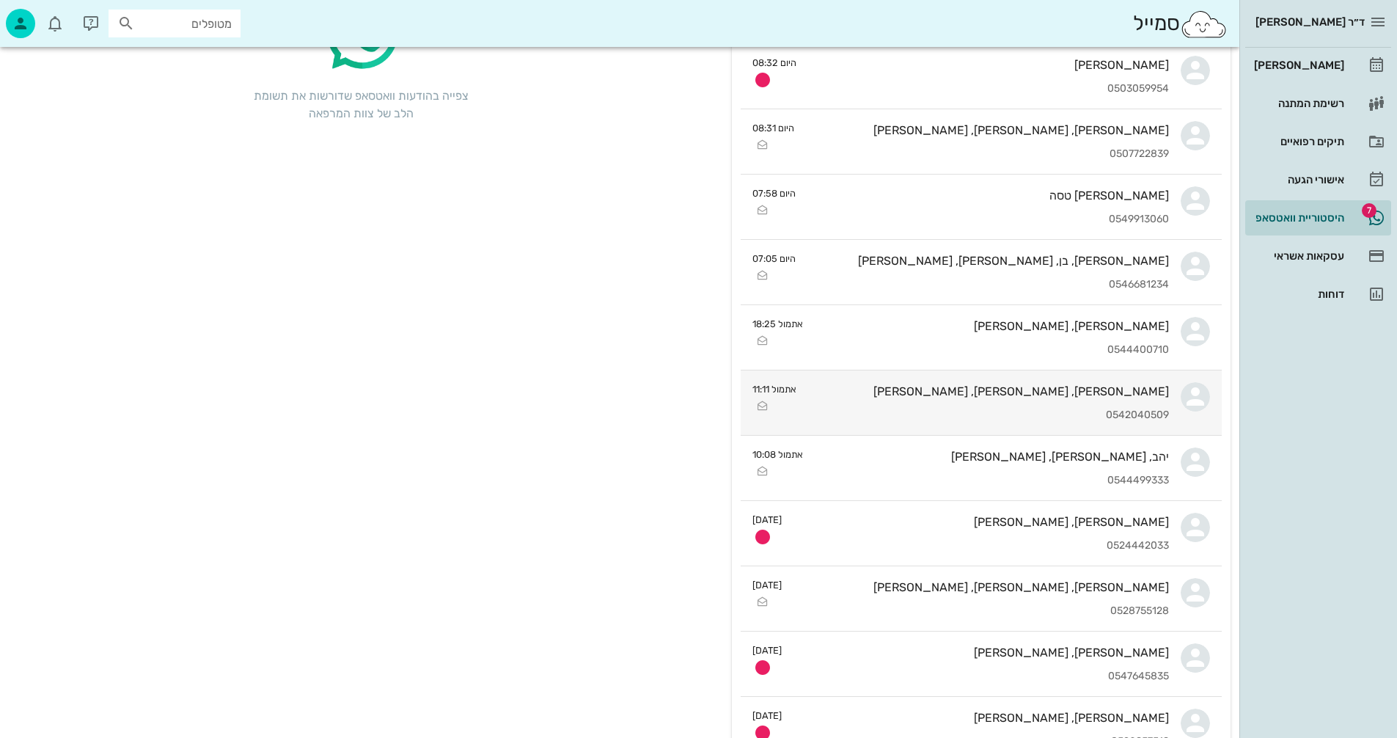
scroll to position [220, 0]
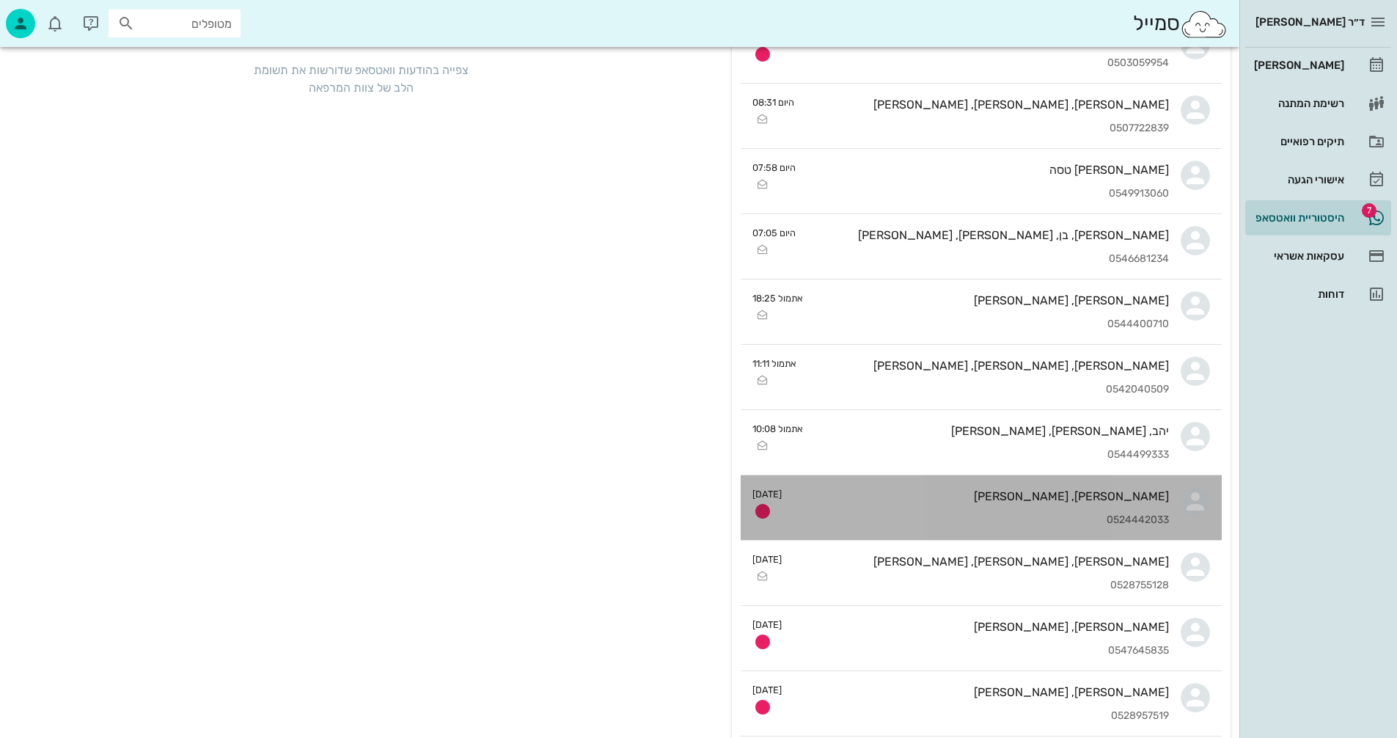
click at [992, 503] on div "[PERSON_NAME], [PERSON_NAME] 0524442033" at bounding box center [980, 507] width 375 height 65
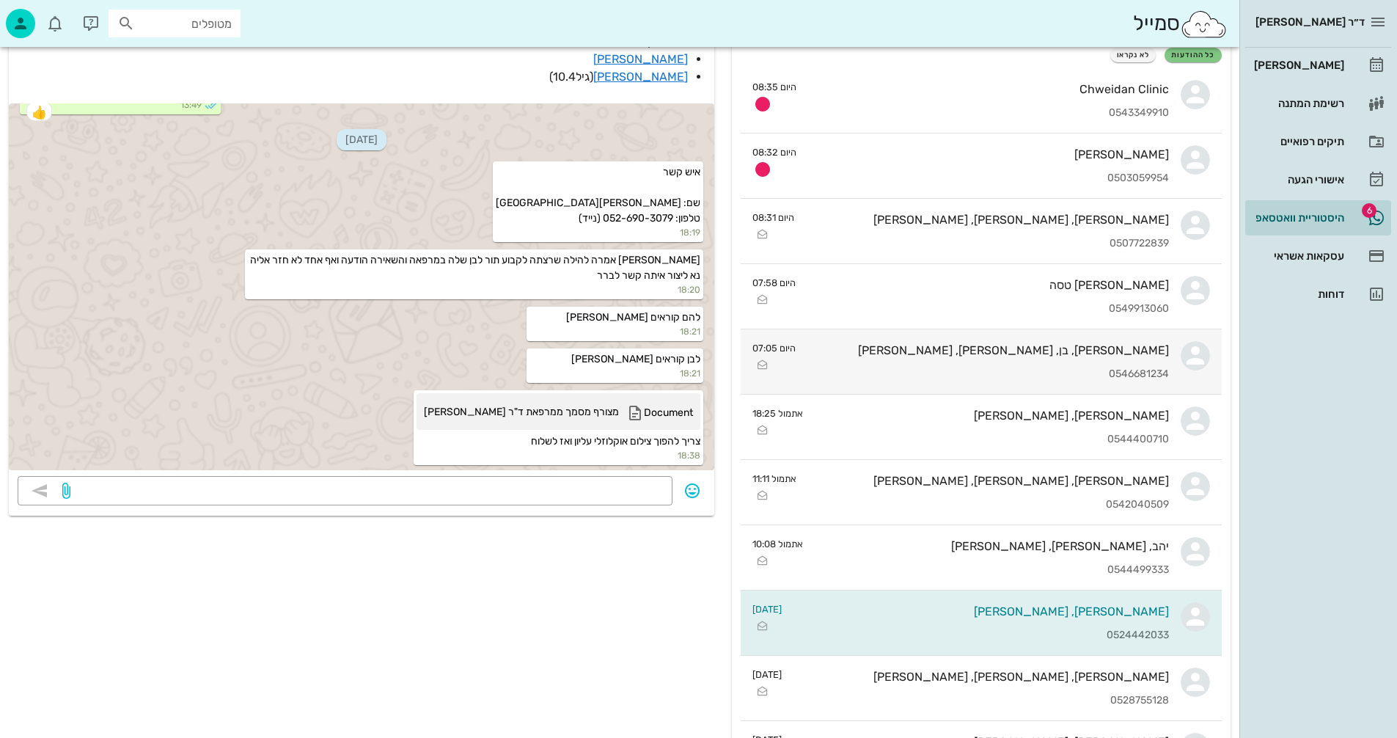
scroll to position [293, 0]
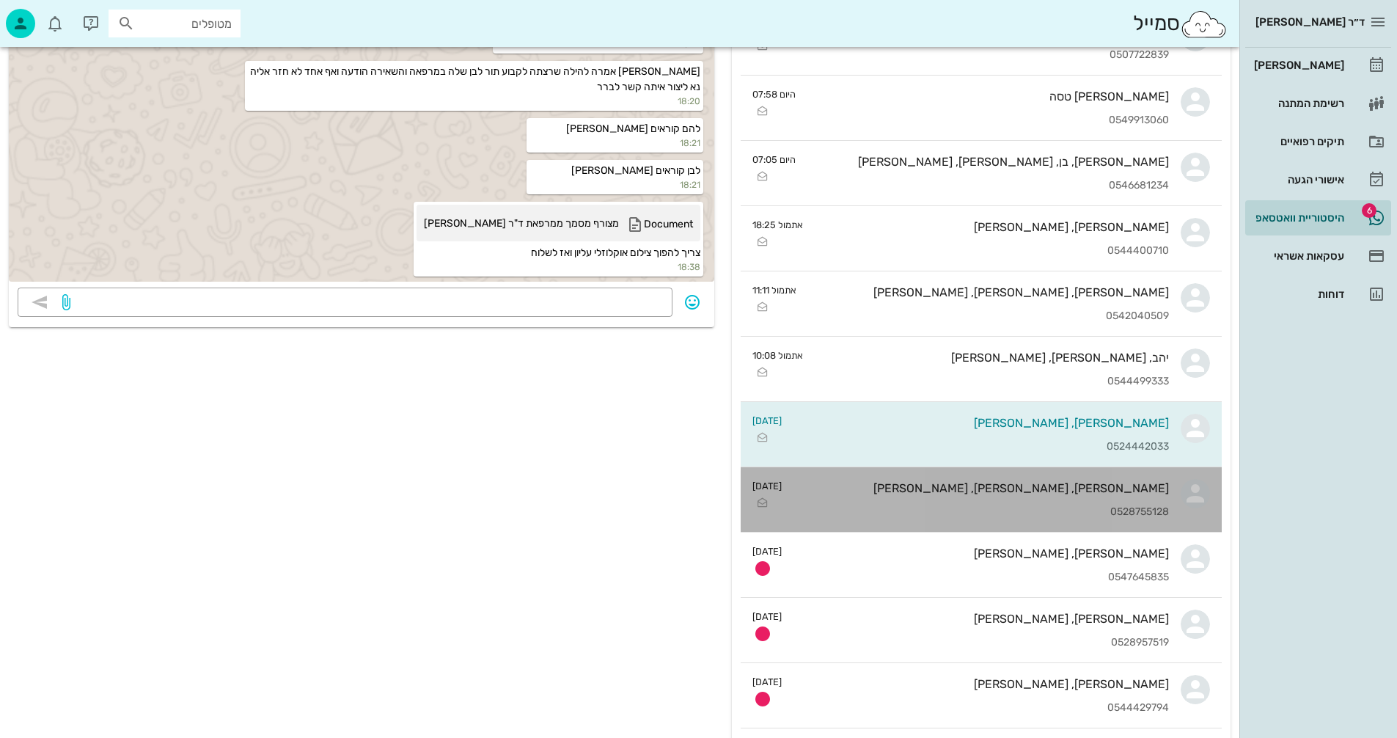
click at [872, 499] on div "[PERSON_NAME], [PERSON_NAME], [PERSON_NAME] 0528755128" at bounding box center [980, 499] width 375 height 65
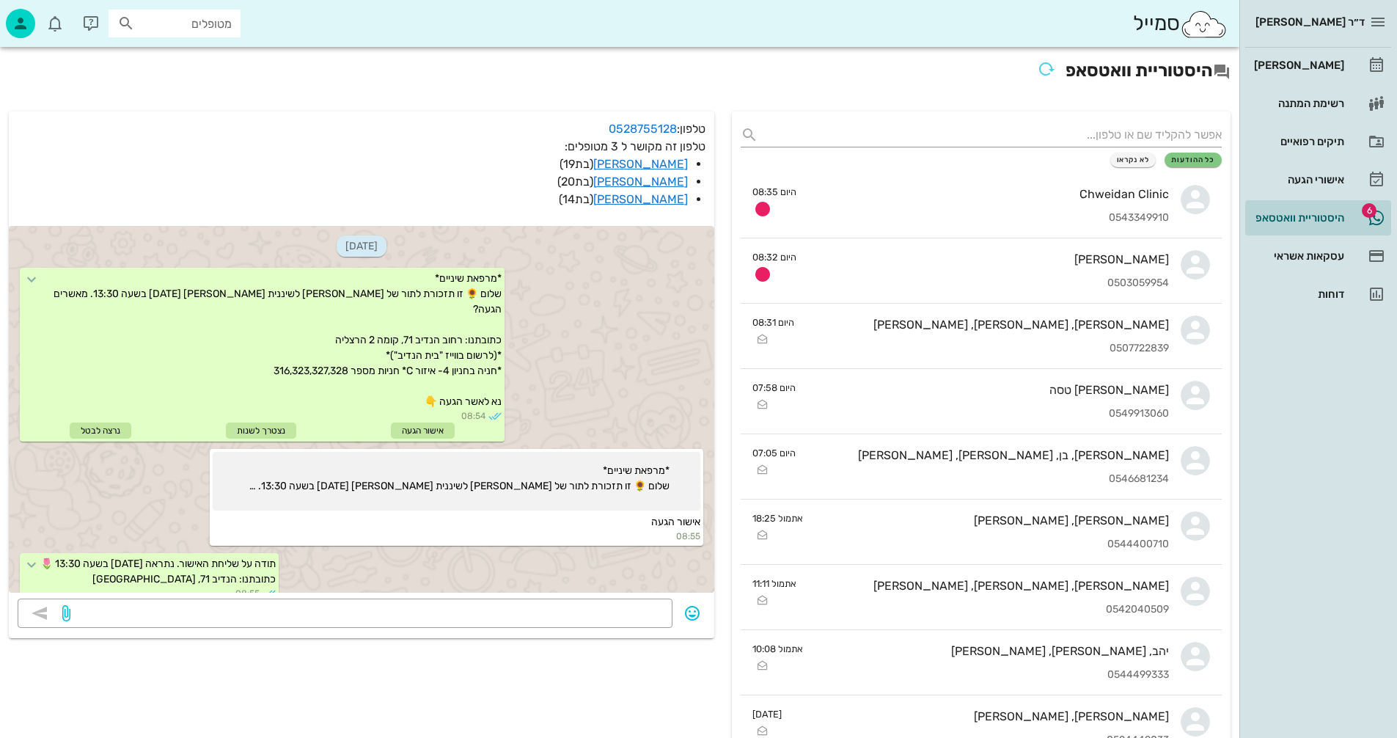
scroll to position [112, 0]
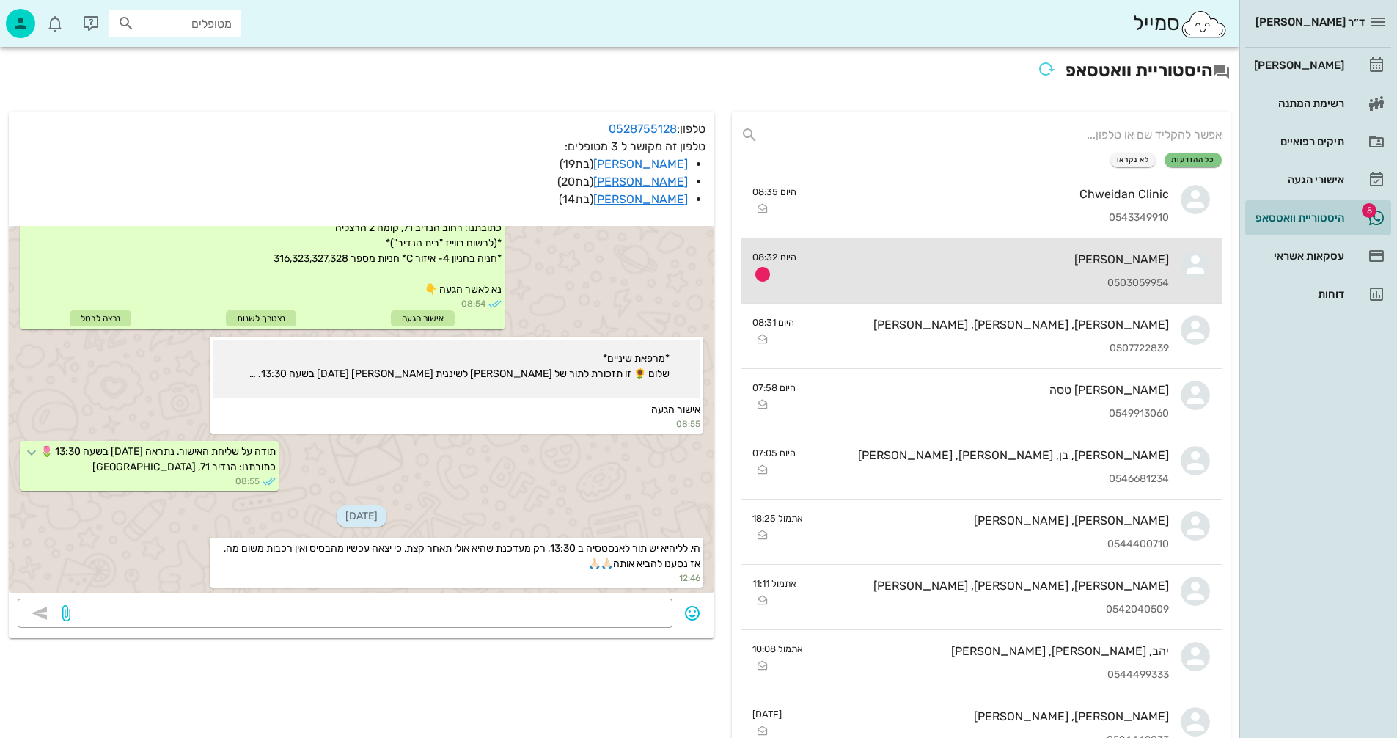
click at [967, 265] on div "[PERSON_NAME]" at bounding box center [988, 259] width 361 height 14
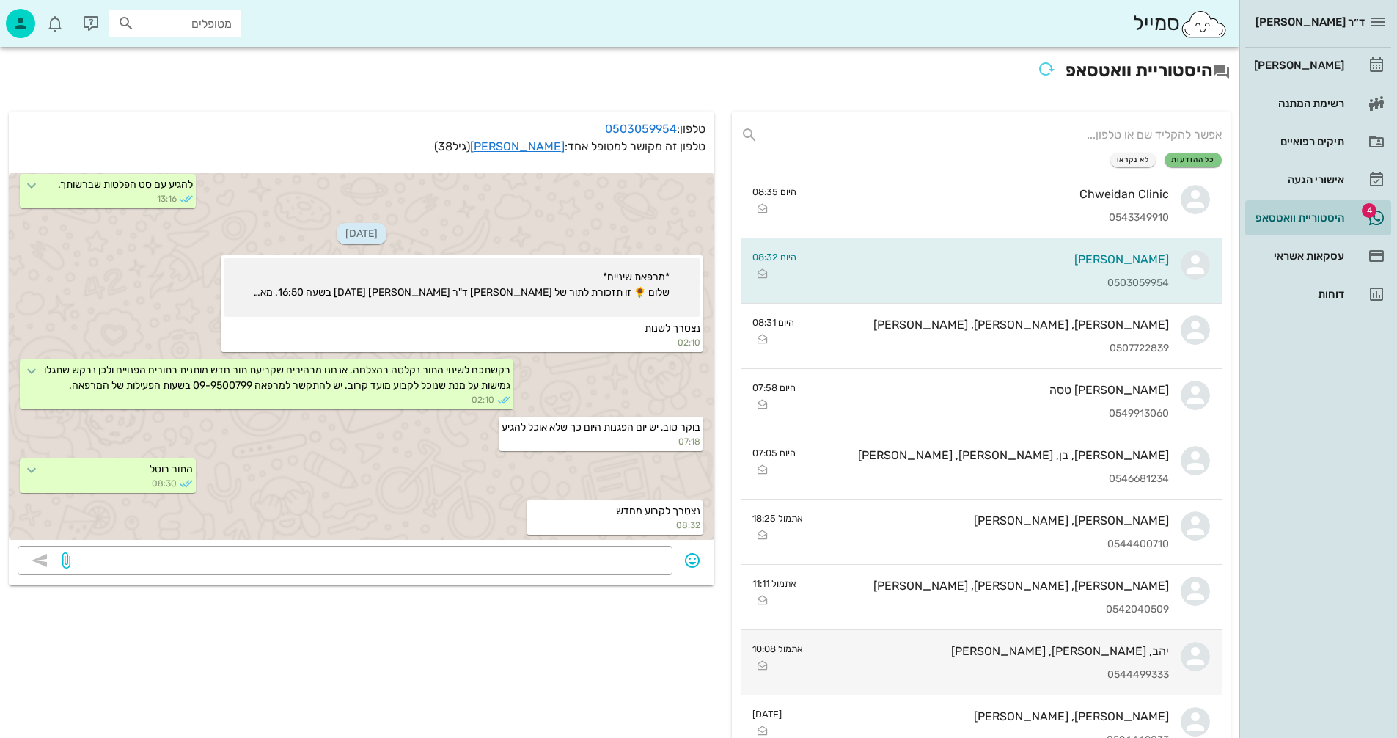
scroll to position [440, 0]
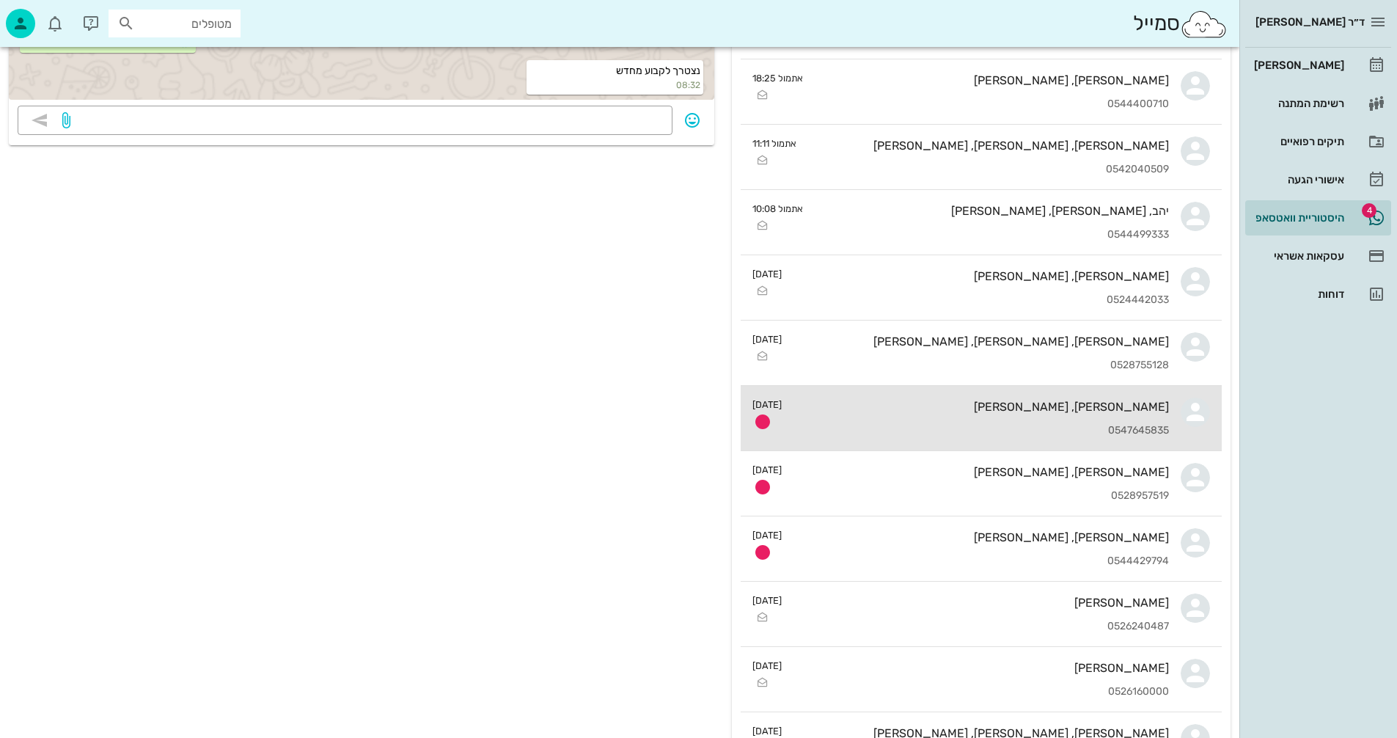
click at [955, 411] on div "[PERSON_NAME], [PERSON_NAME]" at bounding box center [980, 407] width 375 height 14
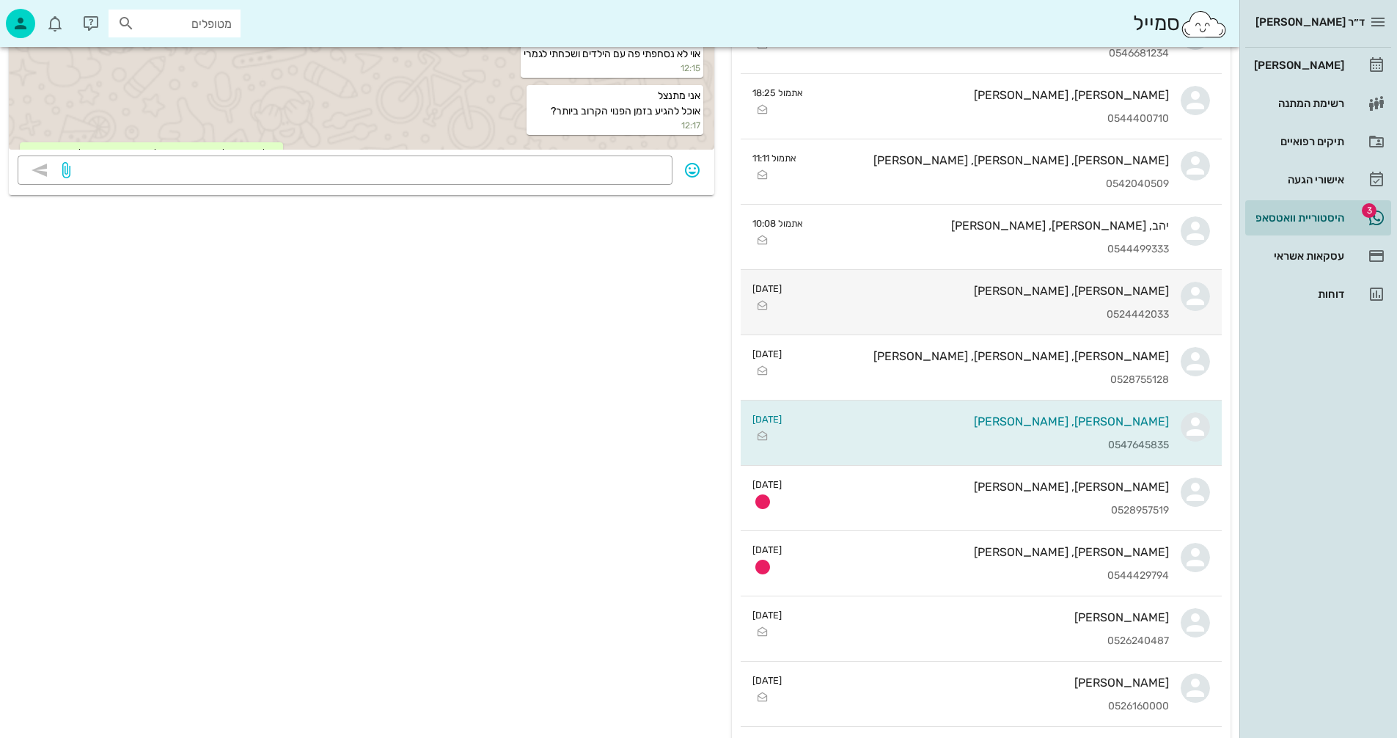
scroll to position [440, 0]
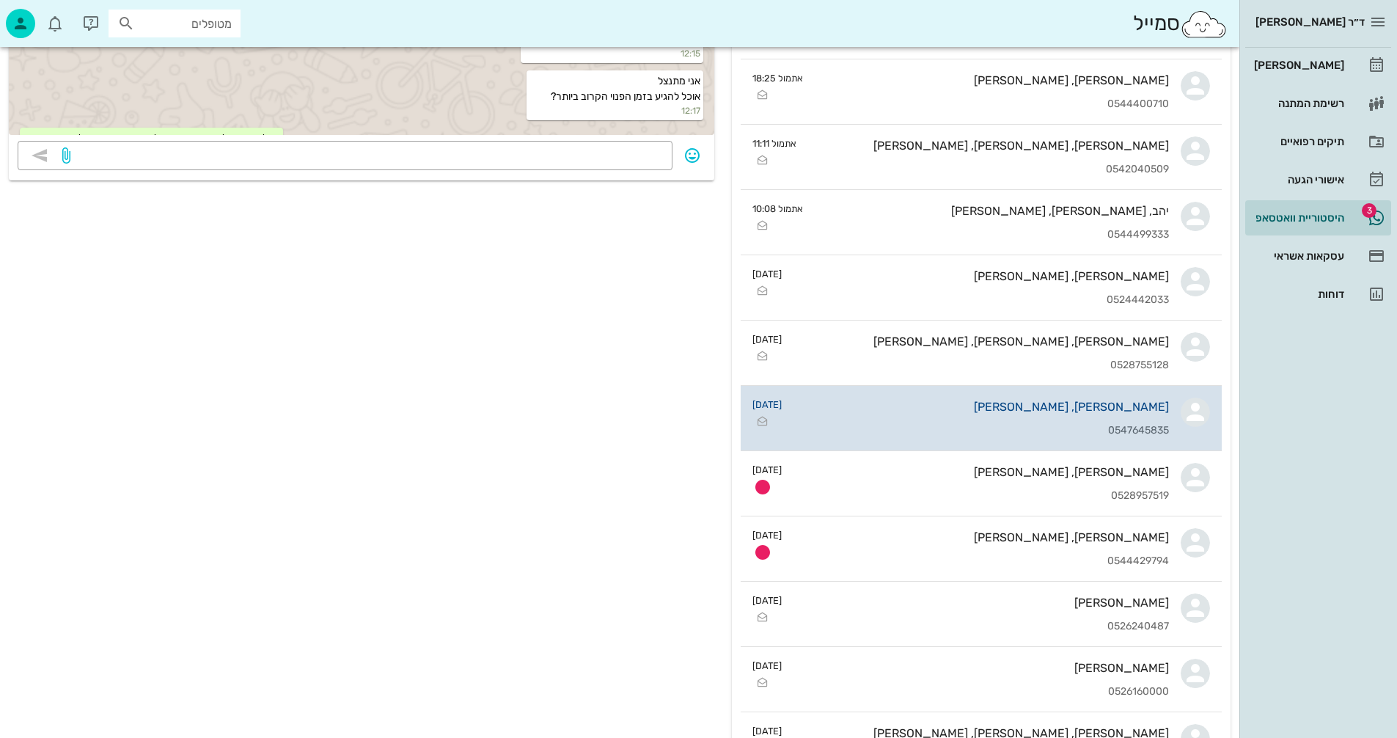
click at [901, 425] on div "0547645835" at bounding box center [980, 431] width 375 height 12
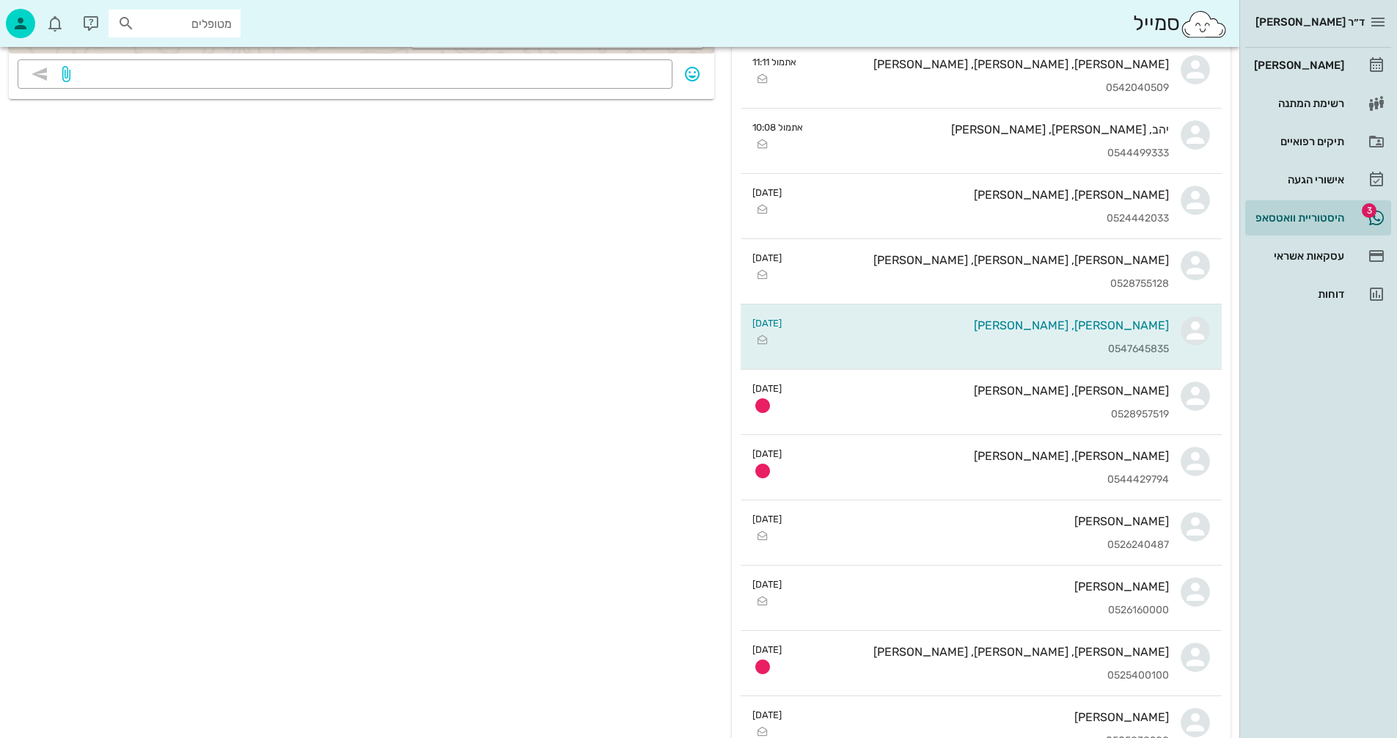
scroll to position [660, 0]
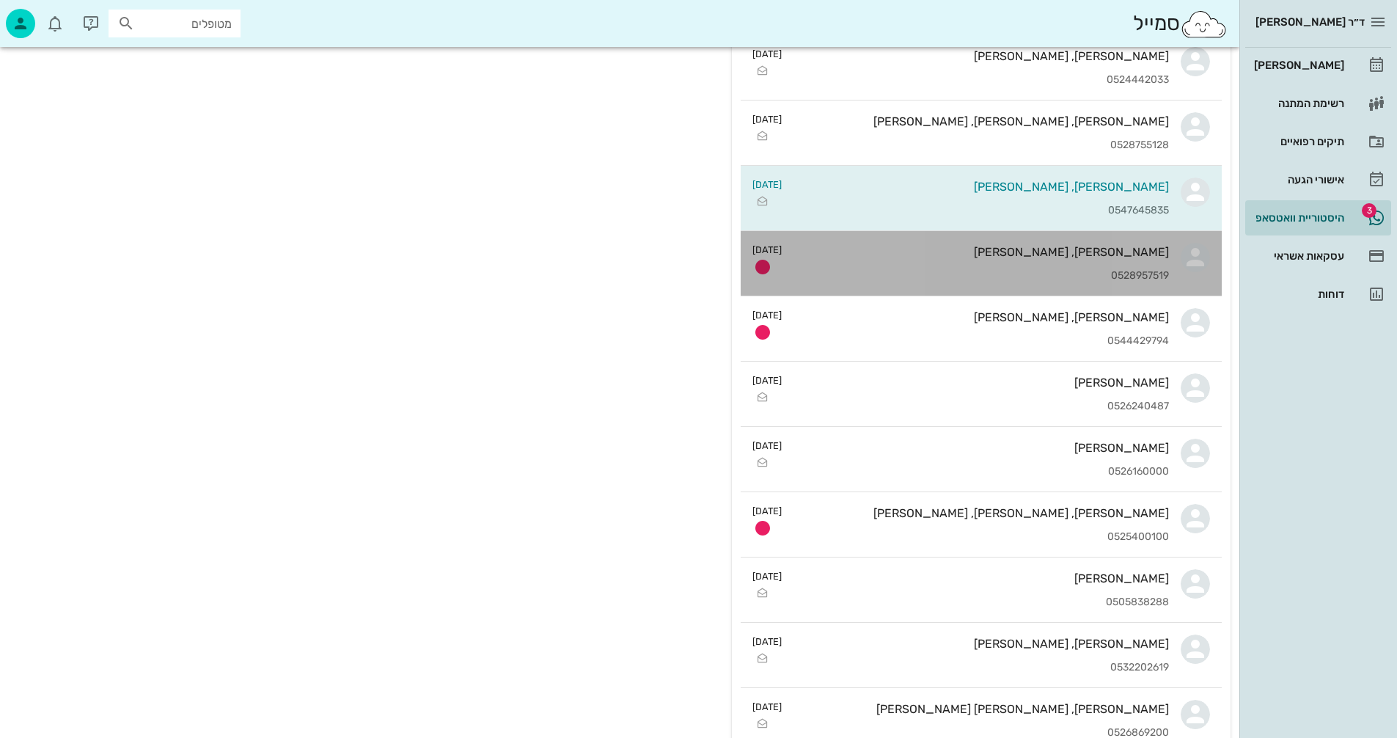
click at [872, 273] on div "0528957519" at bounding box center [980, 276] width 375 height 12
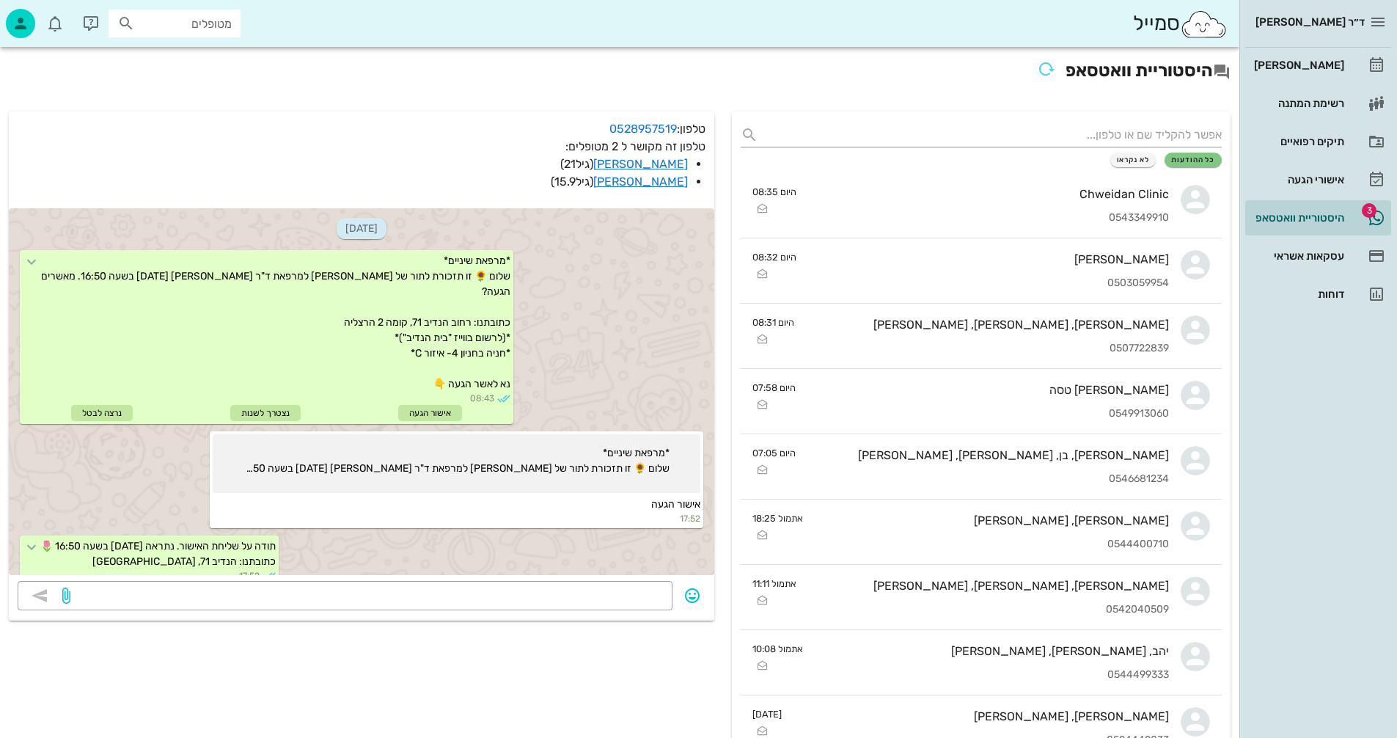
scroll to position [1084, 0]
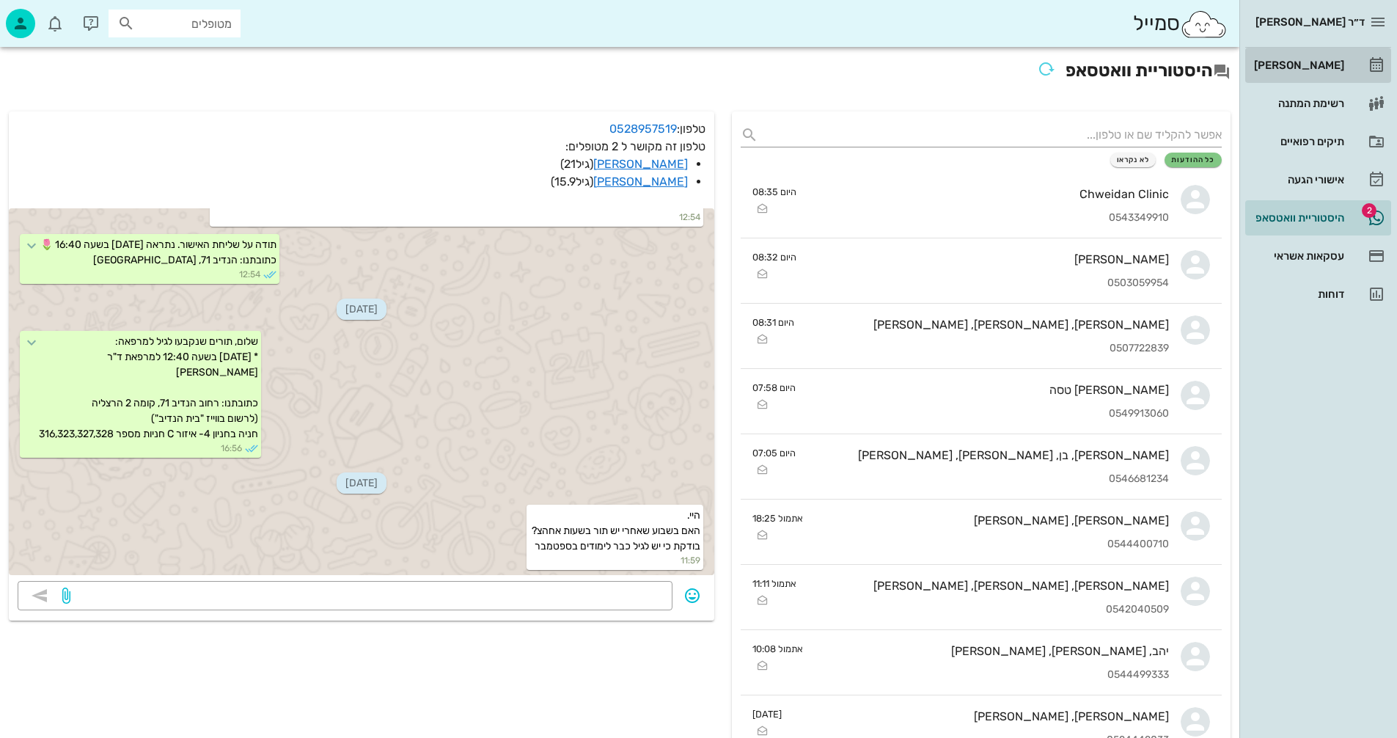
click at [1304, 65] on div "[PERSON_NAME]" at bounding box center [1297, 65] width 93 height 12
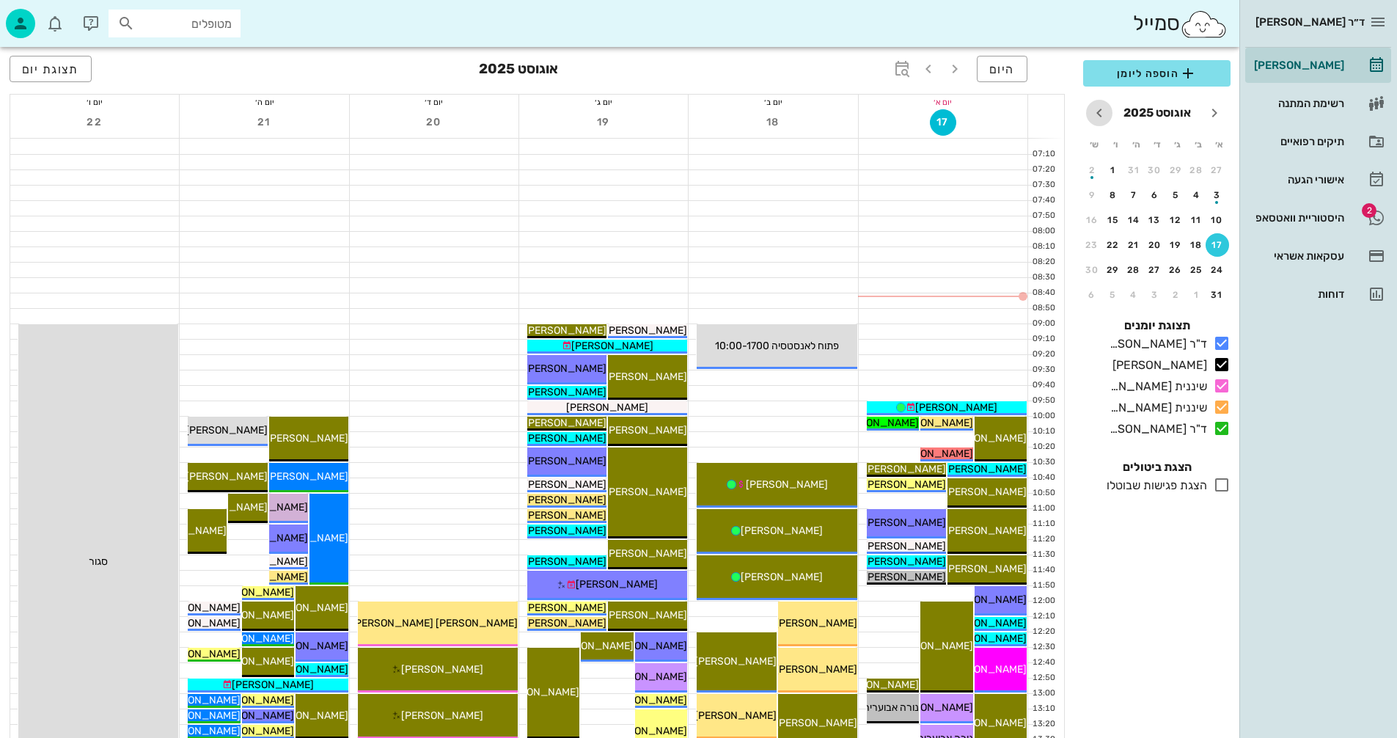
click at [1097, 114] on icon "חודש הבא" at bounding box center [1099, 113] width 18 height 18
click at [1134, 197] on div "11" at bounding box center [1133, 195] width 23 height 10
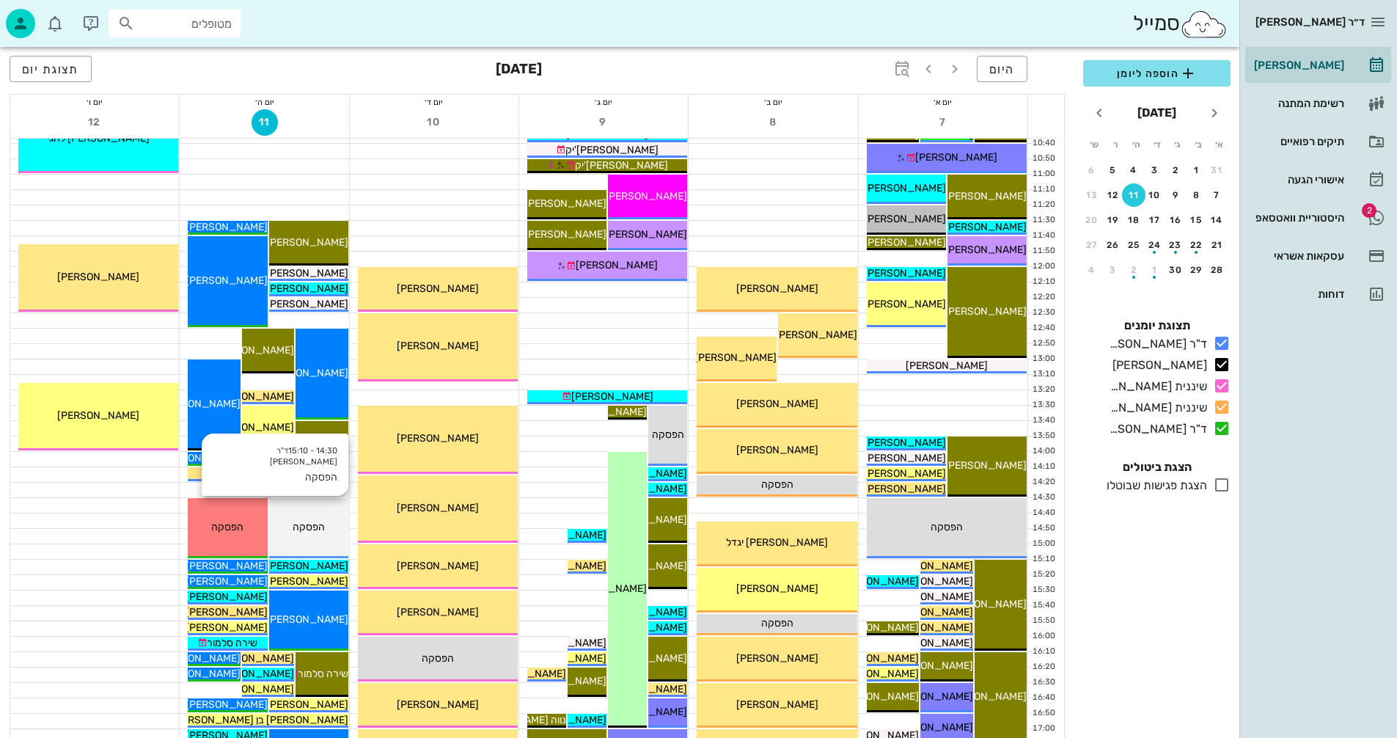
scroll to position [220, 0]
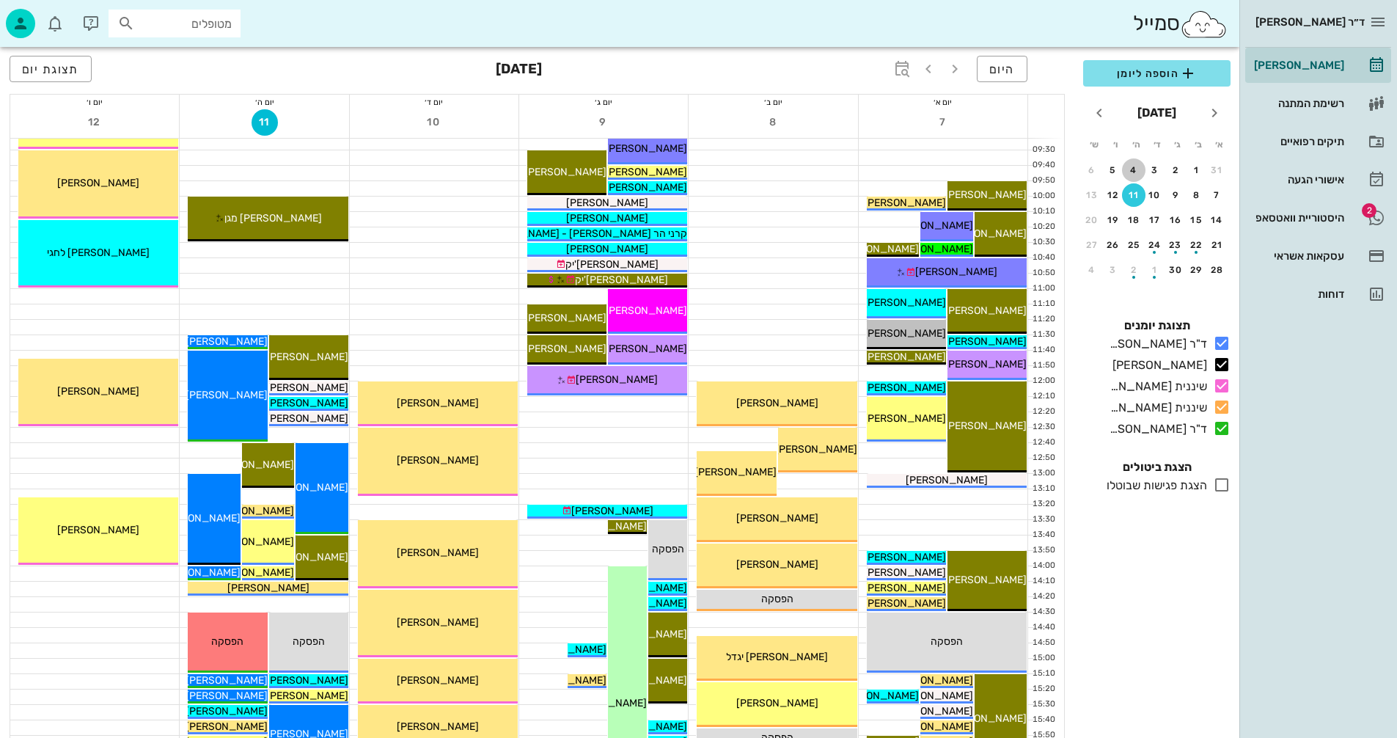
click at [1131, 165] on div "4" at bounding box center [1133, 170] width 23 height 10
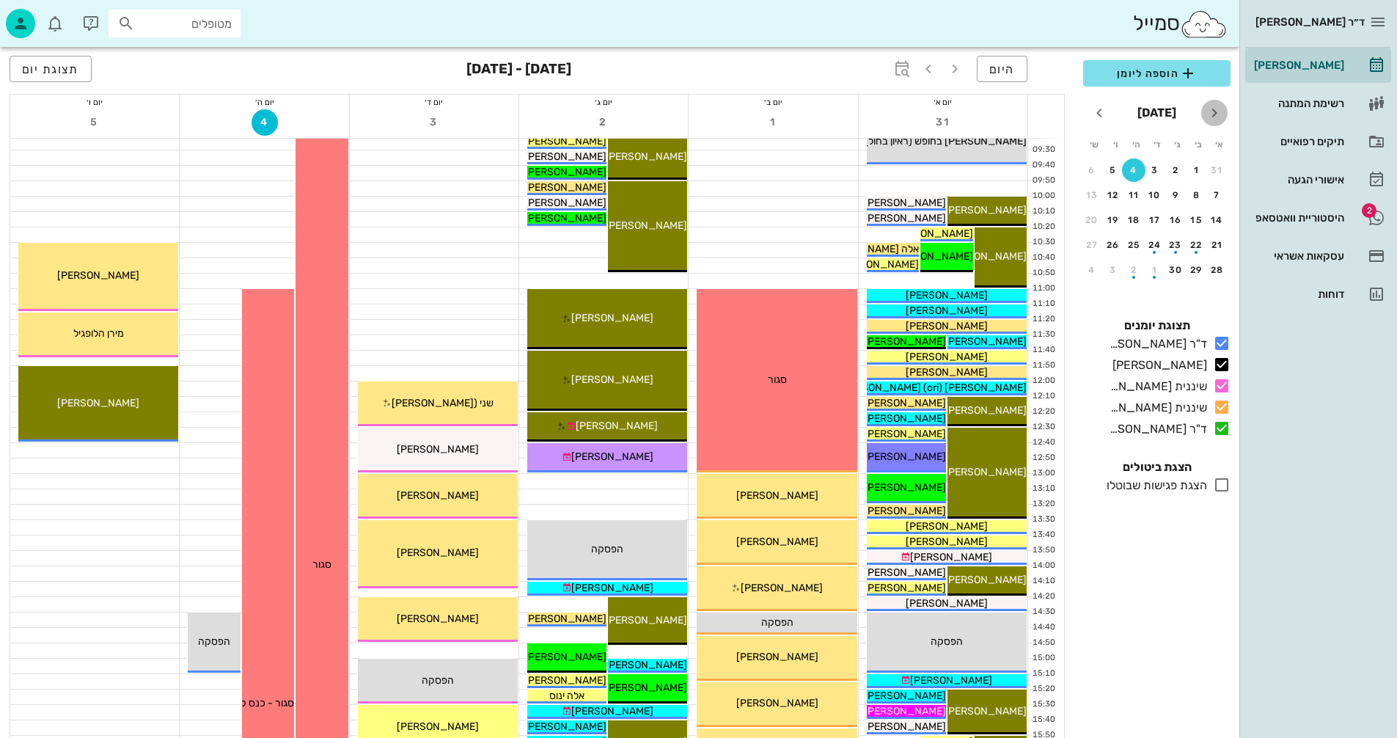
click at [1210, 113] on icon "חודש שעבר" at bounding box center [1214, 113] width 18 height 18
click at [1129, 271] on div "28" at bounding box center [1133, 270] width 23 height 10
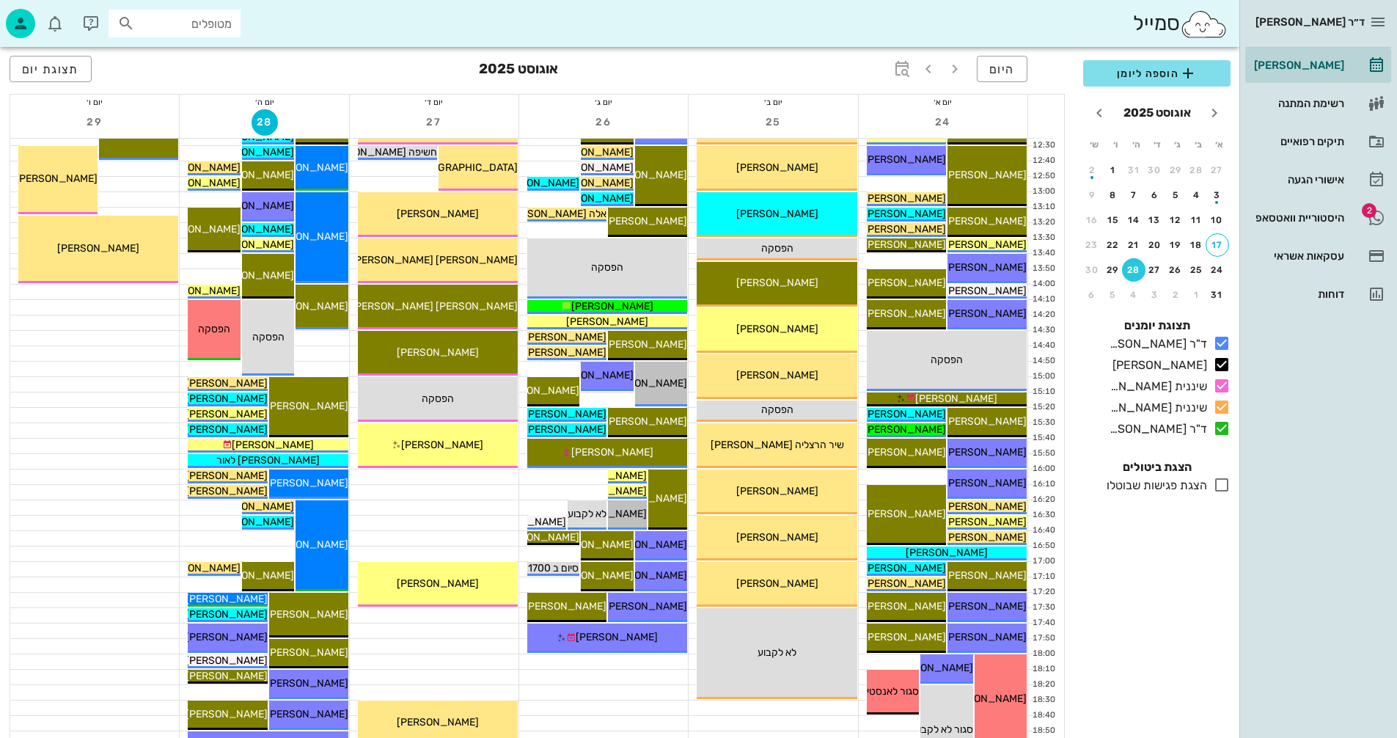
scroll to position [513, 0]
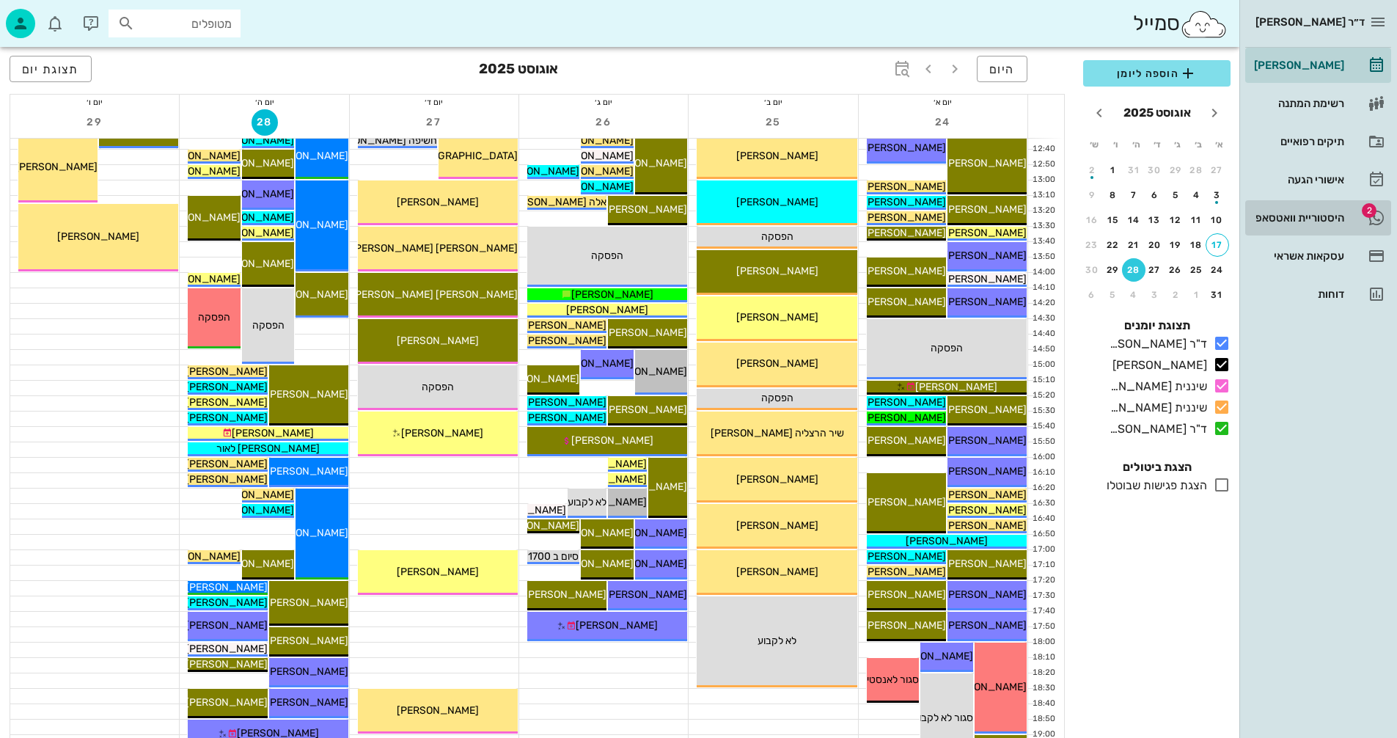
click at [1298, 219] on div "היסטוריית וואטסאפ" at bounding box center [1297, 218] width 93 height 12
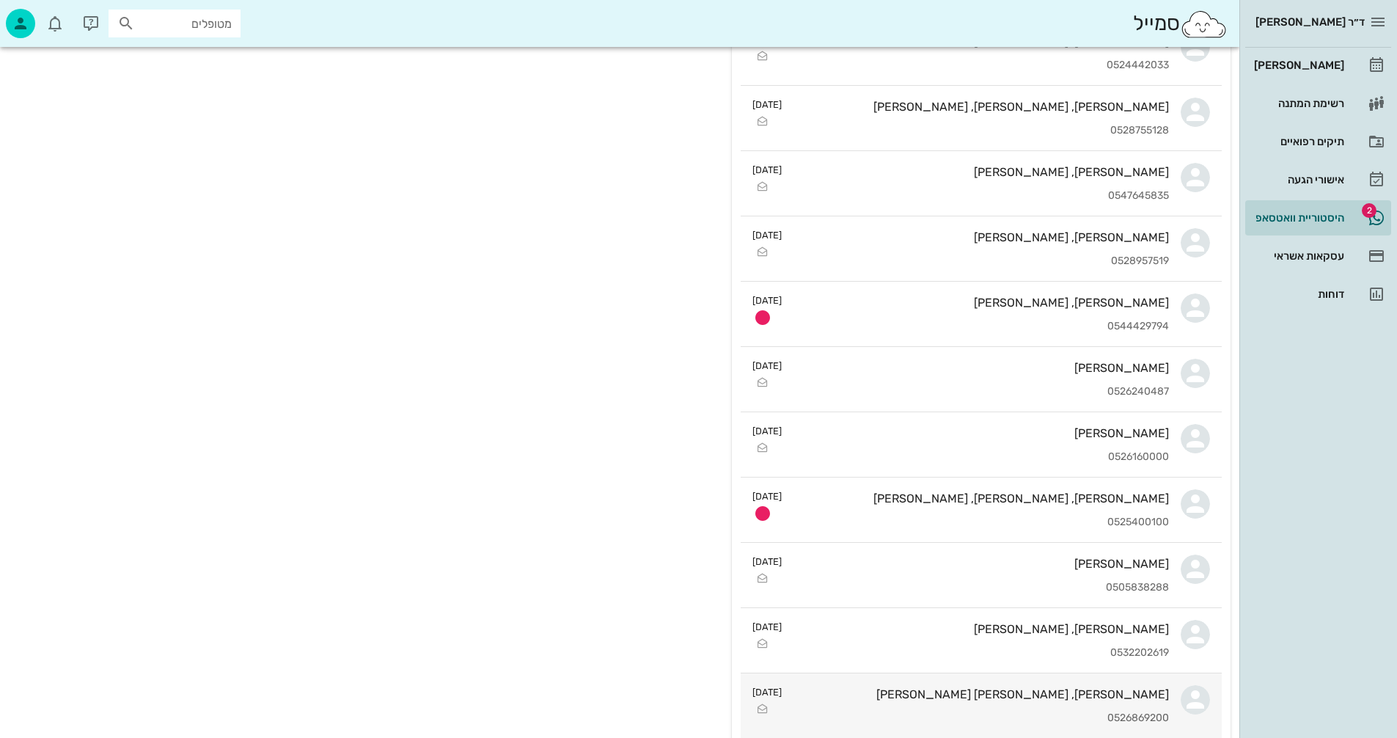
scroll to position [587, 0]
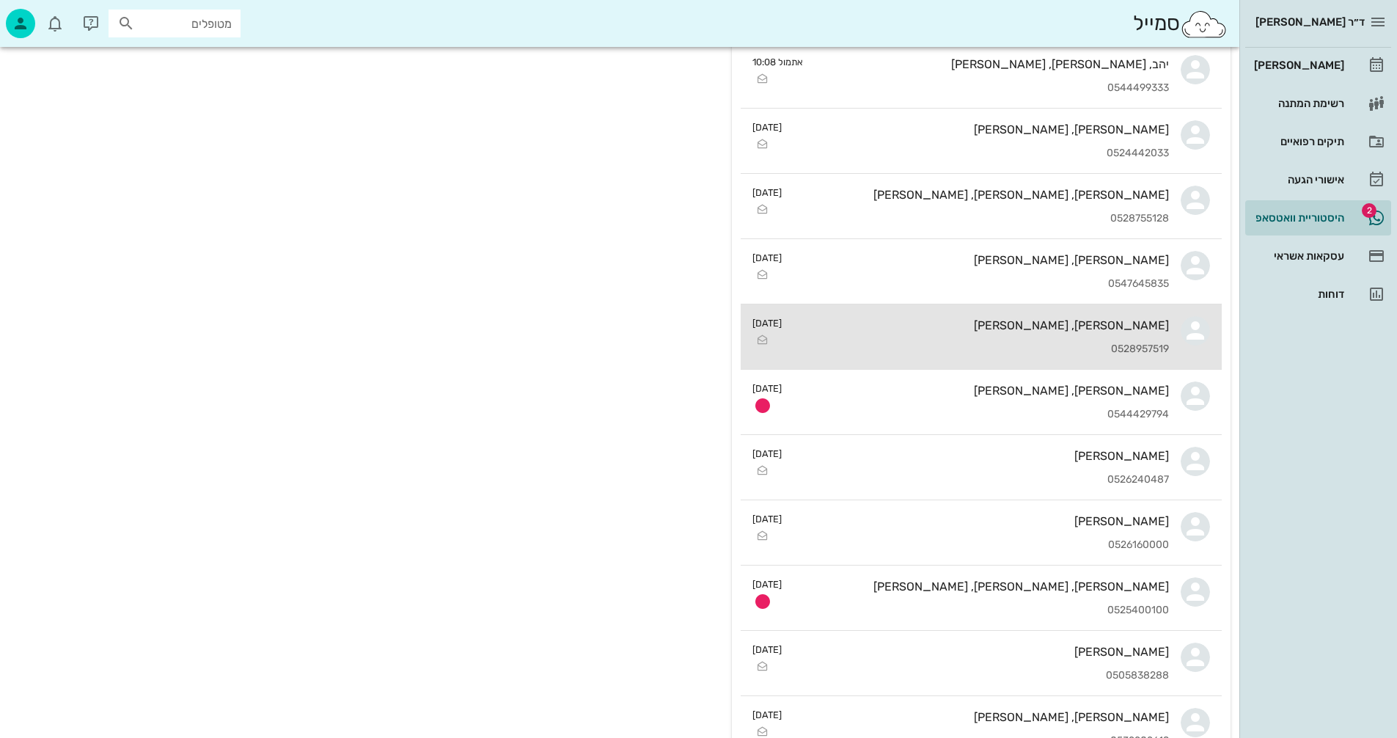
click at [995, 333] on div "[PERSON_NAME], [PERSON_NAME] 0528957519" at bounding box center [980, 336] width 375 height 65
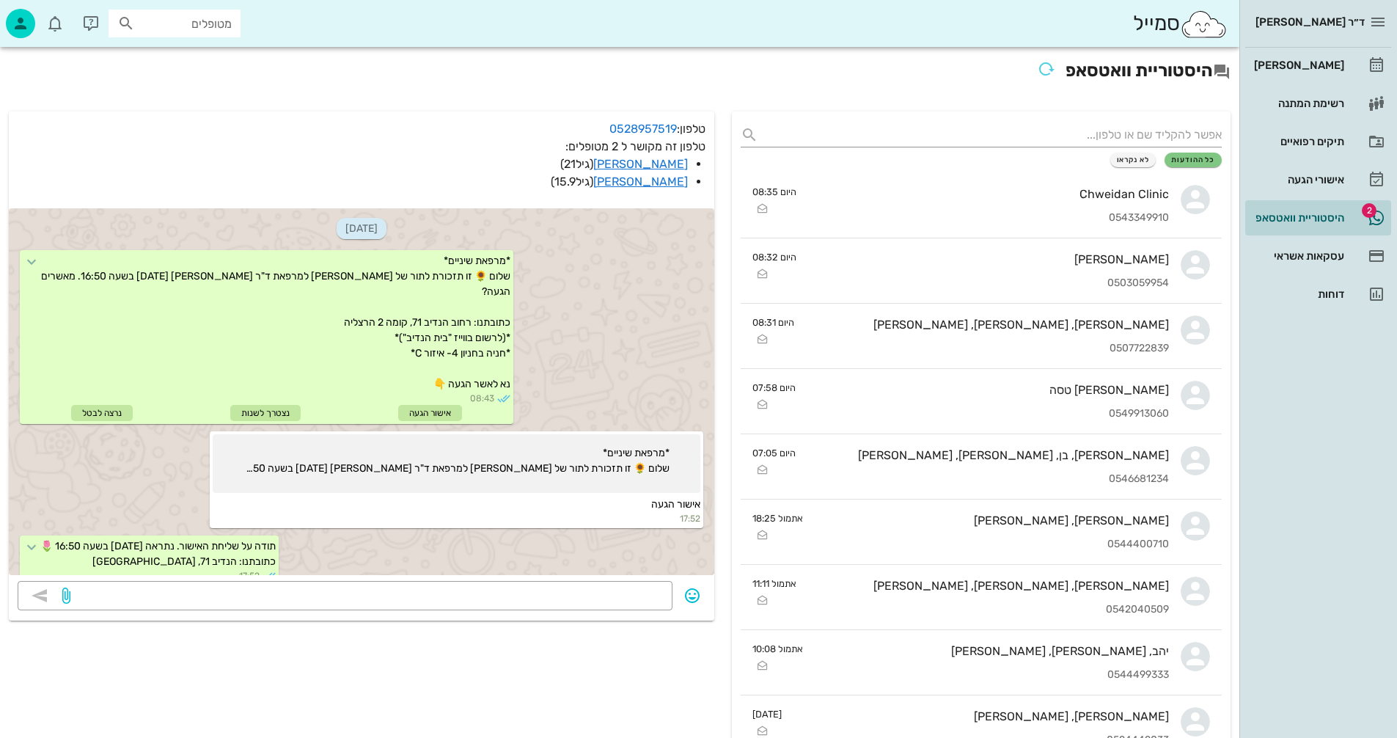
scroll to position [1084, 0]
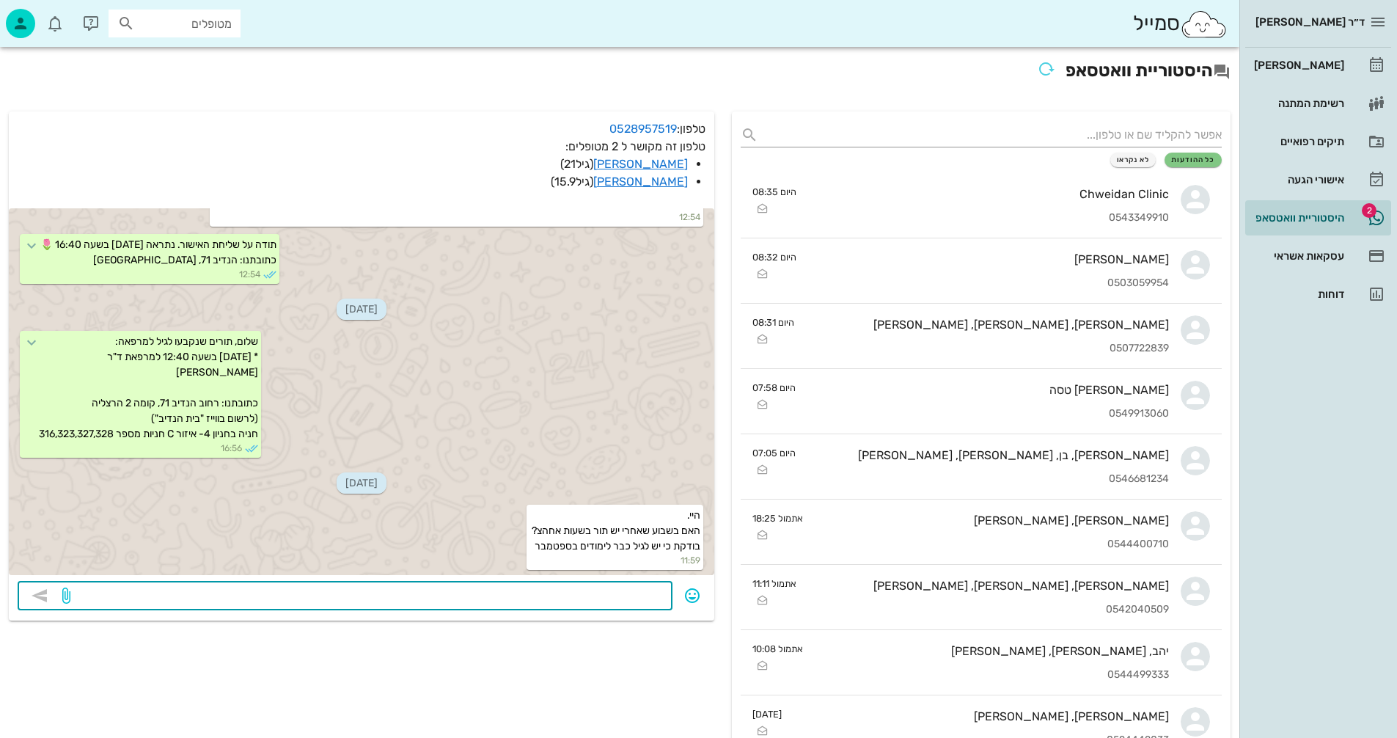
click at [631, 588] on textarea at bounding box center [368, 596] width 590 height 23
type textarea "28/8 בשעה 15:00?"
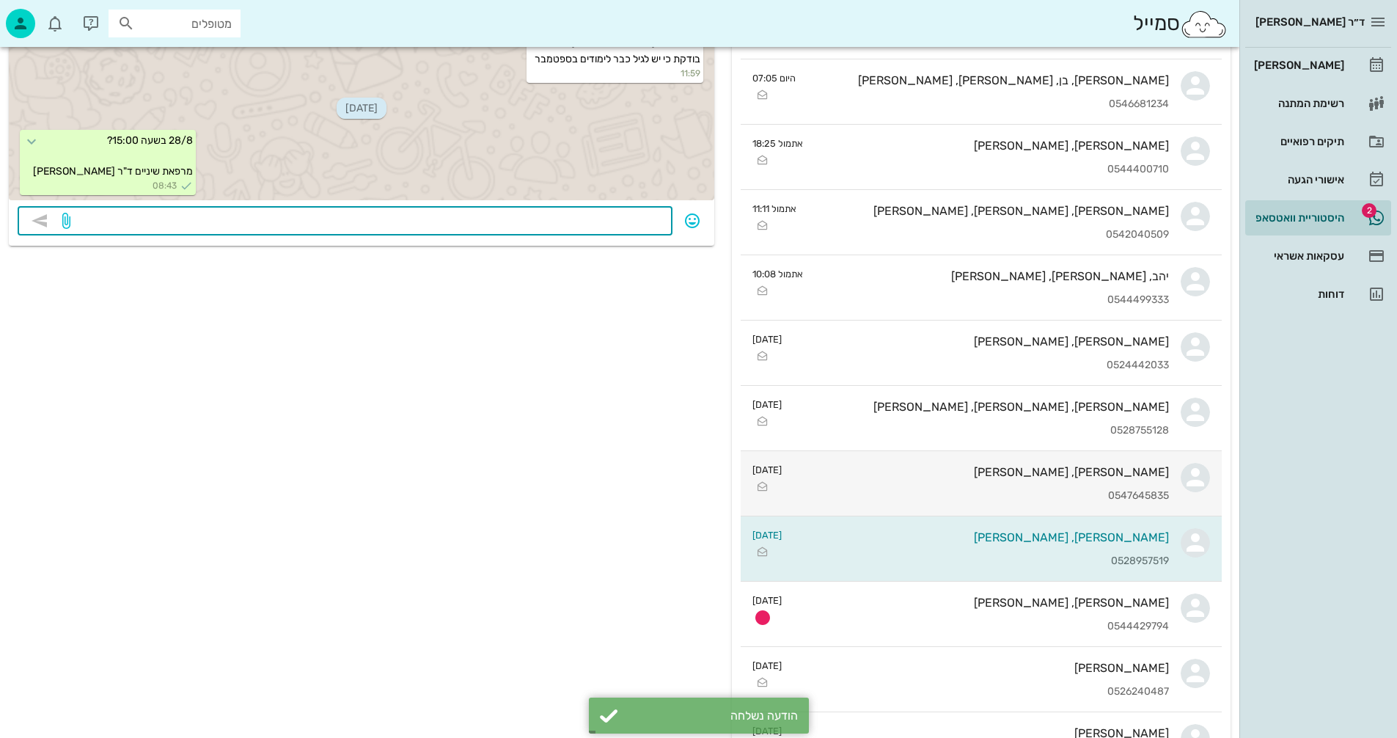
scroll to position [587, 0]
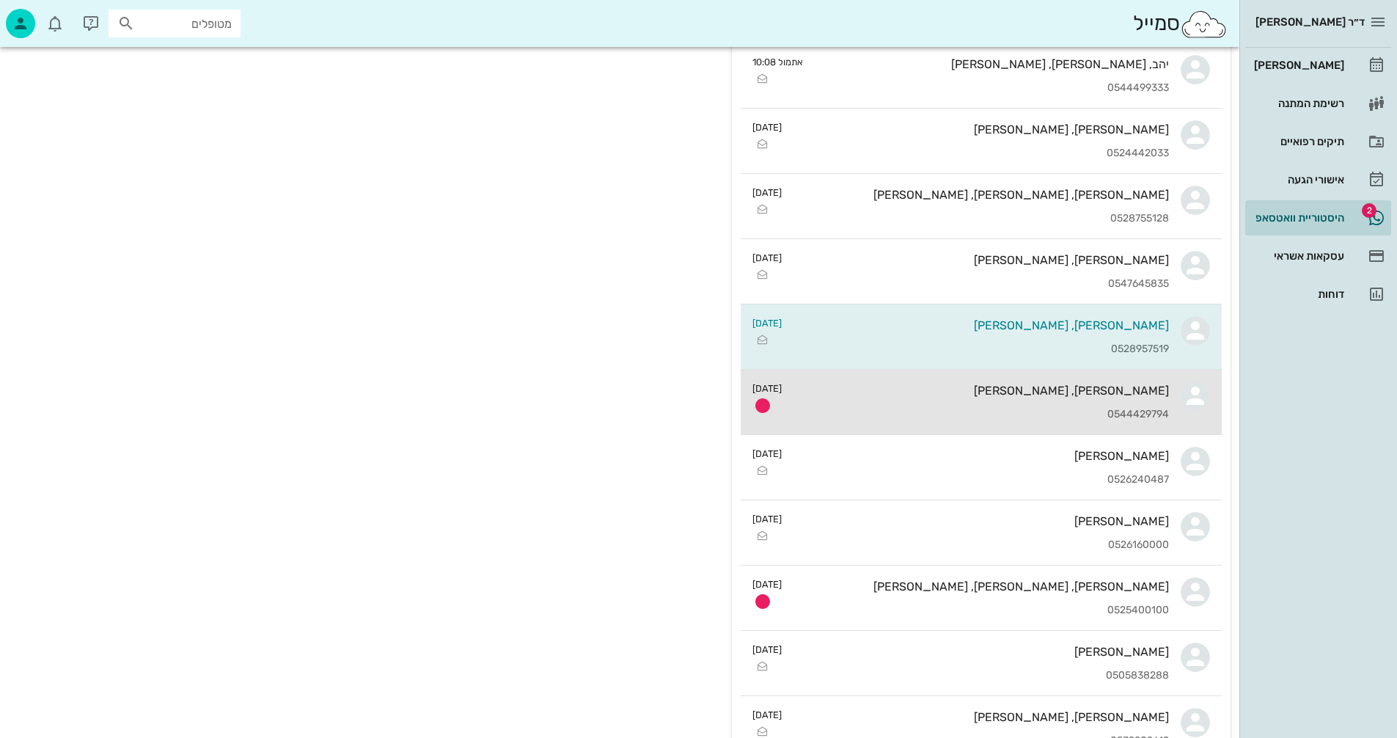
click at [971, 405] on div "[PERSON_NAME], [PERSON_NAME] 0544429794" at bounding box center [980, 402] width 375 height 65
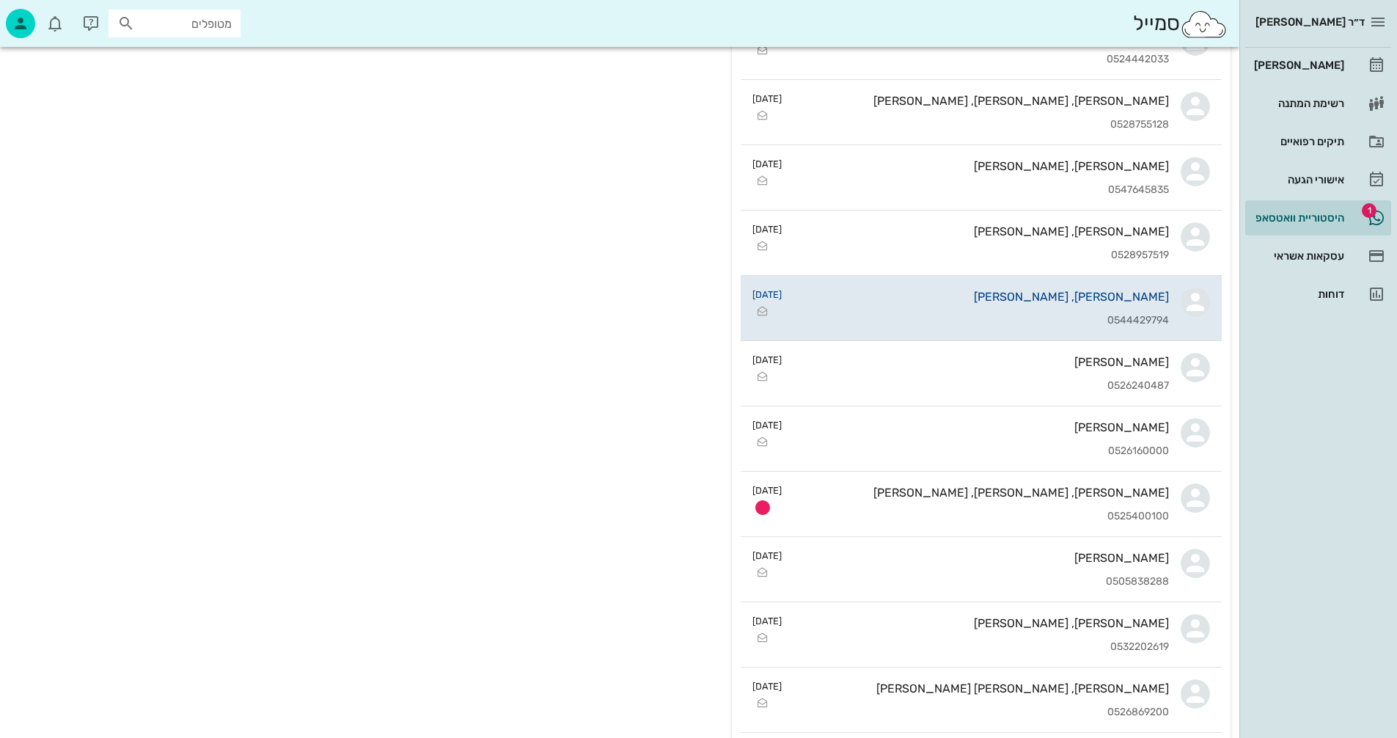
scroll to position [880, 0]
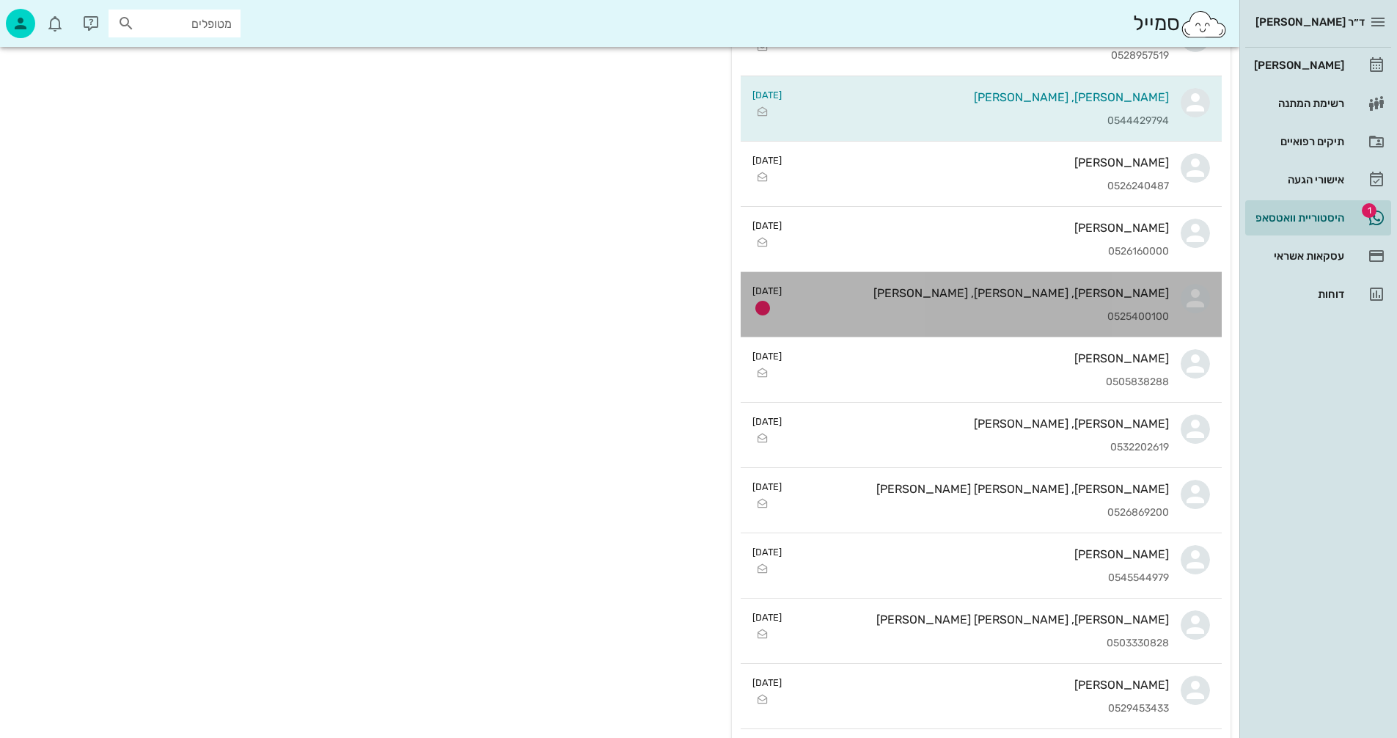
click at [997, 290] on div "[PERSON_NAME], [PERSON_NAME], [PERSON_NAME]" at bounding box center [980, 293] width 375 height 14
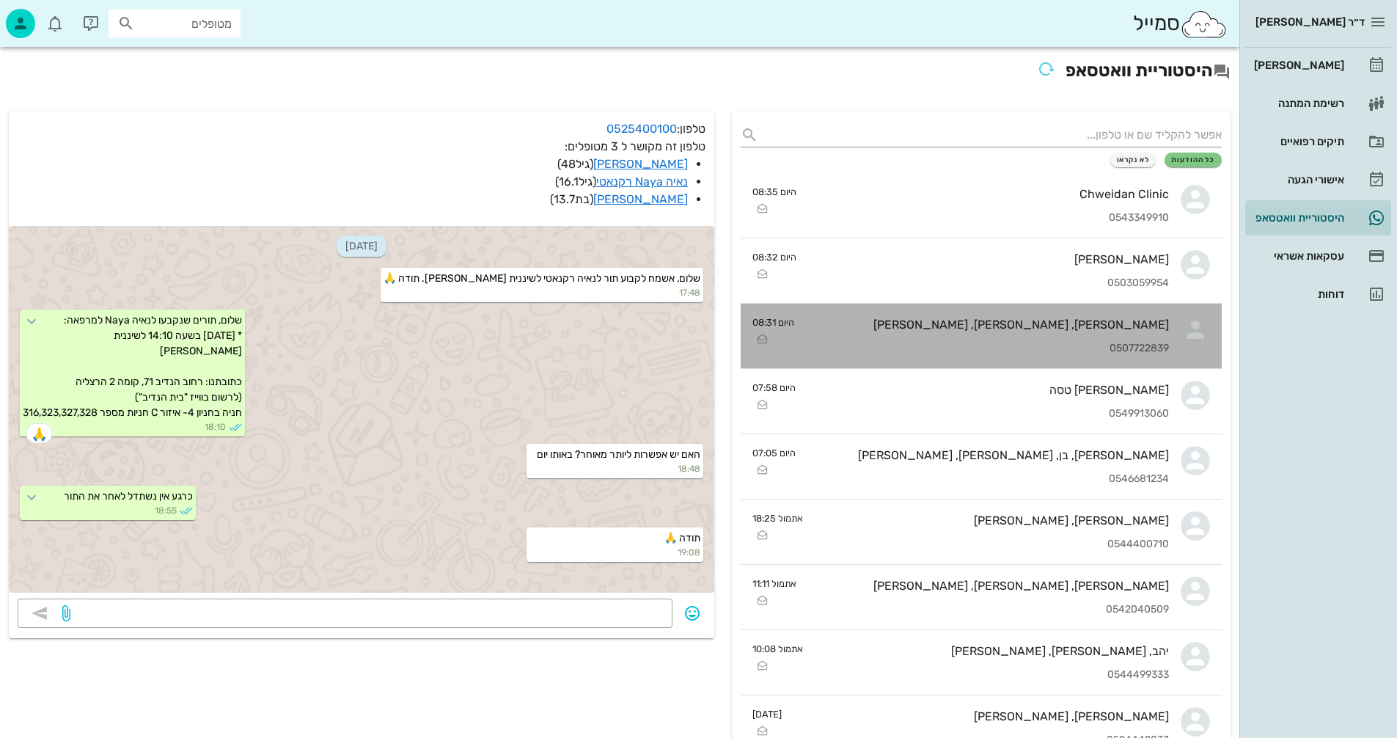
click at [939, 328] on div "[PERSON_NAME], [PERSON_NAME], [PERSON_NAME]" at bounding box center [987, 324] width 363 height 14
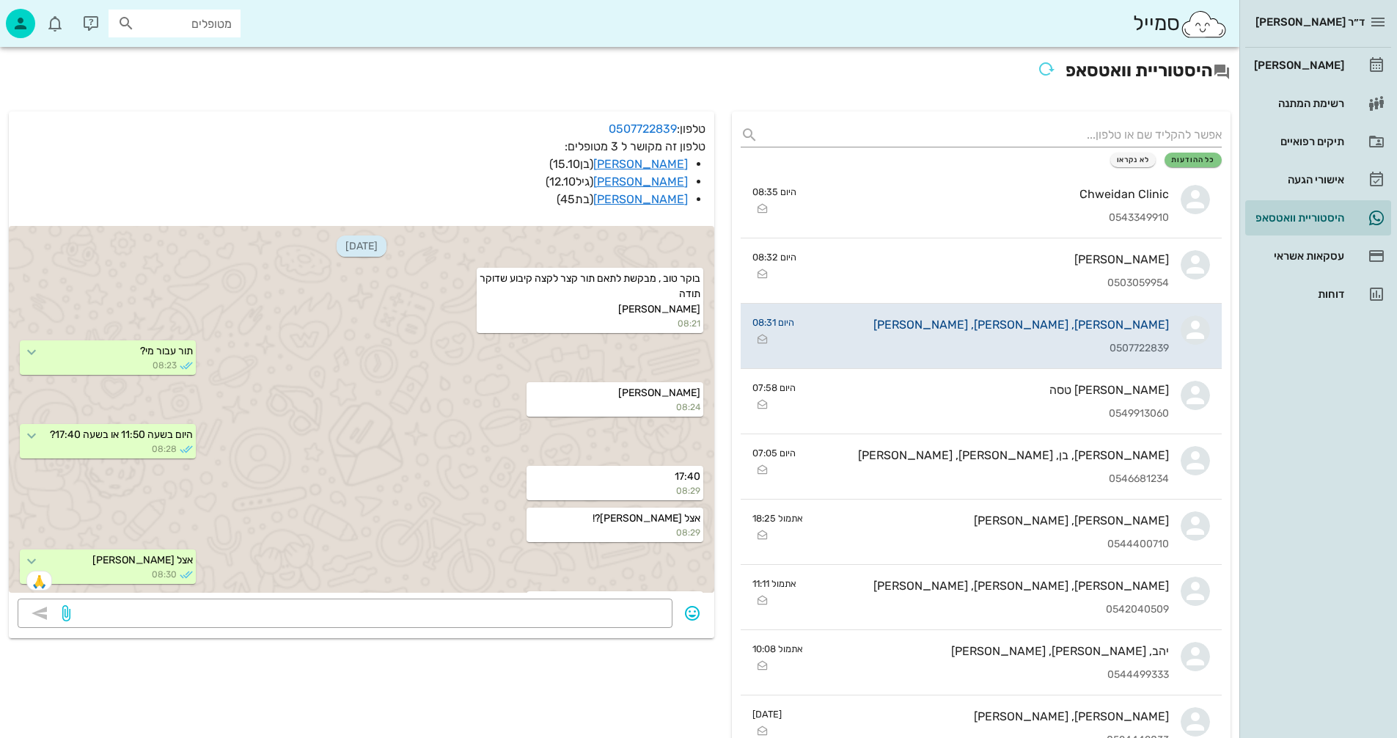
scroll to position [515, 0]
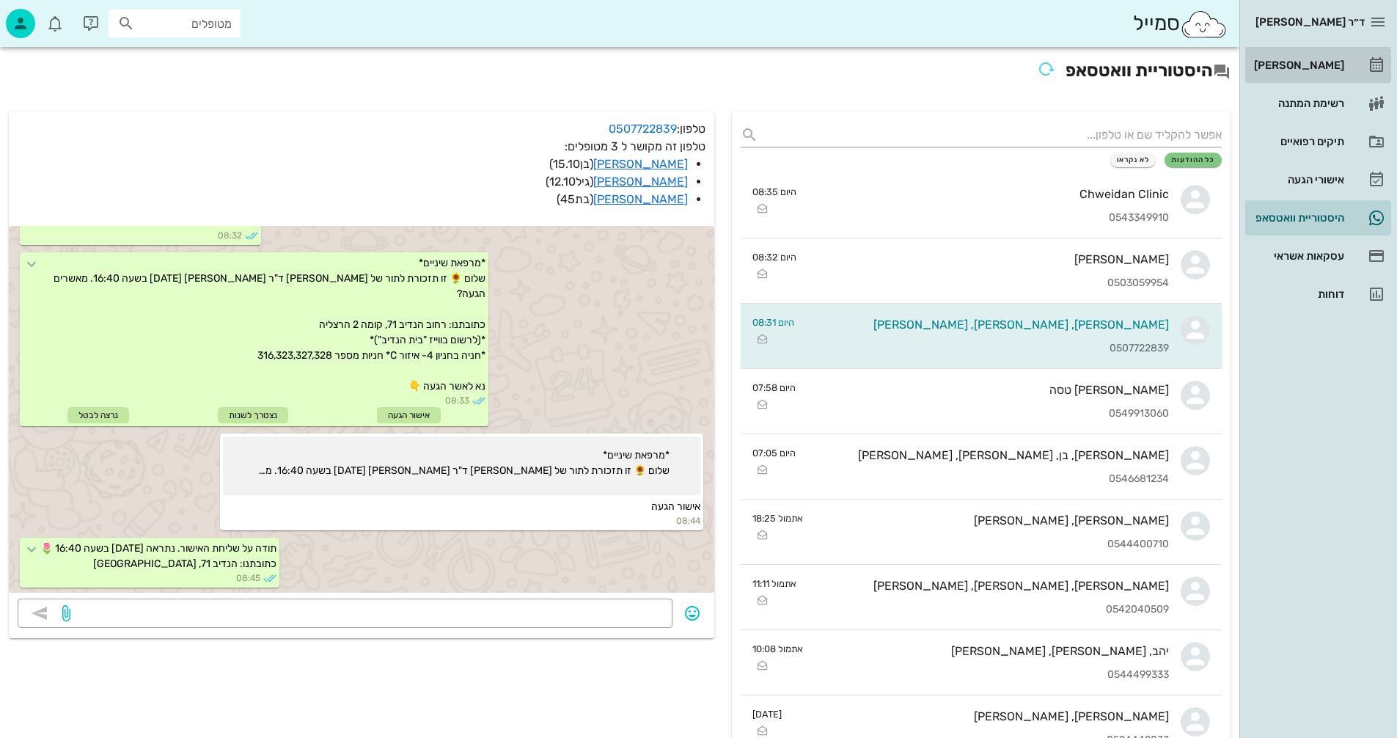
click at [1298, 62] on div "[PERSON_NAME]" at bounding box center [1297, 65] width 93 height 12
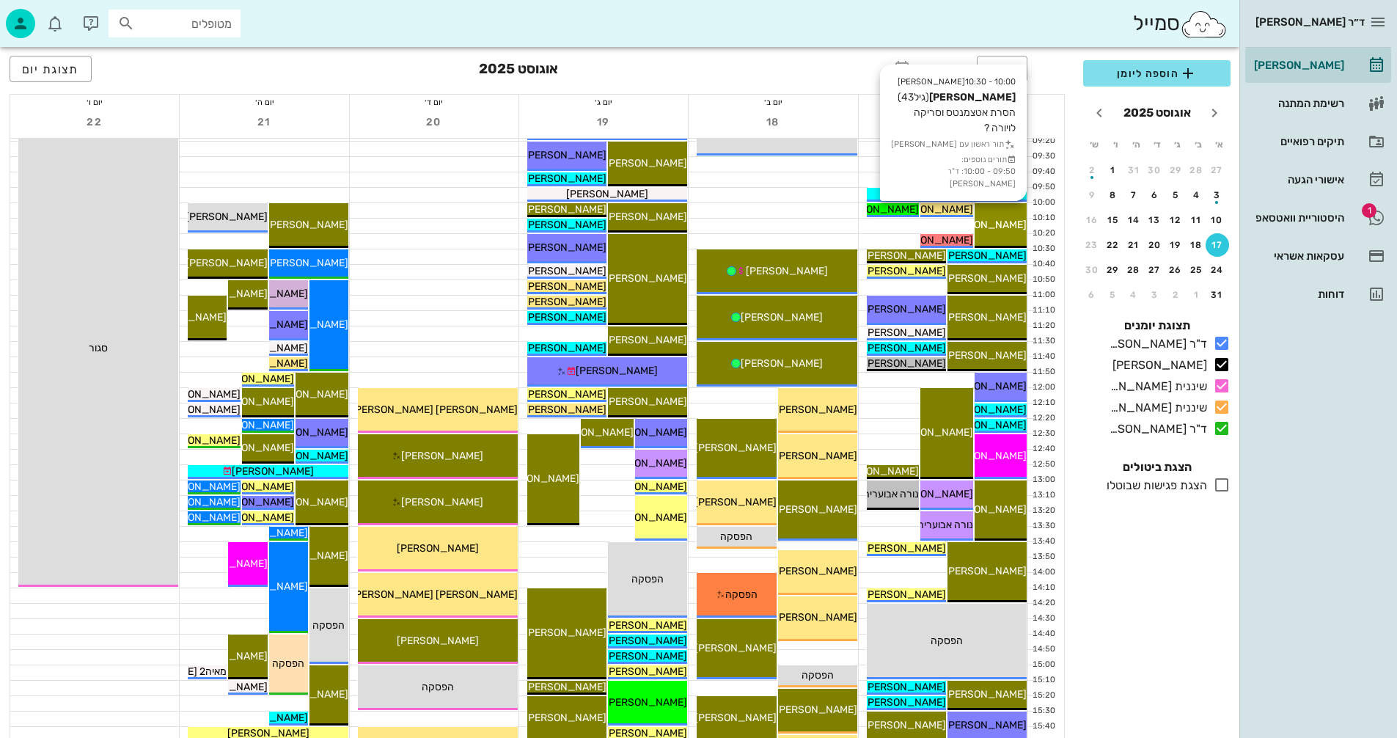
scroll to position [293, 0]
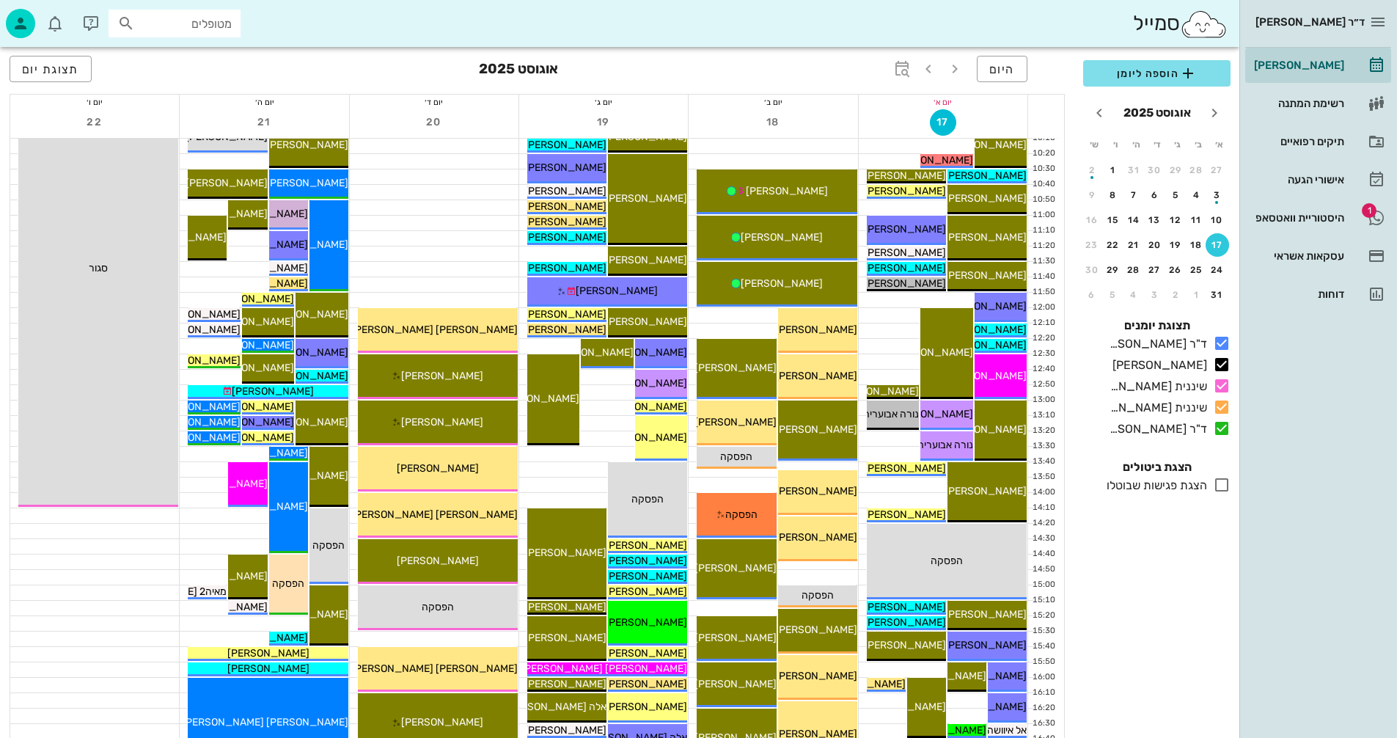
click at [1222, 484] on icon at bounding box center [1222, 485] width 18 height 18
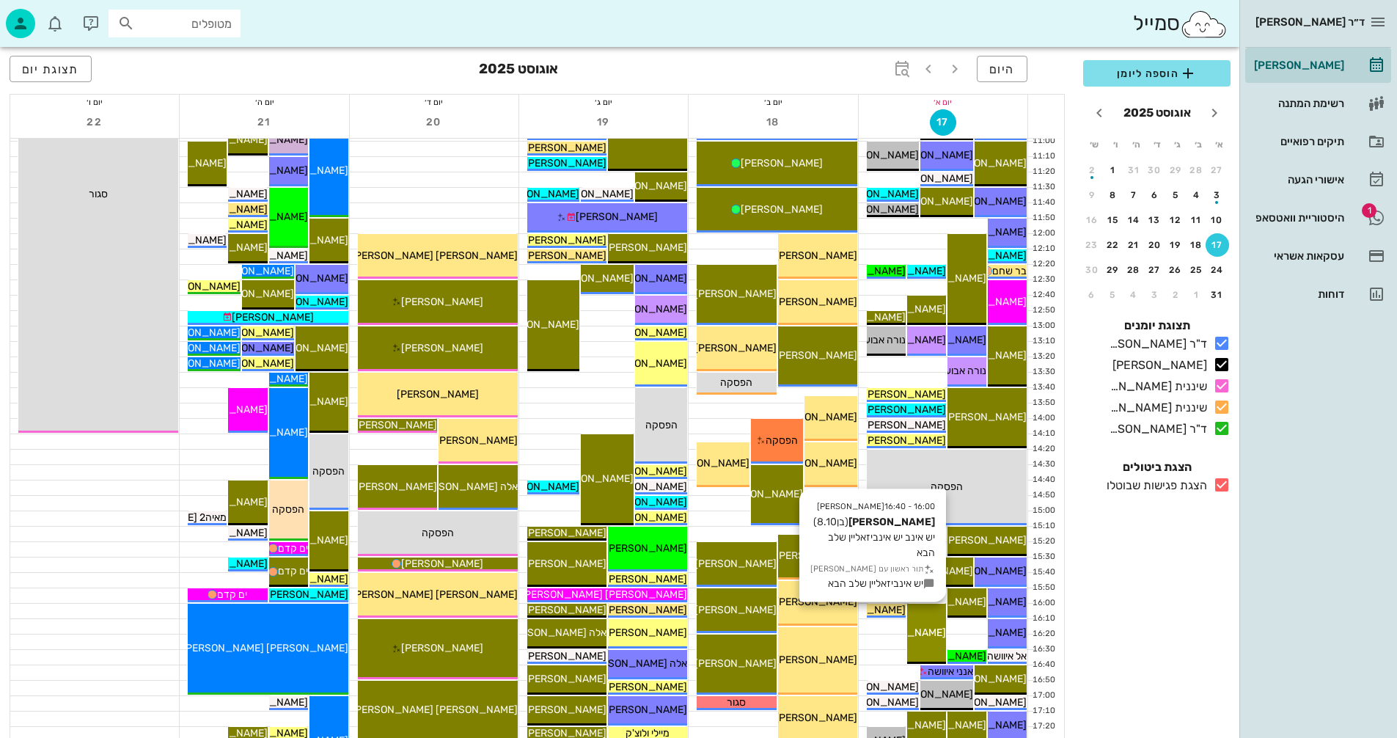
scroll to position [587, 0]
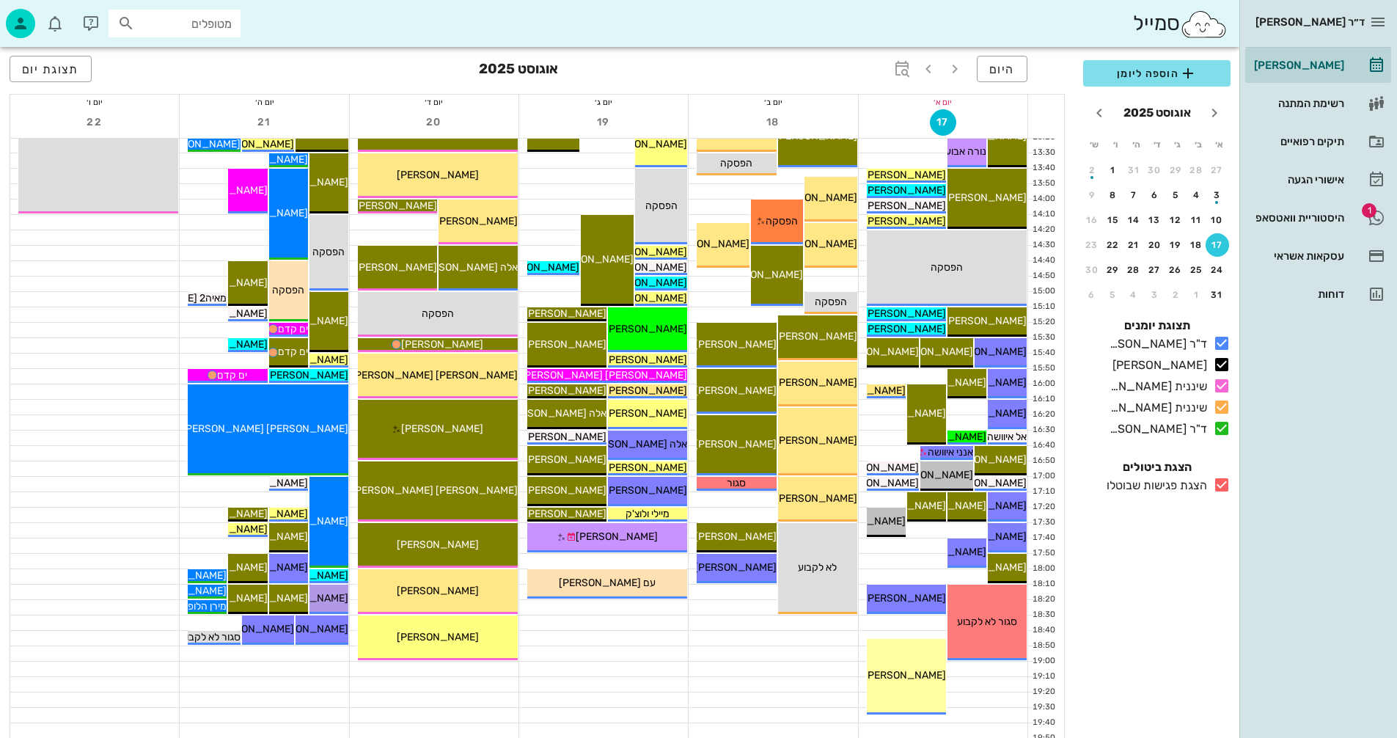
click at [1226, 485] on icon at bounding box center [1222, 485] width 18 height 18
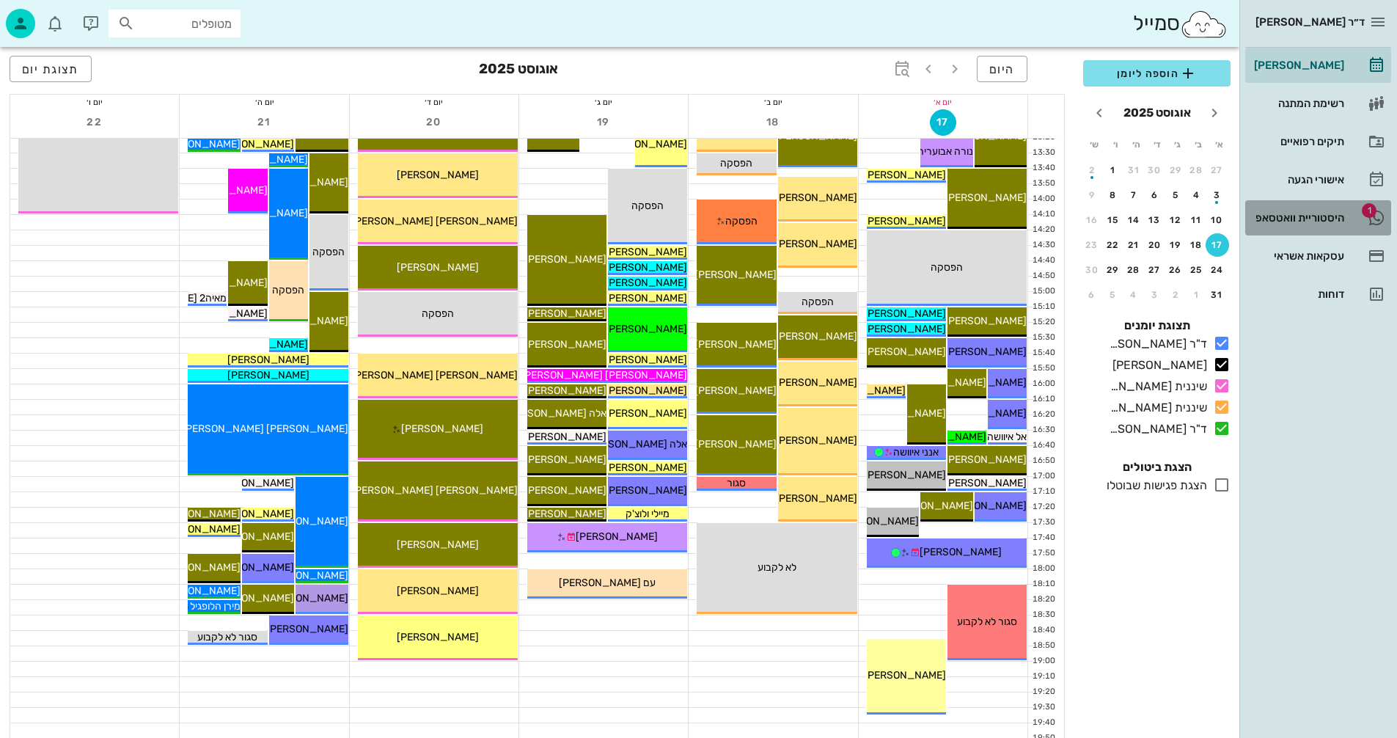
click at [1283, 219] on div "היסטוריית וואטסאפ" at bounding box center [1297, 218] width 93 height 12
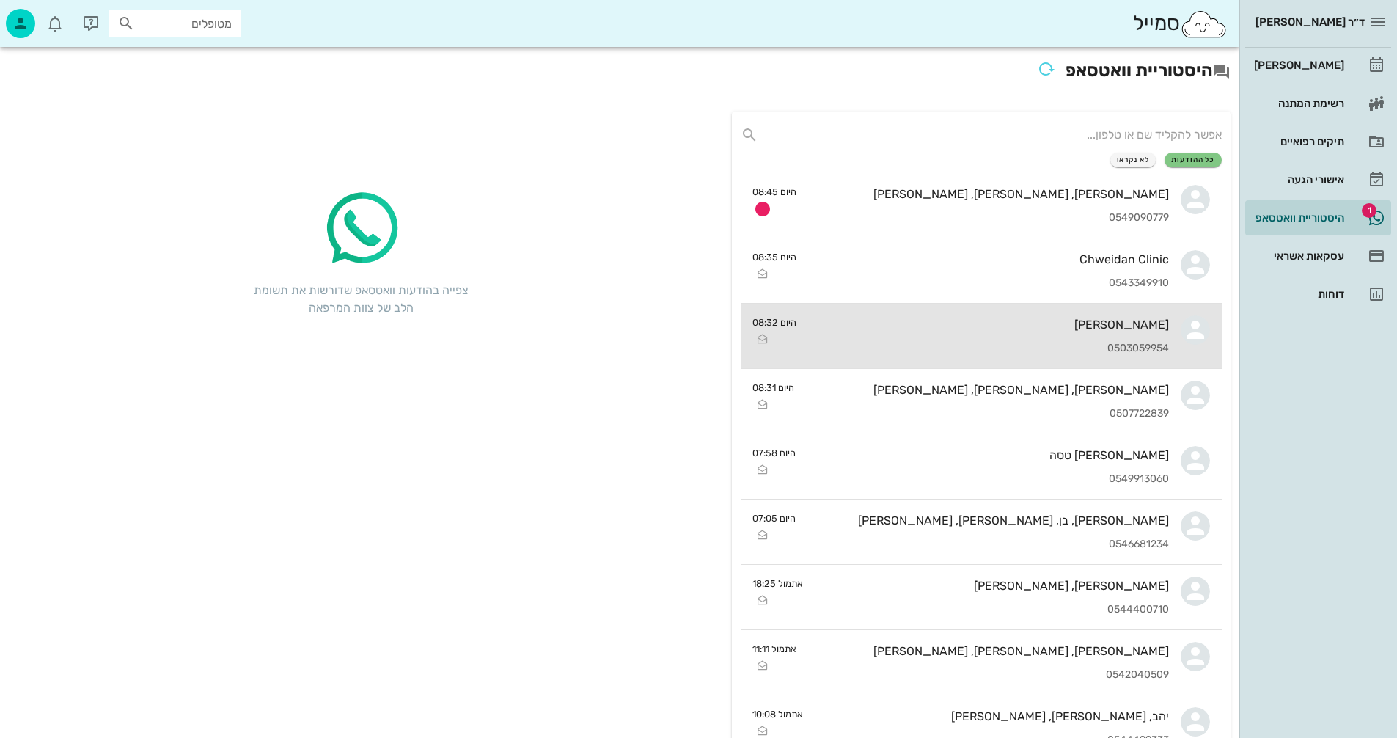
click at [1003, 342] on div "0503059954" at bounding box center [988, 348] width 361 height 12
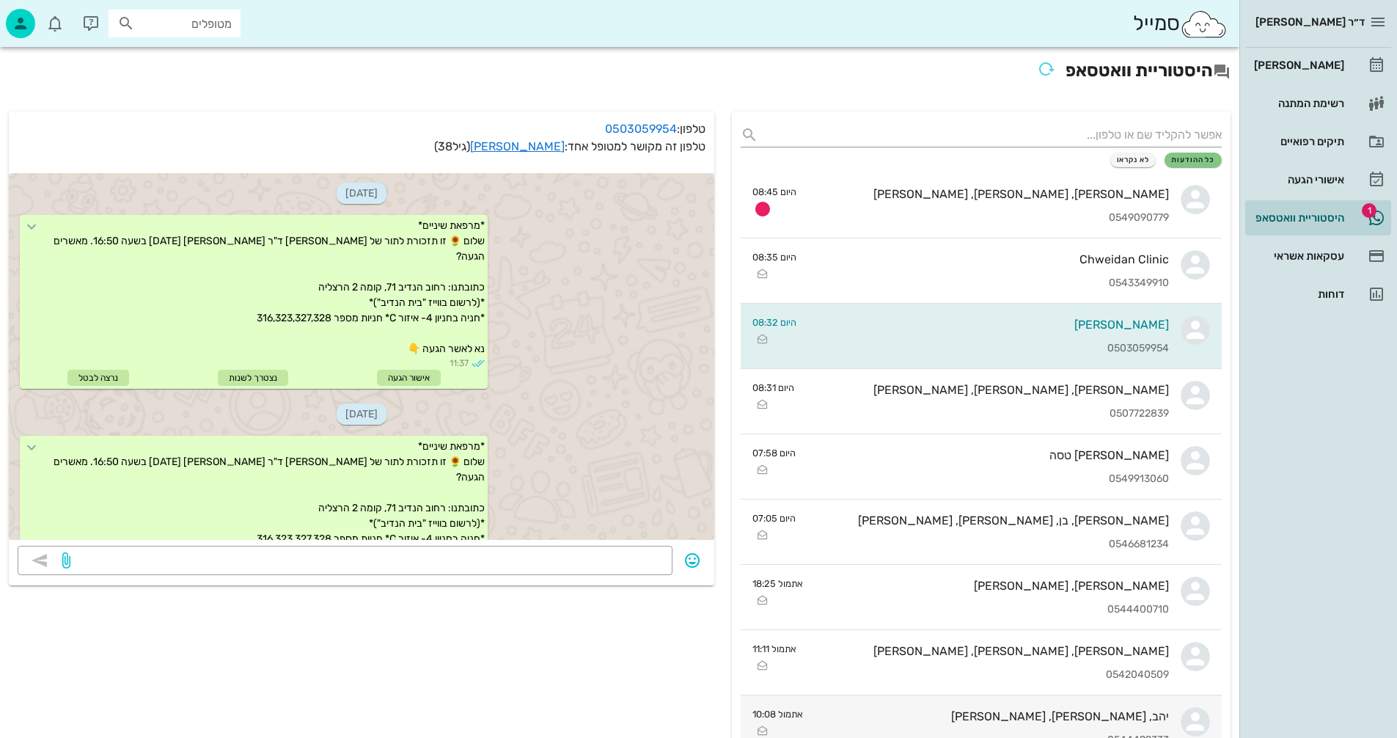
scroll to position [703, 0]
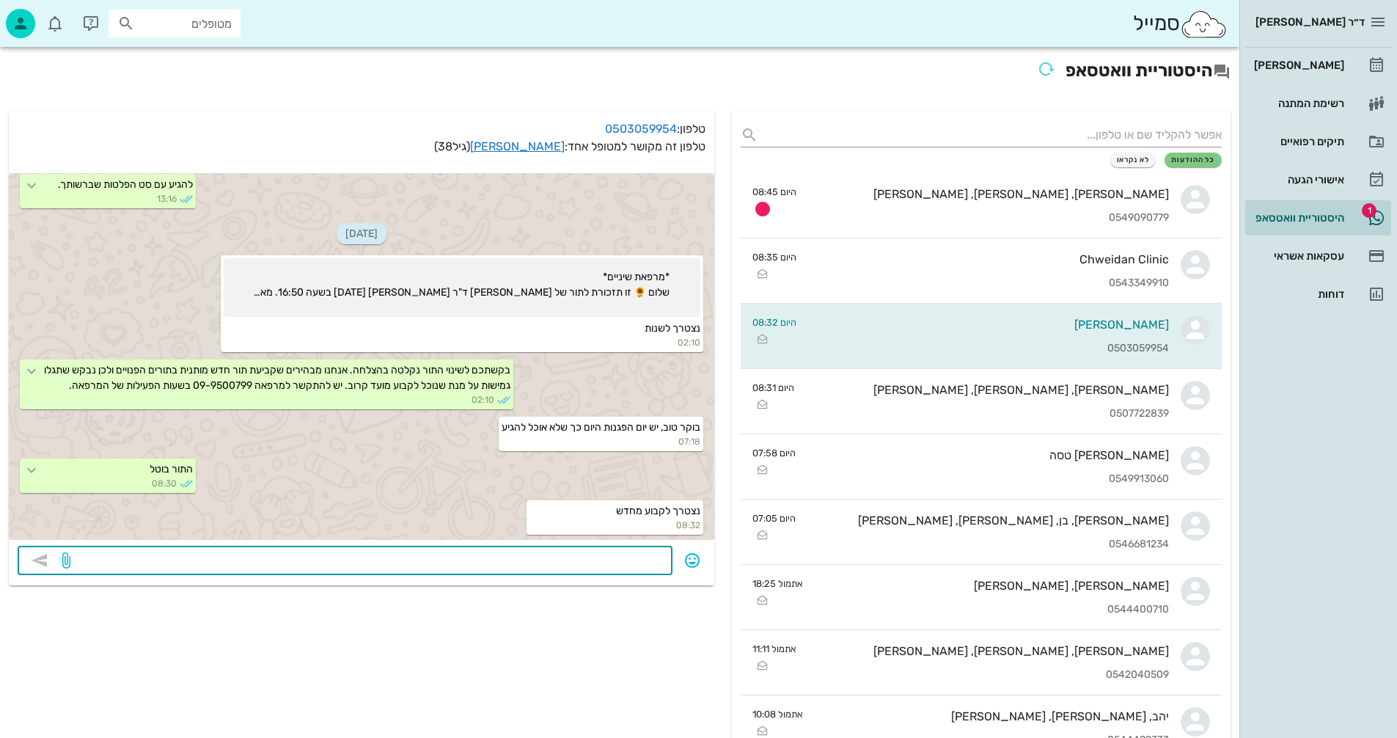
click at [603, 557] on textarea at bounding box center [368, 561] width 590 height 23
type textarea "2"
type textarea "[DATE] 11:20 או [DATE] 13:30?"
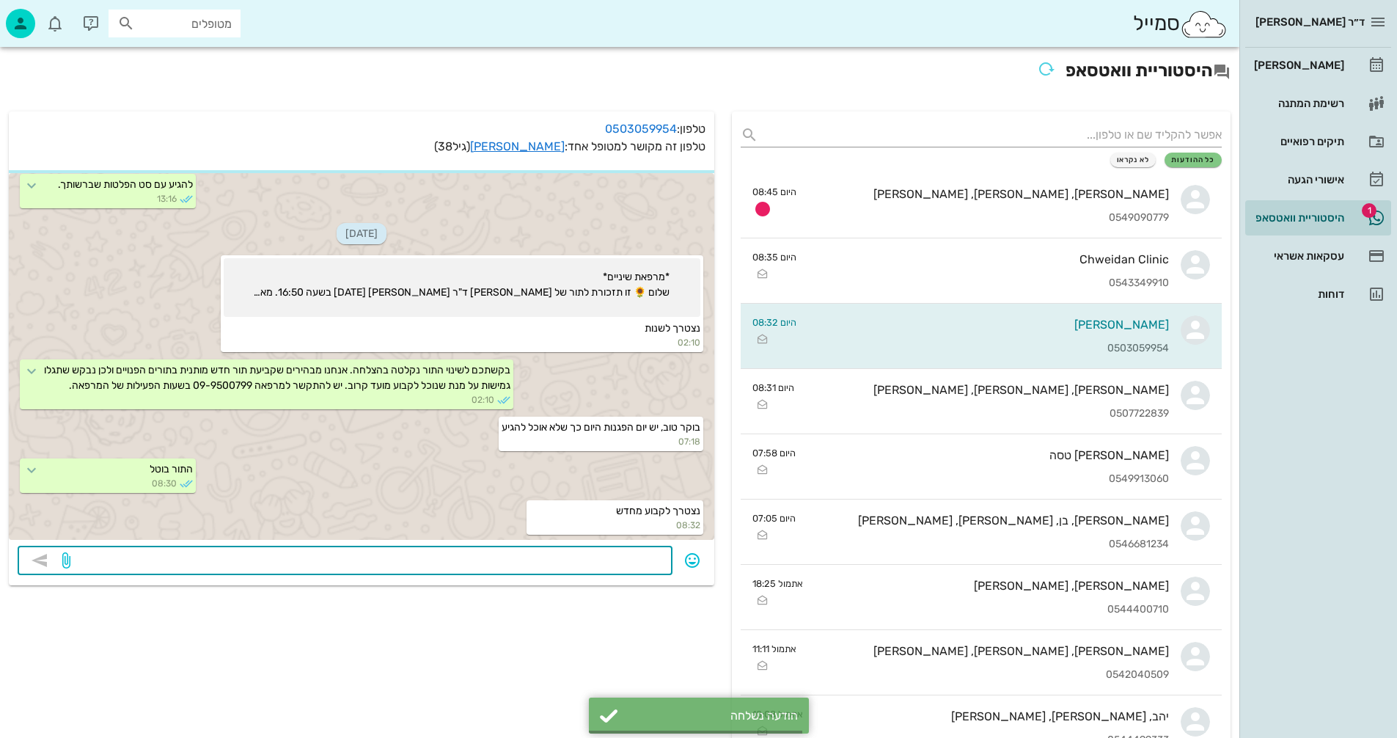
scroll to position [745, 0]
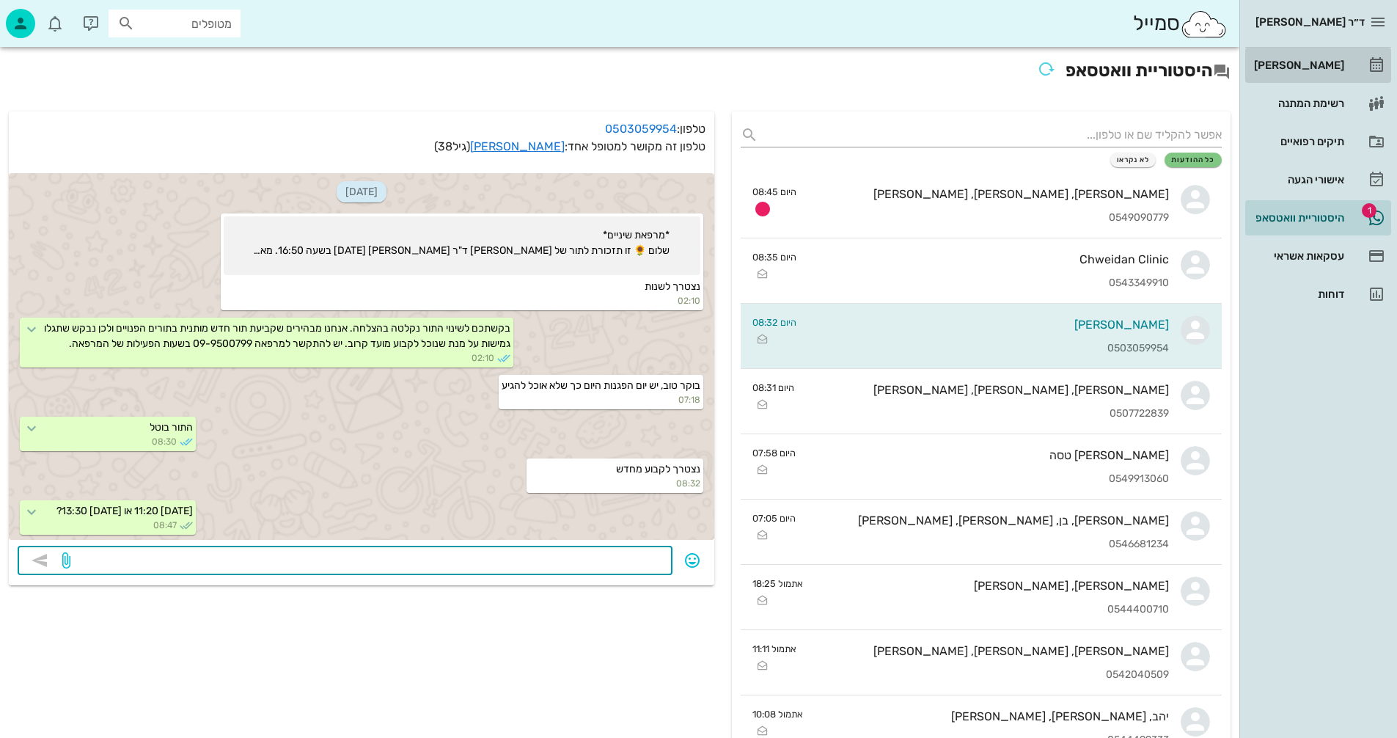
click at [1305, 64] on div "[PERSON_NAME]" at bounding box center [1297, 65] width 93 height 12
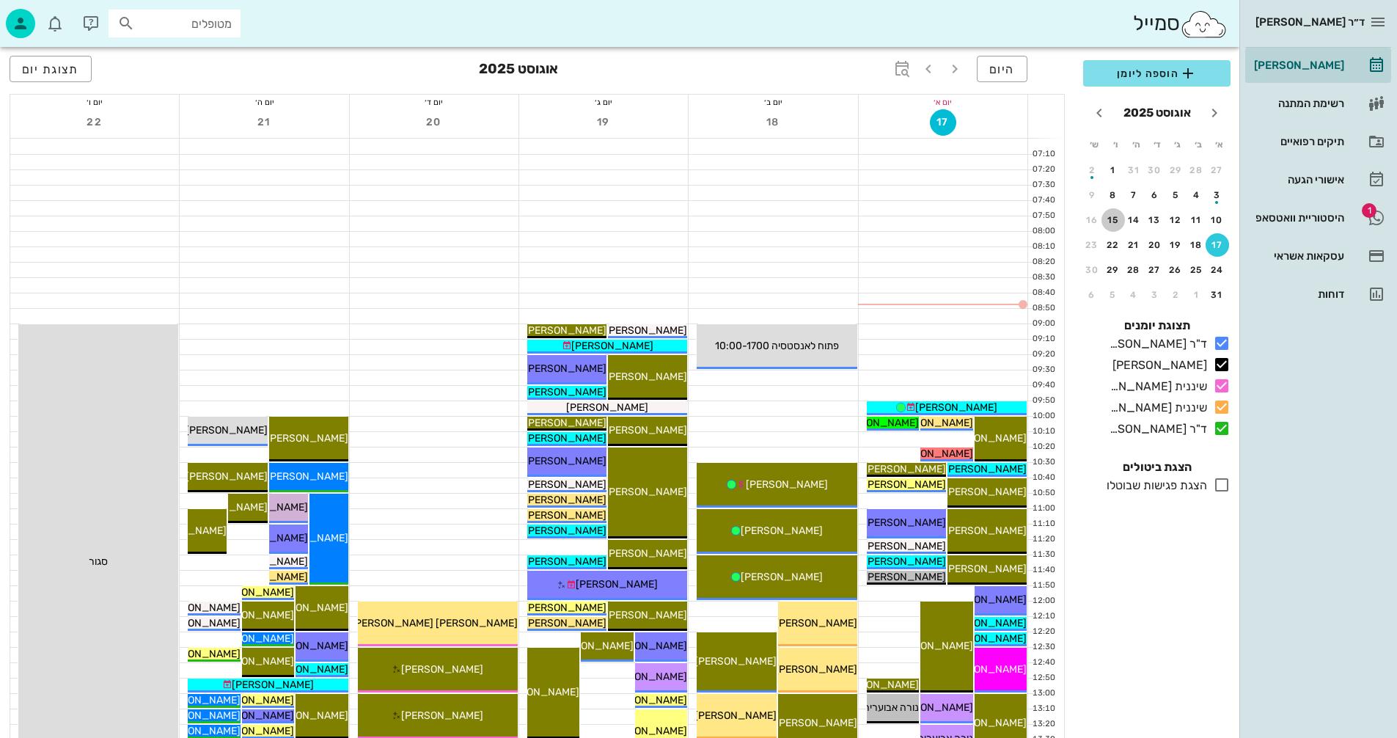
click at [1113, 220] on div "15" at bounding box center [1112, 220] width 23 height 10
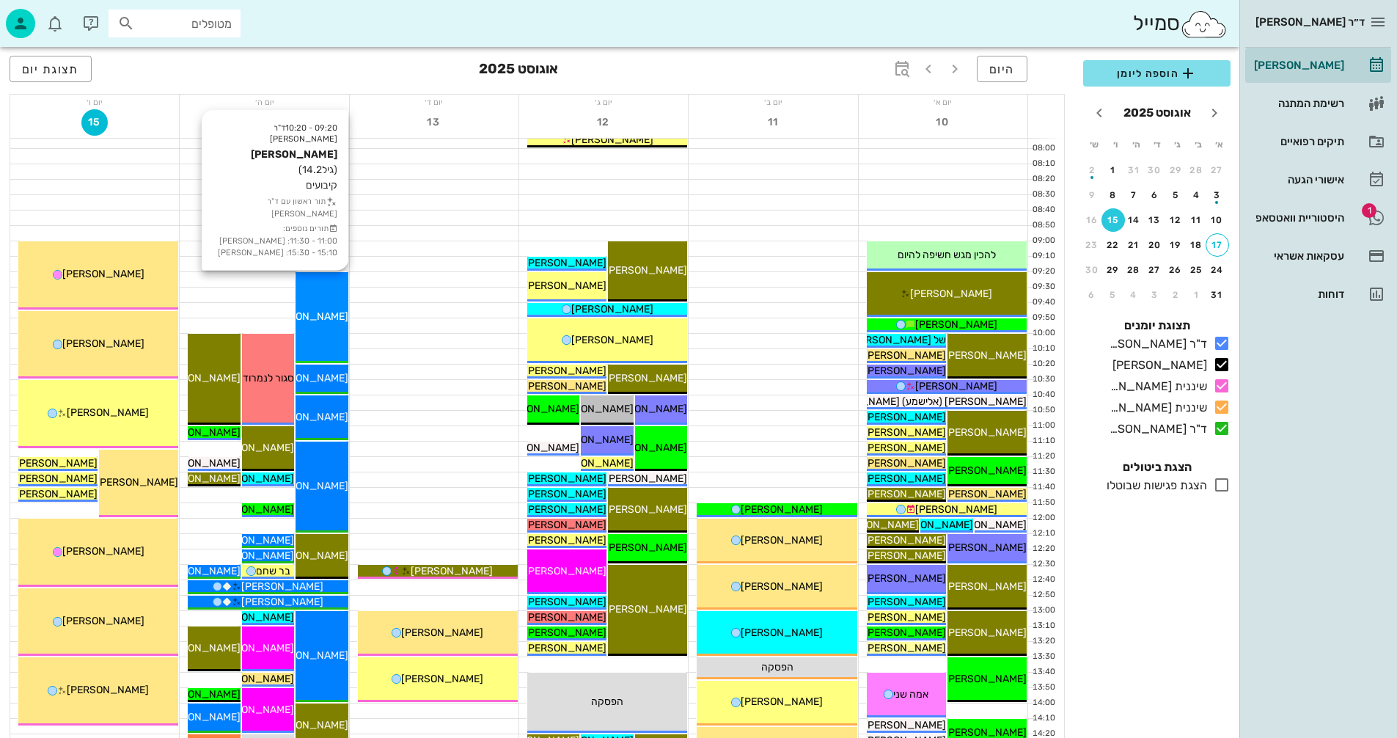
scroll to position [73, 0]
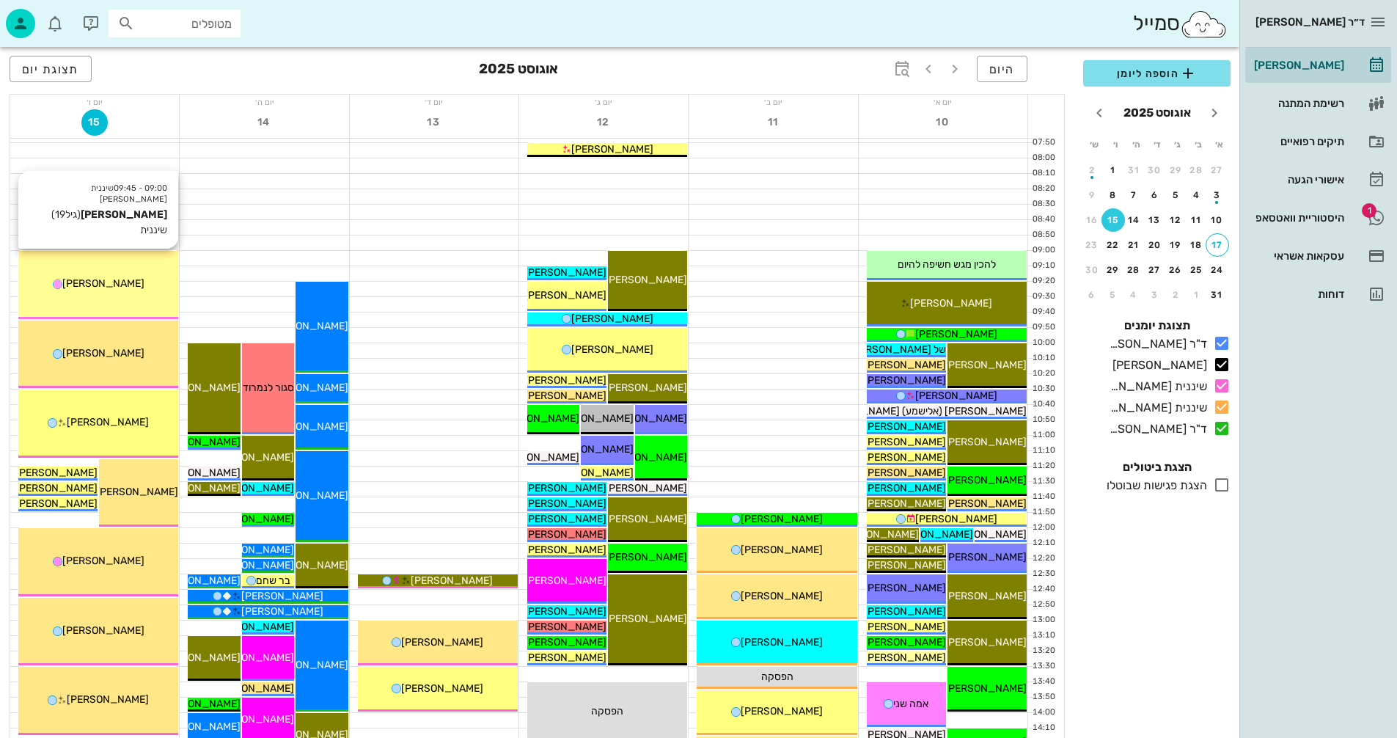
click at [111, 284] on span "[PERSON_NAME]" at bounding box center [103, 283] width 82 height 12
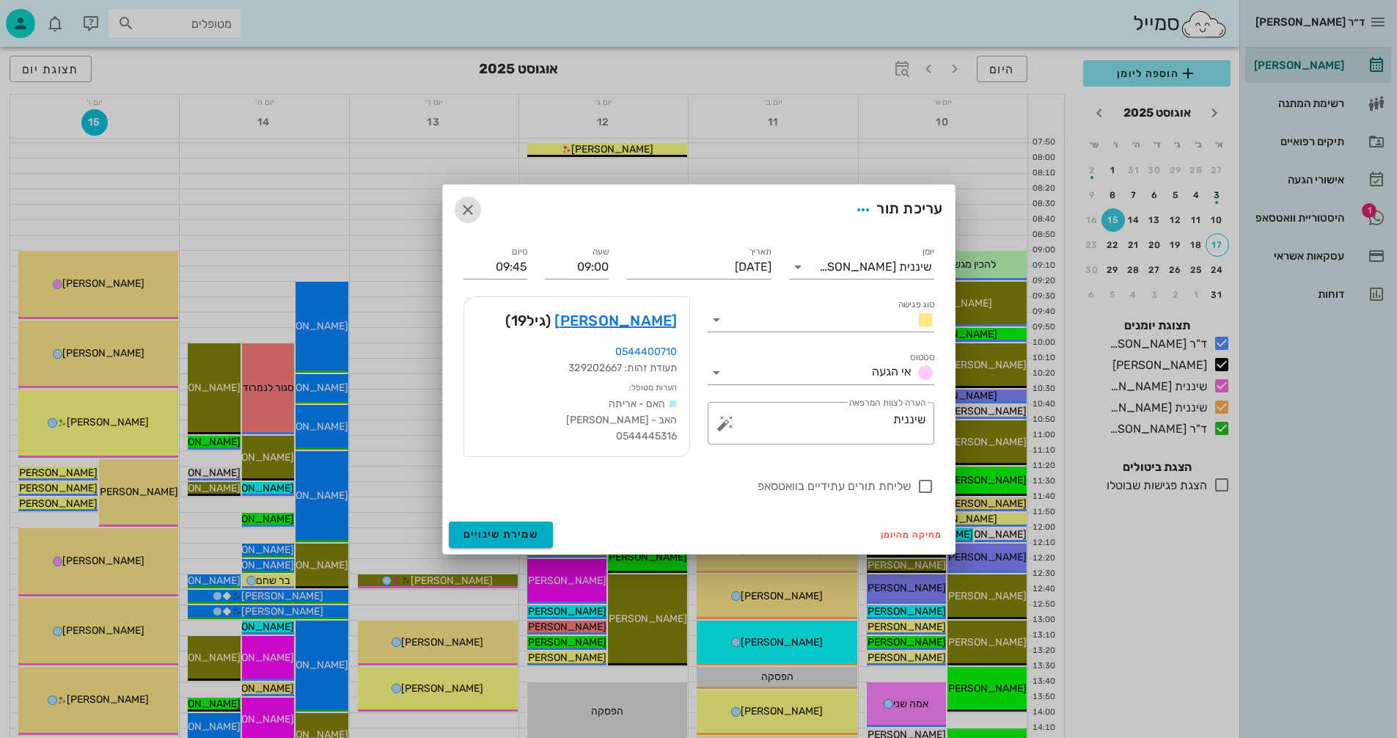
click at [466, 207] on icon "button" at bounding box center [468, 210] width 18 height 18
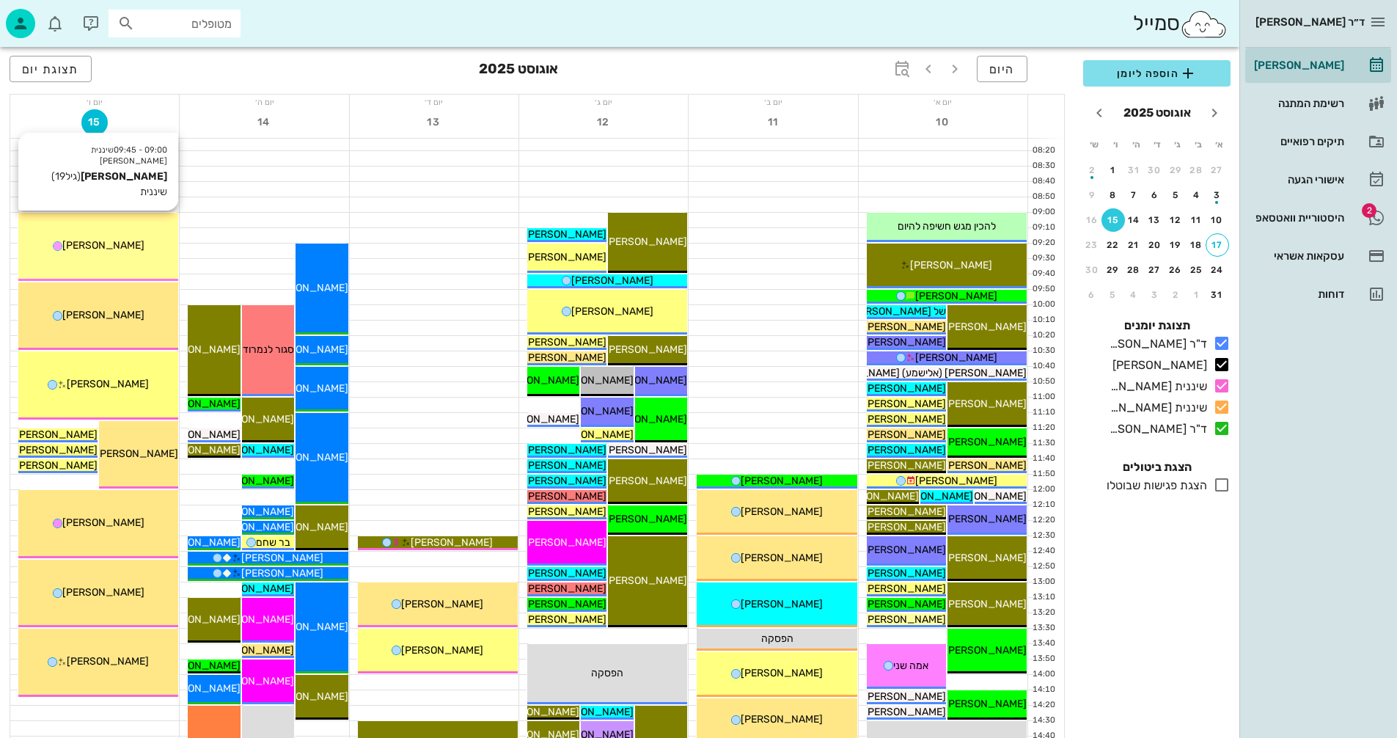
scroll to position [147, 0]
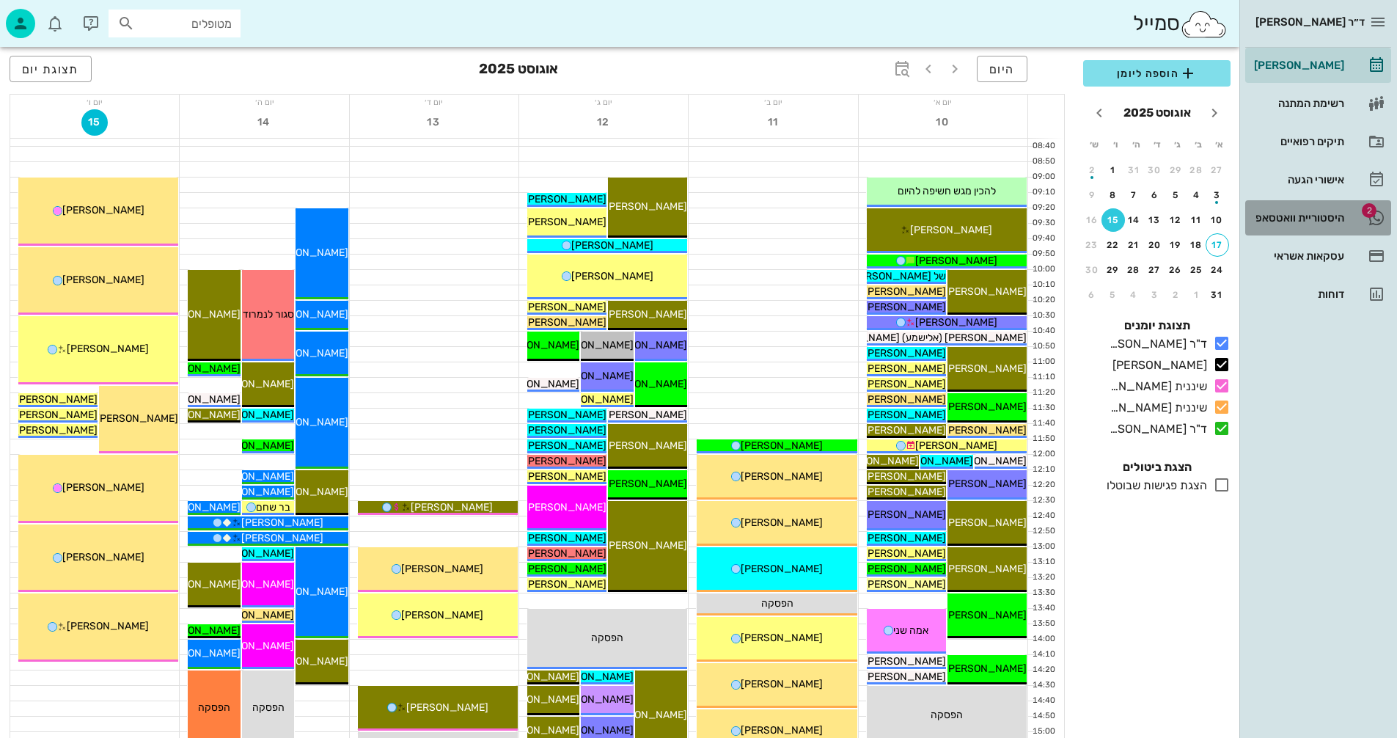
click at [1282, 218] on div "היסטוריית וואטסאפ" at bounding box center [1297, 218] width 93 height 12
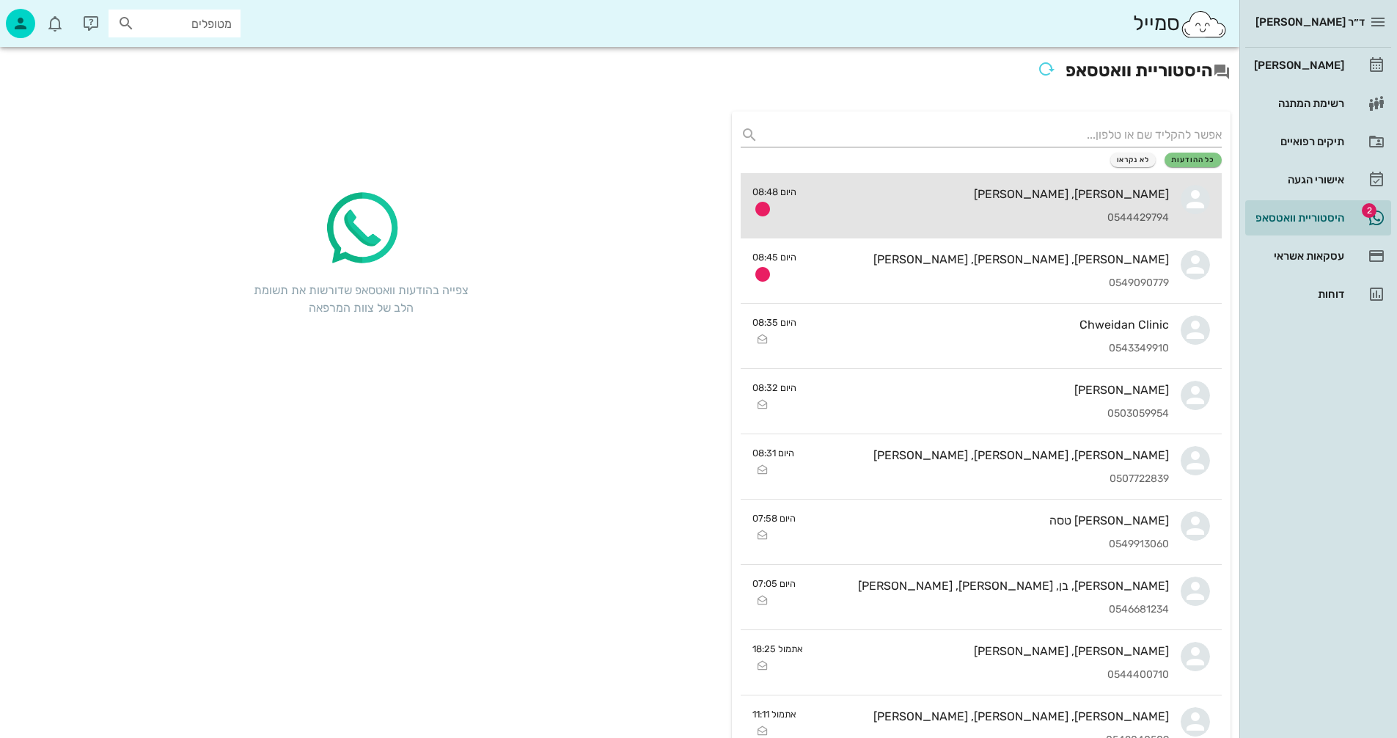
click at [941, 194] on div "[PERSON_NAME], [PERSON_NAME]" at bounding box center [988, 194] width 361 height 14
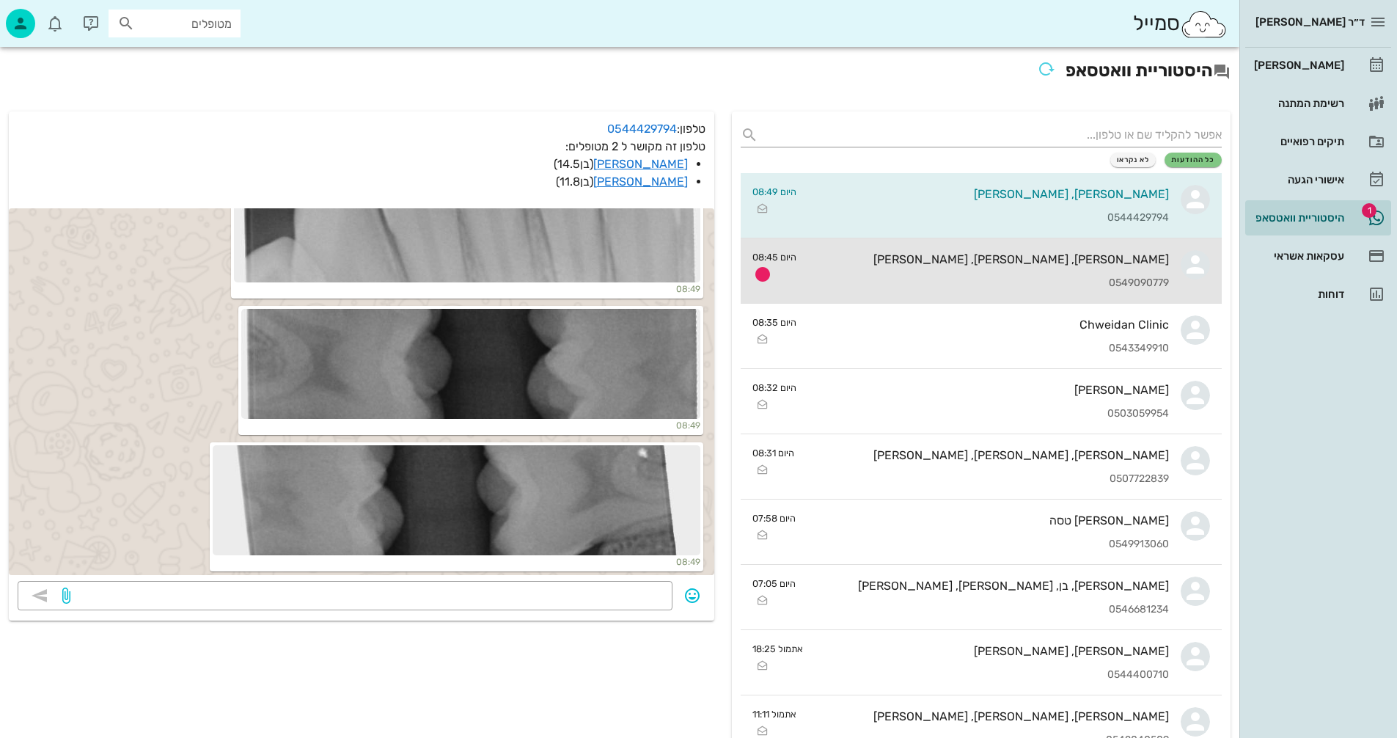
click at [967, 277] on div "0549090779" at bounding box center [988, 283] width 361 height 12
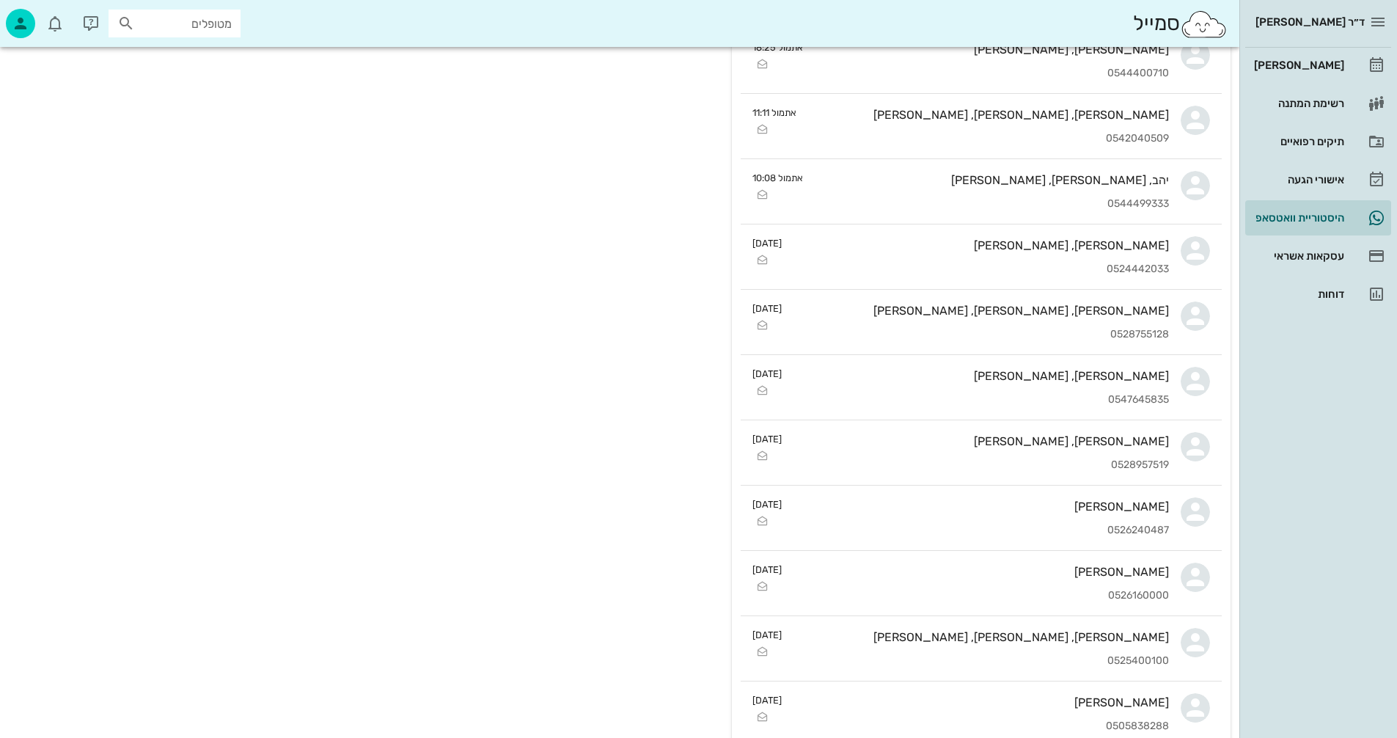
scroll to position [587, 0]
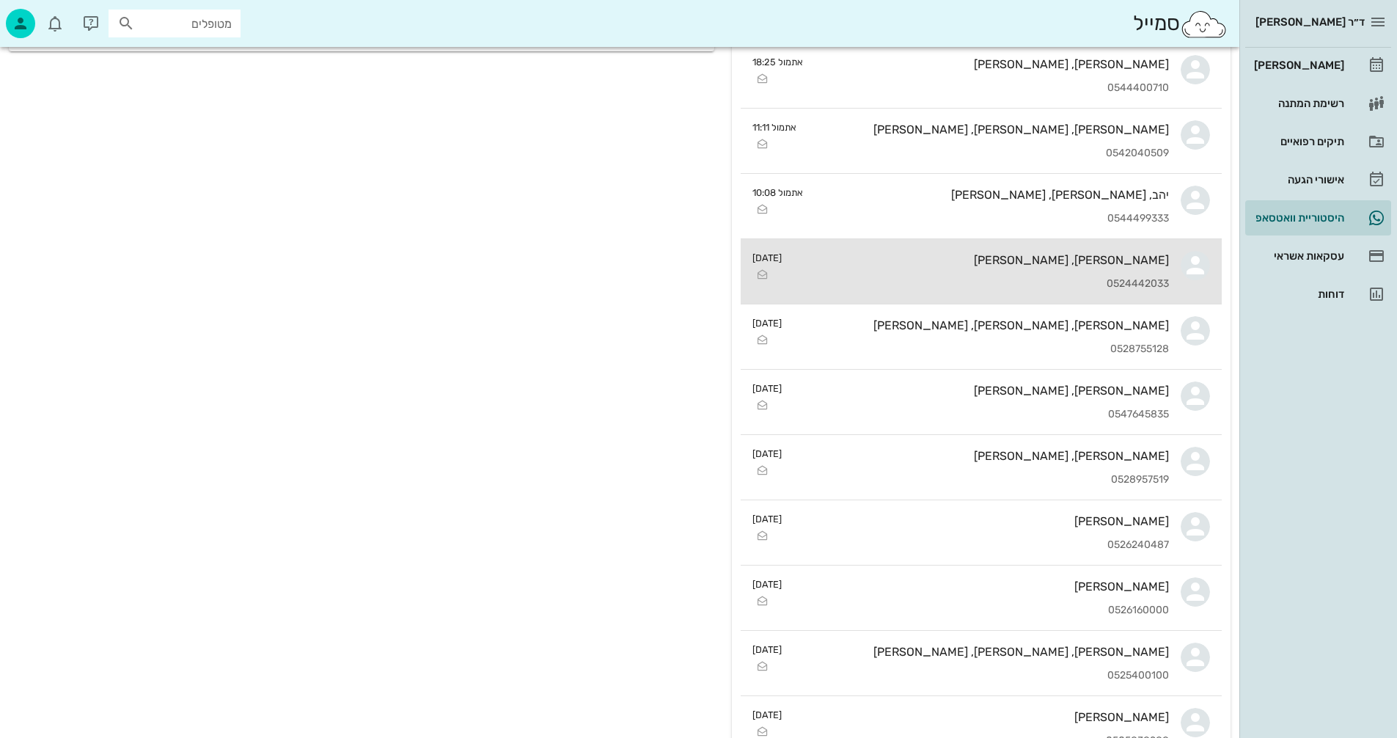
click at [974, 268] on div "[PERSON_NAME], [PERSON_NAME] 0524442033" at bounding box center [980, 271] width 375 height 65
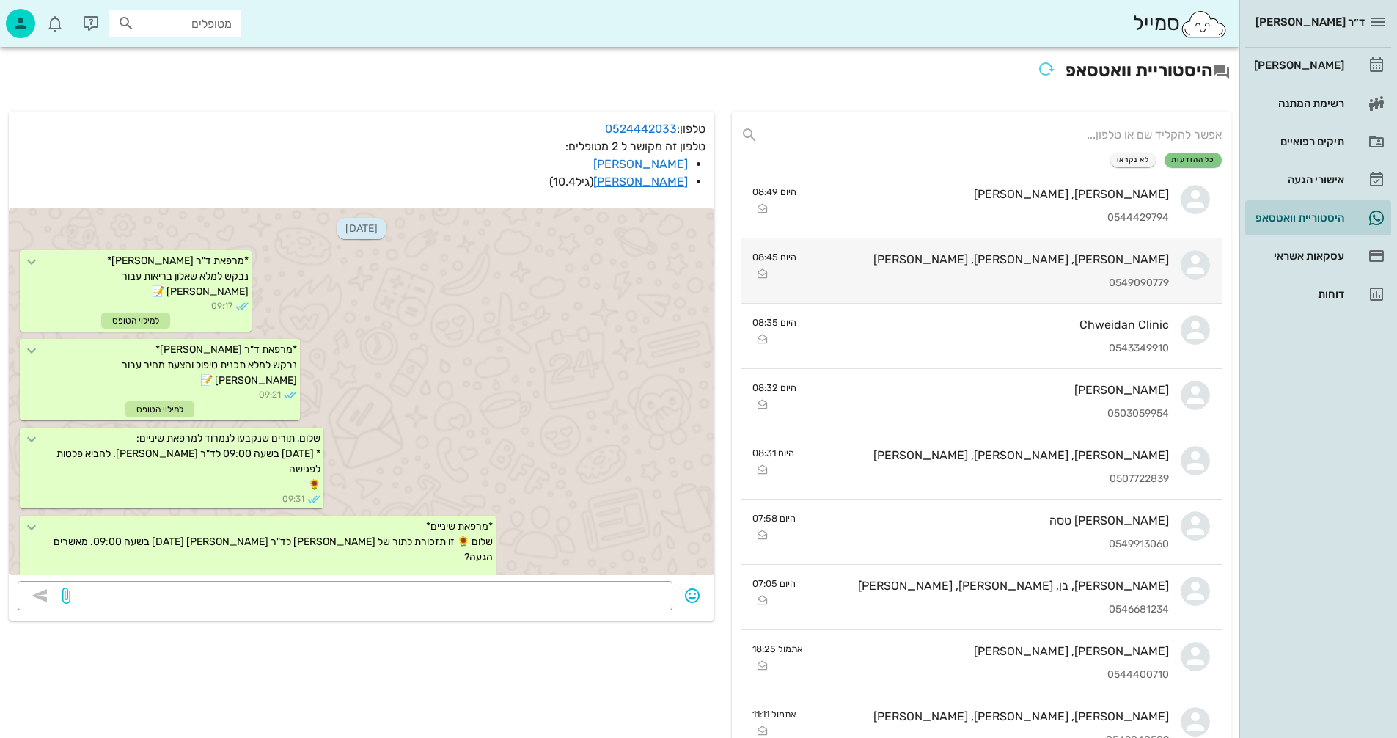
scroll to position [5722, 0]
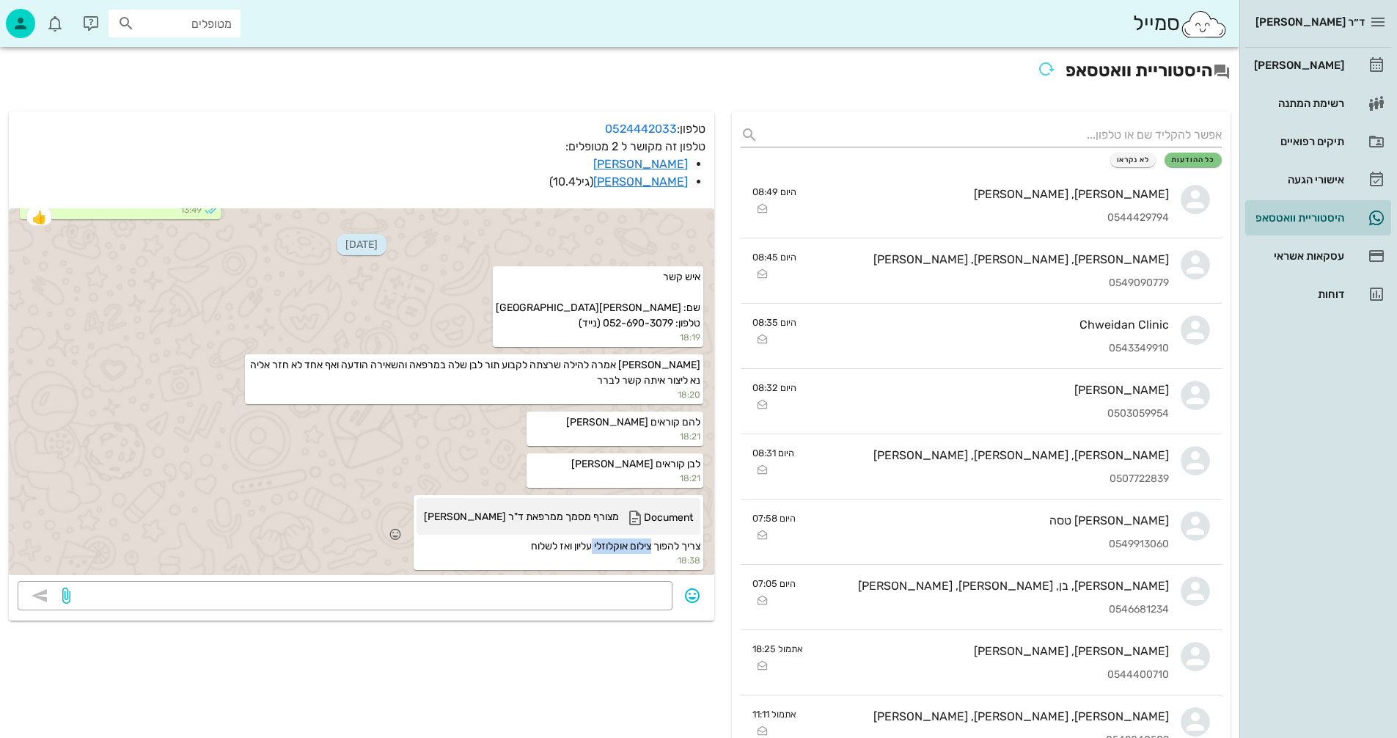
drag, startPoint x: 589, startPoint y: 543, endPoint x: 650, endPoint y: 545, distance: 61.6
click at [650, 545] on span "צריך להפוך צילום אוקלוזלי עליון ואז לשלוח" at bounding box center [615, 546] width 169 height 12
copy span "צילום אוקלוזלי"
drag, startPoint x: 672, startPoint y: 301, endPoint x: 603, endPoint y: 295, distance: 68.4
click at [603, 295] on span "איש קשר שם: [PERSON_NAME][GEOGRAPHIC_DATA] טלפון: 052-690-3079 (נייד)" at bounding box center [598, 300] width 205 height 59
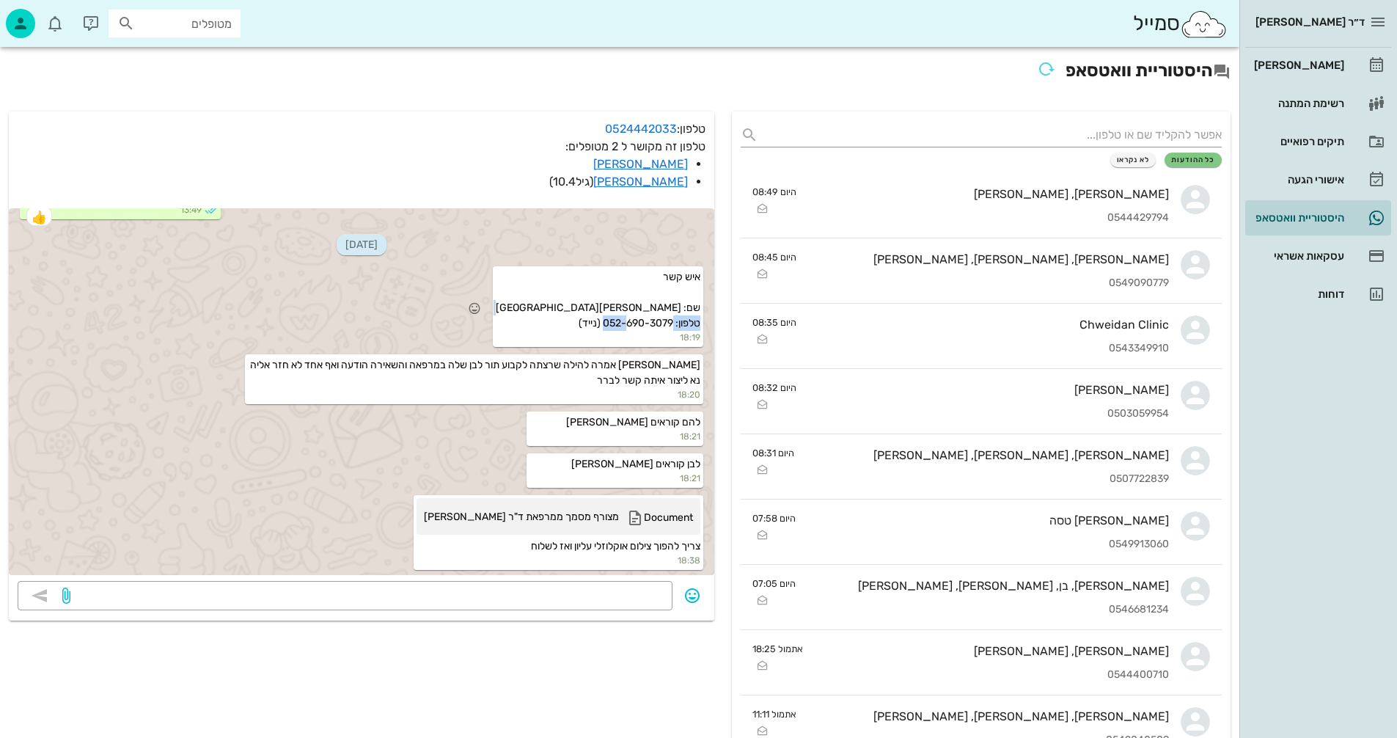
copy span "052-690-3079"
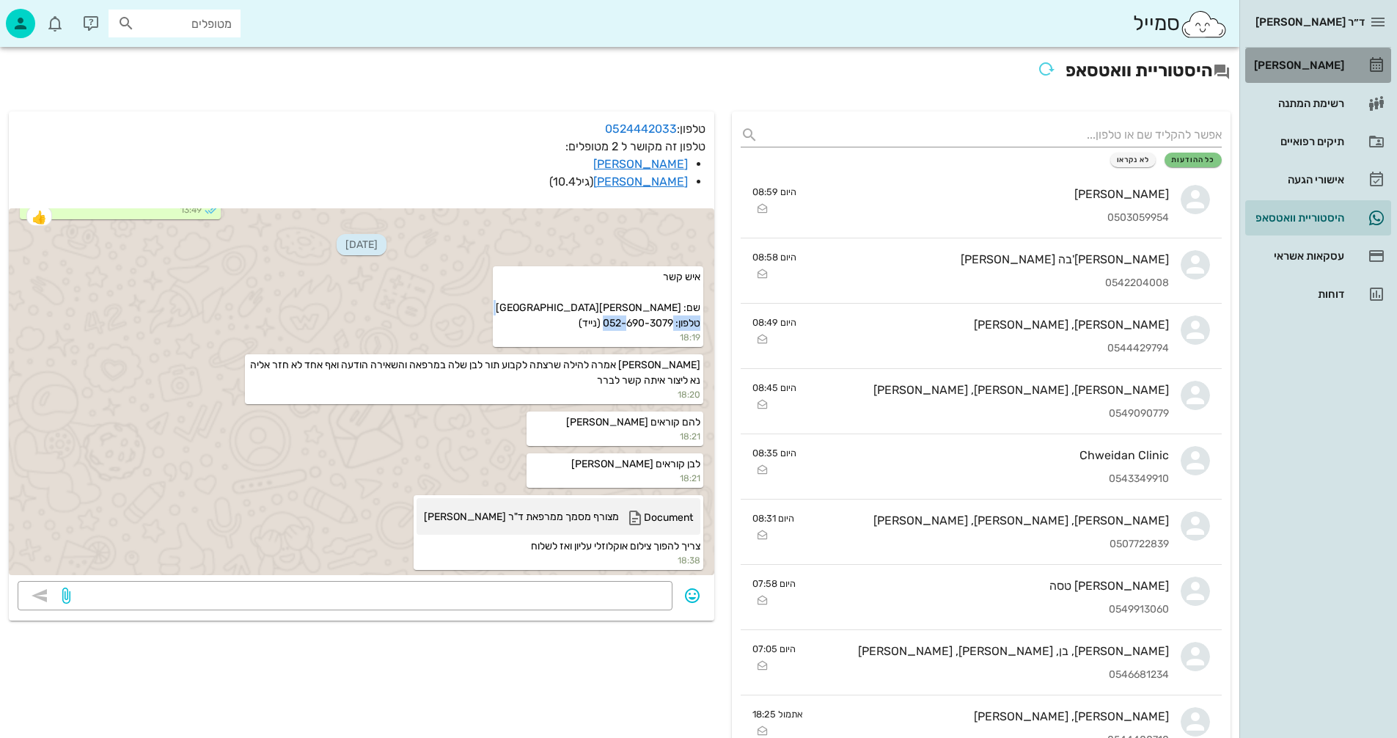
click at [1299, 61] on div "[PERSON_NAME]" at bounding box center [1297, 65] width 93 height 12
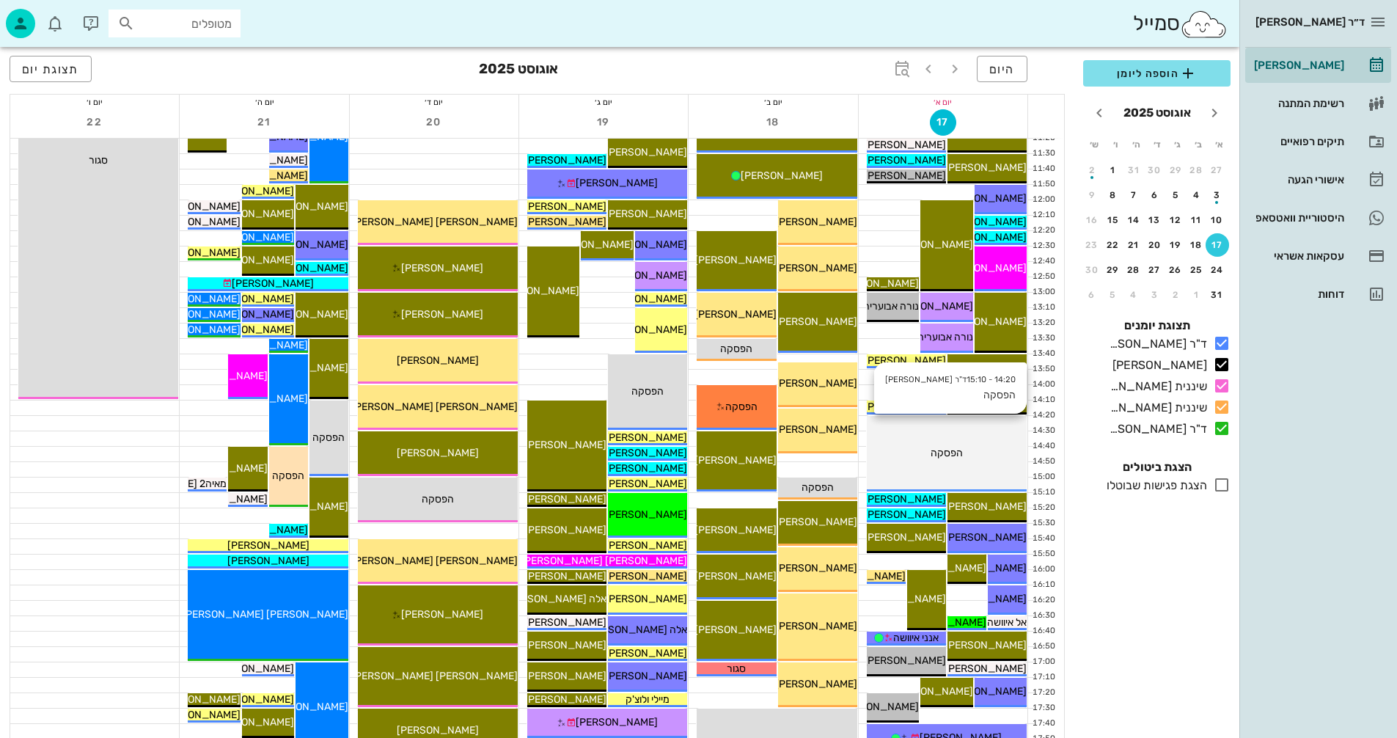
scroll to position [621, 0]
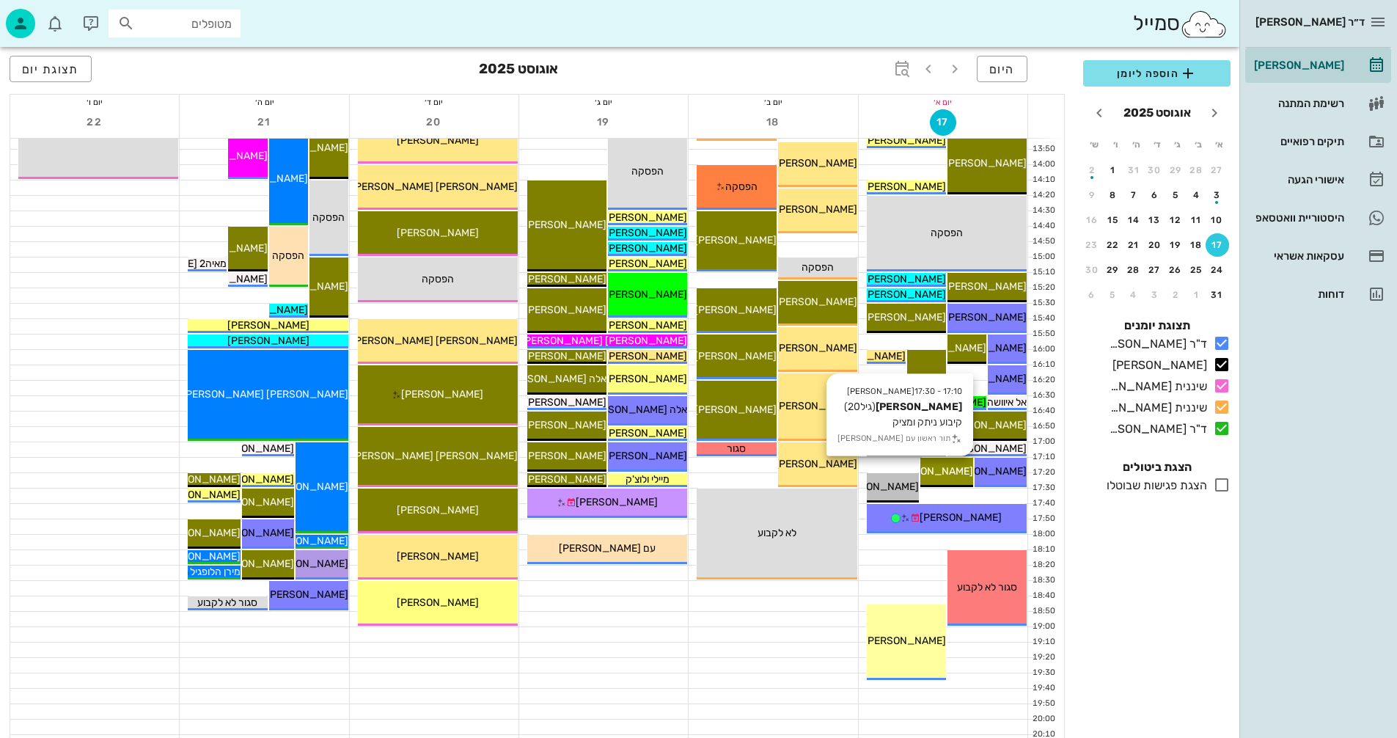
click at [943, 475] on span "[PERSON_NAME]" at bounding box center [932, 471] width 82 height 12
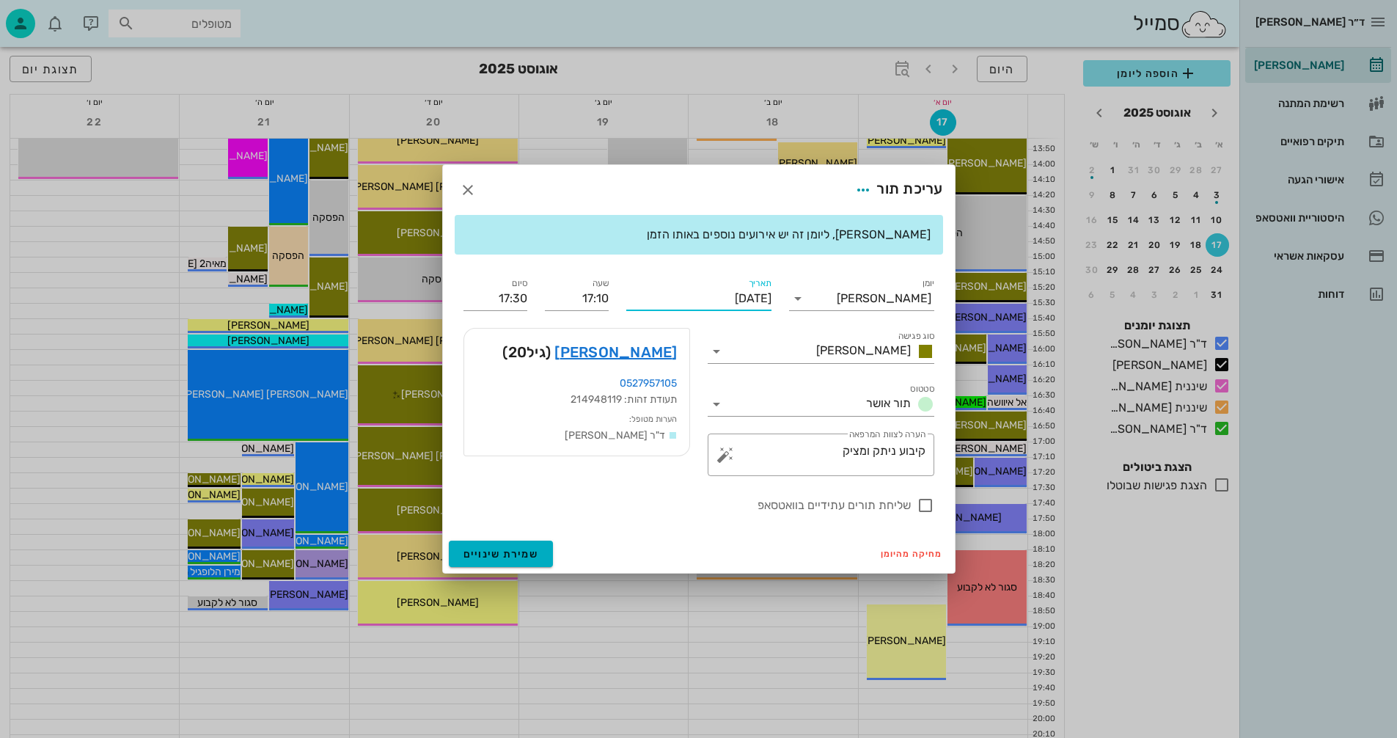
click at [704, 295] on input "[DATE]" at bounding box center [698, 298] width 145 height 23
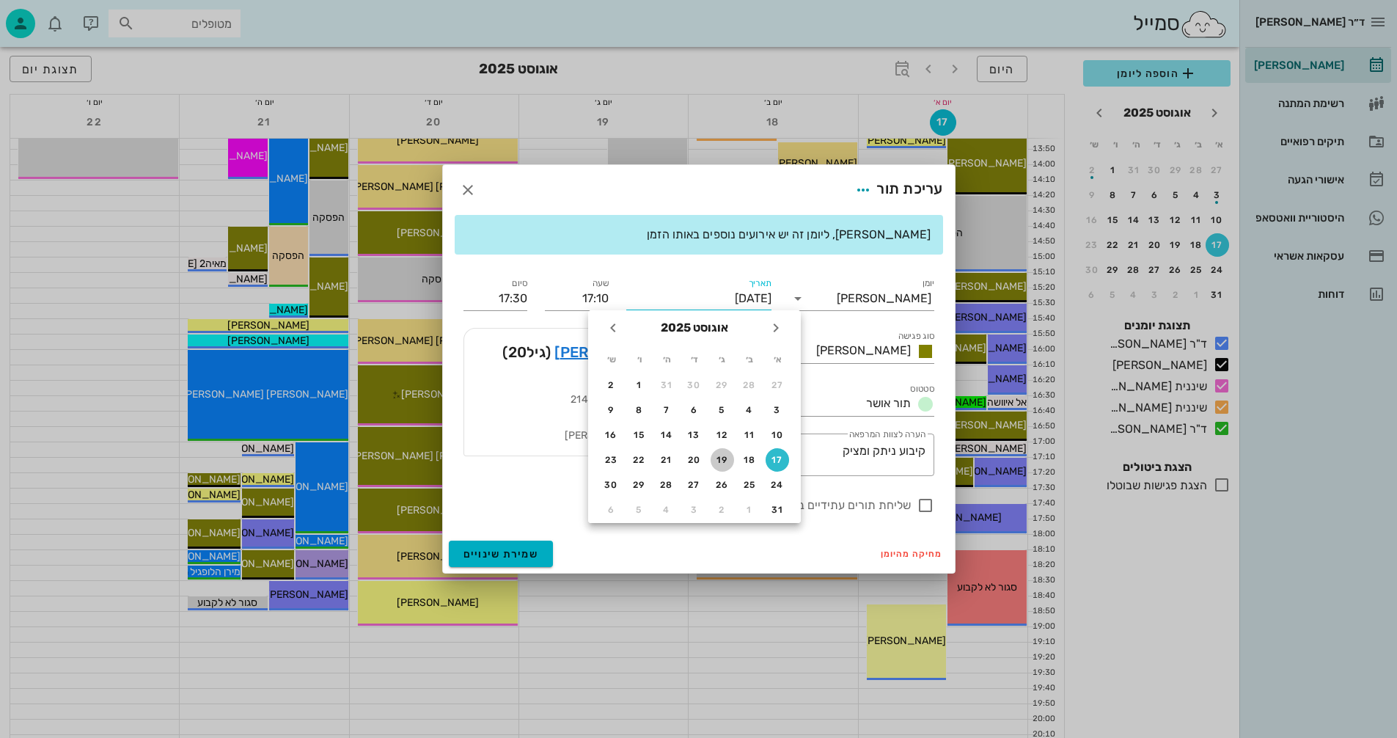
click at [719, 460] on div "19" at bounding box center [721, 460] width 23 height 10
type input "[DATE]"
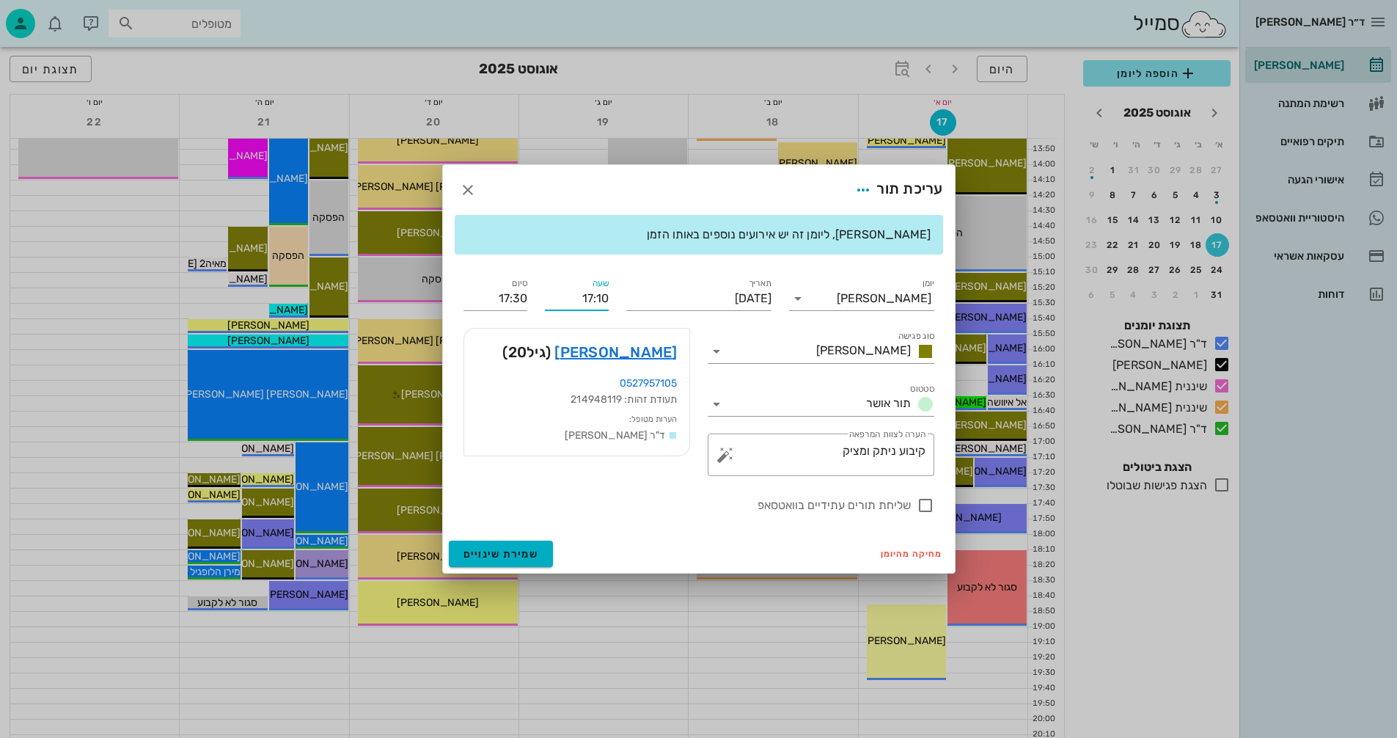
click at [592, 299] on input "17:10" at bounding box center [577, 298] width 64 height 23
click at [600, 295] on input "11:10" at bounding box center [577, 298] width 64 height 23
type input "11:40"
type input "12:00"
click at [538, 295] on div "יומן יומן מרפאה סוג פגישה [PERSON_NAME] סטטוס תור אושר תאריך [DATE] שעה 11:40 ס…" at bounding box center [699, 394] width 488 height 257
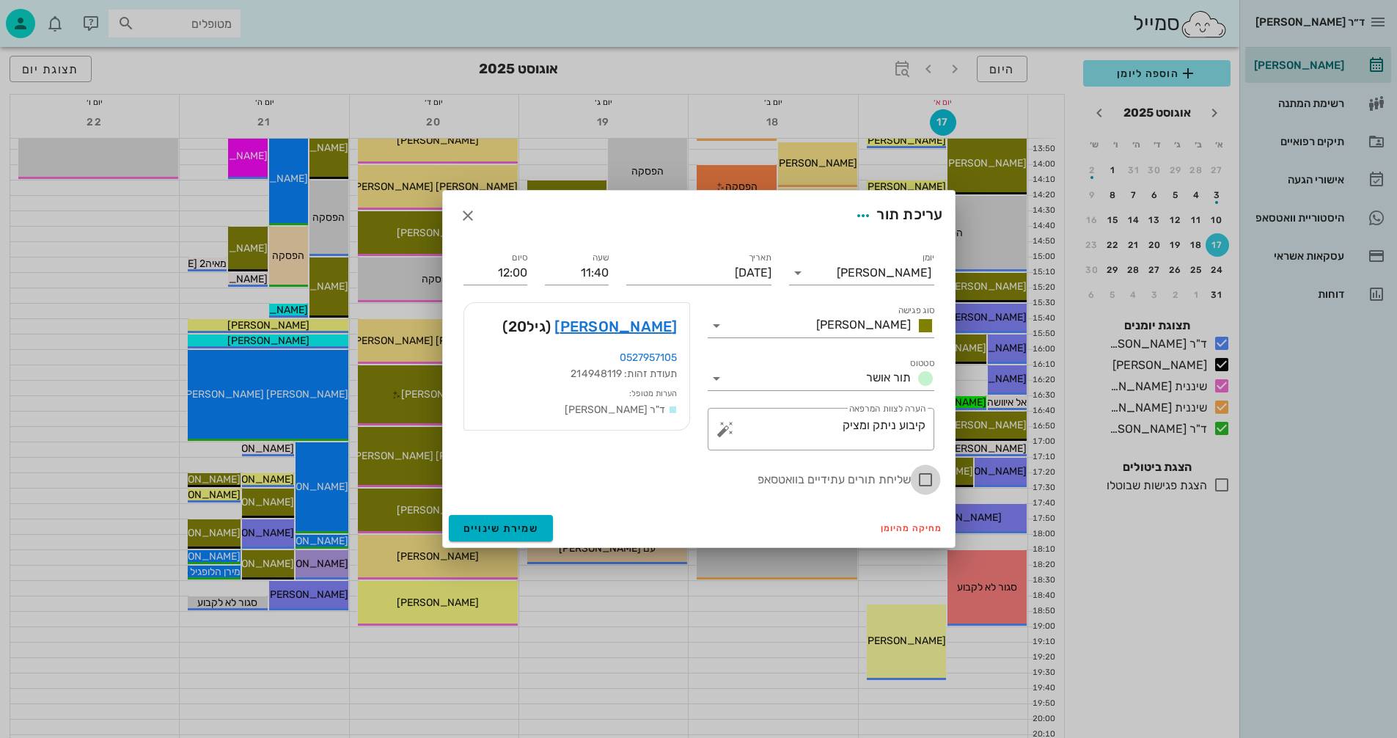
click at [922, 485] on div at bounding box center [925, 479] width 25 height 25
checkbox input "true"
click at [491, 531] on span "שמירת שינויים" at bounding box center [501, 528] width 76 height 12
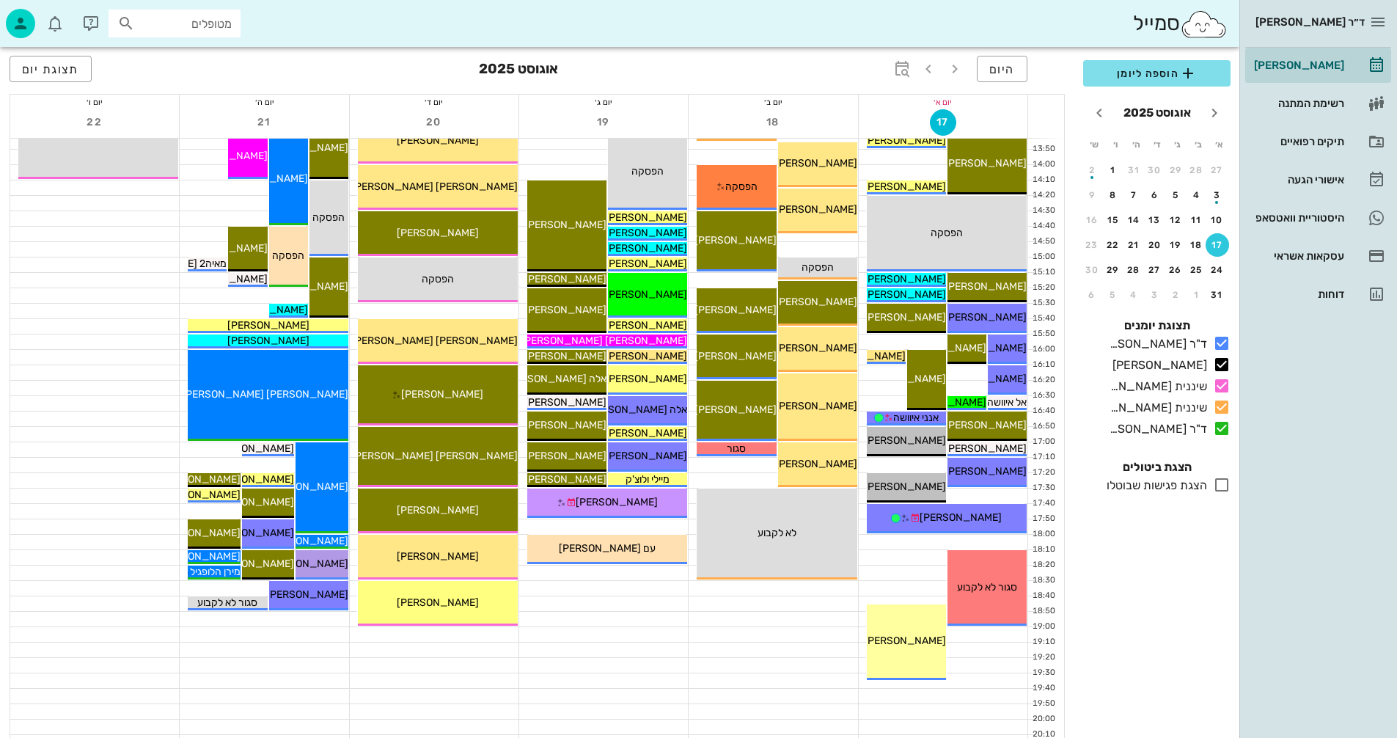
click at [491, 527] on div "17:30 - 18:00 שיננית [PERSON_NAME] (בת 24 ) שיננית [PERSON_NAME]" at bounding box center [438, 510] width 160 height 45
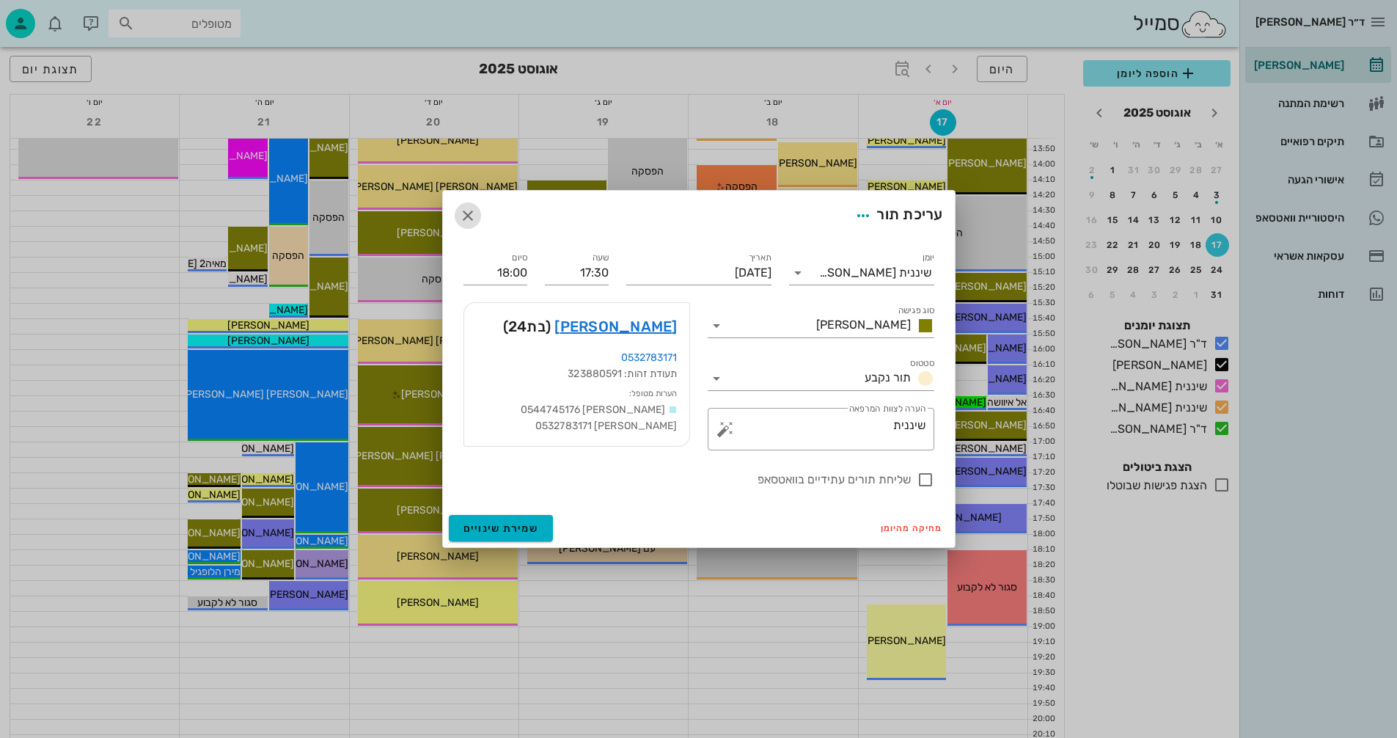
click at [469, 214] on icon "button" at bounding box center [468, 216] width 18 height 18
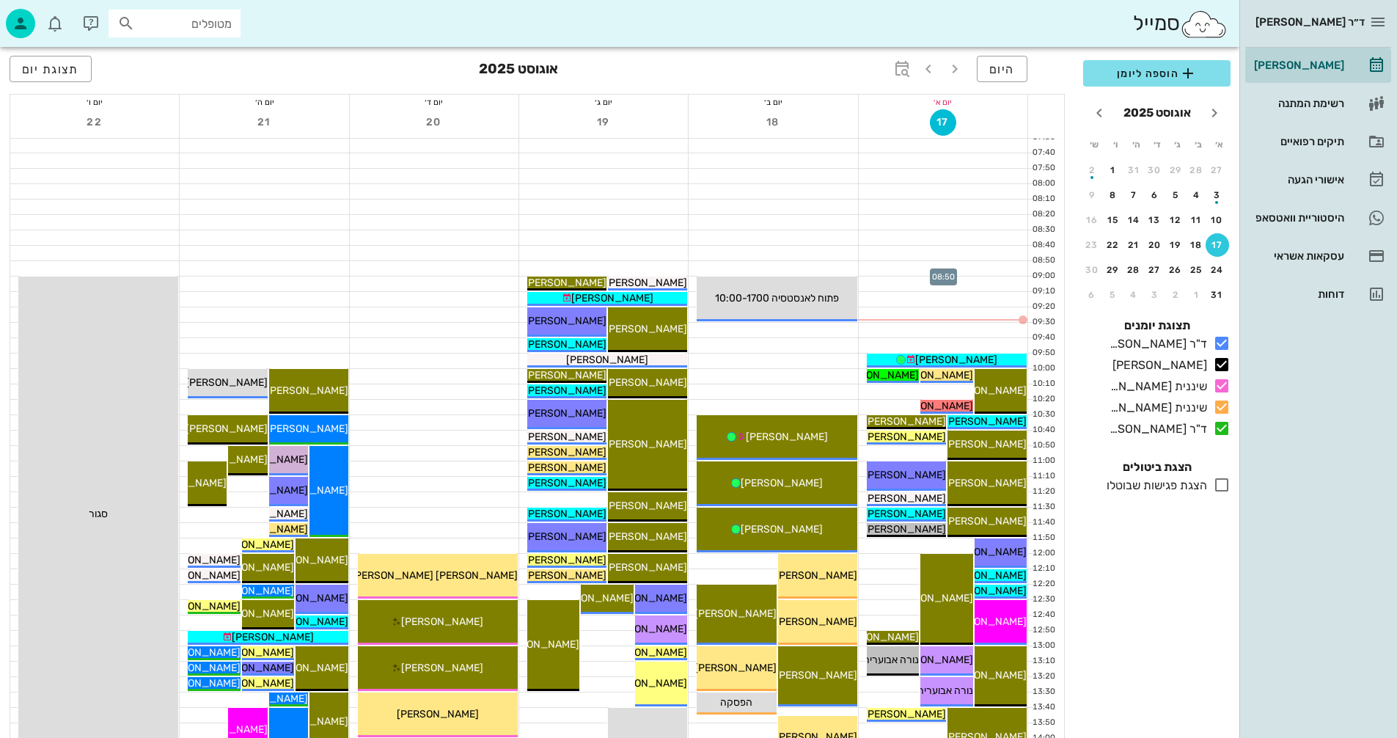
scroll to position [73, 0]
